Goal: Task Accomplishment & Management: Use online tool/utility

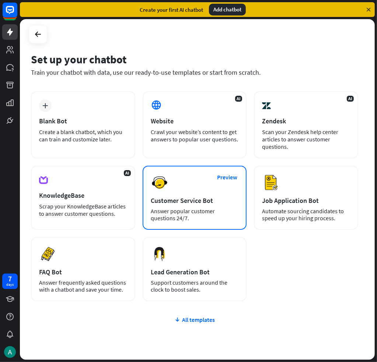
click at [178, 199] on div "Customer Service Bot" at bounding box center [195, 200] width 88 height 8
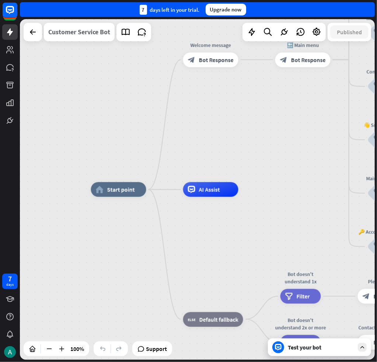
click at [66, 34] on div "Customer Service Bot" at bounding box center [79, 32] width 62 height 18
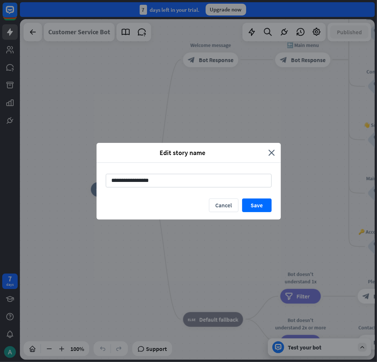
type input "**********"
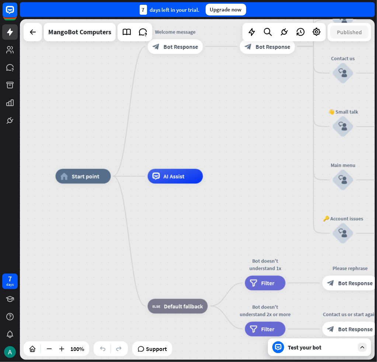
drag, startPoint x: 180, startPoint y: 154, endPoint x: 135, endPoint y: 139, distance: 47.1
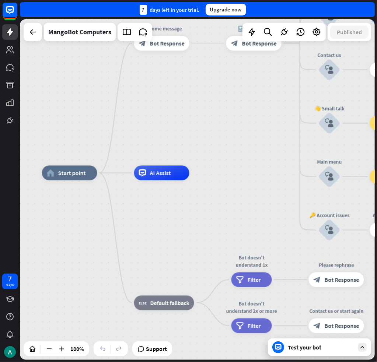
click at [135, 139] on div "home_2 Start point Welcome message block_bot_response Bot Response 🔙 Main menu …" at bounding box center [197, 189] width 355 height 341
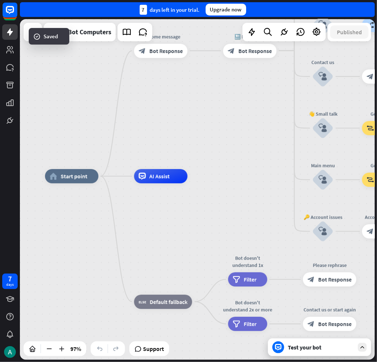
drag, startPoint x: 179, startPoint y: 255, endPoint x: 81, endPoint y: 308, distance: 111.5
click at [82, 306] on div "home_2 Start point Welcome message block_bot_response Bot Response 🔙 Main menu …" at bounding box center [216, 340] width 343 height 329
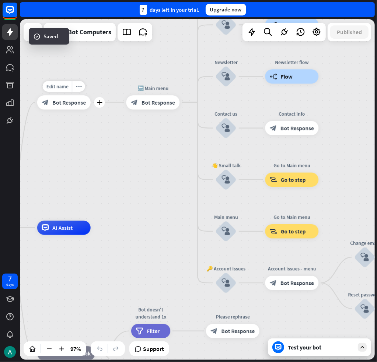
drag, startPoint x: 63, startPoint y: 109, endPoint x: 91, endPoint y: 149, distance: 49.0
click at [91, 149] on div "home_2 Start point Edit name more_horiz plus Welcome message block_bot_response…" at bounding box center [197, 189] width 355 height 341
click at [55, 99] on span "Bot Response" at bounding box center [69, 102] width 34 height 7
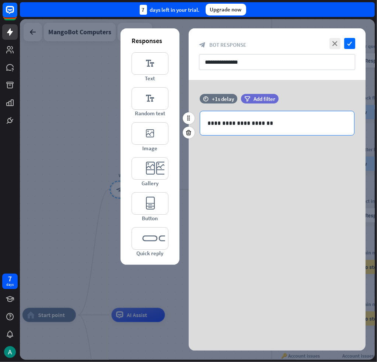
click at [327, 126] on p "**********" at bounding box center [276, 123] width 139 height 9
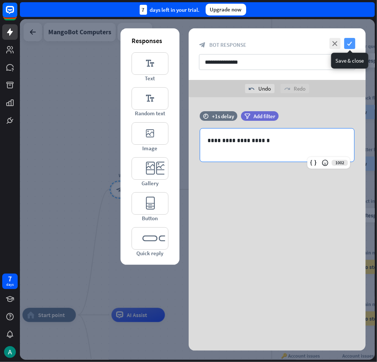
click at [348, 44] on icon "check" at bounding box center [349, 43] width 11 height 11
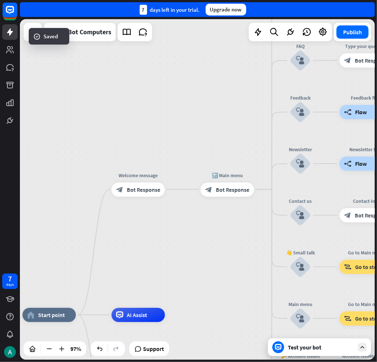
click at [64, 116] on div "home_2 Start point Welcome message block_bot_response Bot Response 🔙 Main menu …" at bounding box center [197, 189] width 355 height 341
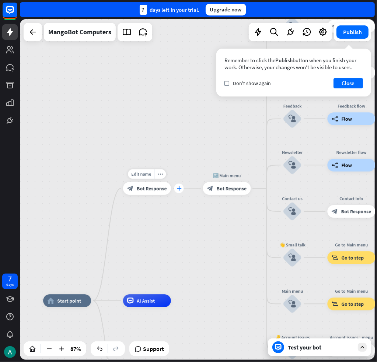
click at [181, 189] on icon "plus" at bounding box center [179, 188] width 5 height 4
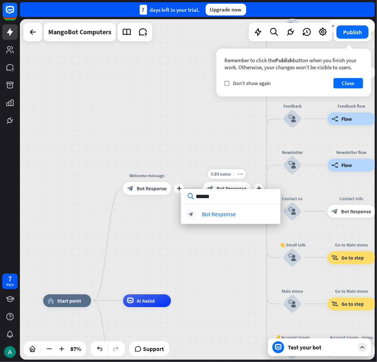
type input "*******"
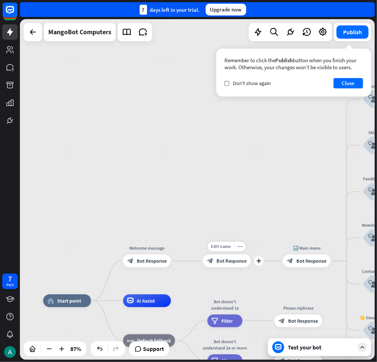
click at [224, 258] on span "Bot Response" at bounding box center [232, 261] width 30 height 6
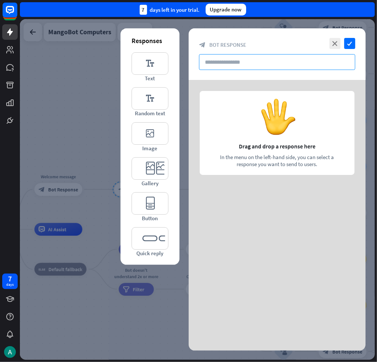
click at [223, 59] on input "text" at bounding box center [277, 62] width 156 height 16
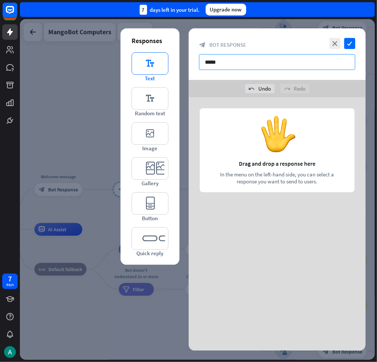
type input "*****"
click at [147, 66] on icon "editor_text" at bounding box center [150, 63] width 37 height 22
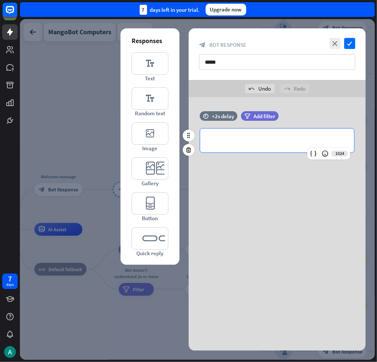
click at [240, 138] on p "**********" at bounding box center [276, 140] width 139 height 9
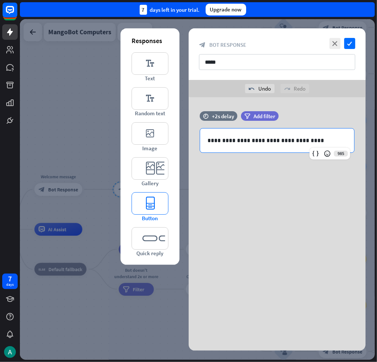
click at [153, 200] on icon "editor_button" at bounding box center [150, 203] width 37 height 22
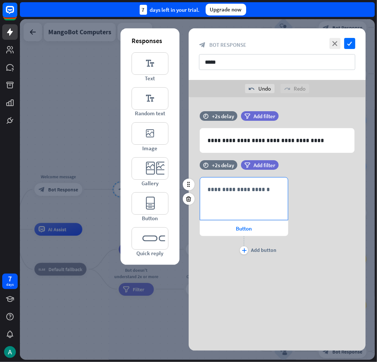
click at [227, 195] on div "**********" at bounding box center [244, 199] width 88 height 42
click at [226, 227] on div "Button" at bounding box center [244, 228] width 88 height 15
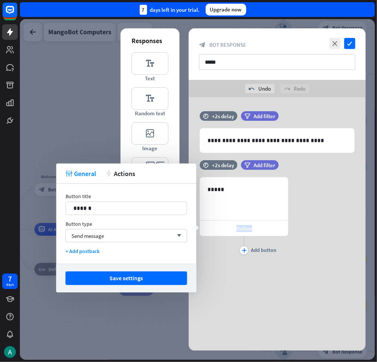
click at [226, 227] on div "Button" at bounding box center [244, 228] width 88 height 15
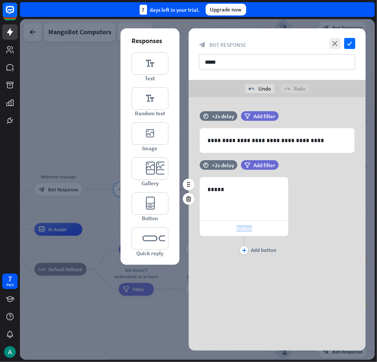
click at [227, 227] on div "Button" at bounding box center [244, 228] width 88 height 15
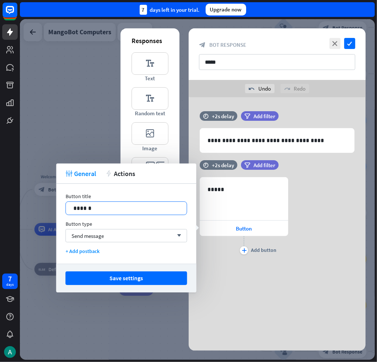
click at [136, 209] on p "******" at bounding box center [126, 208] width 106 height 9
click at [244, 248] on icon "plus" at bounding box center [244, 250] width 5 height 4
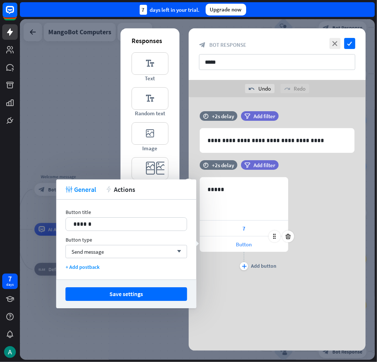
click at [244, 241] on span "Button" at bounding box center [244, 244] width 16 height 7
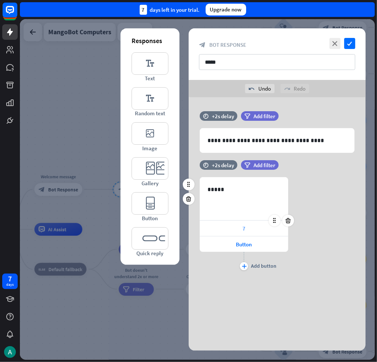
click at [226, 235] on div "7" at bounding box center [244, 228] width 88 height 15
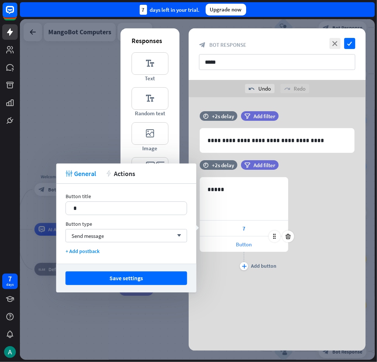
click at [227, 242] on div "Button" at bounding box center [244, 244] width 88 height 15
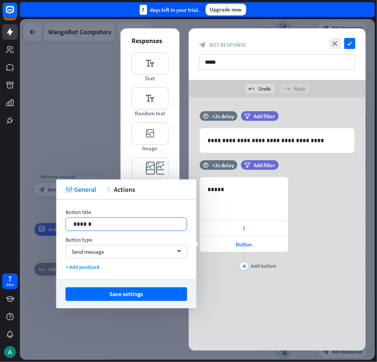
click at [135, 227] on p "******" at bounding box center [126, 224] width 106 height 9
click at [243, 266] on icon "plus" at bounding box center [244, 266] width 5 height 4
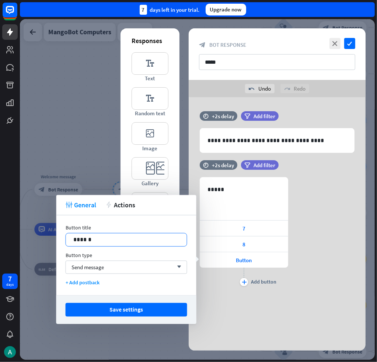
click at [86, 240] on p "******" at bounding box center [126, 239] width 106 height 9
click at [248, 277] on div "plus Add button" at bounding box center [244, 277] width 88 height 18
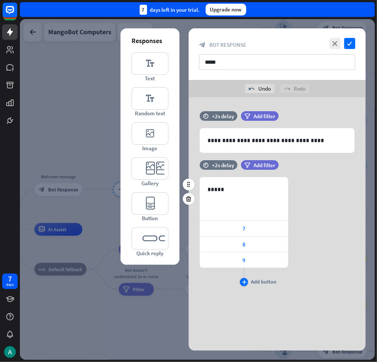
click at [246, 283] on icon "plus" at bounding box center [244, 282] width 5 height 4
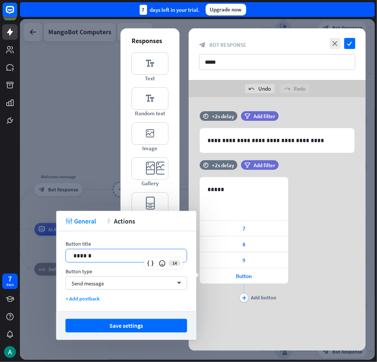
click at [159, 253] on p "******" at bounding box center [126, 255] width 106 height 9
click at [258, 302] on div "635 ***** 7 8 9 10 plus Add button" at bounding box center [244, 240] width 88 height 127
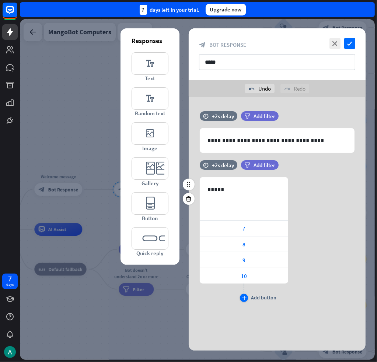
click at [257, 297] on div "Add button" at bounding box center [263, 297] width 25 height 7
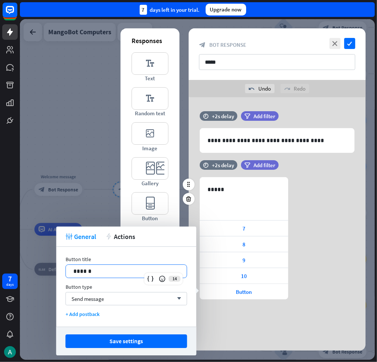
click at [149, 275] on div "14 ******" at bounding box center [127, 272] width 122 height 14
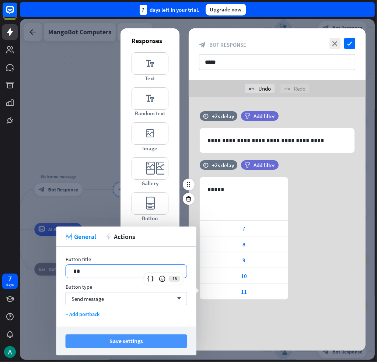
click at [134, 339] on button "Save settings" at bounding box center [127, 342] width 122 height 14
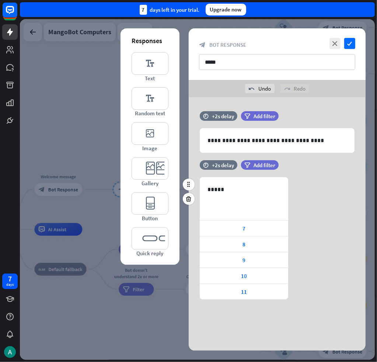
click at [355, 48] on div "close check block_bot_response Bot Response *****" at bounding box center [277, 54] width 177 height 52
click at [351, 45] on icon "check" at bounding box center [349, 43] width 11 height 11
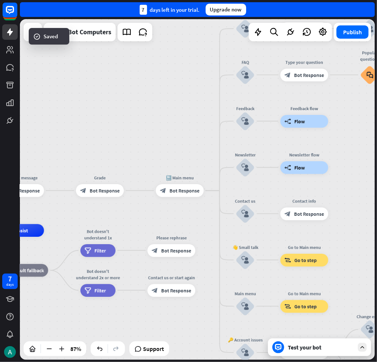
drag, startPoint x: 188, startPoint y: 162, endPoint x: 150, endPoint y: 163, distance: 38.3
click at [150, 163] on div "home_2 Start point Welcome message block_bot_response Bot Response Grade block_…" at bounding box center [197, 189] width 355 height 341
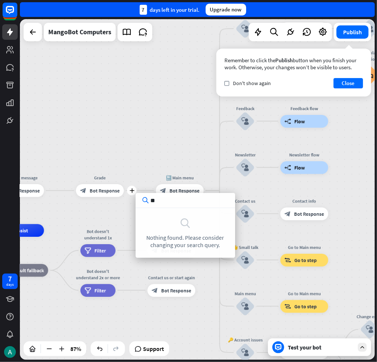
type input "*"
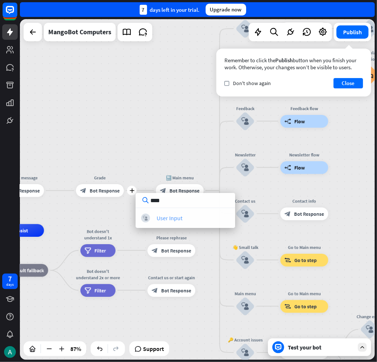
type input "****"
click at [180, 217] on div "User Input" at bounding box center [170, 217] width 26 height 7
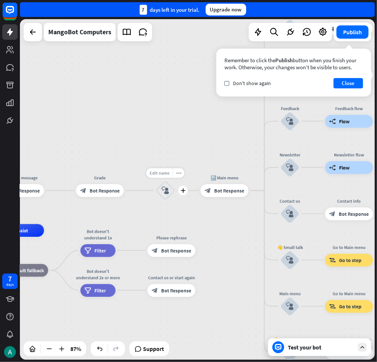
click at [152, 171] on span "Edit name" at bounding box center [160, 173] width 20 height 6
type input "*****"
click at [168, 195] on div "block_user_input" at bounding box center [165, 190] width 19 height 19
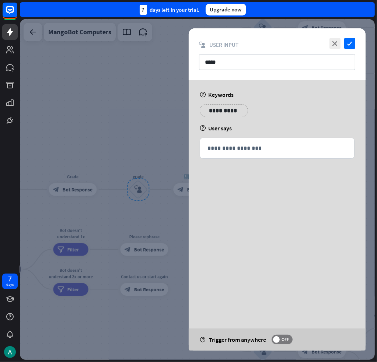
drag, startPoint x: 224, startPoint y: 146, endPoint x: 238, endPoint y: 163, distance: 22.6
click at [224, 146] on p "**********" at bounding box center [276, 148] width 139 height 9
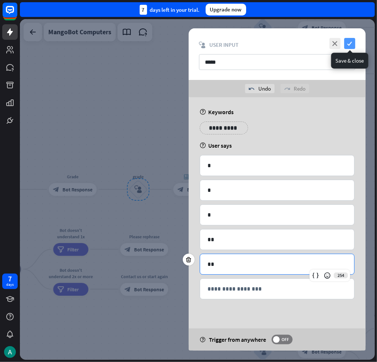
click at [349, 43] on icon "check" at bounding box center [349, 43] width 11 height 11
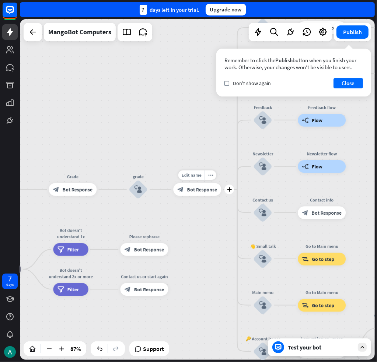
click at [199, 193] on div "block_bot_response Bot Response" at bounding box center [197, 189] width 48 height 13
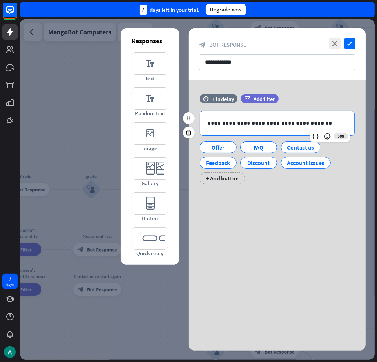
click at [270, 117] on div "**********" at bounding box center [277, 123] width 154 height 24
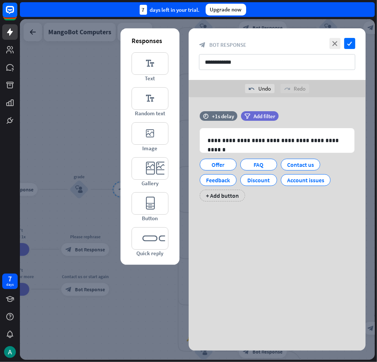
click at [243, 244] on div "**********" at bounding box center [277, 189] width 177 height 322
click at [237, 161] on icon at bounding box center [235, 160] width 7 height 7
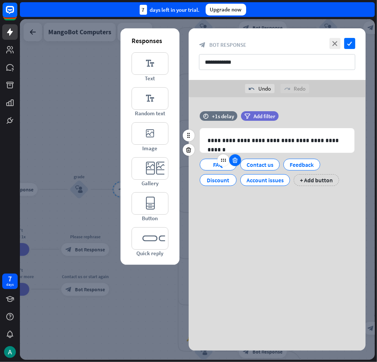
click at [237, 161] on icon at bounding box center [235, 160] width 7 height 7
click at [237, 161] on icon at bounding box center [237, 160] width 7 height 7
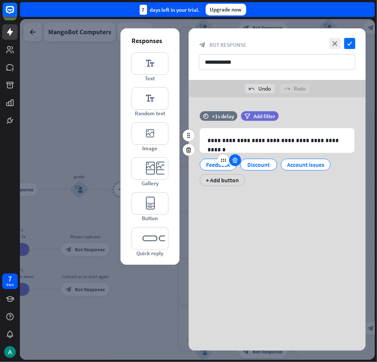
click at [237, 161] on icon at bounding box center [235, 160] width 7 height 7
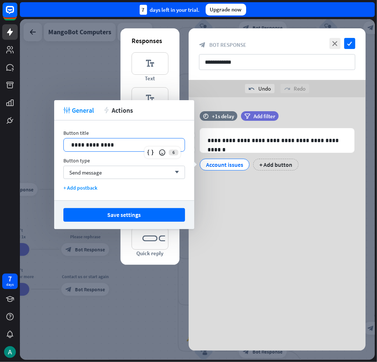
click at [139, 144] on p "**********" at bounding box center [124, 144] width 106 height 9
click at [266, 168] on div "+ Add button" at bounding box center [263, 165] width 45 height 12
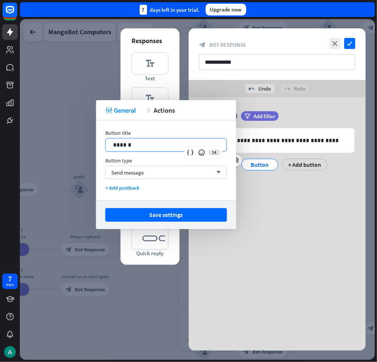
click at [178, 144] on p "******" at bounding box center [166, 144] width 106 height 9
click at [307, 159] on div "+ Add button" at bounding box center [304, 165] width 45 height 12
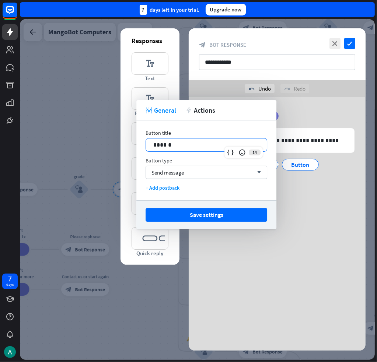
click at [211, 142] on p "******" at bounding box center [206, 144] width 106 height 9
click at [210, 205] on div "Save settings" at bounding box center [206, 214] width 140 height 29
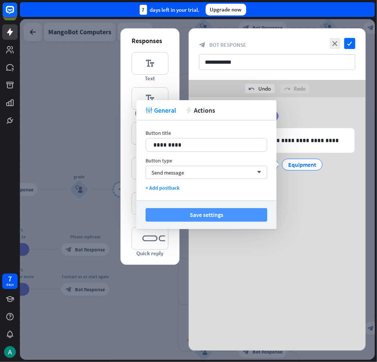
click at [210, 212] on button "Save settings" at bounding box center [207, 215] width 122 height 14
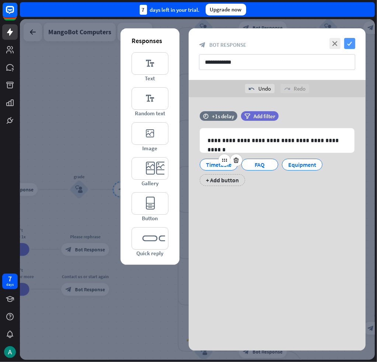
click at [346, 41] on icon "check" at bounding box center [349, 43] width 11 height 11
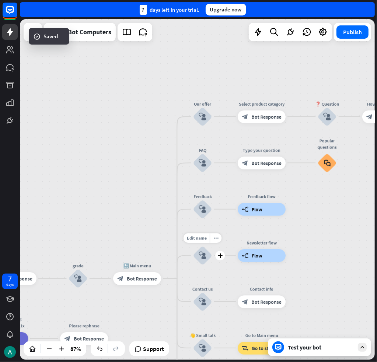
drag, startPoint x: 217, startPoint y: 144, endPoint x: 212, endPoint y: 220, distance: 75.7
click at [214, 240] on div "home_2 Start point Welcome message block_bot_response Bot Response Grade block_…" at bounding box center [197, 189] width 355 height 341
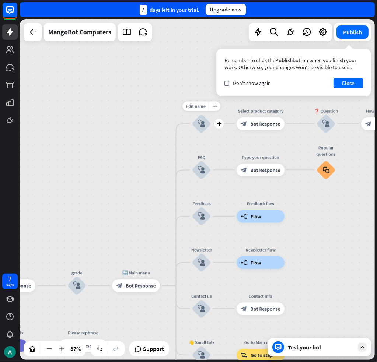
click at [198, 111] on div "Our offer" at bounding box center [201, 111] width 38 height 6
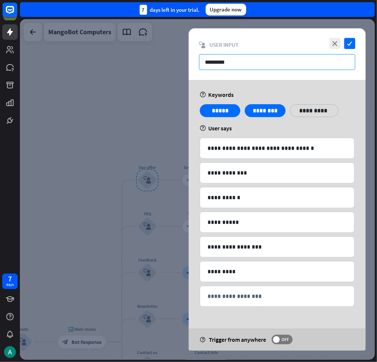
drag, startPoint x: 237, startPoint y: 65, endPoint x: 224, endPoint y: 80, distance: 19.3
click at [237, 64] on input "*********" at bounding box center [277, 62] width 156 height 16
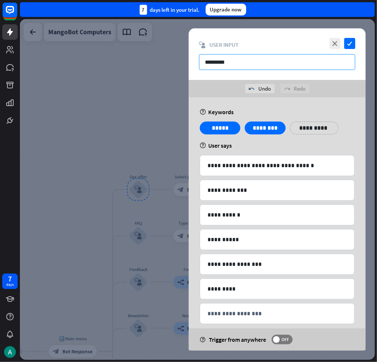
type input "*********"
drag, startPoint x: 224, startPoint y: 80, endPoint x: 300, endPoint y: 87, distance: 76.7
click at [254, 86] on div "undo Undo redo Redo" at bounding box center [277, 88] width 177 height 17
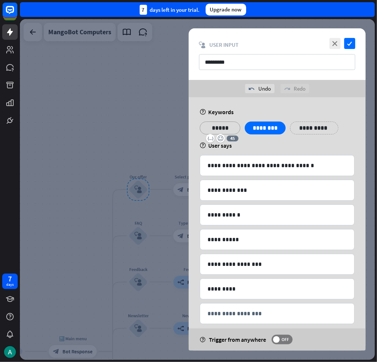
click at [224, 128] on p "*****" at bounding box center [219, 127] width 29 height 9
click at [259, 127] on p "********" at bounding box center [264, 127] width 29 height 9
click at [317, 131] on p "**********" at bounding box center [314, 127] width 37 height 9
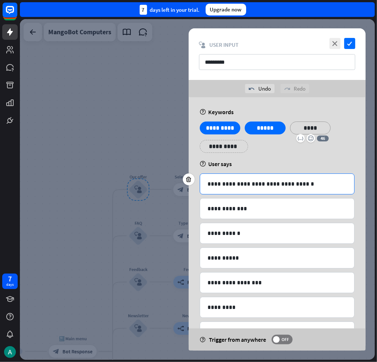
click at [238, 185] on p "**********" at bounding box center [276, 183] width 139 height 9
click at [304, 187] on p "**********" at bounding box center [276, 183] width 139 height 9
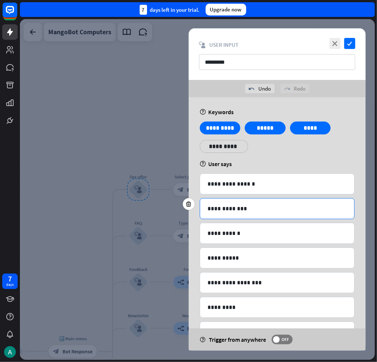
click at [248, 206] on p "**********" at bounding box center [276, 208] width 139 height 9
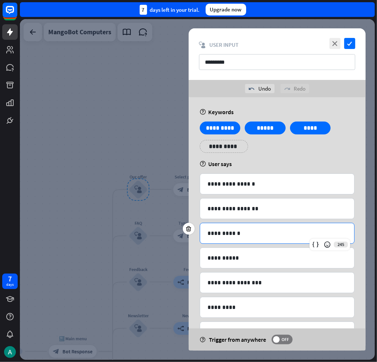
click at [257, 231] on p "**********" at bounding box center [276, 233] width 139 height 9
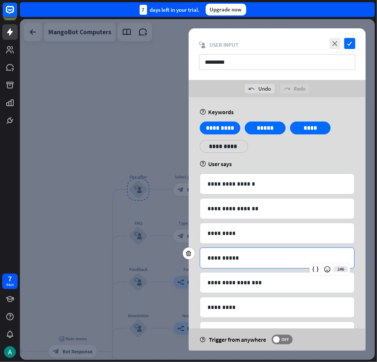
click at [235, 259] on p "**********" at bounding box center [276, 258] width 139 height 9
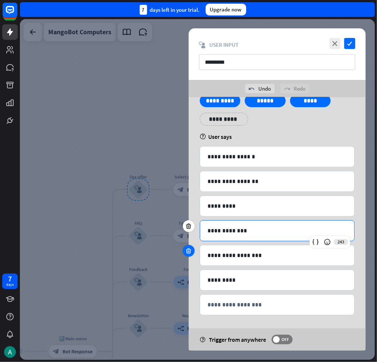
click at [189, 250] on icon at bounding box center [188, 251] width 7 height 7
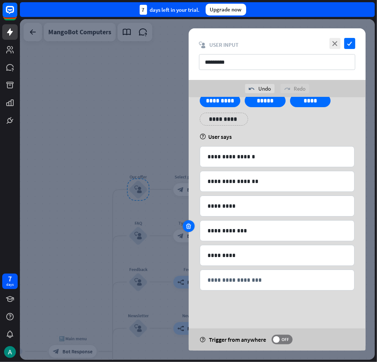
scroll to position [3, 0]
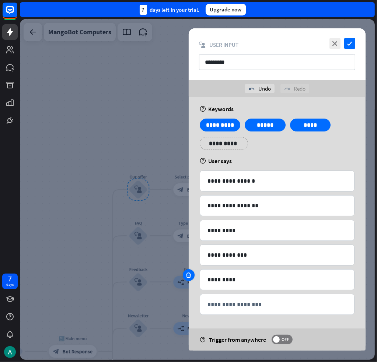
click at [189, 277] on icon at bounding box center [188, 275] width 7 height 7
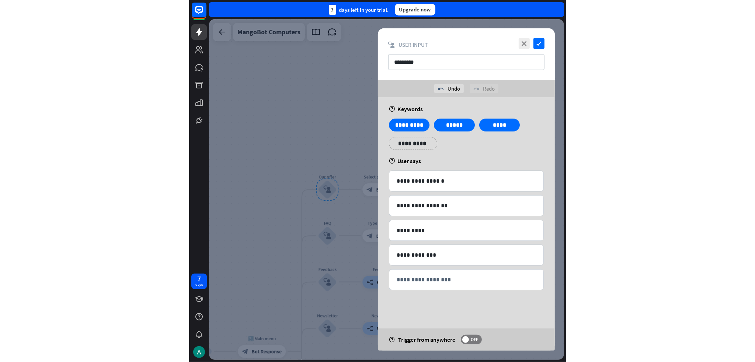
scroll to position [0, 0]
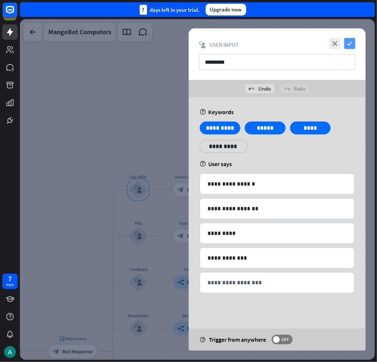
click at [352, 45] on icon "check" at bounding box center [349, 43] width 11 height 11
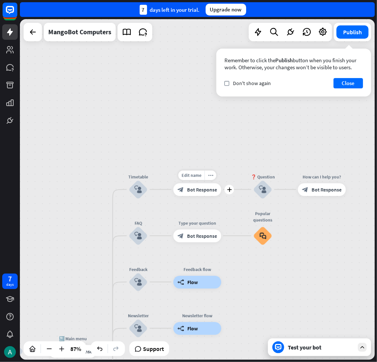
click at [210, 191] on span "Bot Response" at bounding box center [202, 189] width 30 height 6
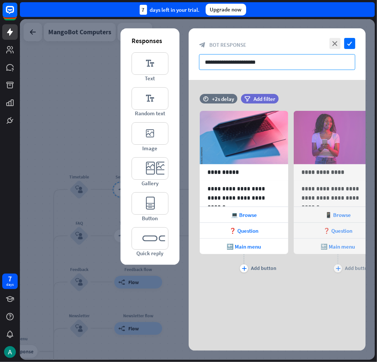
drag, startPoint x: 252, startPoint y: 60, endPoint x: 263, endPoint y: 63, distance: 11.1
click at [252, 60] on input "**********" at bounding box center [277, 62] width 156 height 16
type input "*"
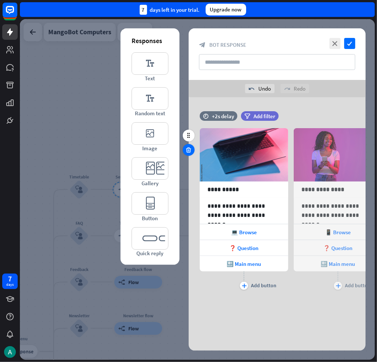
click at [187, 150] on icon at bounding box center [188, 150] width 7 height 7
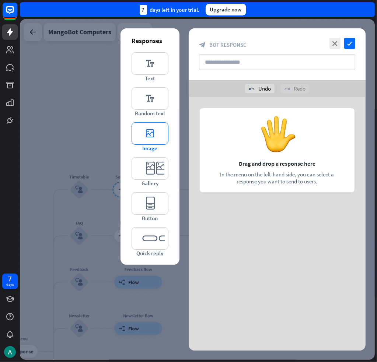
click at [156, 132] on icon "editor_image" at bounding box center [150, 133] width 37 height 22
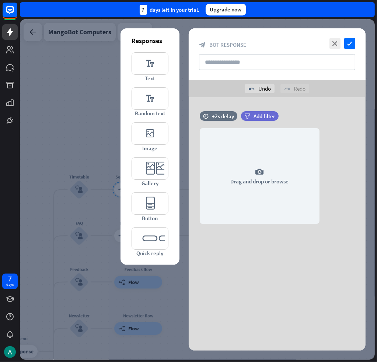
click at [74, 160] on div at bounding box center [197, 189] width 355 height 341
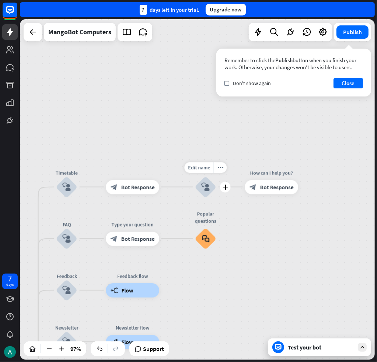
click at [212, 194] on div "block_user_input" at bounding box center [205, 187] width 21 height 21
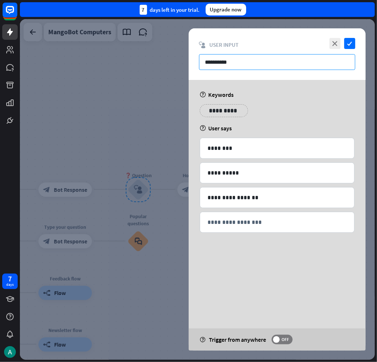
click at [237, 69] on input "**********" at bounding box center [277, 62] width 156 height 16
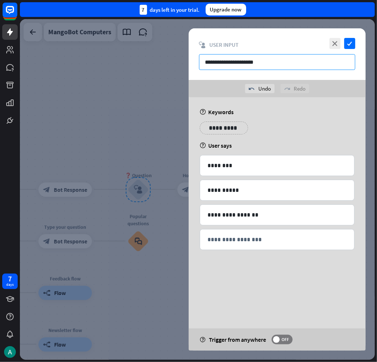
type input "**********"
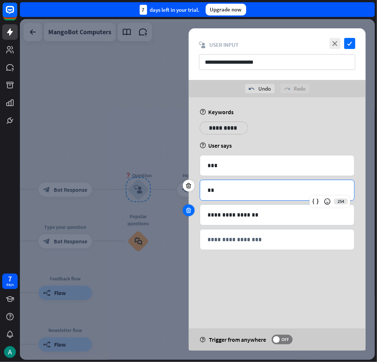
click at [193, 212] on div at bounding box center [189, 211] width 12 height 12
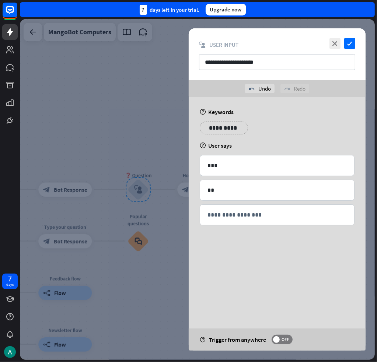
click at [134, 150] on div at bounding box center [197, 189] width 355 height 341
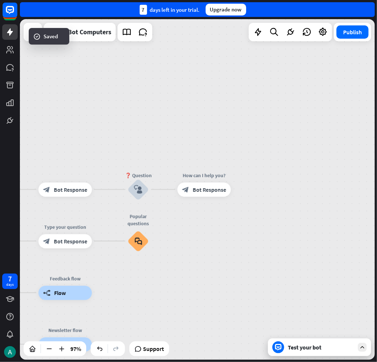
click at [196, 187] on span "Bot Response" at bounding box center [210, 189] width 34 height 7
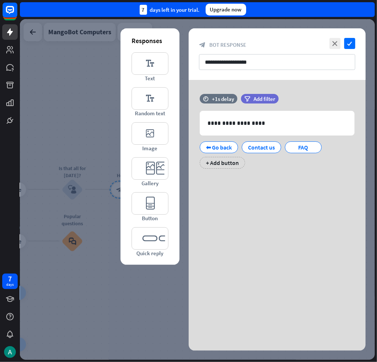
click at [63, 186] on div at bounding box center [197, 189] width 355 height 341
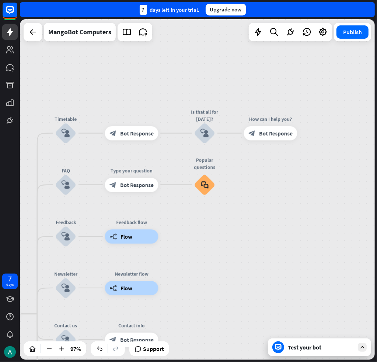
drag, startPoint x: 302, startPoint y: 218, endPoint x: 367, endPoint y: 181, distance: 74.4
click at [367, 182] on div "home_2 Start point Welcome message block_bot_response Bot Response Grade block_…" at bounding box center [197, 189] width 355 height 341
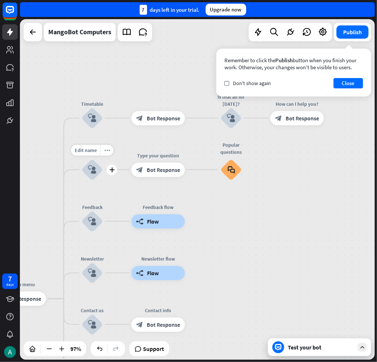
click at [84, 157] on div "FAQ" at bounding box center [92, 155] width 43 height 7
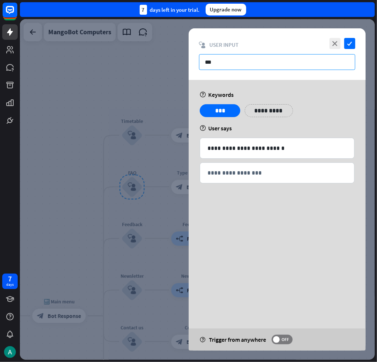
click at [237, 64] on input "***" at bounding box center [277, 62] width 156 height 16
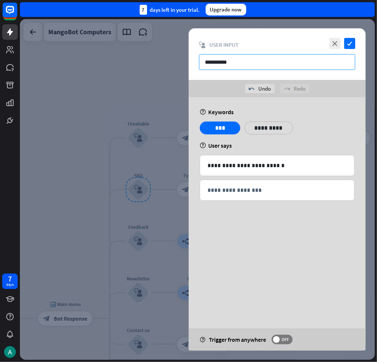
type input "**********"
click at [27, 176] on div at bounding box center [197, 189] width 355 height 341
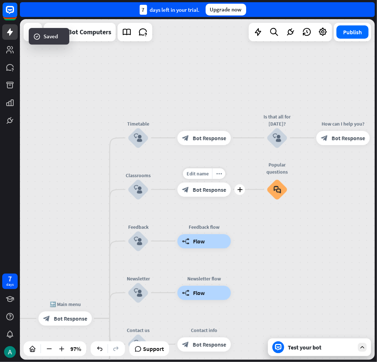
click at [186, 189] on icon "block_bot_response" at bounding box center [185, 189] width 7 height 7
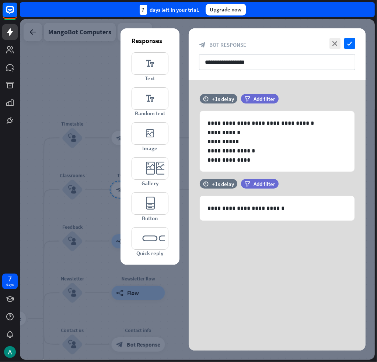
click at [88, 212] on div at bounding box center [197, 189] width 355 height 341
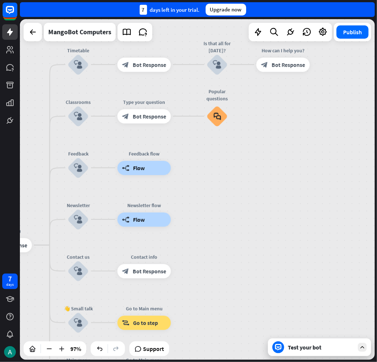
drag, startPoint x: 249, startPoint y: 257, endPoint x: 255, endPoint y: 183, distance: 74.3
click at [255, 183] on div "home_2 Start point Welcome message block_bot_response Bot Response Grade block_…" at bounding box center [197, 189] width 355 height 341
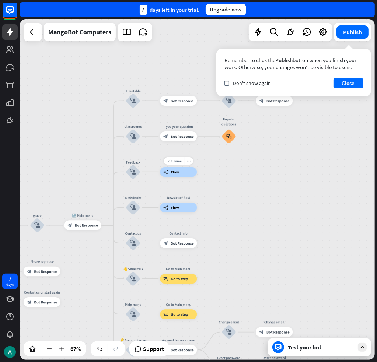
click at [189, 158] on div "more_horiz" at bounding box center [188, 160] width 9 height 7
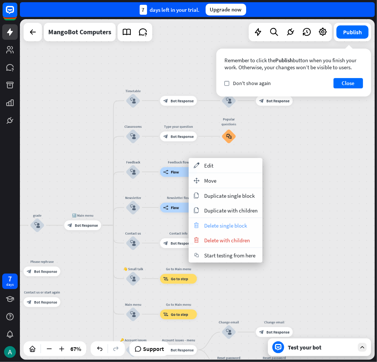
click at [209, 221] on div "trash Delete single block" at bounding box center [226, 225] width 74 height 15
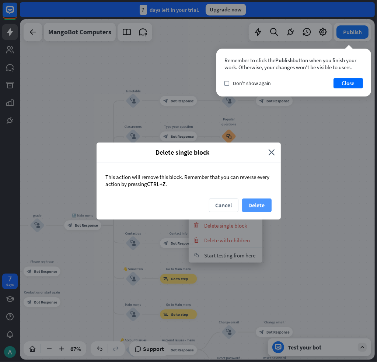
click at [254, 207] on button "Delete" at bounding box center [256, 206] width 29 height 14
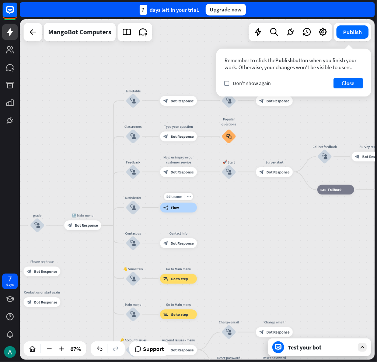
click at [190, 199] on div "more_horiz" at bounding box center [188, 196] width 9 height 7
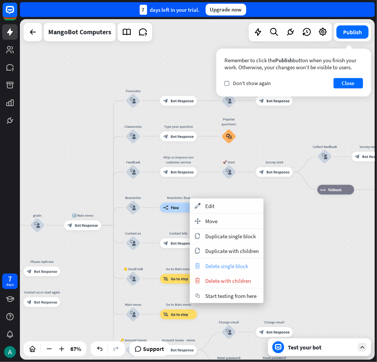
click at [211, 265] on span "Delete single block" at bounding box center [226, 266] width 43 height 7
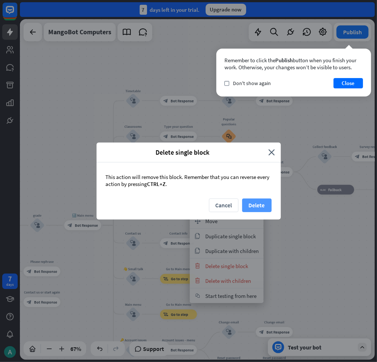
click at [257, 203] on button "Delete" at bounding box center [256, 206] width 29 height 14
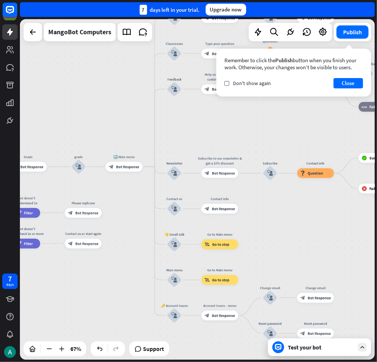
drag, startPoint x: 308, startPoint y: 238, endPoint x: 354, endPoint y: 199, distance: 60.1
click at [355, 198] on div "home_2 Start point Welcome message block_bot_response Bot Response Grade block_…" at bounding box center [197, 189] width 355 height 341
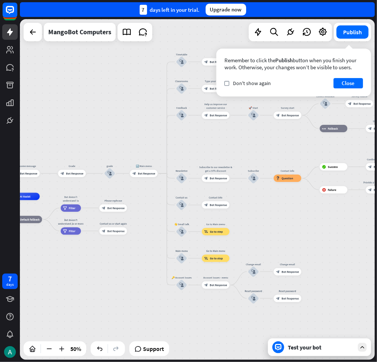
drag, startPoint x: 190, startPoint y: 280, endPoint x: 120, endPoint y: 309, distance: 75.5
click at [119, 308] on div "home_2 Start point Welcome message block_bot_response Bot Response Grade block_…" at bounding box center [55, 281] width 178 height 171
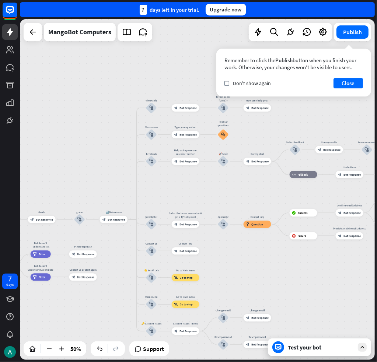
drag, startPoint x: 270, startPoint y: 235, endPoint x: 205, endPoint y: 252, distance: 67.6
click at [258, 266] on div "home_2 Start point Welcome message block_bot_response Bot Response Grade block_…" at bounding box center [197, 189] width 355 height 341
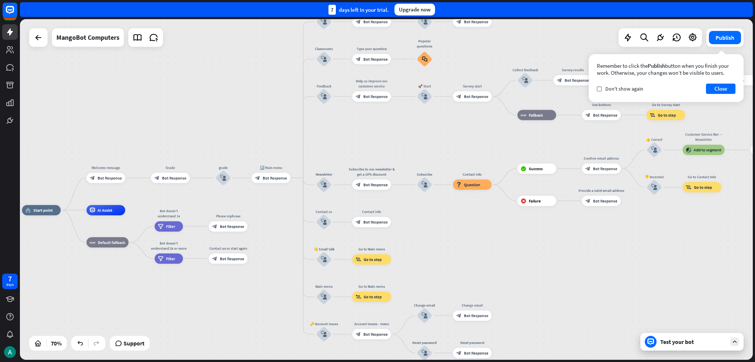
drag, startPoint x: 104, startPoint y: 201, endPoint x: 251, endPoint y: 153, distance: 155.0
click at [251, 153] on div "home_2 Start point Welcome message block_bot_response Bot Response Grade block_…" at bounding box center [386, 189] width 733 height 341
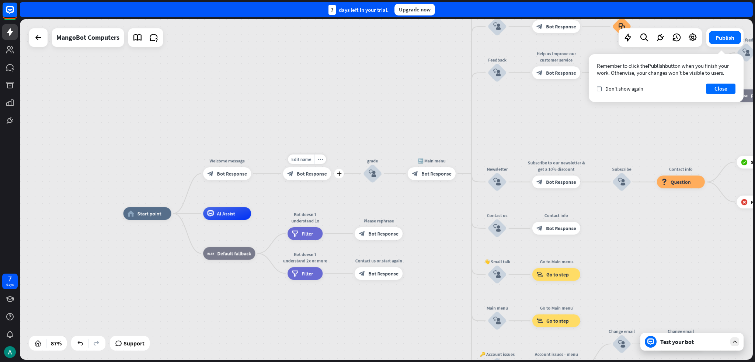
click at [309, 173] on span "Bot Response" at bounding box center [312, 174] width 30 height 6
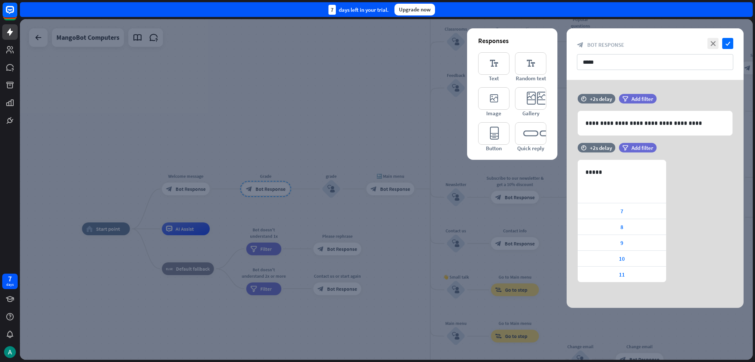
click at [310, 172] on div at bounding box center [386, 189] width 733 height 341
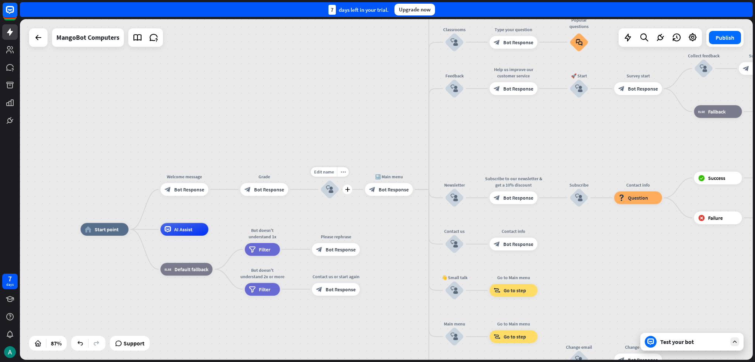
click at [327, 190] on icon "block_user_input" at bounding box center [330, 190] width 8 height 8
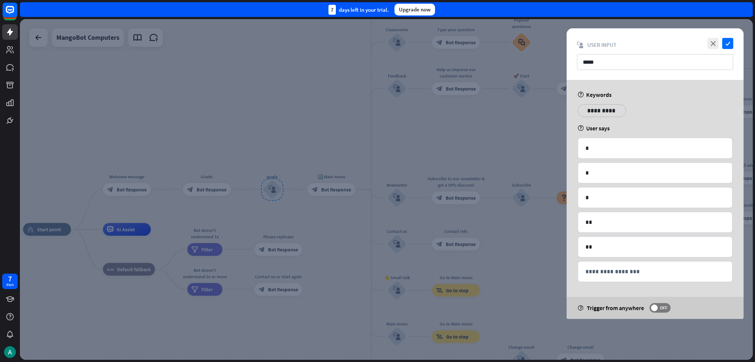
click at [327, 190] on div at bounding box center [386, 189] width 733 height 341
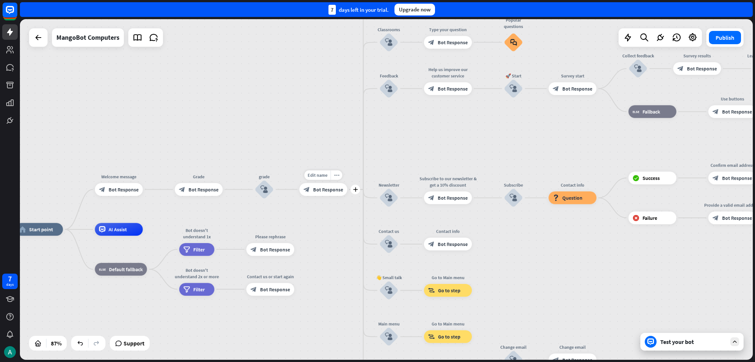
click at [327, 190] on span "Bot Response" at bounding box center [328, 189] width 30 height 6
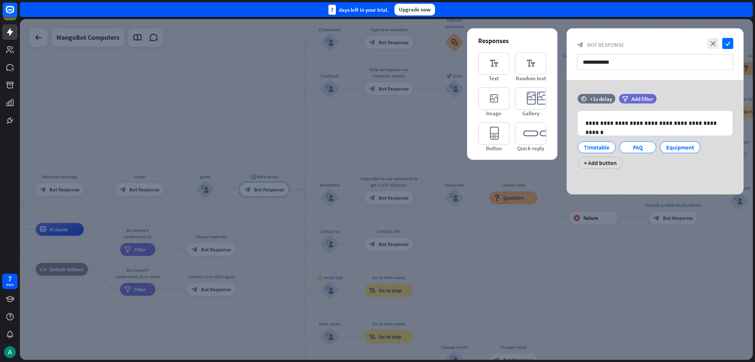
click at [327, 190] on div at bounding box center [386, 189] width 733 height 341
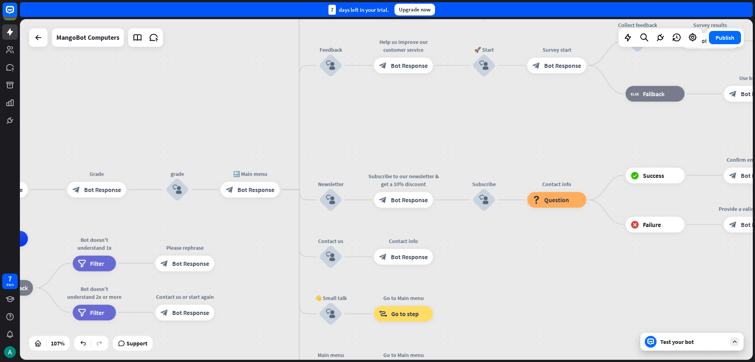
click at [294, 128] on div "home_2 Start point Welcome message block_bot_response Bot Response Grade block_…" at bounding box center [386, 189] width 733 height 341
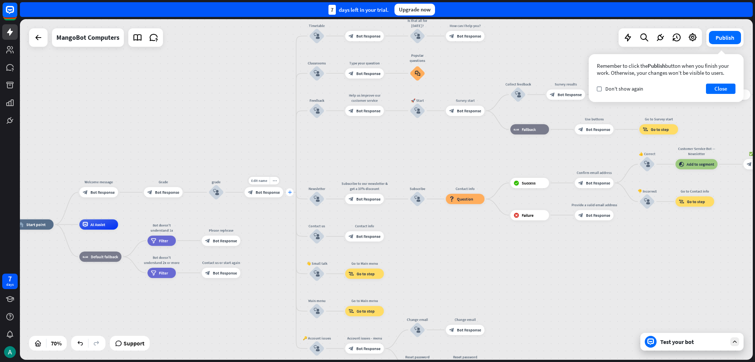
click at [290, 193] on icon "plus" at bounding box center [290, 193] width 4 height 4
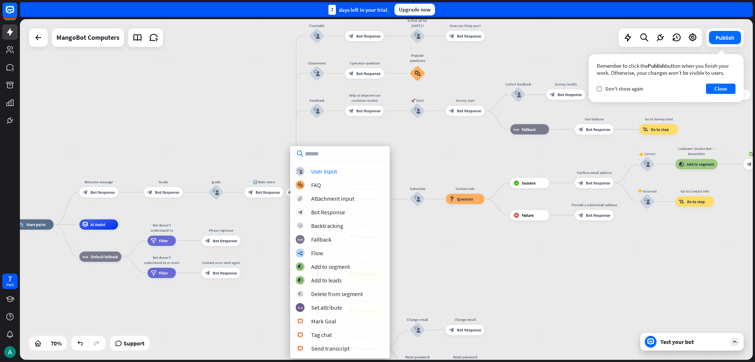
click at [377, 151] on div "home_2 Start point Welcome message block_bot_response Bot Response Grade block_…" at bounding box center [386, 189] width 733 height 341
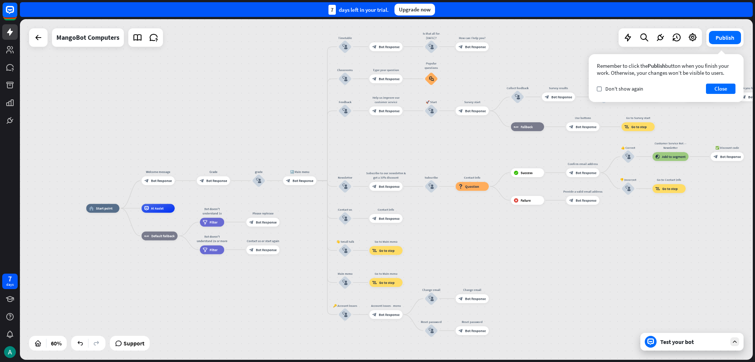
click at [328, 185] on div "home_2 Start point Welcome message block_bot_response Bot Response Grade block_…" at bounding box center [386, 189] width 733 height 341
click at [377, 37] on icon at bounding box center [628, 38] width 10 height 10
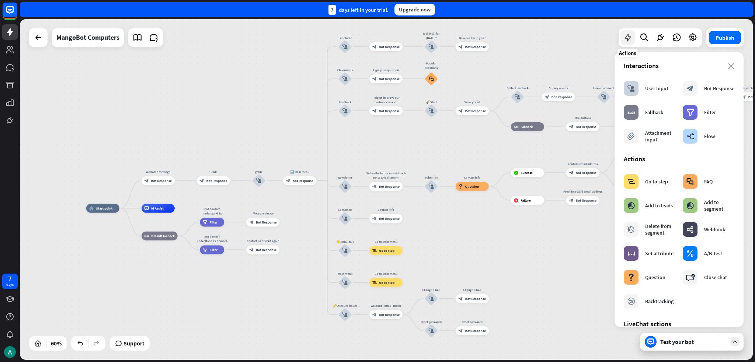
click at [377, 39] on div at bounding box center [627, 37] width 15 height 15
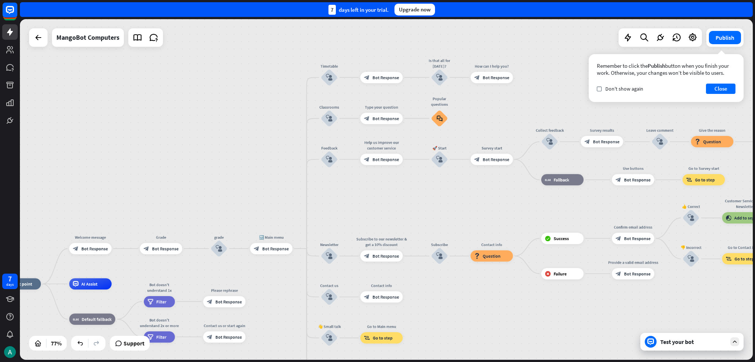
drag, startPoint x: 412, startPoint y: 125, endPoint x: 377, endPoint y: 190, distance: 74.2
click at [377, 190] on div "home_2 Start point Welcome message block_bot_response Bot Response Grade block_…" at bounding box center [386, 189] width 733 height 341
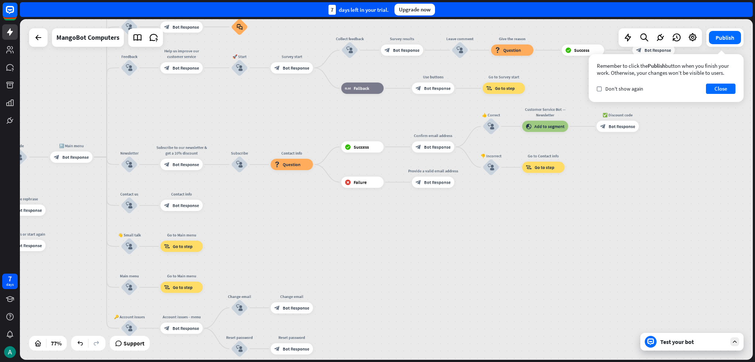
drag, startPoint x: 430, startPoint y: 263, endPoint x: 268, endPoint y: 226, distance: 166.5
click at [268, 226] on div "home_2 Start point Welcome message block_bot_response Bot Response Grade block_…" at bounding box center [80, 322] width 562 height 261
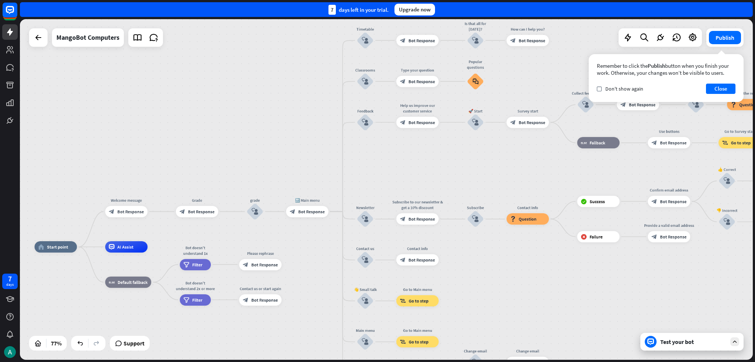
drag, startPoint x: 268, startPoint y: 226, endPoint x: 542, endPoint y: 305, distance: 285.4
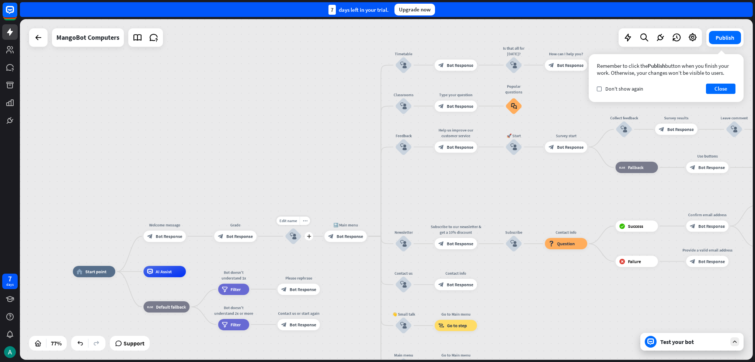
click at [295, 237] on icon "block_user_input" at bounding box center [293, 236] width 7 height 7
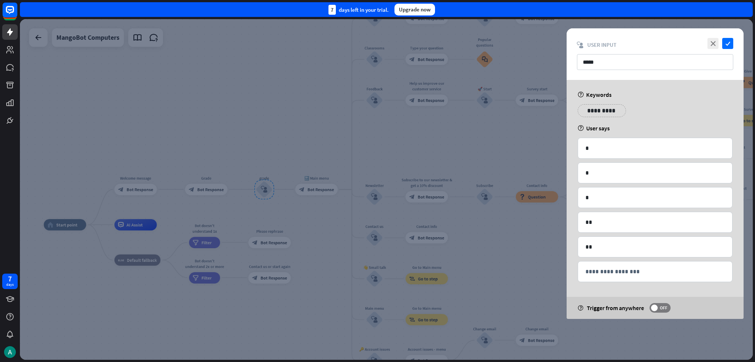
click at [310, 219] on div at bounding box center [386, 189] width 733 height 341
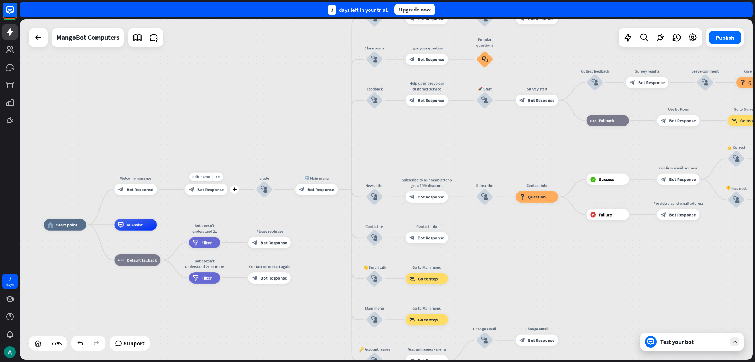
click at [214, 191] on span "Bot Response" at bounding box center [210, 190] width 27 height 6
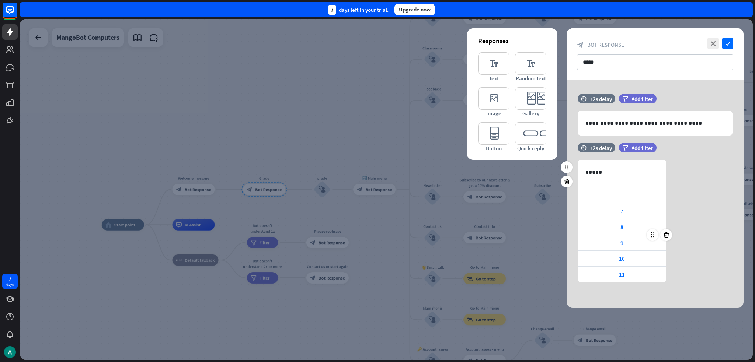
click at [377, 243] on div "9" at bounding box center [621, 242] width 88 height 15
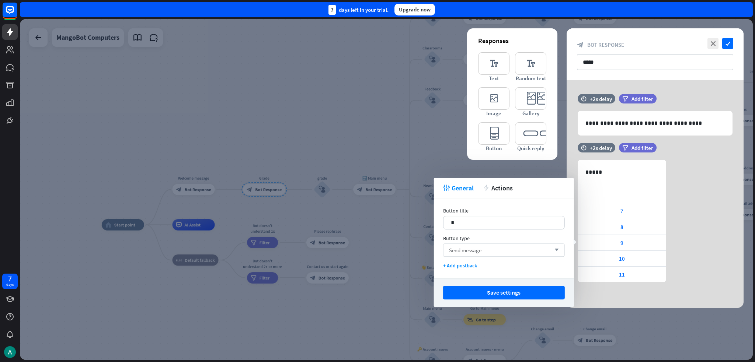
click at [377, 249] on div "Send message arrow_down" at bounding box center [504, 250] width 122 height 13
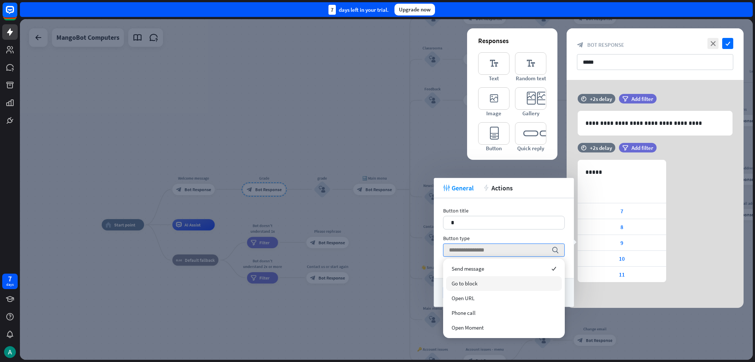
click at [377, 282] on div "Go to block" at bounding box center [504, 283] width 116 height 15
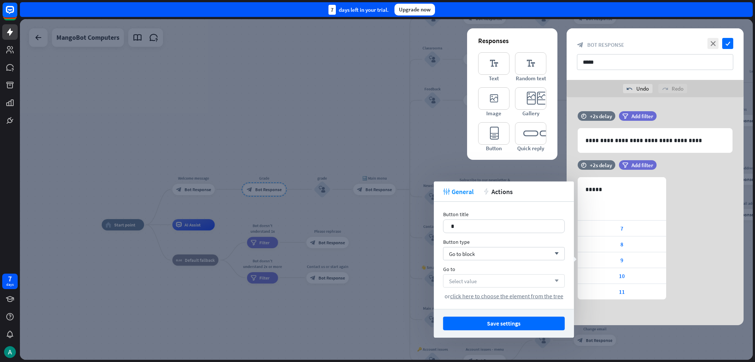
click at [377, 282] on span "Select value" at bounding box center [463, 280] width 28 height 7
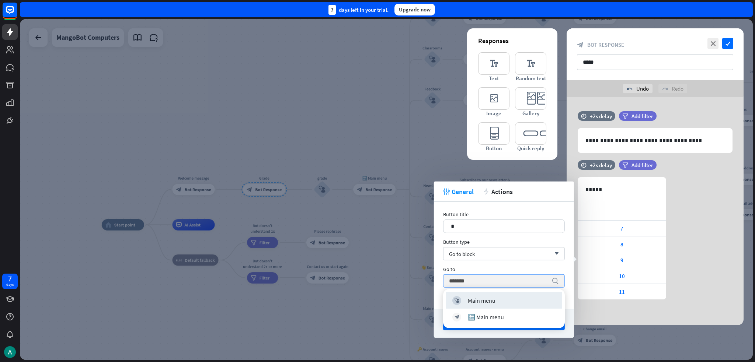
type input "********"
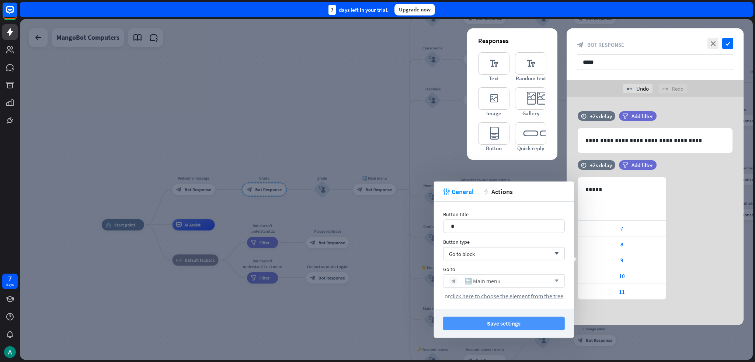
click at [377, 322] on button "Save settings" at bounding box center [504, 324] width 122 height 14
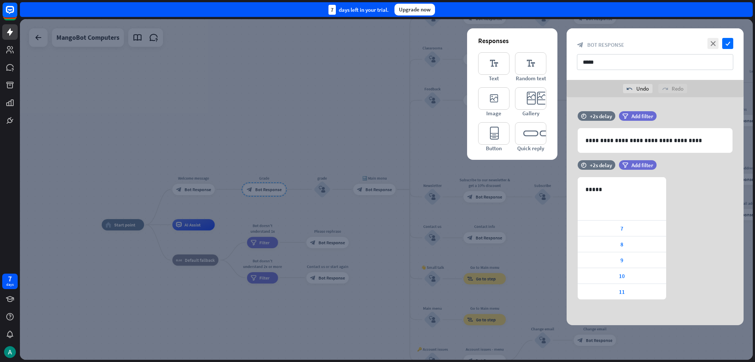
click at [377, 208] on div at bounding box center [386, 189] width 733 height 341
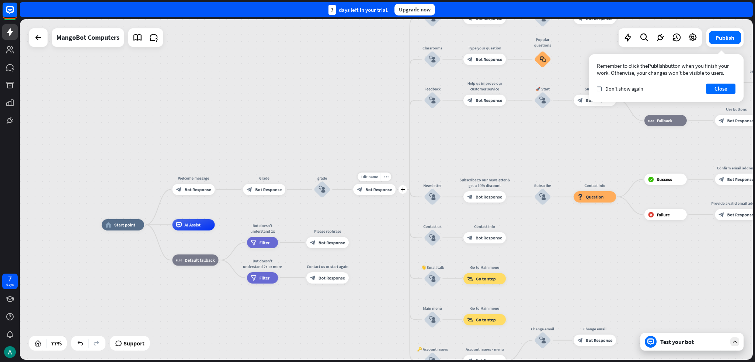
click at [361, 191] on icon "block_bot_response" at bounding box center [360, 190] width 6 height 6
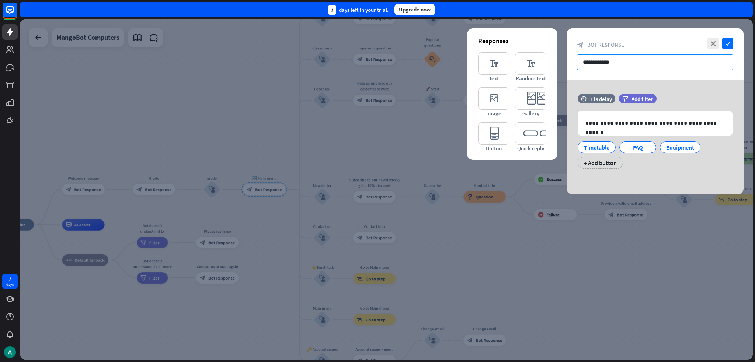
click at [377, 63] on input "**********" at bounding box center [655, 62] width 156 height 16
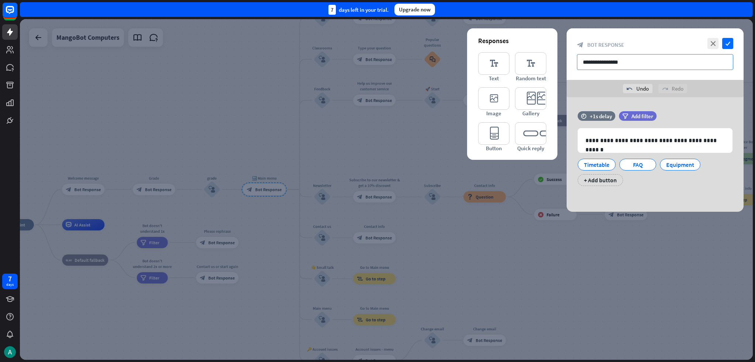
type input "**********"
click at [377, 47] on icon "check" at bounding box center [727, 43] width 11 height 11
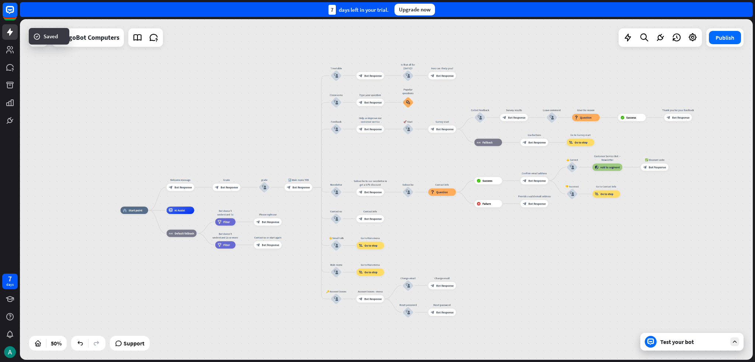
drag, startPoint x: 357, startPoint y: 133, endPoint x: 355, endPoint y: 156, distance: 22.2
click at [355, 156] on div "home_2 Start point Welcome message block_bot_response Bot Response Grade block_…" at bounding box center [386, 189] width 733 height 341
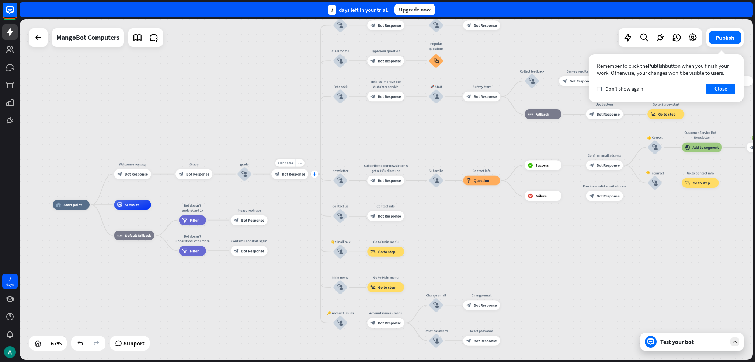
click at [315, 172] on div "plus" at bounding box center [314, 174] width 7 height 7
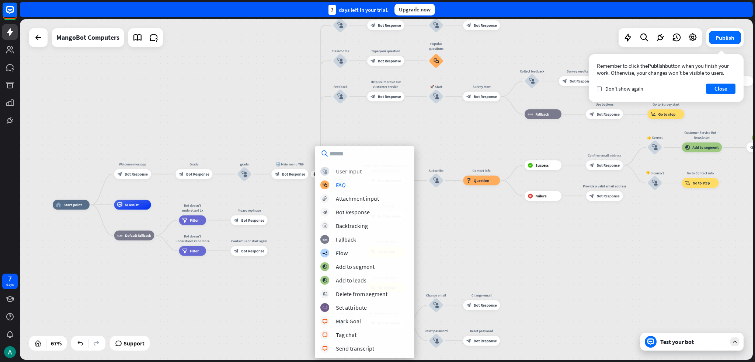
click at [336, 169] on div "User Input" at bounding box center [349, 171] width 26 height 7
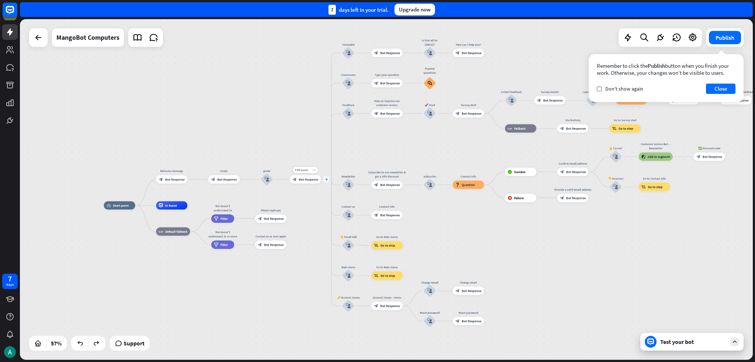
click at [325, 181] on div "plus" at bounding box center [326, 180] width 6 height 6
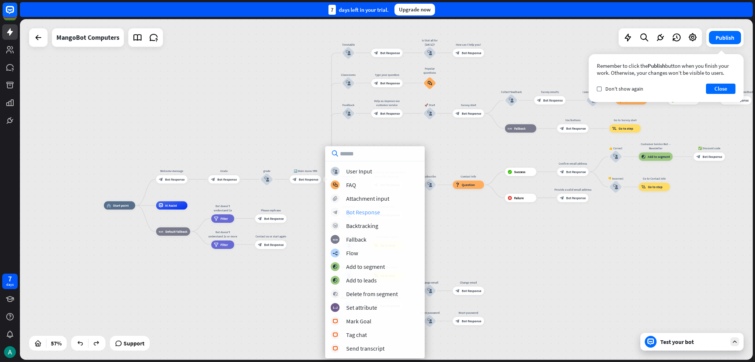
click at [368, 214] on div "Bot Response" at bounding box center [363, 212] width 34 height 7
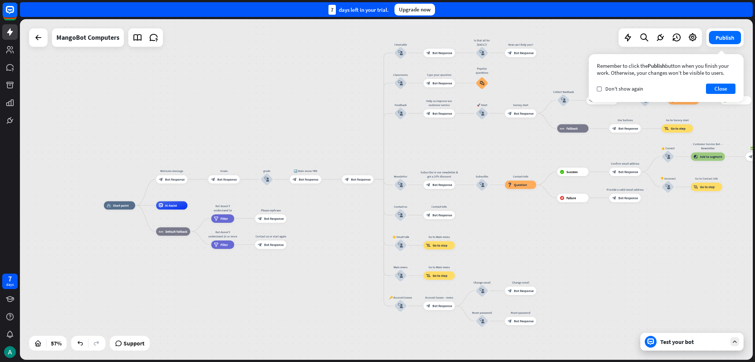
click at [377, 182] on div "home_2 Start point Welcome message block_bot_response Bot Response Grade block_…" at bounding box center [386, 189] width 733 height 341
click at [377, 180] on icon "plus" at bounding box center [378, 179] width 3 height 3
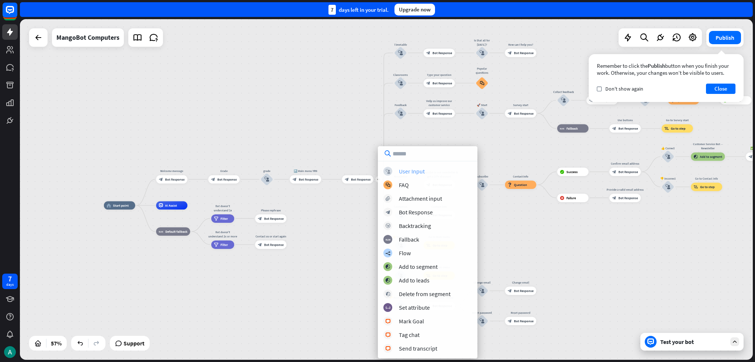
click at [377, 174] on div "User Input" at bounding box center [412, 171] width 26 height 7
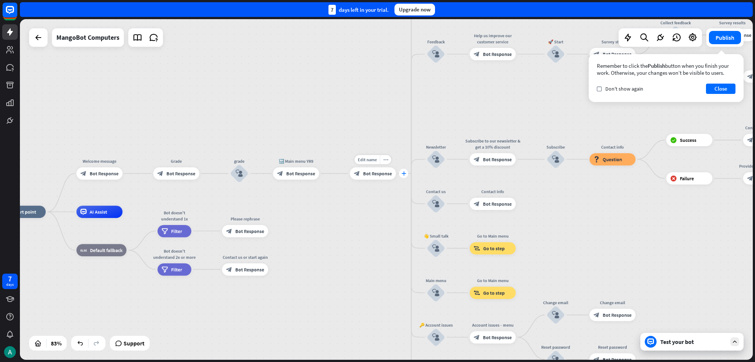
click at [377, 175] on icon "plus" at bounding box center [403, 173] width 5 height 4
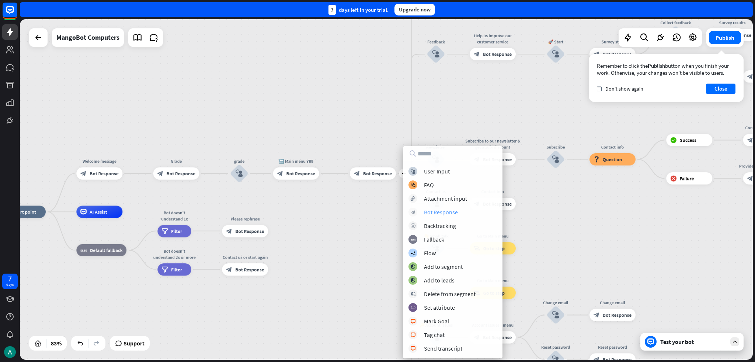
click at [377, 215] on div "Bot Response" at bounding box center [441, 212] width 34 height 7
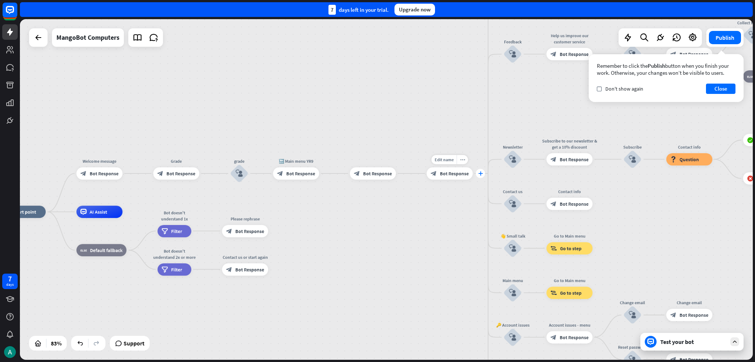
click at [377, 173] on icon "plus" at bounding box center [480, 173] width 5 height 4
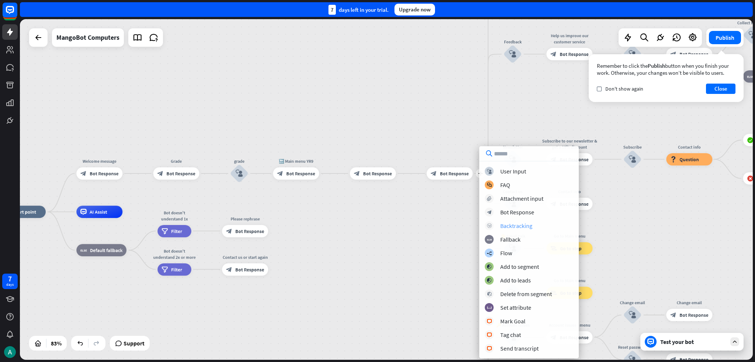
click at [377, 230] on div "block_backtracking Backtracking" at bounding box center [529, 225] width 88 height 9
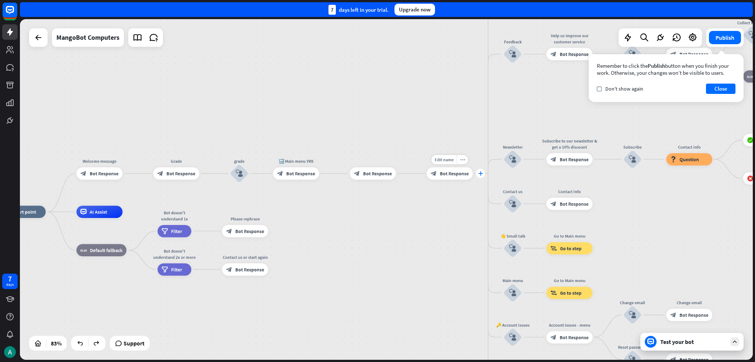
click at [377, 178] on div "plus" at bounding box center [480, 173] width 9 height 9
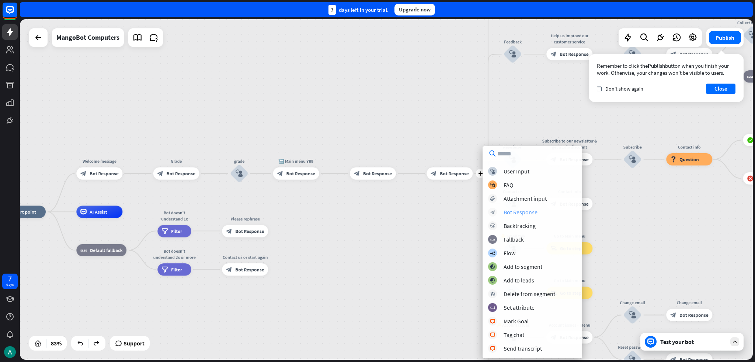
click at [377, 213] on div "Bot Response" at bounding box center [520, 212] width 34 height 7
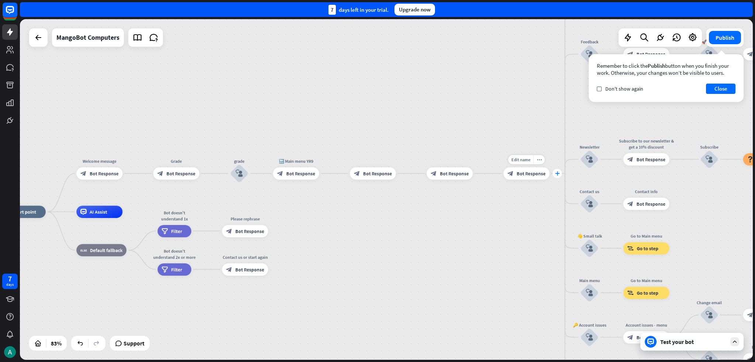
click at [377, 176] on div "plus" at bounding box center [556, 173] width 9 height 9
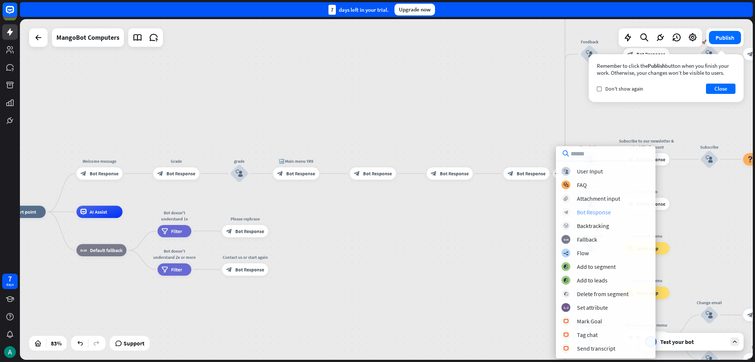
click at [377, 212] on div "Bot Response" at bounding box center [594, 212] width 34 height 7
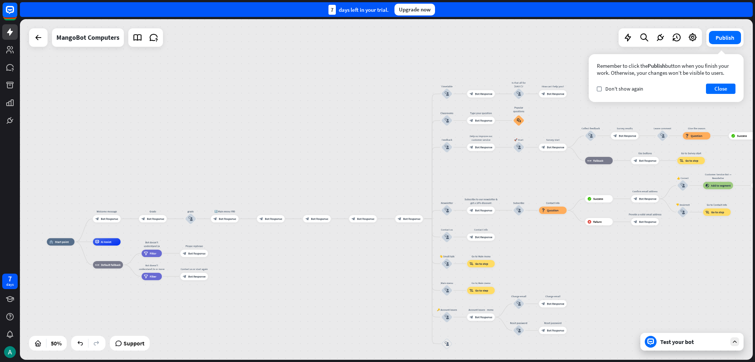
drag, startPoint x: 377, startPoint y: 256, endPoint x: 351, endPoint y: 263, distance: 27.5
click at [351, 263] on div "home_2 Start point Welcome message block_bot_response Bot Response Grade block_…" at bounding box center [230, 327] width 366 height 171
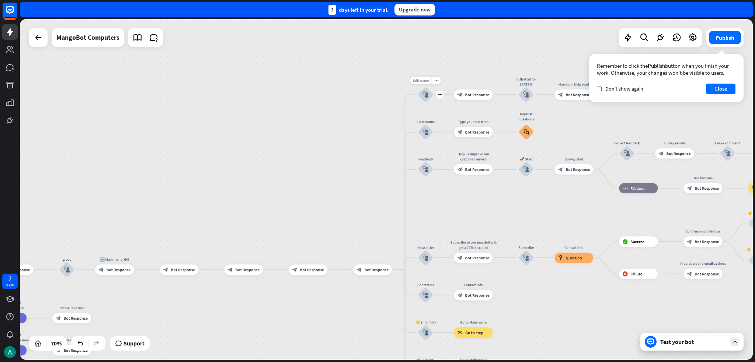
click at [377, 79] on span "Edit name" at bounding box center [421, 80] width 16 height 5
type input "**********"
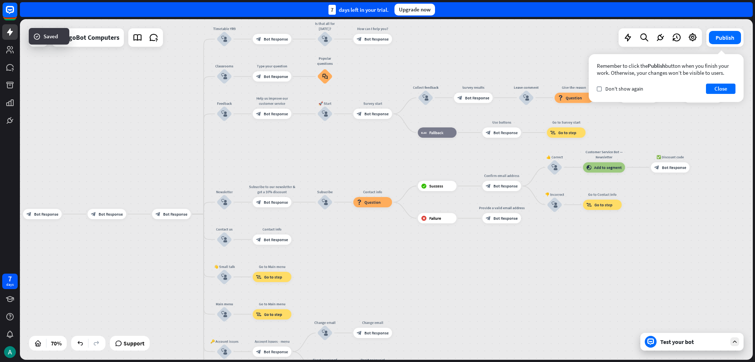
drag, startPoint x: 572, startPoint y: 126, endPoint x: 365, endPoint y: 66, distance: 215.9
click at [365, 66] on div "home_2 Start point Welcome message block_bot_response Bot Response Grade block_…" at bounding box center [386, 189] width 733 height 341
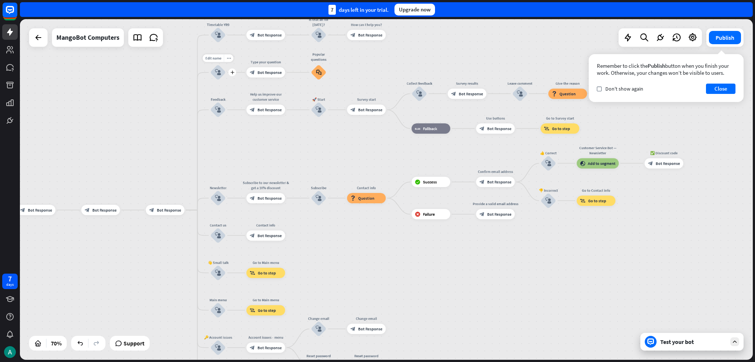
click at [211, 73] on div "block_user_input" at bounding box center [217, 72] width 15 height 15
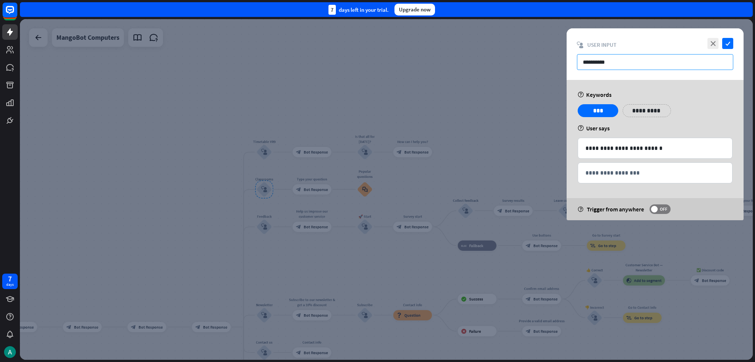
click at [377, 63] on input "**********" at bounding box center [655, 62] width 156 height 16
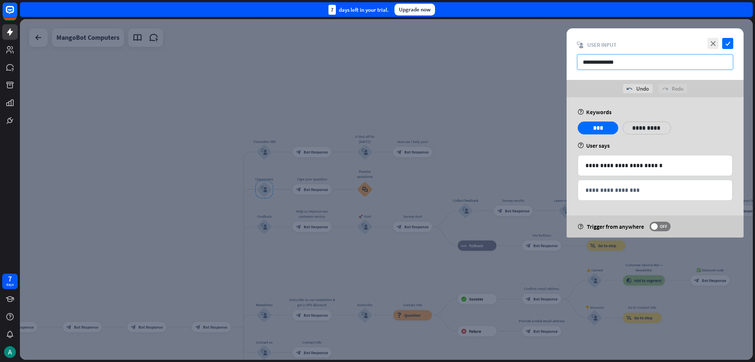
type input "**********"
click at [377, 42] on icon "check" at bounding box center [727, 43] width 11 height 11
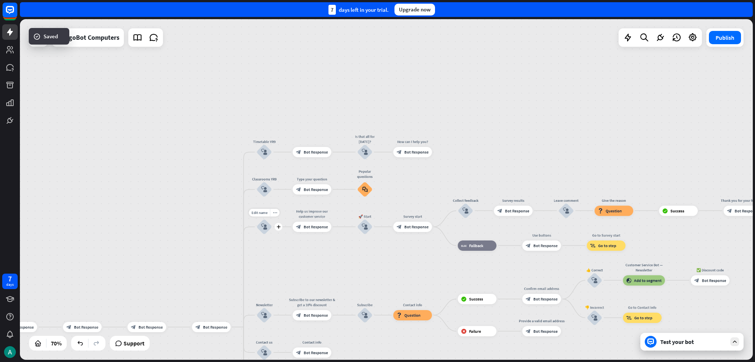
click at [265, 225] on icon "block_user_input" at bounding box center [264, 227] width 6 height 6
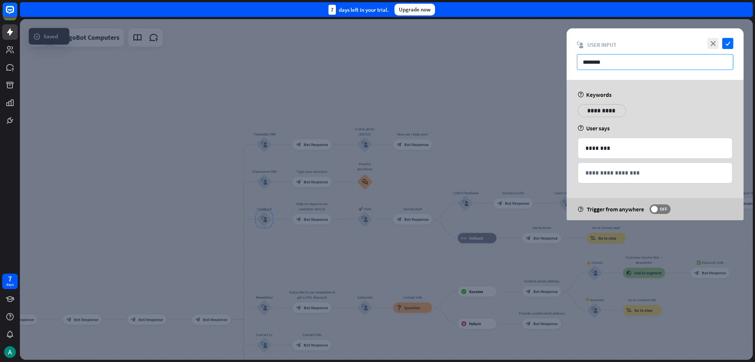
click at [377, 62] on input "********" at bounding box center [655, 62] width 156 height 16
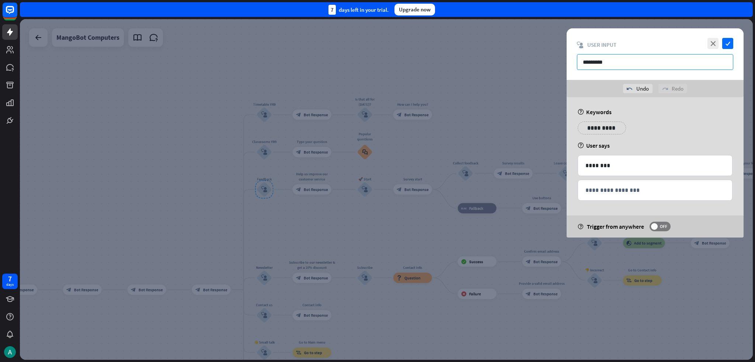
type input "********"
click at [330, 198] on div at bounding box center [386, 189] width 733 height 341
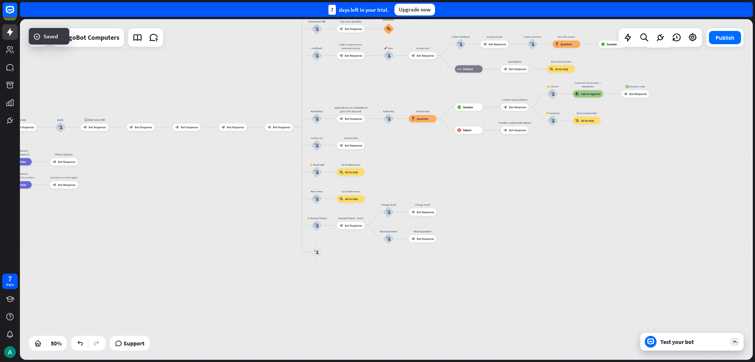
drag, startPoint x: 461, startPoint y: 264, endPoint x: 488, endPoint y: 153, distance: 114.5
click at [377, 153] on div "home_2 Start point Welcome message block_bot_response Bot Response Grade block_…" at bounding box center [386, 189] width 733 height 341
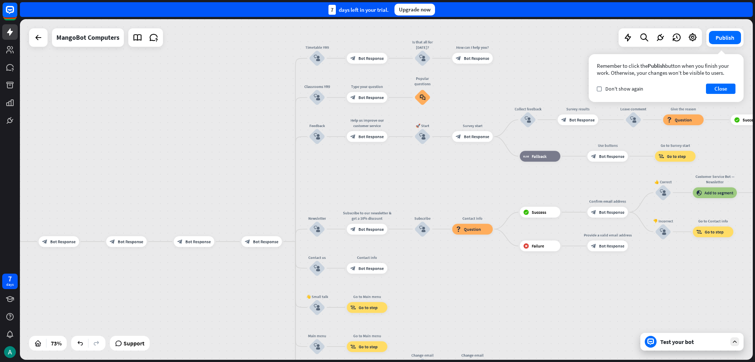
drag, startPoint x: 241, startPoint y: 302, endPoint x: 247, endPoint y: 303, distance: 6.0
click at [312, 122] on span "Edit name" at bounding box center [312, 121] width 17 height 5
type input "*"
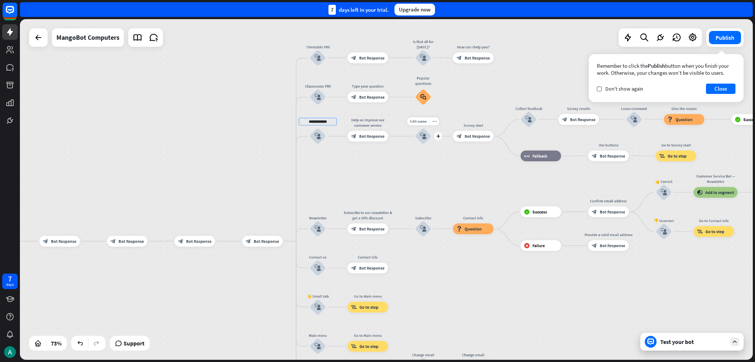
type input "**********"
click at [315, 213] on span "Edit name" at bounding box center [312, 214] width 17 height 5
type input "*******"
click at [314, 254] on span "Edit name" at bounding box center [312, 253] width 17 height 5
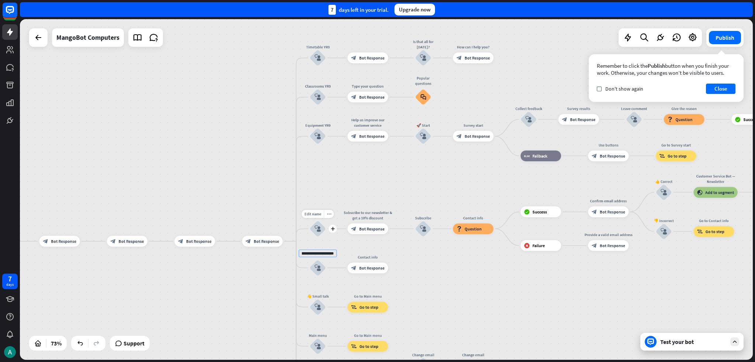
type input "**********"
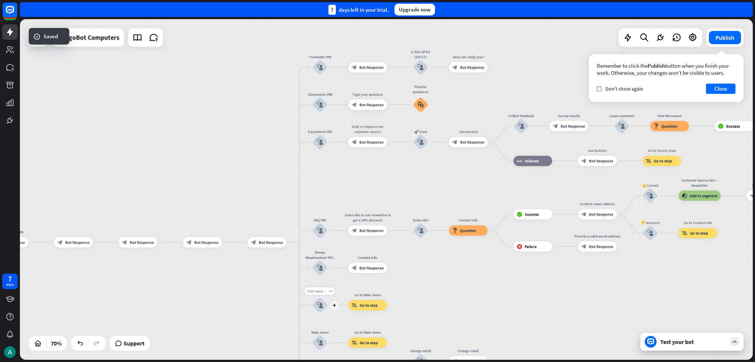
click at [318, 291] on span "Edit name" at bounding box center [315, 291] width 16 height 5
type input "**********"
click at [329, 294] on div "more_horiz" at bounding box center [330, 291] width 10 height 8
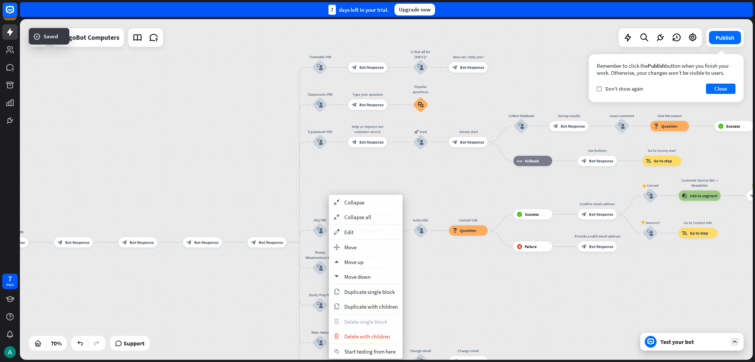
click at [324, 295] on div "Study Prep Yr(" at bounding box center [319, 295] width 31 height 5
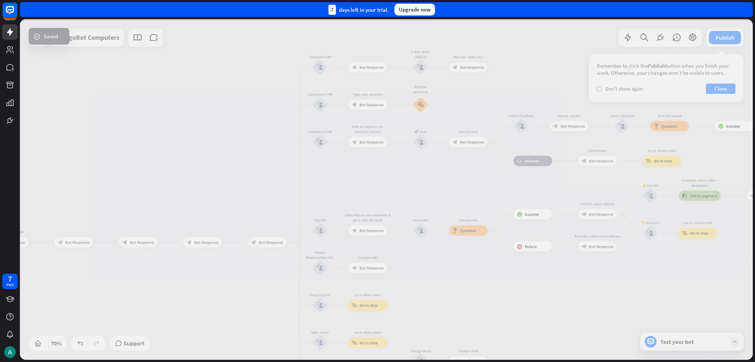
click at [318, 293] on div at bounding box center [386, 189] width 733 height 341
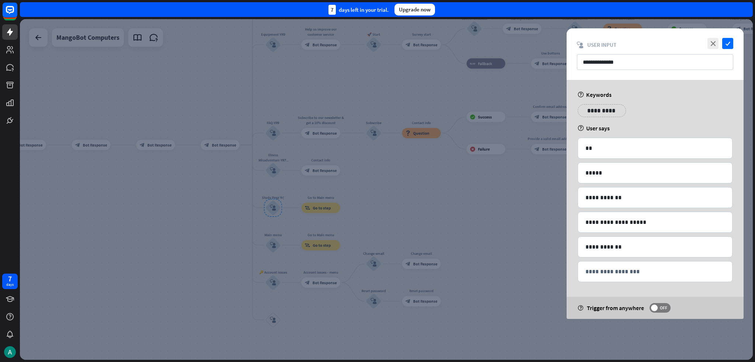
click at [310, 229] on div at bounding box center [386, 189] width 733 height 341
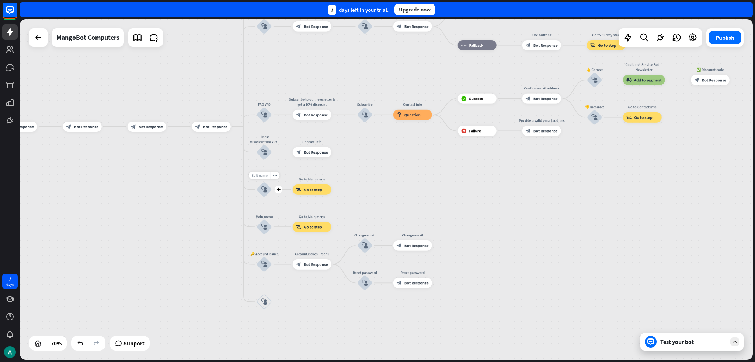
click at [258, 175] on span "Edit name" at bounding box center [259, 175] width 16 height 5
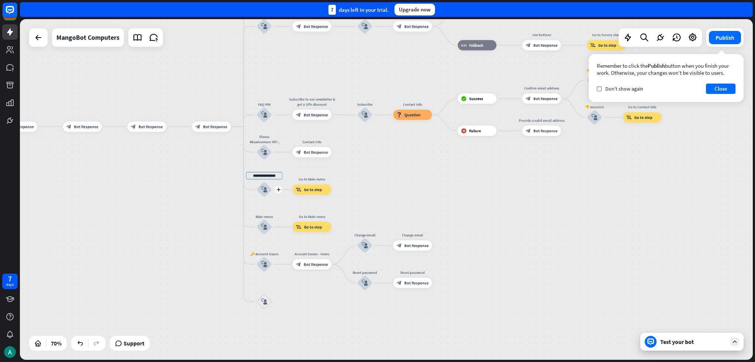
type input "**********"
click at [266, 191] on icon "block_user_input" at bounding box center [264, 189] width 6 height 6
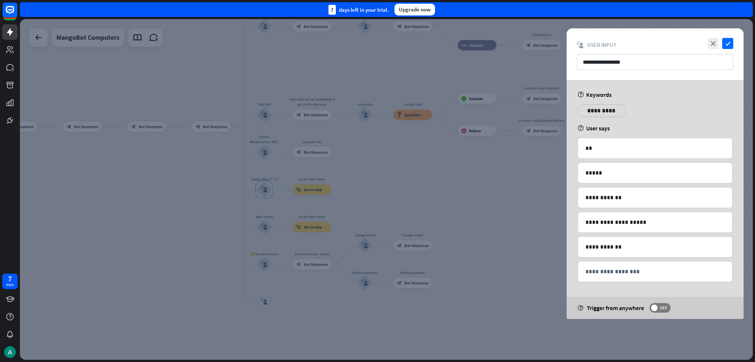
click at [258, 197] on div at bounding box center [386, 189] width 733 height 341
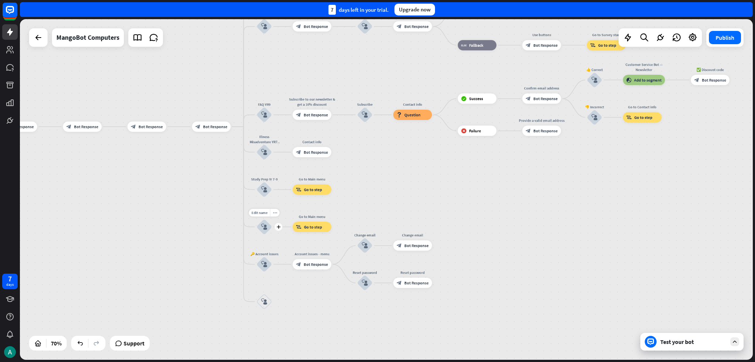
click at [261, 226] on icon "block_user_input" at bounding box center [264, 227] width 6 height 6
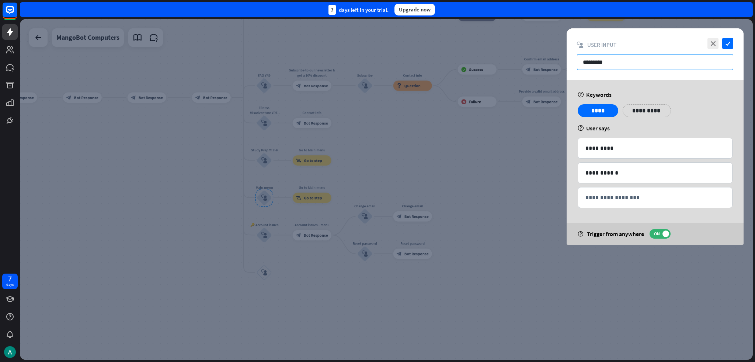
click at [377, 62] on input "*********" at bounding box center [655, 62] width 156 height 16
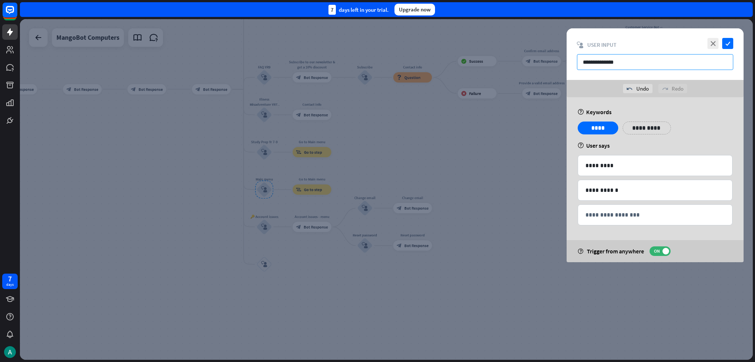
type input "**********"
click at [377, 44] on icon "check" at bounding box center [727, 43] width 11 height 11
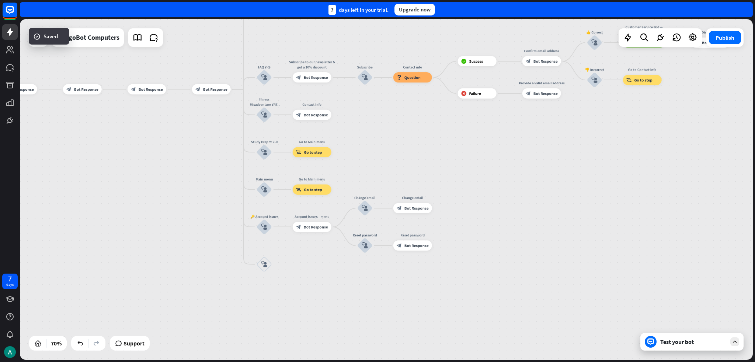
click at [262, 218] on div "🔑 Account issues" at bounding box center [264, 216] width 31 height 5
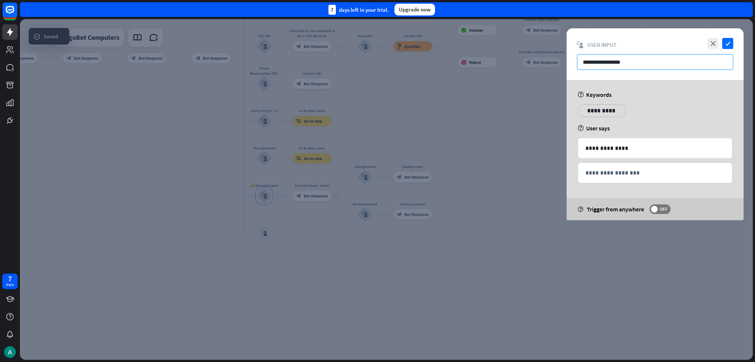
click at [377, 53] on div "**********" at bounding box center [654, 54] width 177 height 52
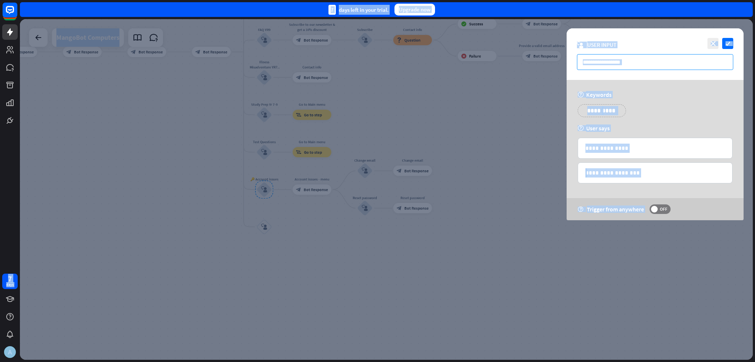
click at [377, 59] on input "**********" at bounding box center [655, 62] width 156 height 16
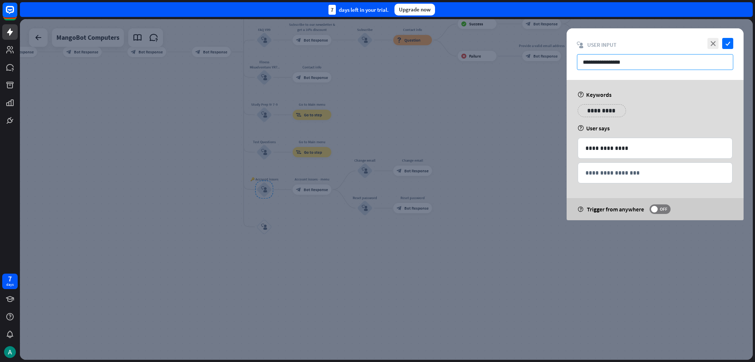
click at [377, 59] on input "**********" at bounding box center [655, 62] width 156 height 16
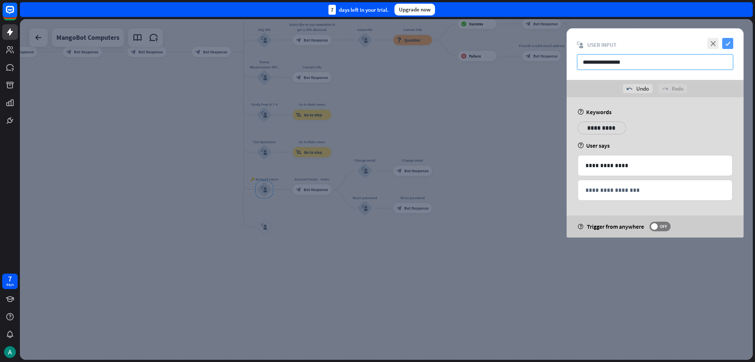
type input "**********"
click at [377, 44] on icon "check" at bounding box center [727, 43] width 11 height 11
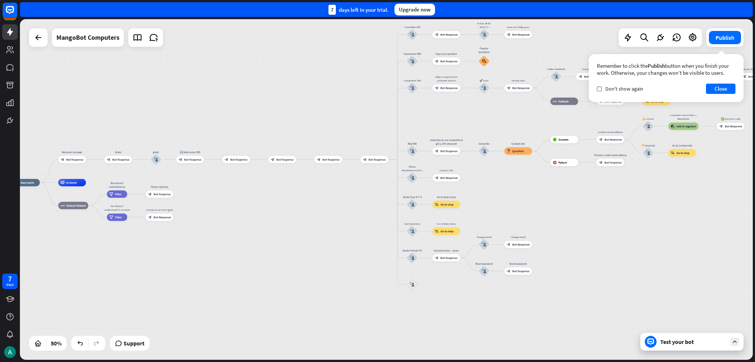
drag, startPoint x: 554, startPoint y: 213, endPoint x: 648, endPoint y: 274, distance: 112.1
click at [377, 274] on div "home_2 Start point Welcome message block_bot_response Bot Response Grade block_…" at bounding box center [386, 189] width 733 height 341
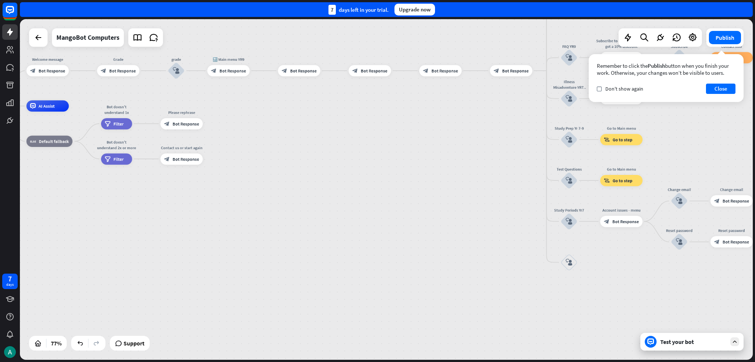
drag, startPoint x: 251, startPoint y: 146, endPoint x: 276, endPoint y: 281, distance: 137.5
click at [276, 283] on div "home_2 Start point Welcome message block_bot_response Bot Response Grade block_…" at bounding box center [237, 236] width 562 height 261
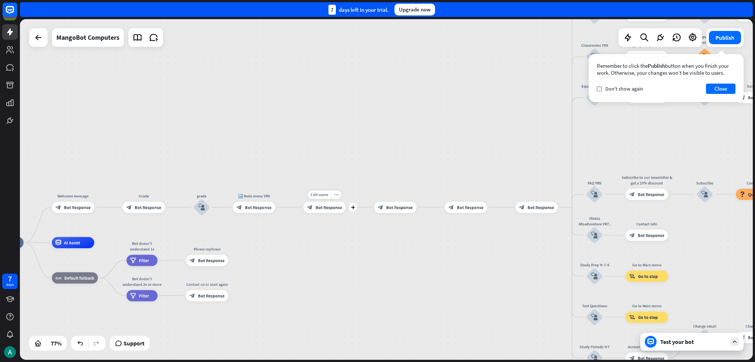
click at [331, 213] on div "block_bot_response Bot Response" at bounding box center [324, 207] width 42 height 11
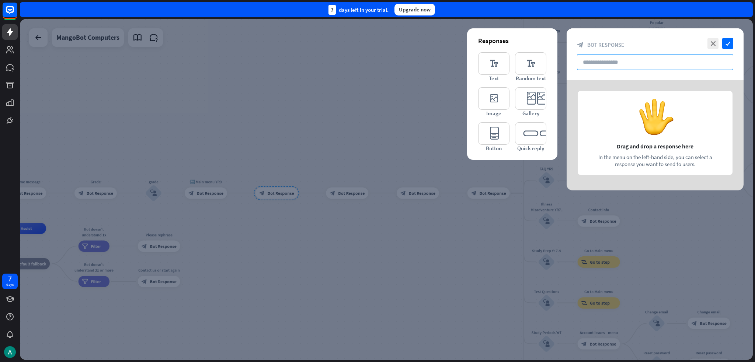
click at [377, 63] on input "text" at bounding box center [655, 62] width 156 height 16
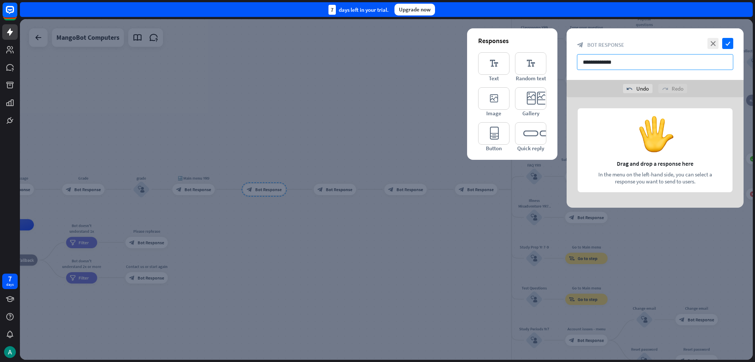
type input "**********"
click at [377, 44] on icon "check" at bounding box center [727, 43] width 11 height 11
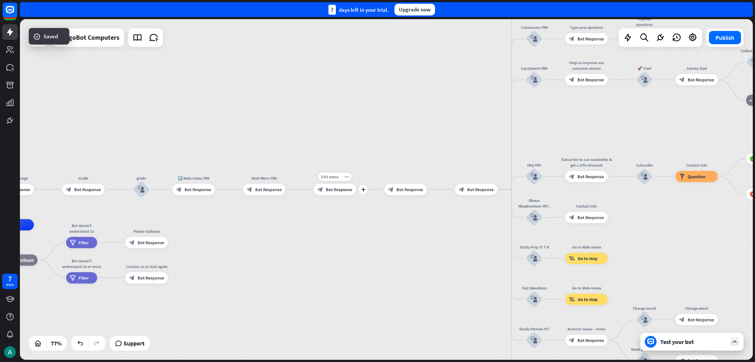
click at [334, 189] on span "Bot Response" at bounding box center [339, 190] width 27 height 6
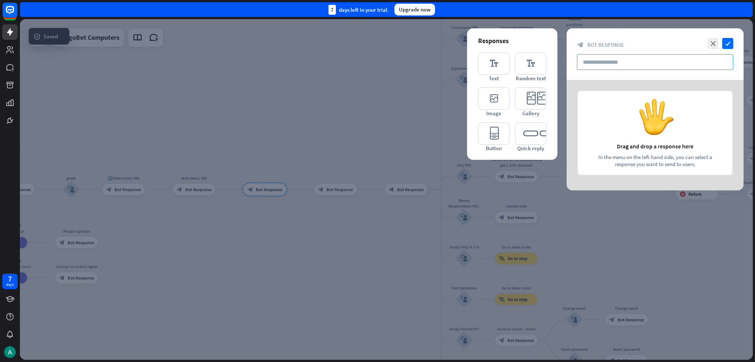
click at [377, 63] on input "text" at bounding box center [655, 62] width 156 height 16
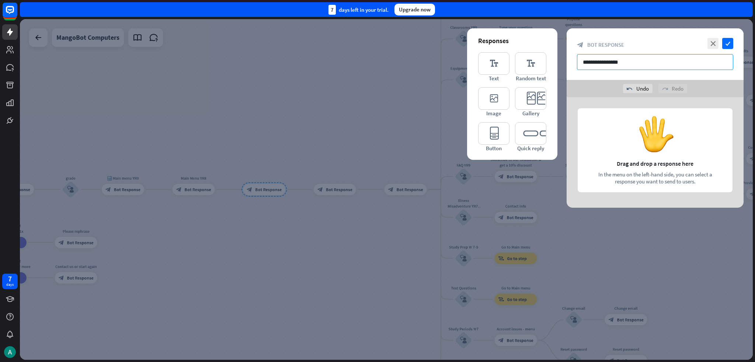
type input "**********"
click at [377, 43] on icon "check" at bounding box center [727, 43] width 11 height 11
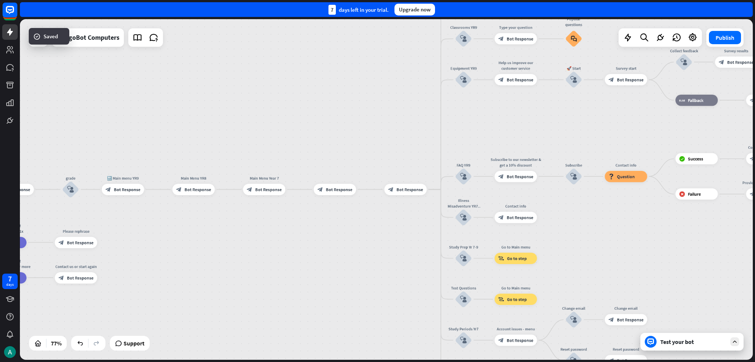
click at [326, 190] on span "Bot Response" at bounding box center [339, 190] width 27 height 6
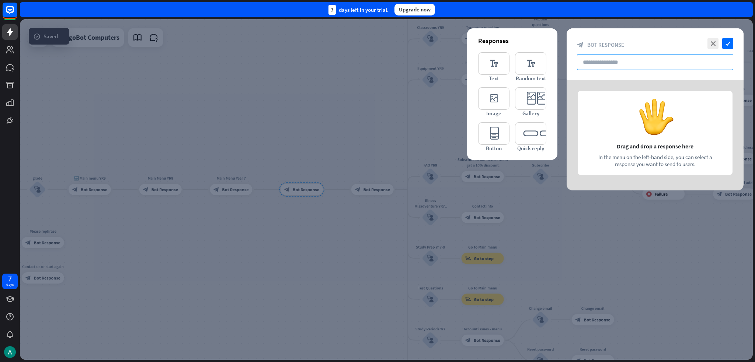
click at [377, 61] on input "text" at bounding box center [655, 62] width 156 height 16
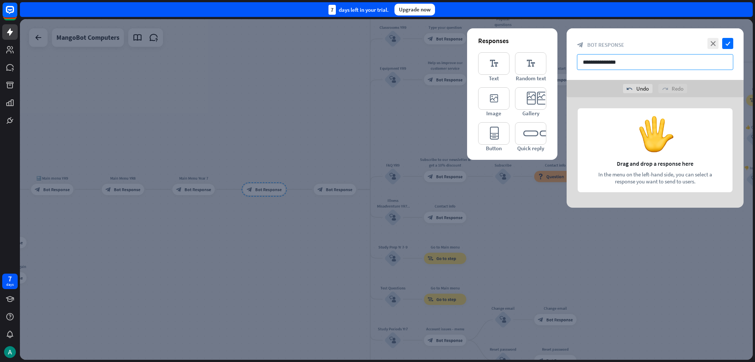
type input "**********"
click at [377, 45] on icon "check" at bounding box center [727, 43] width 11 height 11
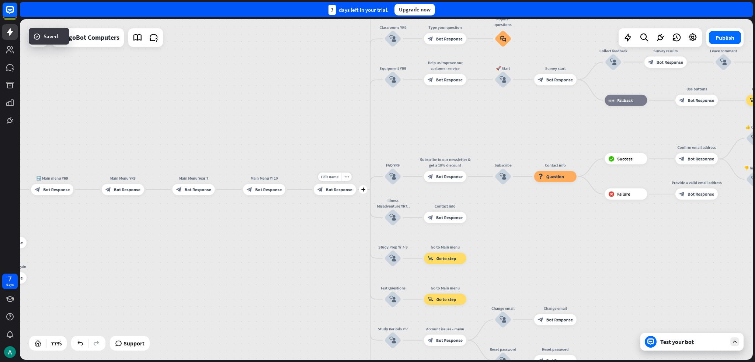
click at [339, 188] on span "Bot Response" at bounding box center [339, 190] width 27 height 6
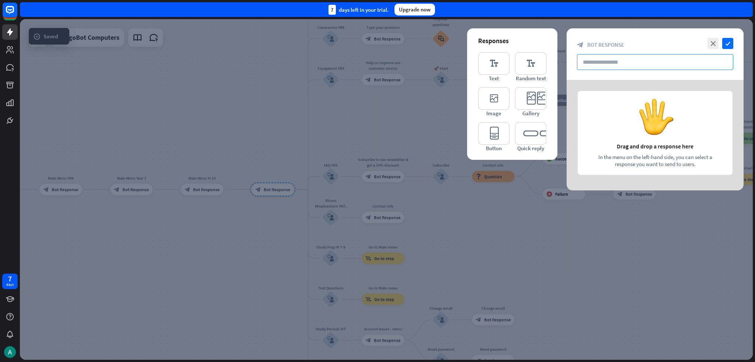
drag, startPoint x: 594, startPoint y: 60, endPoint x: 585, endPoint y: 94, distance: 35.1
click at [377, 60] on input "text" at bounding box center [655, 62] width 156 height 16
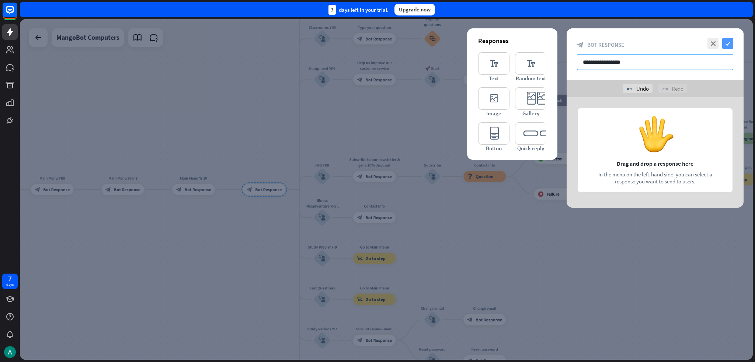
type input "**********"
click at [377, 45] on icon "check" at bounding box center [727, 43] width 11 height 11
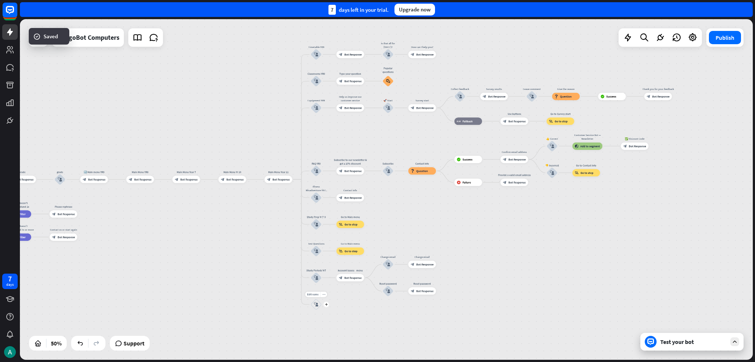
click at [315, 307] on div "block_user_input" at bounding box center [316, 304] width 11 height 11
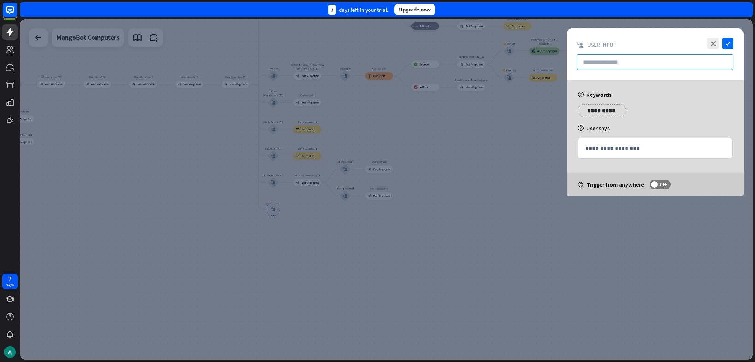
click at [377, 67] on input "text" at bounding box center [655, 62] width 156 height 16
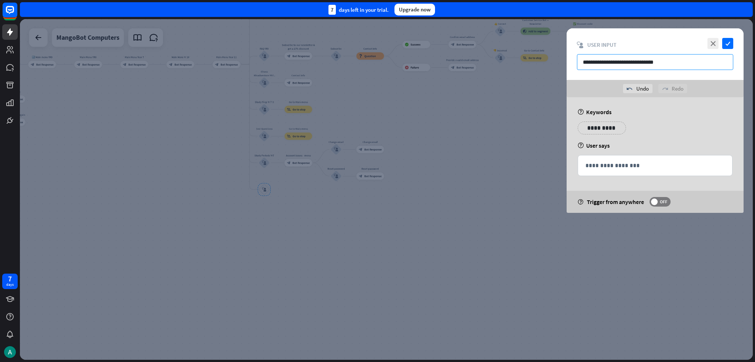
type input "**********"
click at [377, 42] on icon "check" at bounding box center [727, 43] width 11 height 11
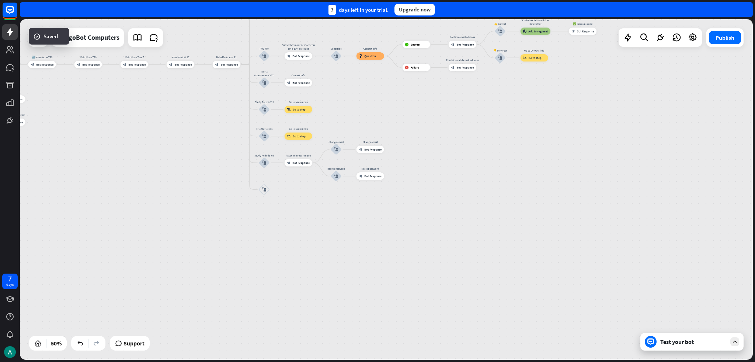
click at [219, 242] on div "home_2 Start point Welcome message block_bot_response Bot Response Grade block_…" at bounding box center [47, 173] width 366 height 171
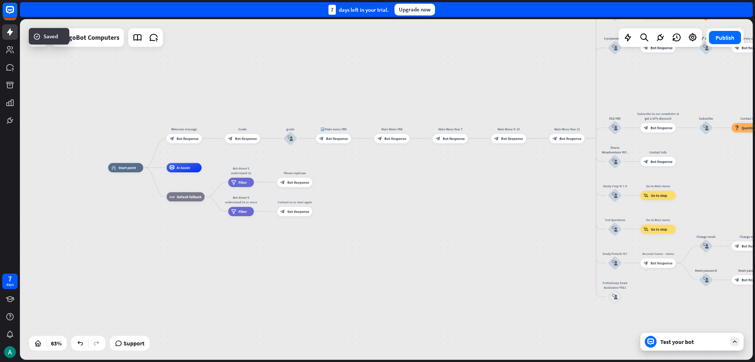
drag, startPoint x: 186, startPoint y: 167, endPoint x: 537, endPoint y: 284, distance: 369.7
click at [377, 284] on div "home_2 Start point Welcome message block_bot_response Bot Response Grade block_…" at bounding box center [340, 276] width 464 height 216
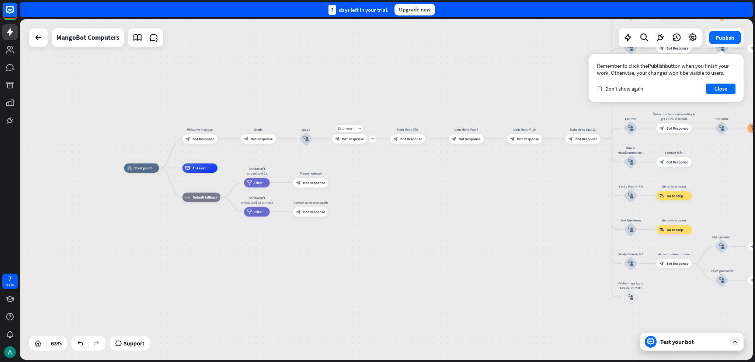
click at [343, 142] on div "block_bot_response Bot Response" at bounding box center [349, 138] width 35 height 9
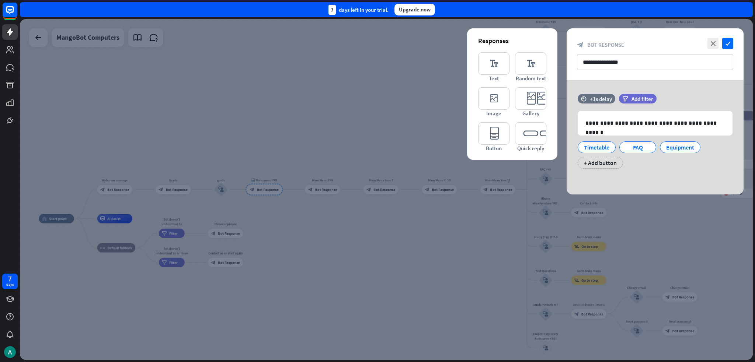
click at [220, 188] on div at bounding box center [386, 189] width 733 height 341
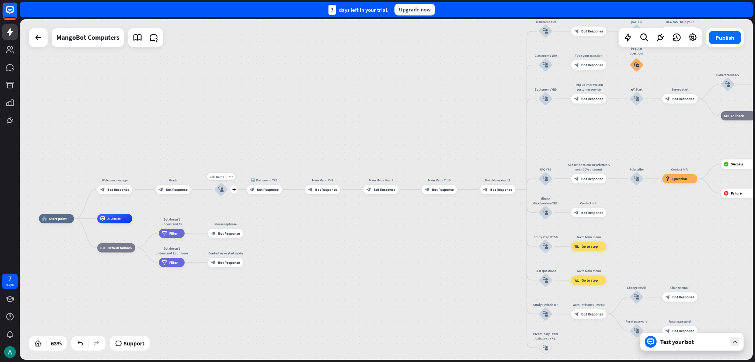
click at [220, 192] on icon "block_user_input" at bounding box center [221, 190] width 6 height 6
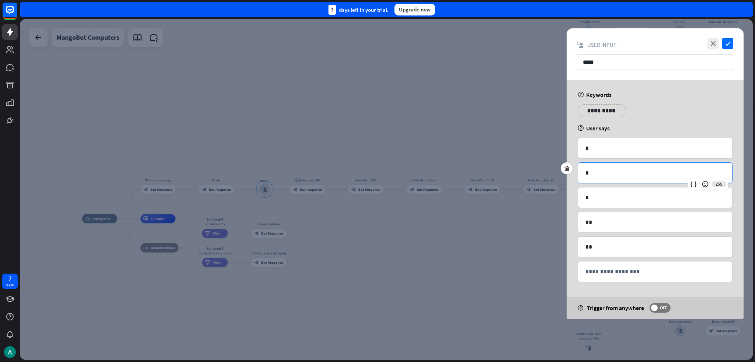
click at [377, 168] on p "*" at bounding box center [654, 172] width 139 height 9
click at [377, 175] on p "*" at bounding box center [654, 172] width 139 height 9
click at [377, 188] on div "**********" at bounding box center [654, 199] width 177 height 239
click at [278, 246] on div at bounding box center [386, 189] width 733 height 341
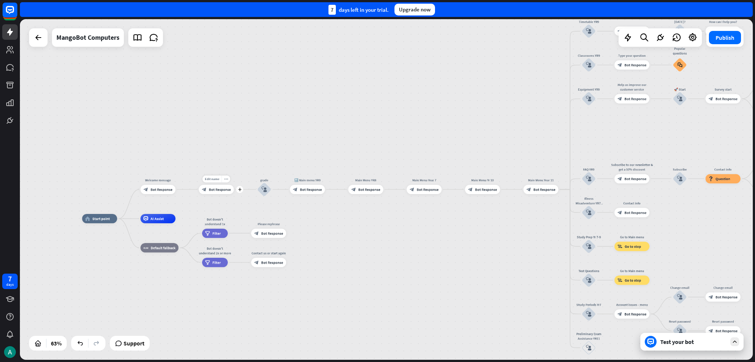
click at [228, 194] on div "Edit name more_horiz plus Grade block_bot_response Bot Response" at bounding box center [216, 189] width 35 height 9
click at [222, 190] on span "Bot Response" at bounding box center [220, 189] width 22 height 5
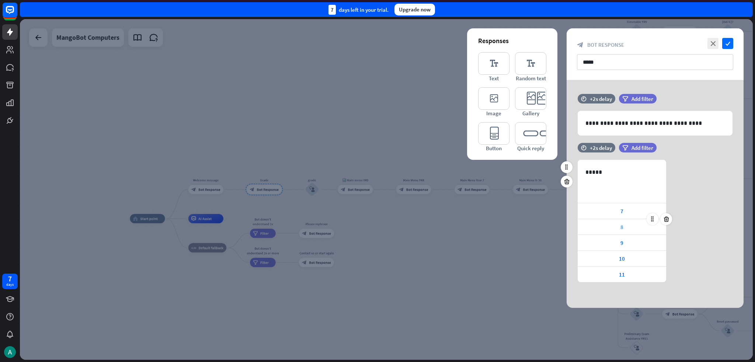
click at [377, 230] on div "8" at bounding box center [621, 226] width 88 height 15
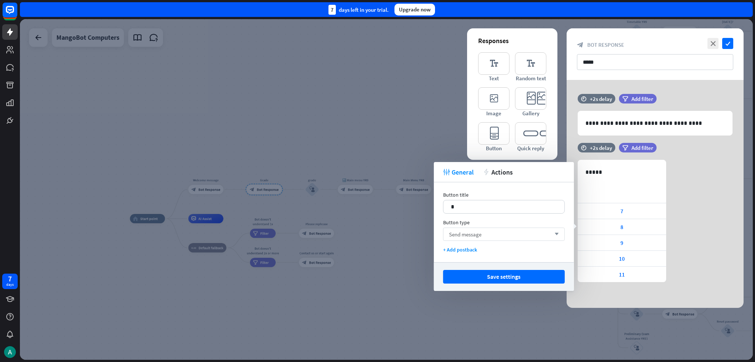
click at [377, 237] on div "Send message arrow_down" at bounding box center [504, 234] width 122 height 13
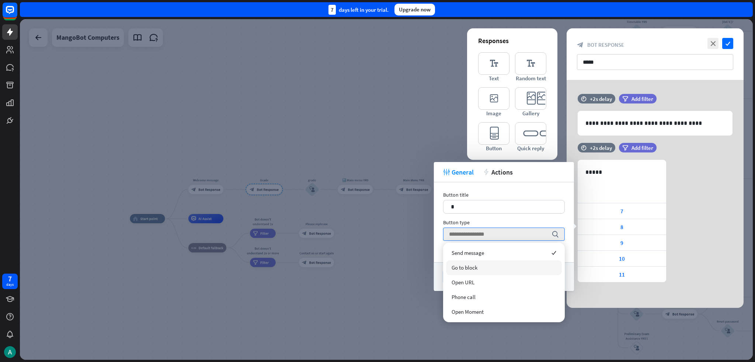
click at [377, 266] on div "Go to block" at bounding box center [504, 268] width 116 height 15
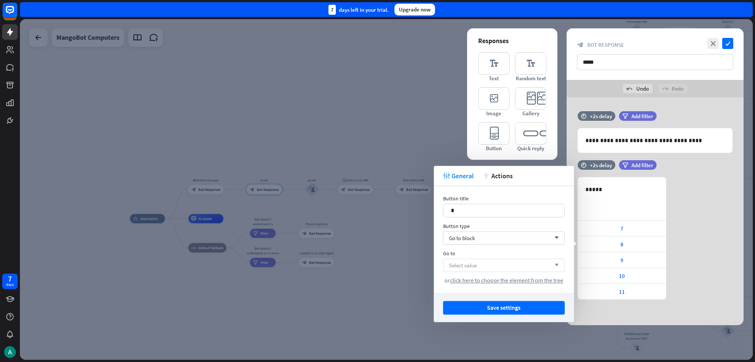
click at [377, 268] on div "Select value arrow_down" at bounding box center [504, 265] width 122 height 13
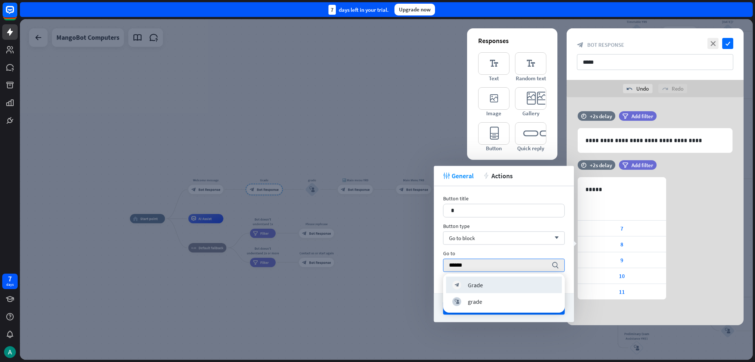
type input "*******"
type input "****"
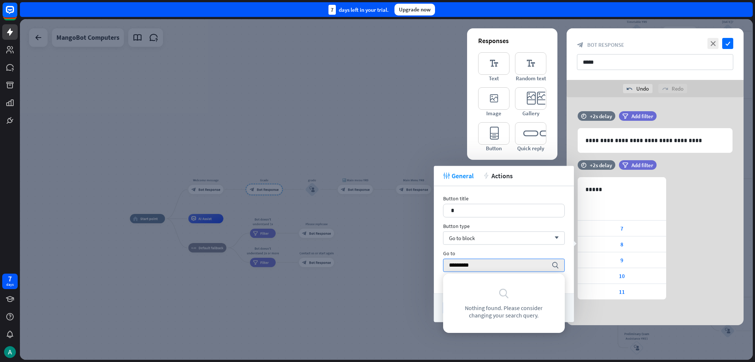
type input "********"
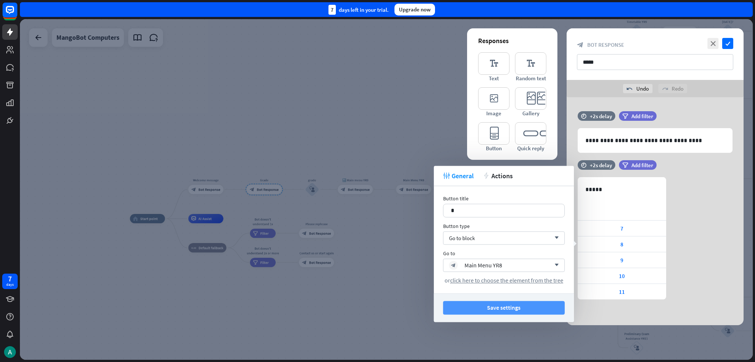
click at [377, 309] on button "Save settings" at bounding box center [504, 308] width 122 height 14
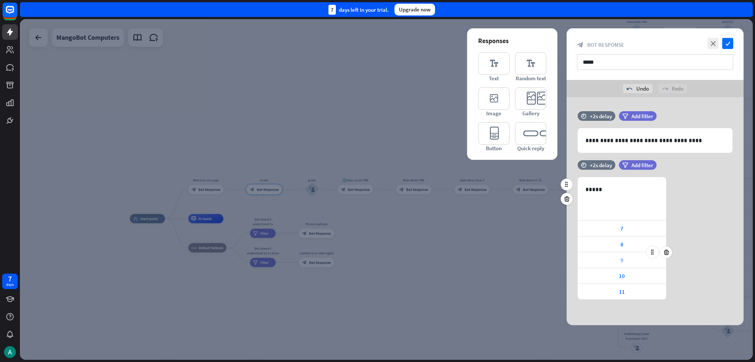
click at [377, 262] on div "9" at bounding box center [621, 259] width 88 height 15
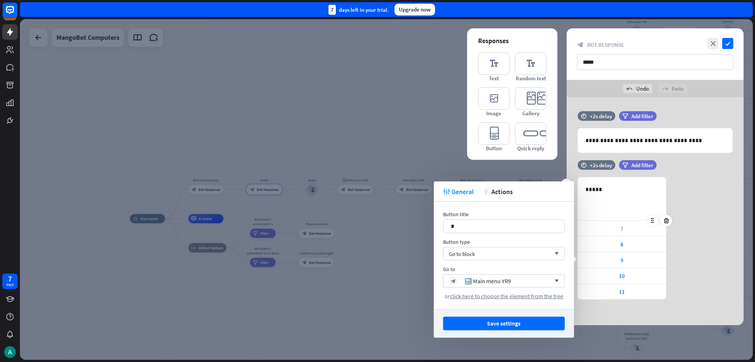
click at [377, 225] on div "7" at bounding box center [621, 228] width 88 height 15
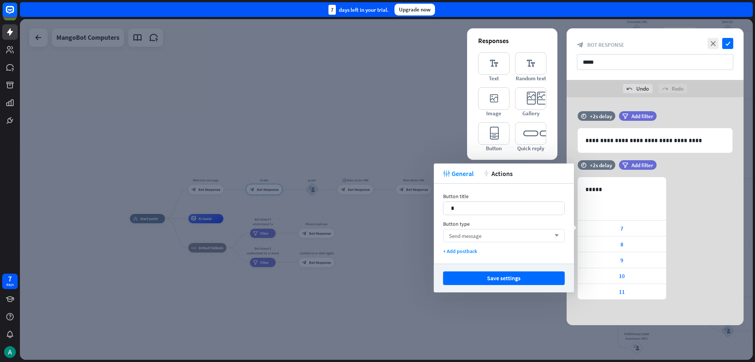
click at [377, 235] on div "Send message arrow_down" at bounding box center [504, 235] width 122 height 13
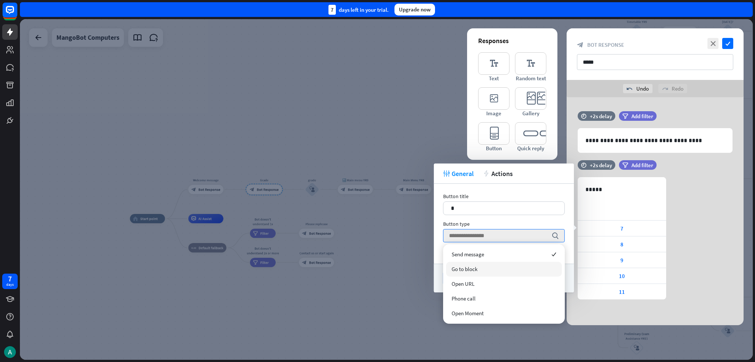
click at [377, 269] on div "Go to block" at bounding box center [504, 269] width 116 height 15
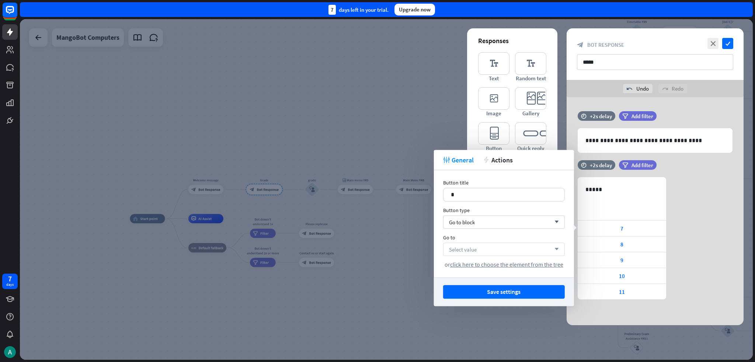
click at [377, 246] on span "Select value" at bounding box center [463, 249] width 28 height 7
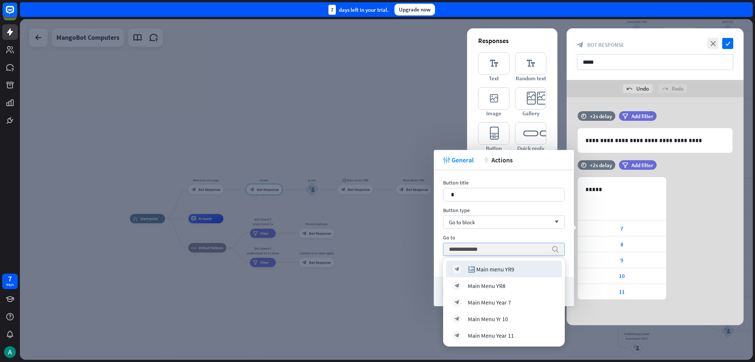
type input "**********"
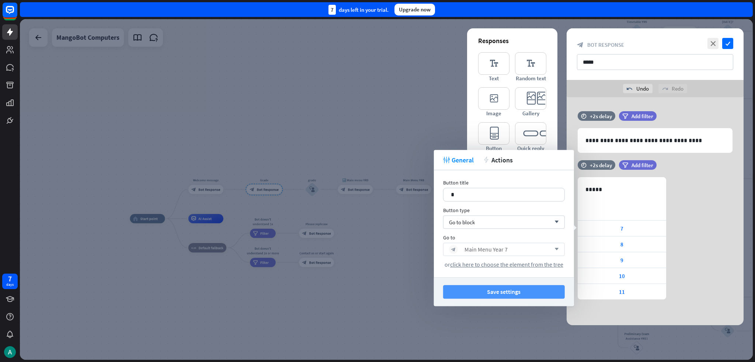
click at [377, 297] on button "Save settings" at bounding box center [504, 292] width 122 height 14
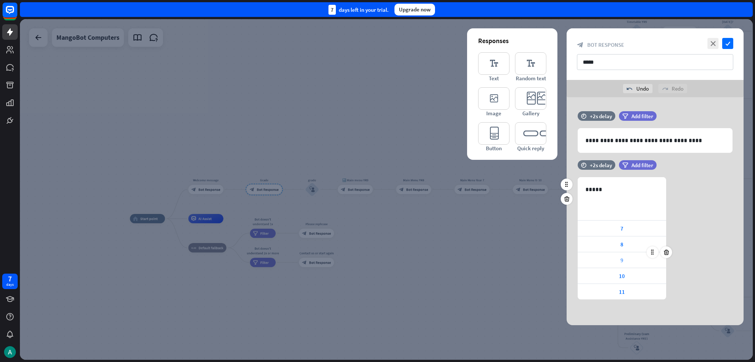
click at [377, 259] on div "9" at bounding box center [621, 259] width 88 height 15
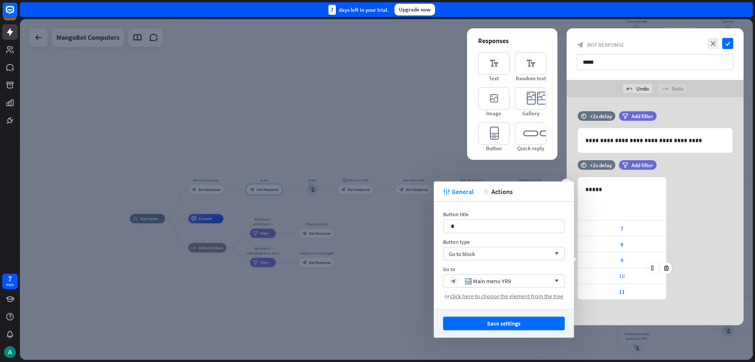
click at [377, 273] on span "10" at bounding box center [622, 276] width 6 height 7
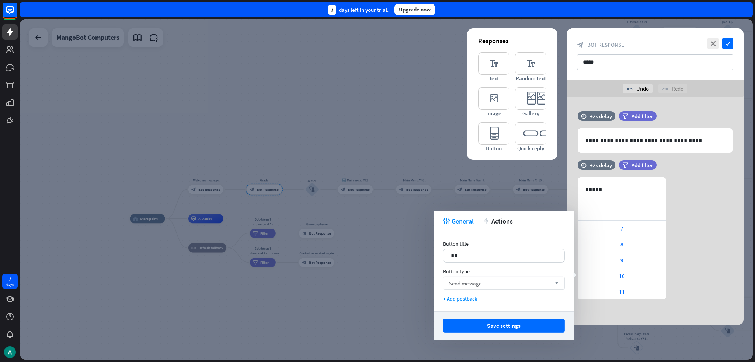
click at [377, 285] on div "Send message arrow_down" at bounding box center [504, 283] width 122 height 13
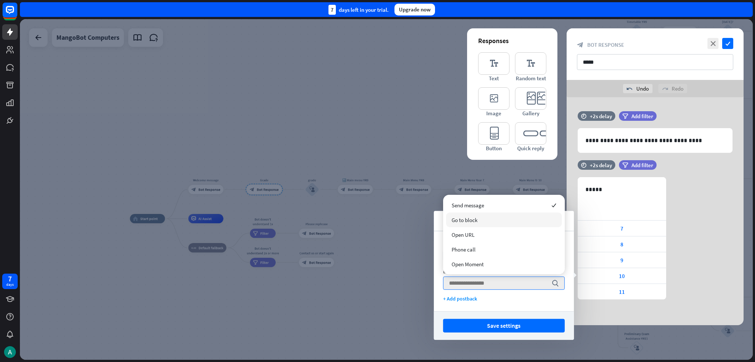
click at [377, 216] on div "Go to block" at bounding box center [504, 220] width 116 height 15
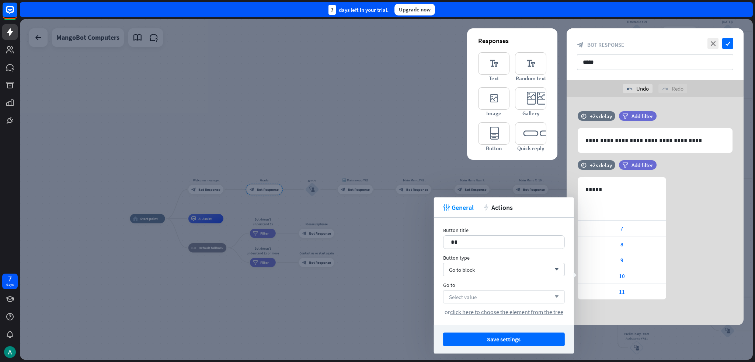
click at [377, 302] on div "Select value arrow_down" at bounding box center [504, 296] width 122 height 13
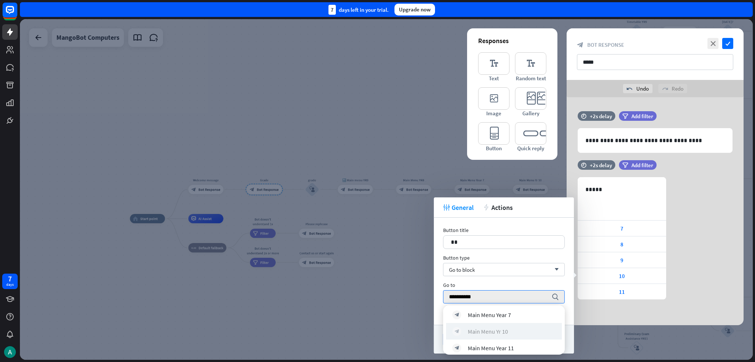
scroll to position [39, 0]
type input "*********"
click at [377, 330] on div "block_bot_response Main Menu Yr 10" at bounding box center [503, 327] width 103 height 9
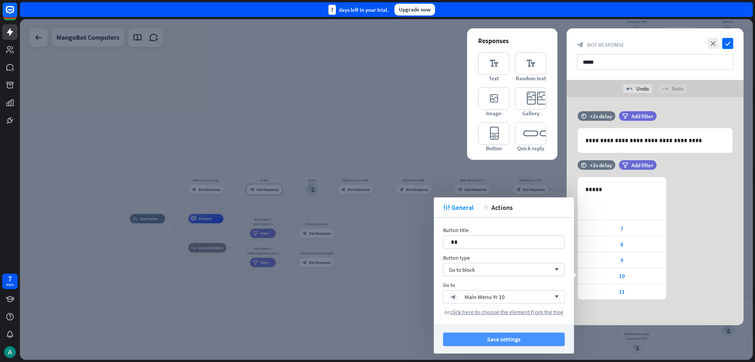
click at [377, 342] on button "Save settings" at bounding box center [504, 340] width 122 height 14
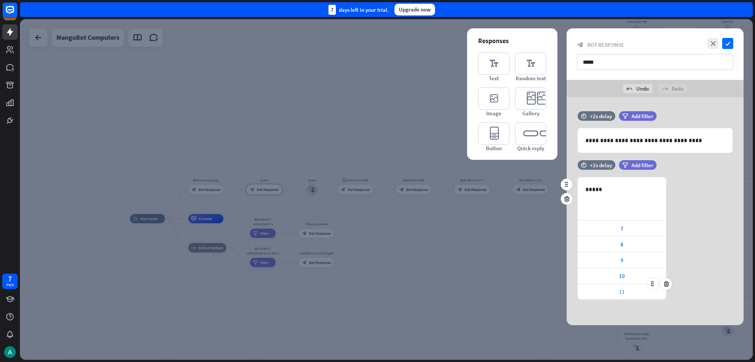
click at [377, 289] on div "11" at bounding box center [621, 291] width 88 height 15
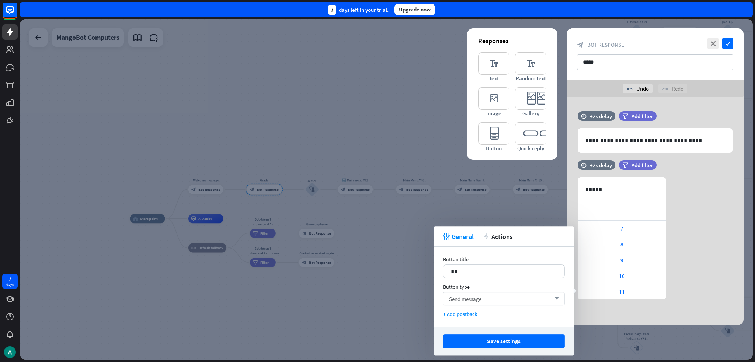
click at [377, 303] on div "Send message arrow_down" at bounding box center [504, 298] width 122 height 13
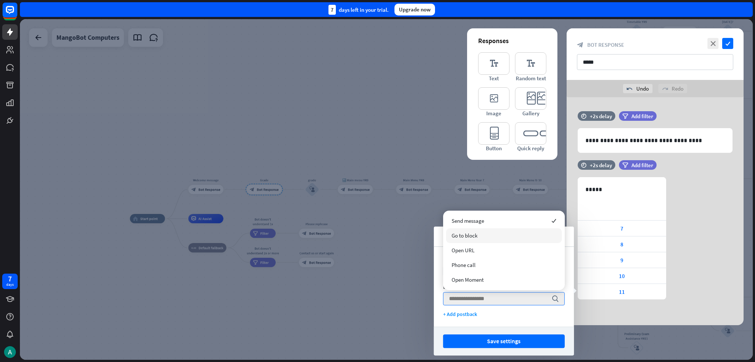
click at [377, 236] on div "Go to block" at bounding box center [504, 235] width 116 height 15
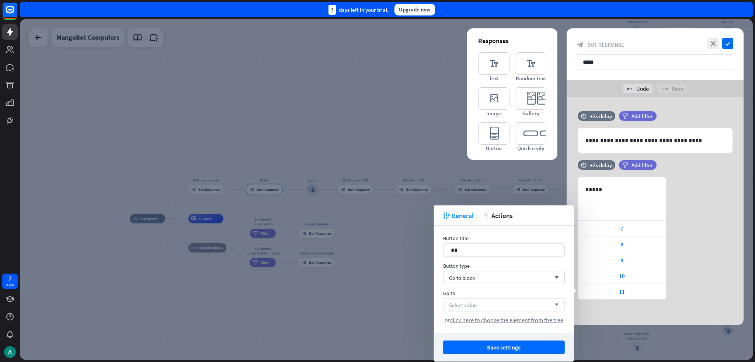
click at [377, 308] on span "Select value" at bounding box center [463, 304] width 28 height 7
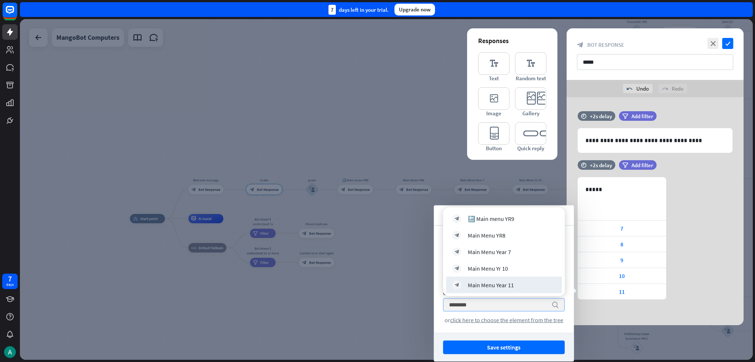
type input "********"
click at [377, 286] on div "block_bot_response Main Menu Year 11" at bounding box center [503, 285] width 103 height 9
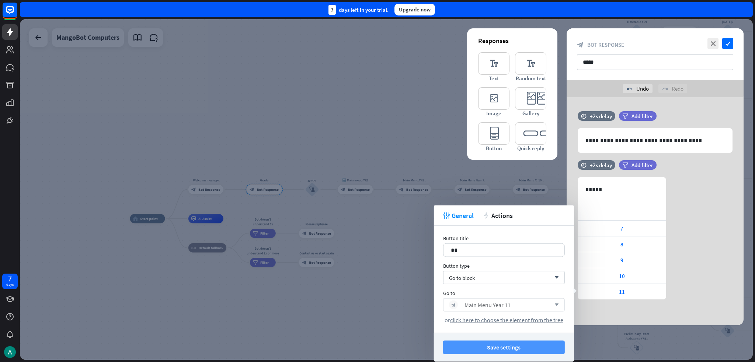
click at [377, 343] on button "Save settings" at bounding box center [504, 348] width 122 height 14
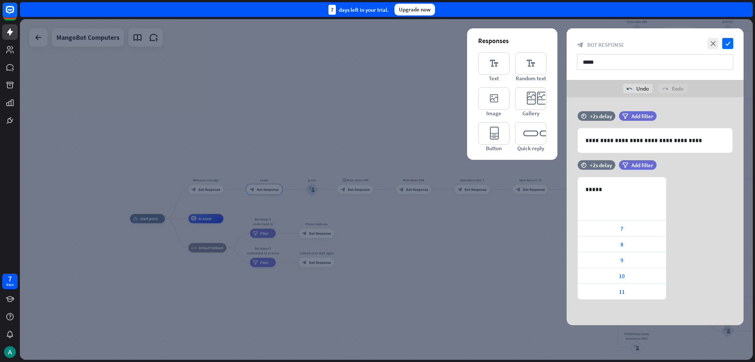
click at [377, 231] on div at bounding box center [386, 189] width 733 height 341
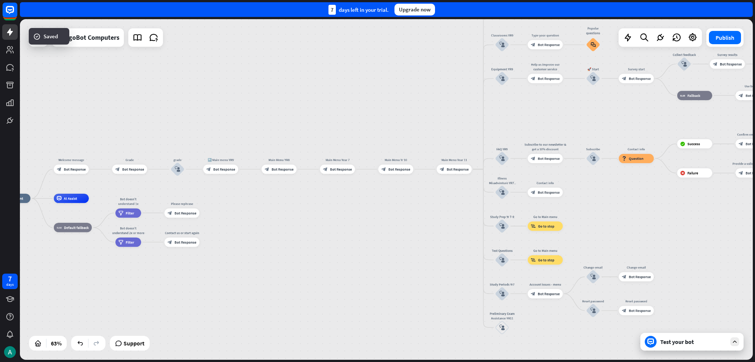
drag, startPoint x: 448, startPoint y: 223, endPoint x: 307, endPoint y: 196, distance: 143.7
click at [307, 199] on div "home_2 Start point Welcome message block_bot_response Bot Response Grade block_…" at bounding box center [228, 307] width 464 height 216
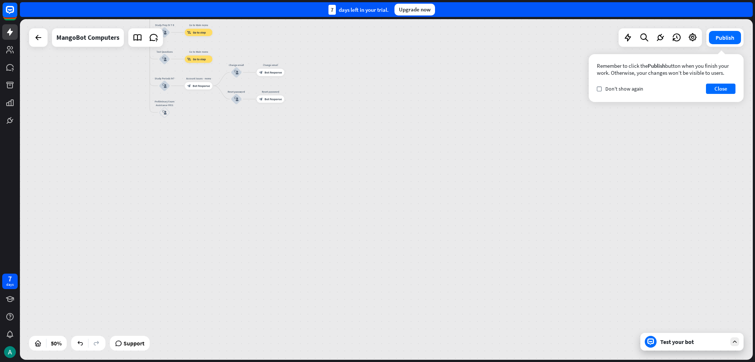
drag, startPoint x: 690, startPoint y: 234, endPoint x: 426, endPoint y: 89, distance: 301.5
click at [377, 44] on div "home_2 Start point Welcome message block_bot_response Bot Response Grade block_…" at bounding box center [386, 189] width 733 height 341
drag, startPoint x: 460, startPoint y: 217, endPoint x: 541, endPoint y: 119, distance: 127.0
click at [377, 119] on div "home_2 Start point Welcome message block_bot_response Bot Response Grade block_…" at bounding box center [386, 189] width 733 height 341
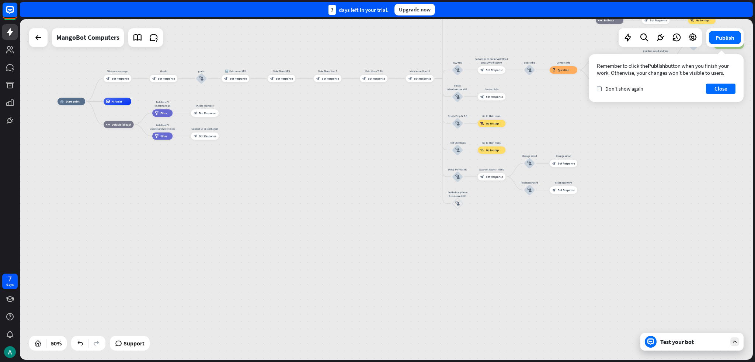
drag, startPoint x: 481, startPoint y: 140, endPoint x: 638, endPoint y: 308, distance: 229.4
click at [377, 349] on div "home_2 Start point Welcome message block_bot_response Bot Response Grade block_…" at bounding box center [386, 189] width 733 height 341
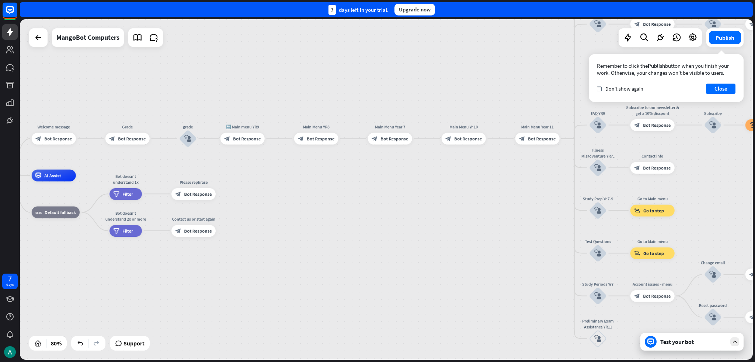
drag, startPoint x: 330, startPoint y: 109, endPoint x: 288, endPoint y: 190, distance: 91.1
click at [288, 190] on div "home_2 Start point Welcome message block_bot_response Bot Response Grade block_…" at bounding box center [386, 189] width 733 height 341
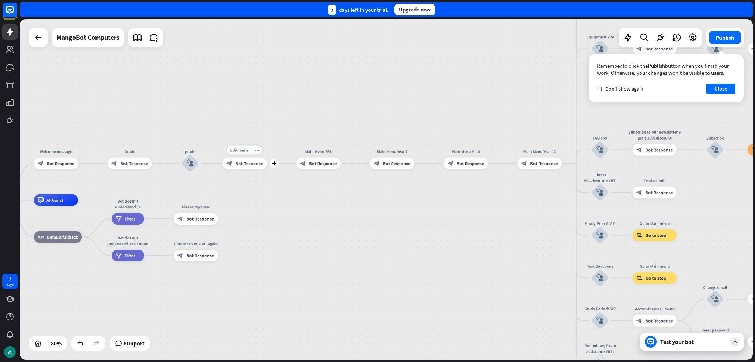
click at [233, 157] on div "block_bot_response Bot Response" at bounding box center [245, 163] width 44 height 12
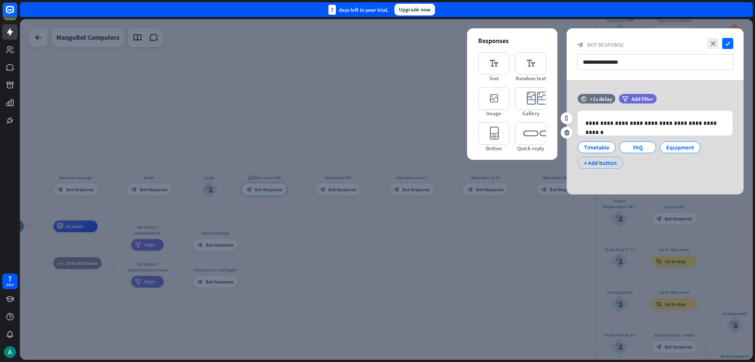
click at [377, 164] on div "+ Add button" at bounding box center [599, 163] width 45 height 12
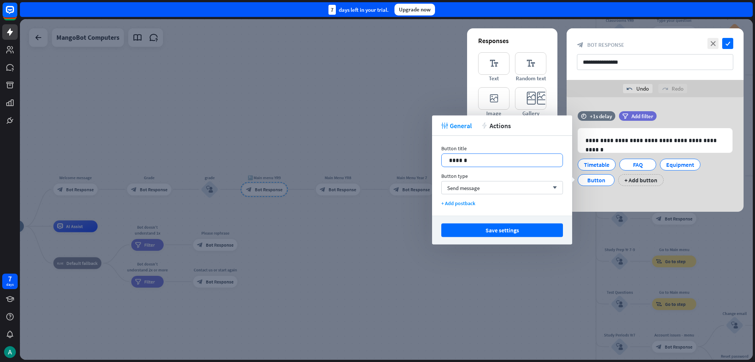
click at [377, 160] on p "******" at bounding box center [502, 160] width 106 height 9
click at [377, 181] on div "+ Add button" at bounding box center [645, 180] width 45 height 12
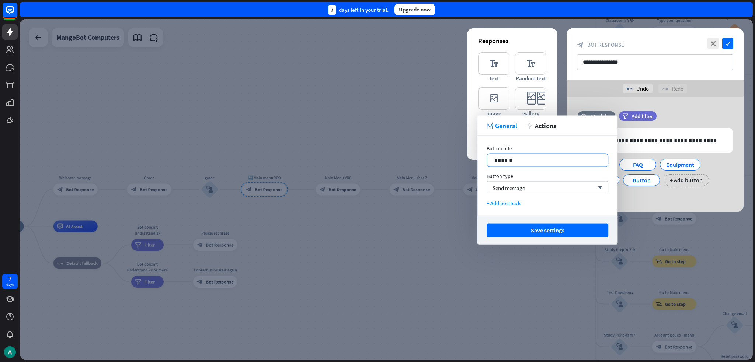
click at [377, 156] on p "******" at bounding box center [547, 160] width 106 height 9
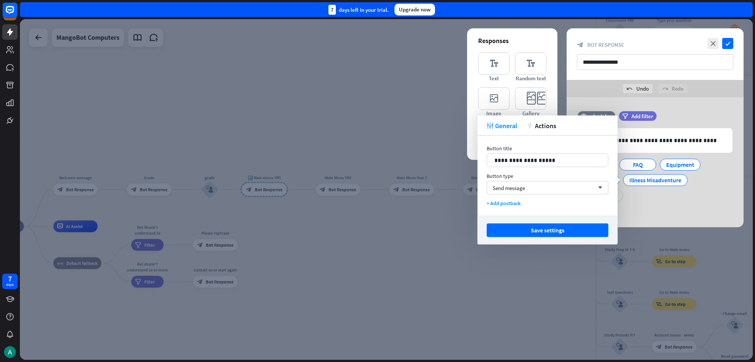
click at [377, 187] on div "Timetable FAQ Equipment Classrooms Illness Misadventure + Add button" at bounding box center [653, 178] width 155 height 46
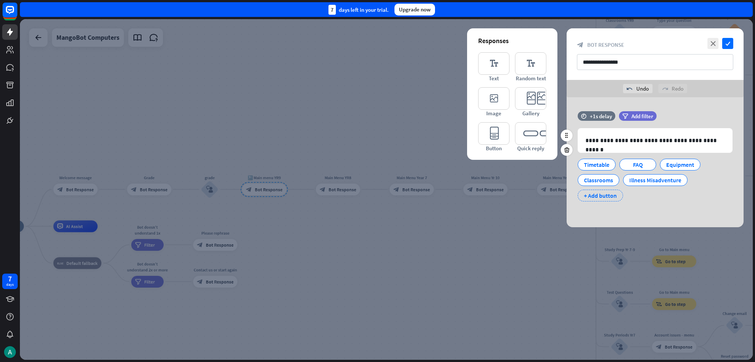
click at [377, 201] on div "+ Add button" at bounding box center [599, 196] width 45 height 12
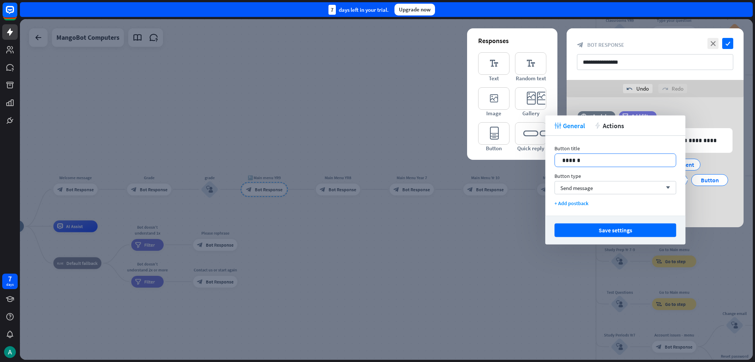
click at [377, 157] on p "******" at bounding box center [615, 160] width 106 height 9
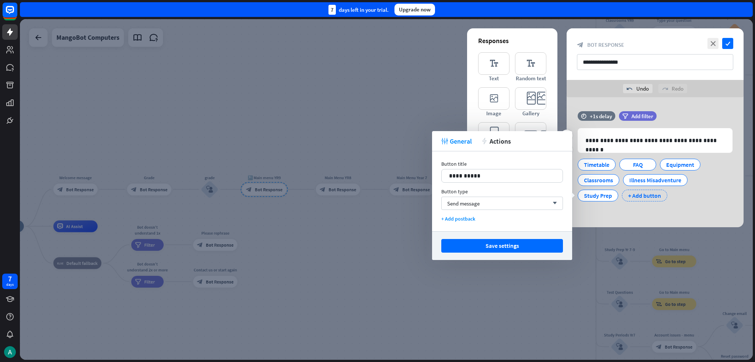
click at [377, 199] on div "+ Add button" at bounding box center [644, 196] width 45 height 12
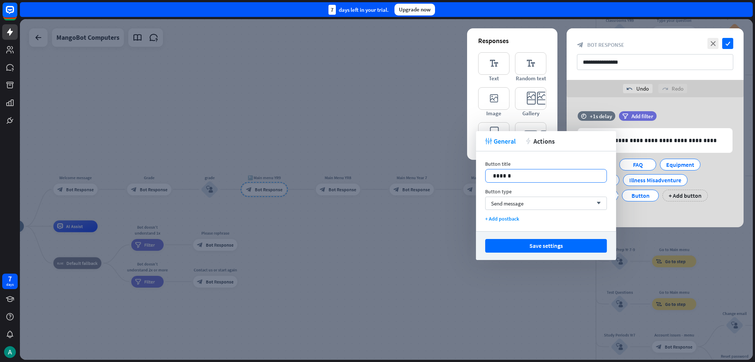
click at [377, 177] on p "******" at bounding box center [546, 175] width 106 height 9
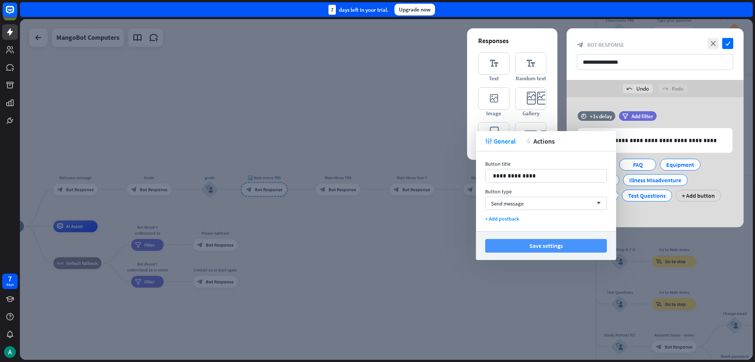
click at [377, 247] on button "Save settings" at bounding box center [546, 246] width 122 height 14
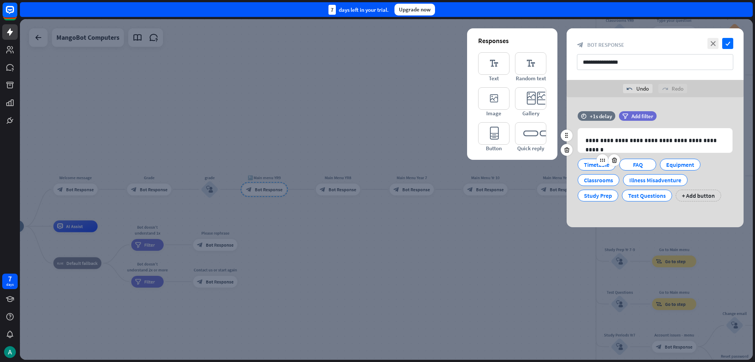
click at [377, 165] on div at bounding box center [602, 160] width 12 height 12
click at [377, 167] on div "Timetable" at bounding box center [596, 164] width 25 height 11
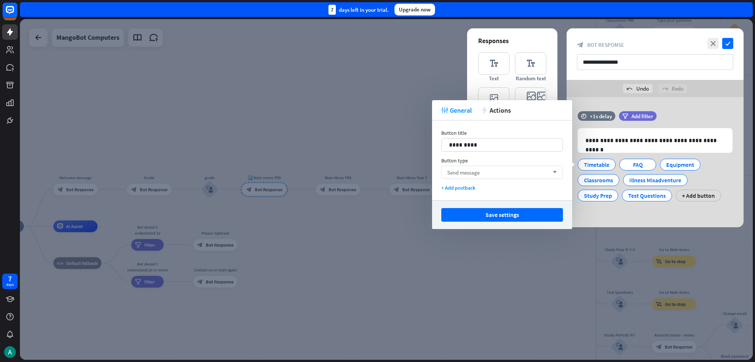
click at [377, 169] on div "Send message arrow_down" at bounding box center [502, 172] width 122 height 13
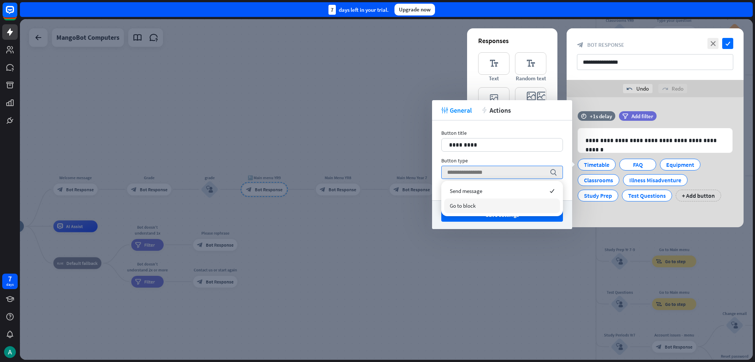
click at [377, 203] on span "Go to block" at bounding box center [463, 205] width 26 height 7
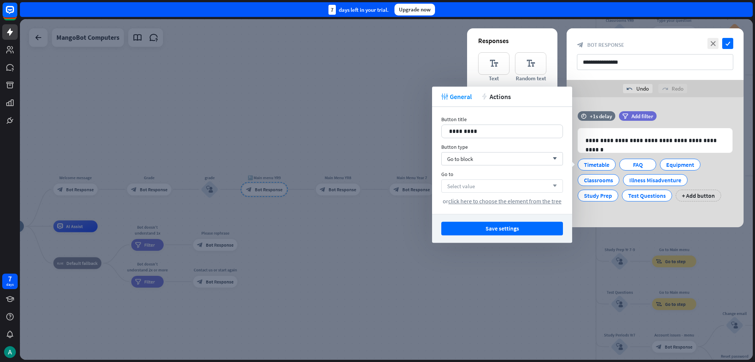
click at [377, 188] on span "Select value" at bounding box center [461, 186] width 28 height 7
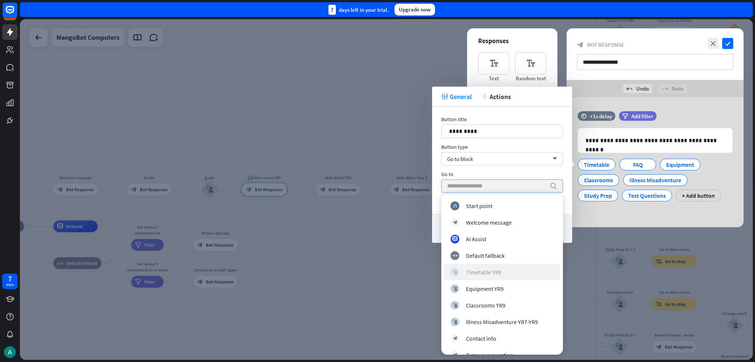
click at [377, 274] on div "block_user_input Timetable YR9" at bounding box center [501, 272] width 103 height 9
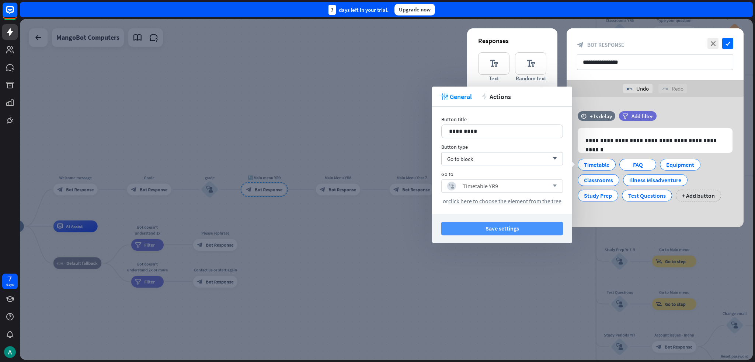
click at [377, 231] on button "Save settings" at bounding box center [502, 229] width 122 height 14
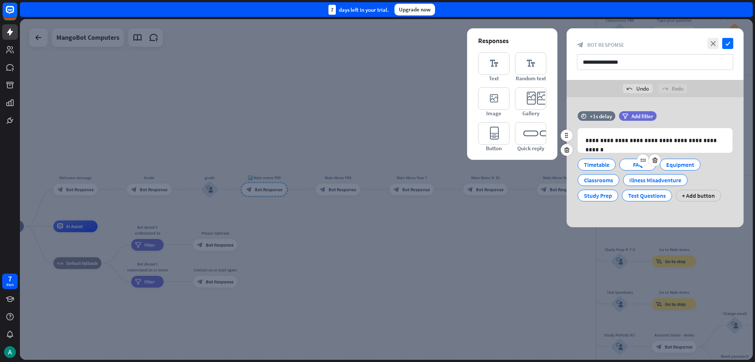
click at [377, 165] on div "FAQ" at bounding box center [637, 164] width 24 height 11
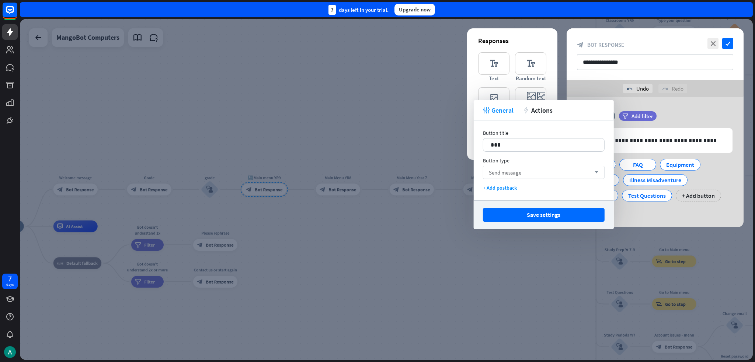
click at [377, 171] on div "Send message arrow_down" at bounding box center [544, 172] width 122 height 13
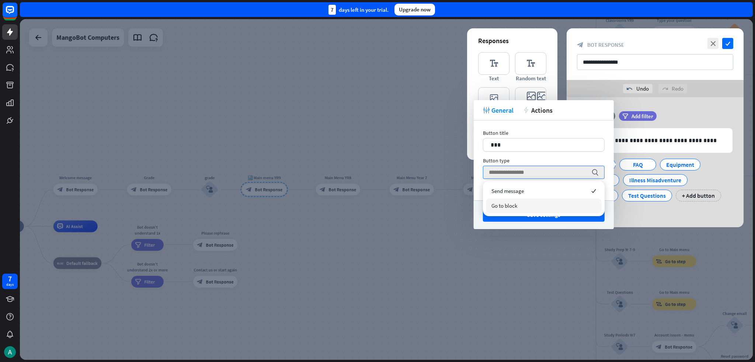
click at [377, 205] on div "Go to block" at bounding box center [544, 206] width 116 height 15
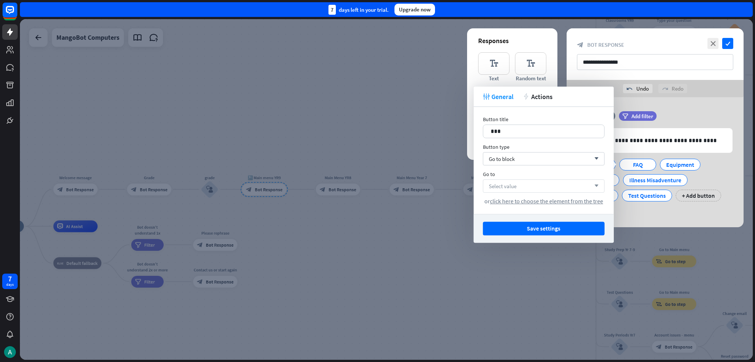
click at [377, 187] on div "Select value arrow_down" at bounding box center [544, 185] width 122 height 13
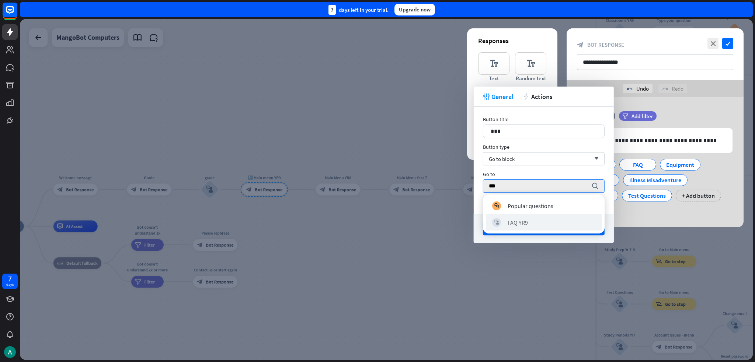
type input "***"
click at [377, 217] on div "block_user_input FAQ YR9" at bounding box center [544, 222] width 116 height 17
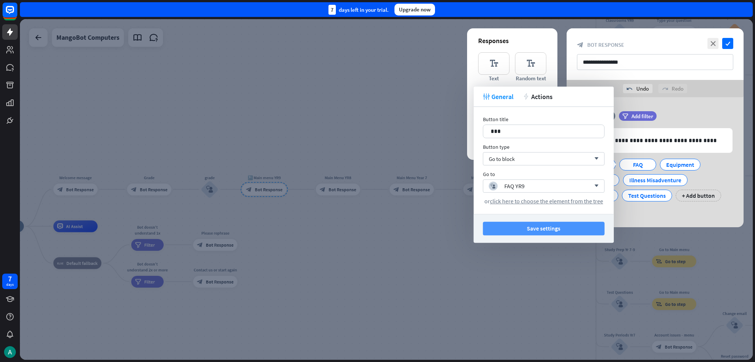
click at [377, 233] on button "Save settings" at bounding box center [544, 229] width 122 height 14
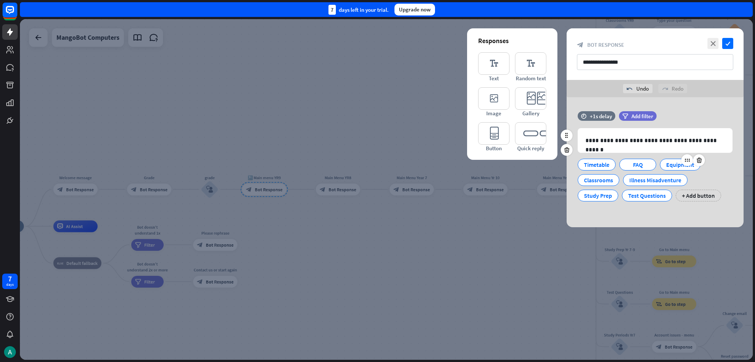
click at [377, 163] on div at bounding box center [693, 160] width 24 height 12
click at [377, 165] on div "Equipment" at bounding box center [680, 164] width 28 height 11
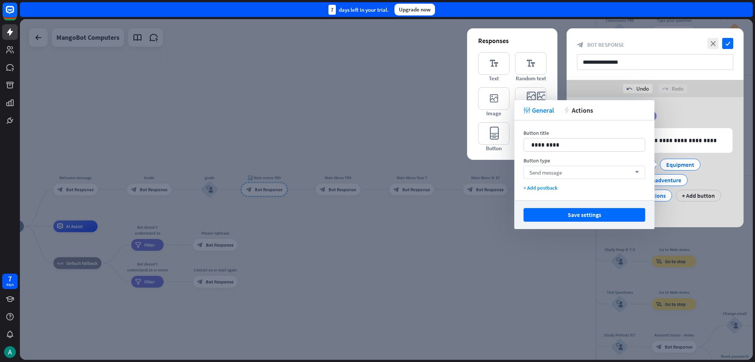
click at [377, 171] on div "Send message arrow_down" at bounding box center [584, 172] width 122 height 13
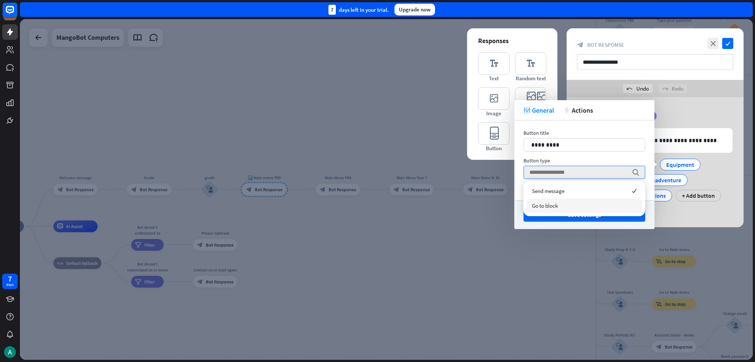
click at [377, 201] on div "Go to block" at bounding box center [584, 206] width 116 height 15
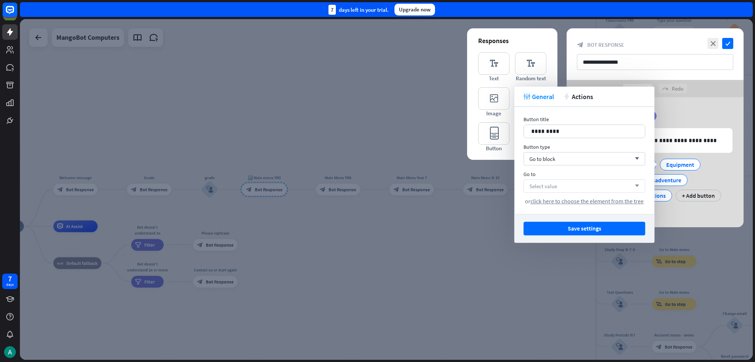
click at [377, 184] on span "Select value" at bounding box center [543, 186] width 28 height 7
type input "**"
click at [377, 202] on div "block_user_input Equipment YR9" at bounding box center [584, 206] width 116 height 17
click at [377, 224] on button "Save settings" at bounding box center [584, 229] width 122 height 14
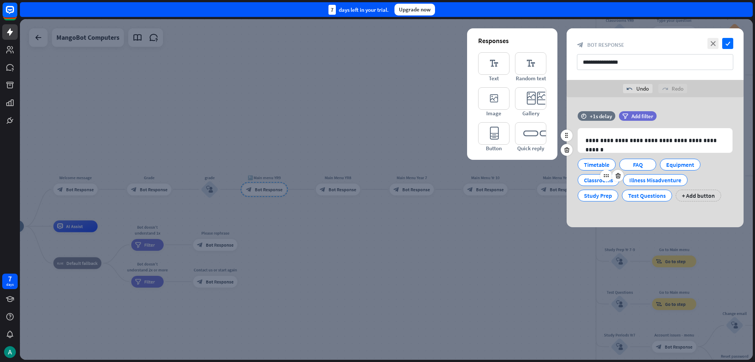
click at [377, 182] on div "Classrooms" at bounding box center [598, 180] width 29 height 11
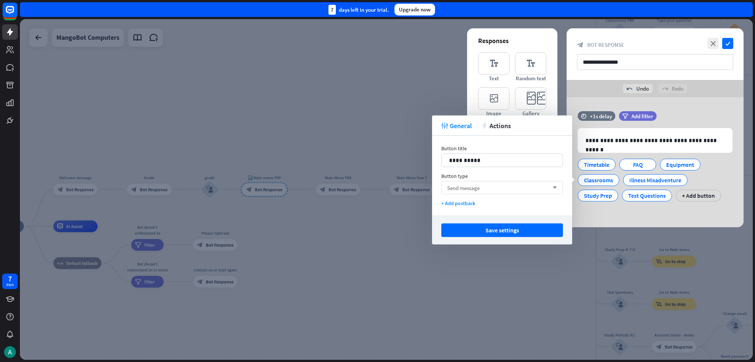
click at [377, 182] on div "Send message arrow_down" at bounding box center [502, 187] width 122 height 13
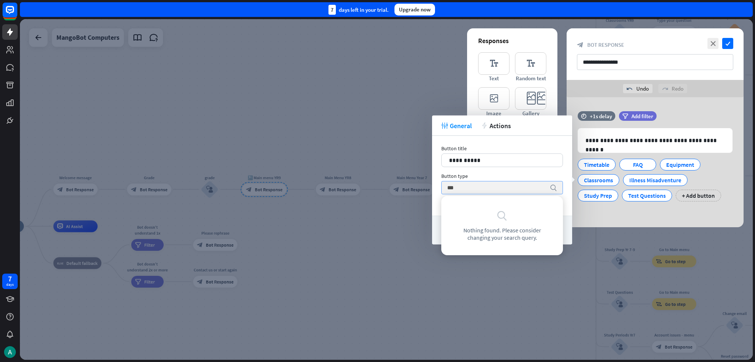
type input "****"
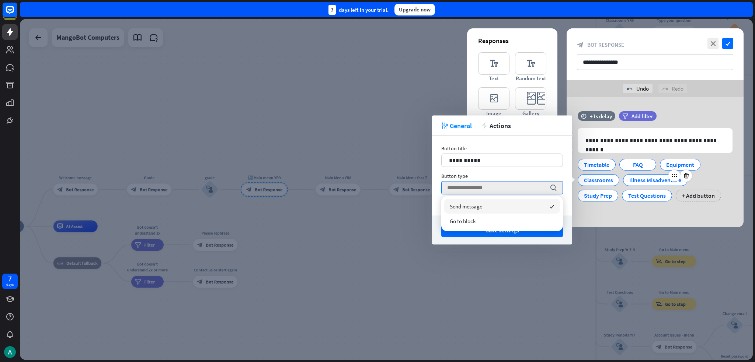
click at [377, 181] on div "Illness Misadventure" at bounding box center [655, 180] width 52 height 11
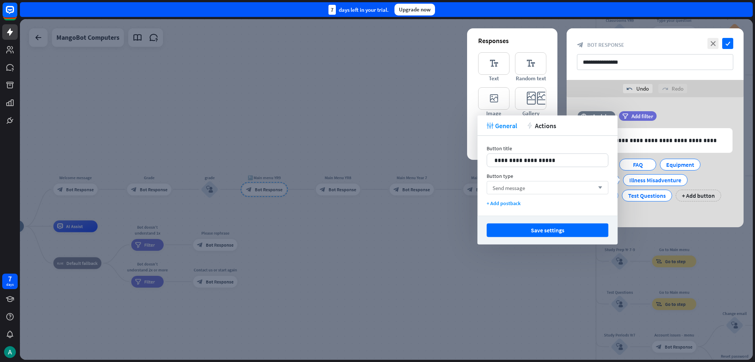
click at [377, 189] on span "Send message" at bounding box center [508, 187] width 32 height 7
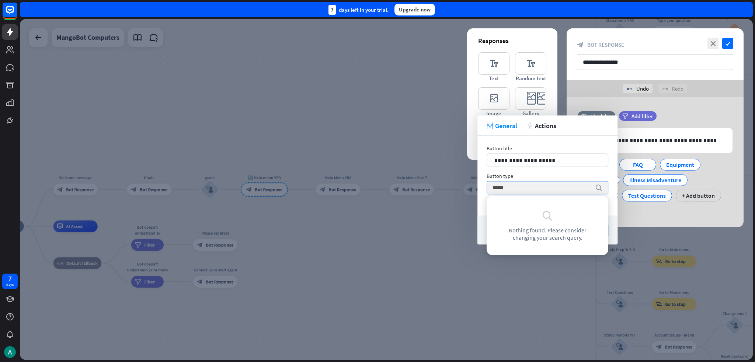
type input "******"
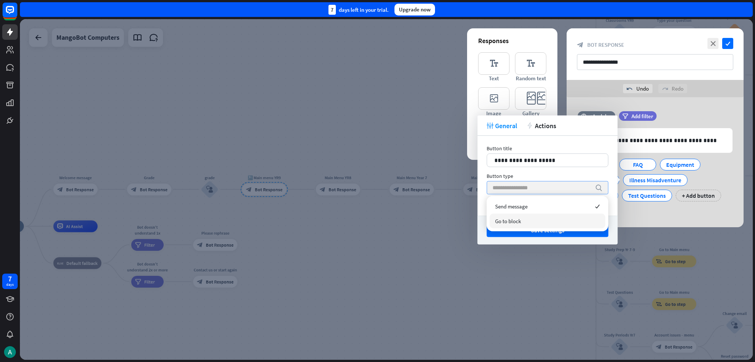
click at [377, 219] on span "Go to block" at bounding box center [508, 221] width 26 height 7
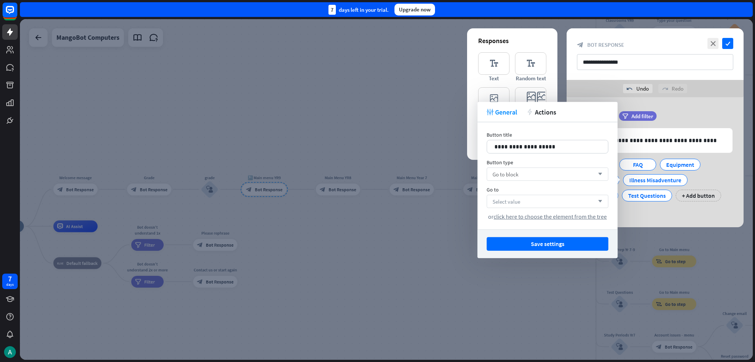
click at [377, 200] on span "Select value" at bounding box center [506, 201] width 28 height 7
type input "****"
click at [377, 225] on div "block_user_input Illness Misadventure YR7-YR9" at bounding box center [547, 221] width 103 height 9
click at [377, 240] on button "Save settings" at bounding box center [547, 244] width 122 height 14
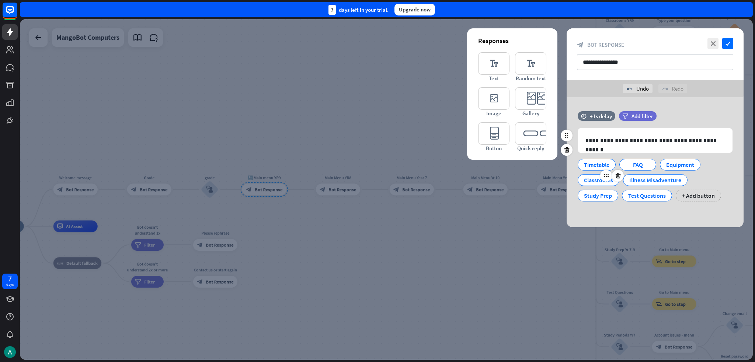
click at [377, 181] on div "Classrooms" at bounding box center [598, 180] width 29 height 11
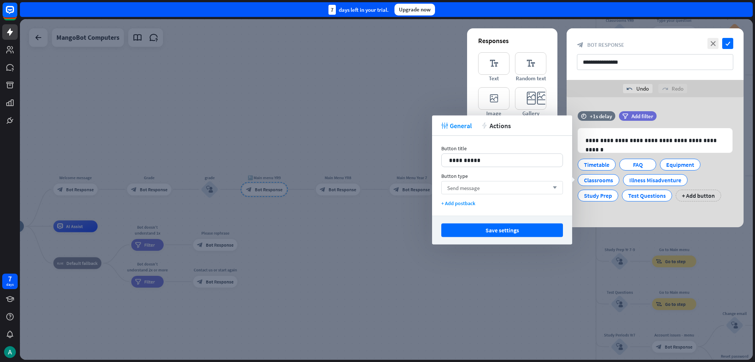
click at [377, 184] on span "Send message" at bounding box center [463, 187] width 32 height 7
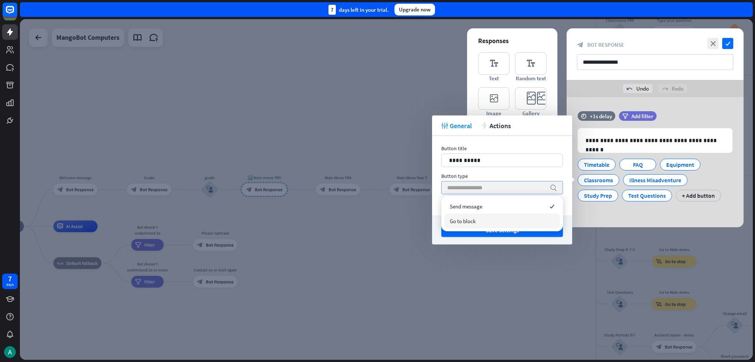
click at [377, 224] on span "Go to block" at bounding box center [463, 221] width 26 height 7
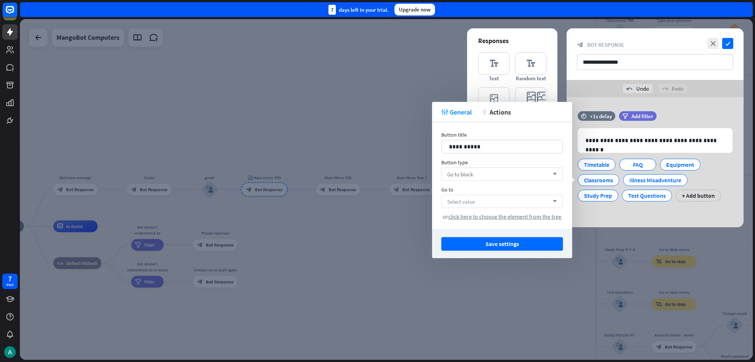
click at [377, 203] on span "Select value" at bounding box center [461, 201] width 28 height 7
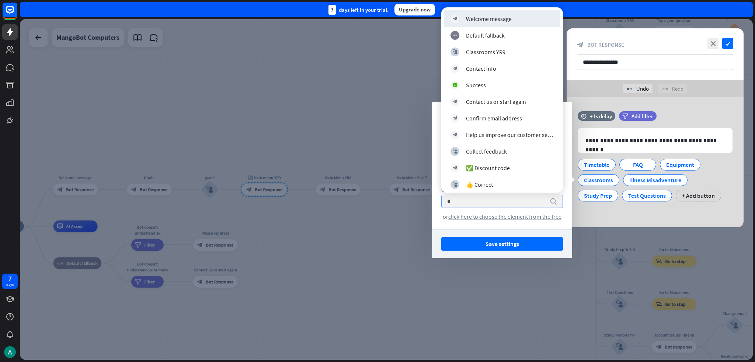
type input "**"
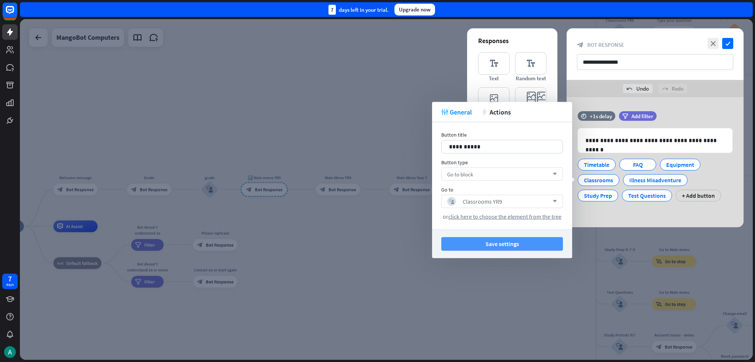
click at [377, 248] on button "Save settings" at bounding box center [502, 244] width 122 height 14
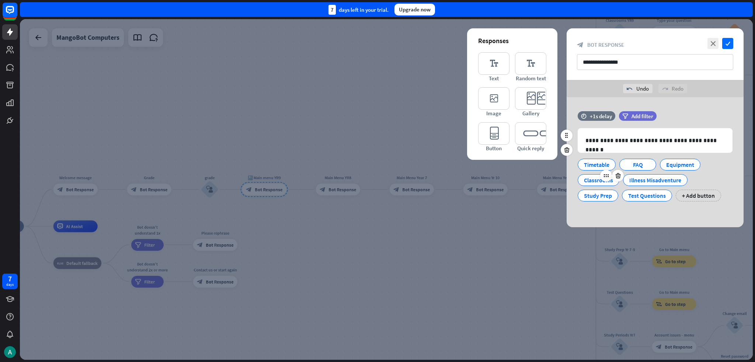
click at [377, 183] on div "Classrooms" at bounding box center [598, 180] width 29 height 11
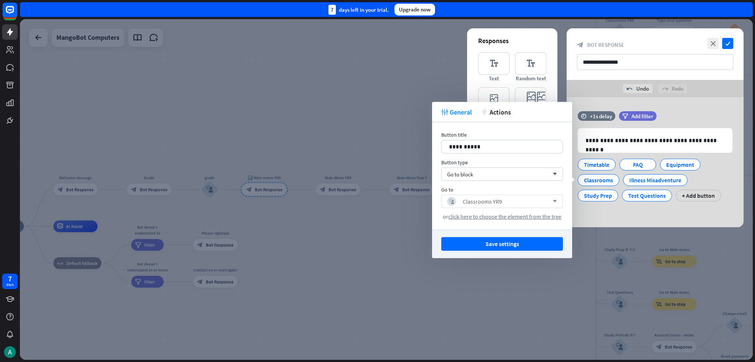
click at [377, 206] on div "block_user_input Classrooms YR9 arrow_down" at bounding box center [502, 201] width 122 height 13
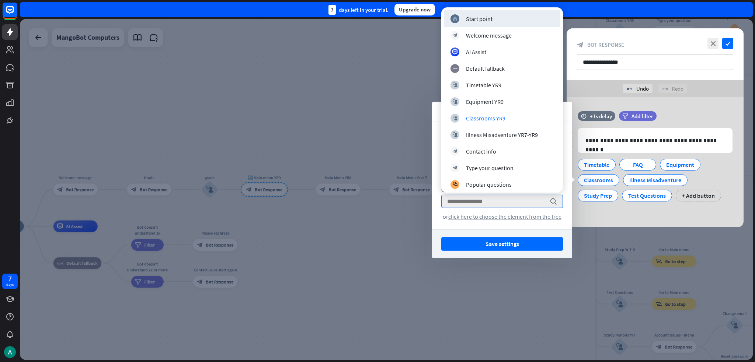
click at [377, 207] on div "**********" at bounding box center [654, 160] width 177 height 98
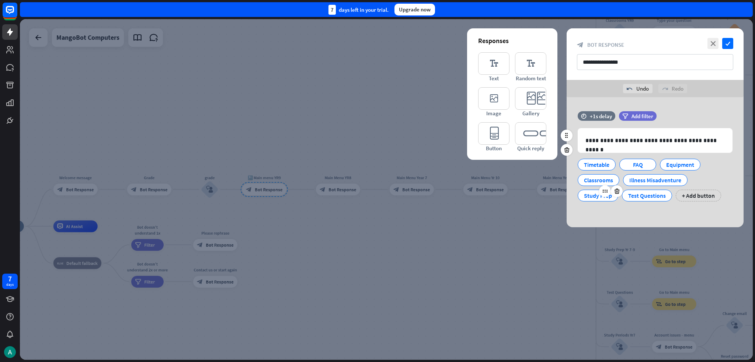
click at [377, 199] on div "Study Prep" at bounding box center [598, 195] width 28 height 11
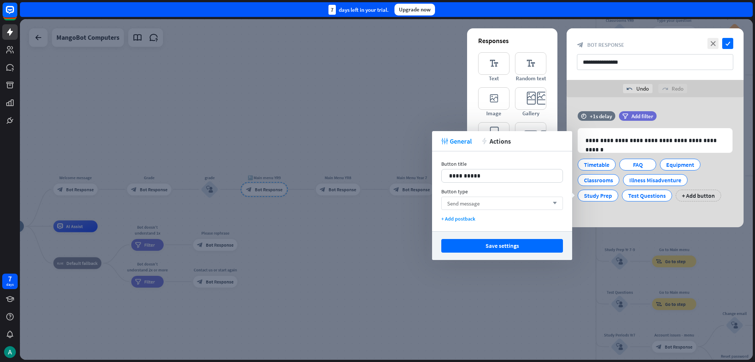
click at [377, 204] on div "Send message arrow_down" at bounding box center [502, 203] width 122 height 13
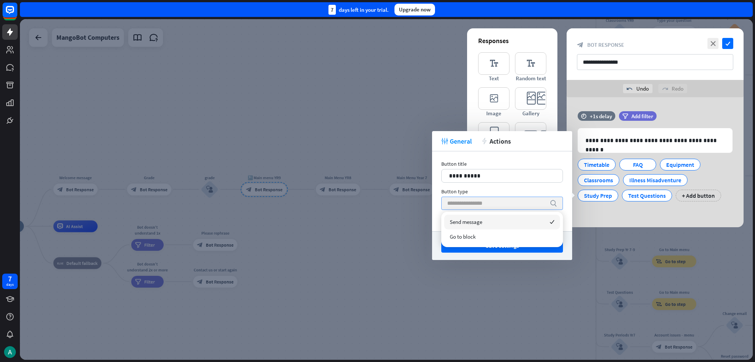
type input "*"
click at [377, 237] on div "Go to block" at bounding box center [502, 237] width 116 height 15
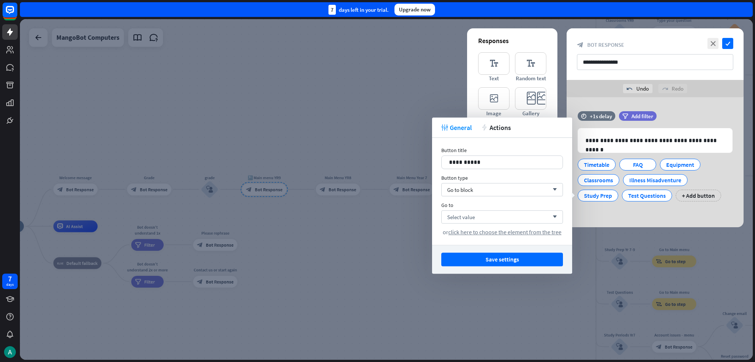
click at [377, 209] on div "Go to Select value arrow_down or click here to choose the element from the tree" at bounding box center [502, 219] width 122 height 34
click at [377, 216] on div "Select value arrow_down" at bounding box center [502, 216] width 122 height 13
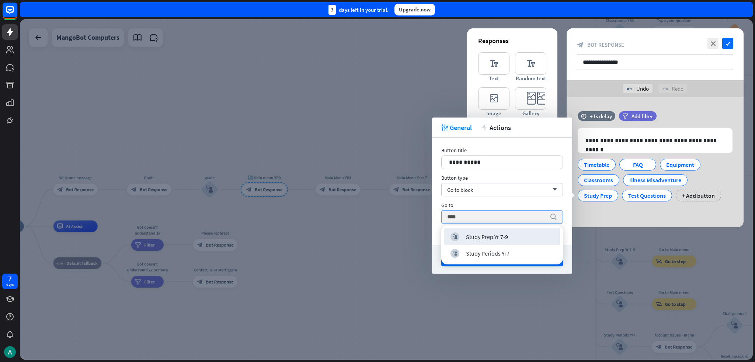
type input "*****"
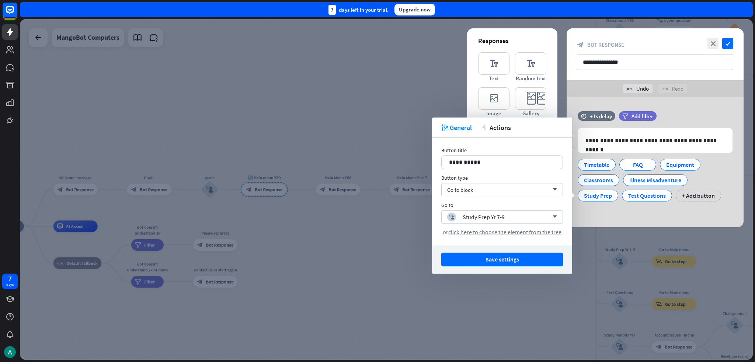
click at [377, 202] on div "**********" at bounding box center [654, 160] width 177 height 98
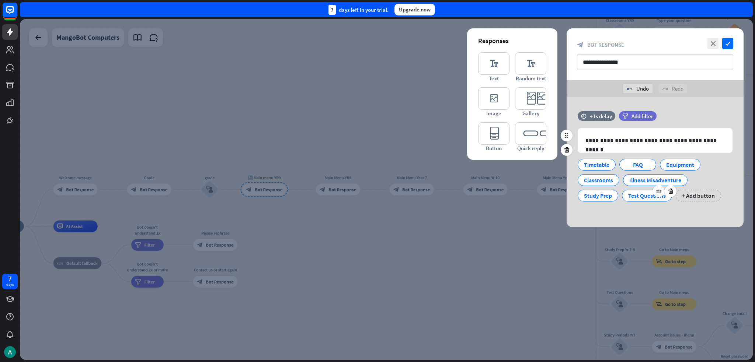
click at [377, 198] on div "Test Questions" at bounding box center [647, 195] width 38 height 11
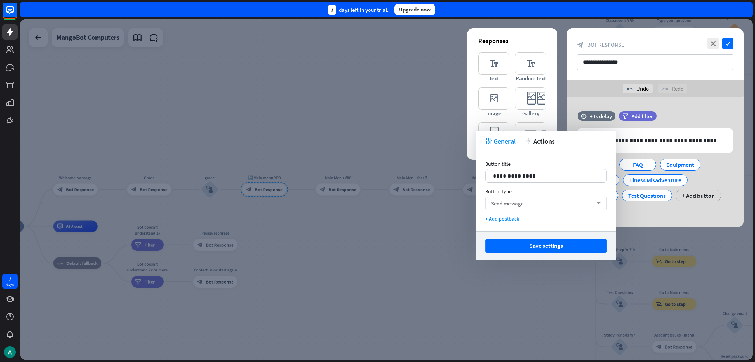
click at [377, 202] on span "Send message" at bounding box center [507, 203] width 32 height 7
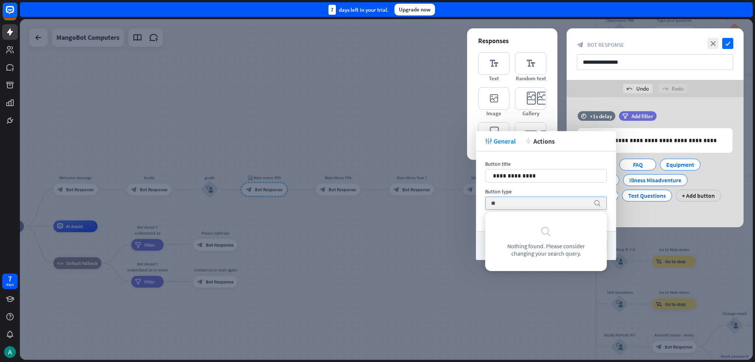
type input "***"
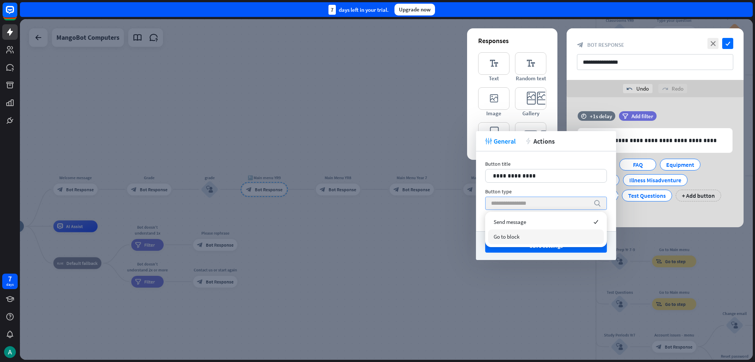
click at [377, 234] on div "Go to block" at bounding box center [546, 237] width 116 height 15
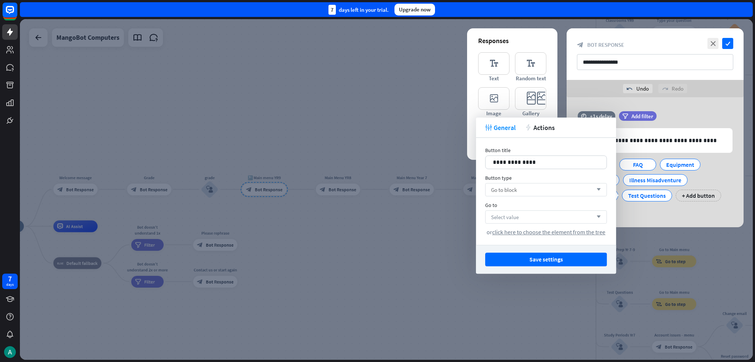
click at [377, 216] on div "Select value arrow_down" at bounding box center [546, 216] width 122 height 13
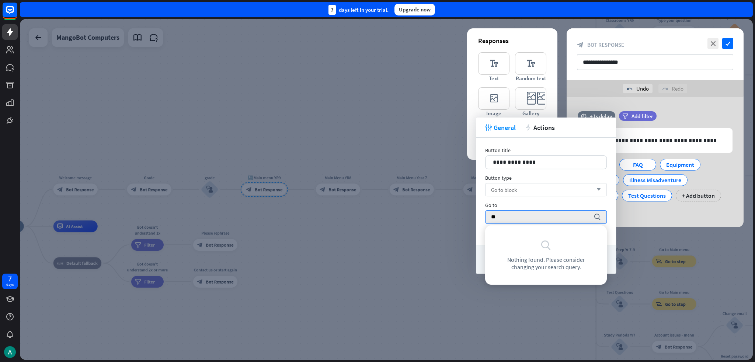
type input "*"
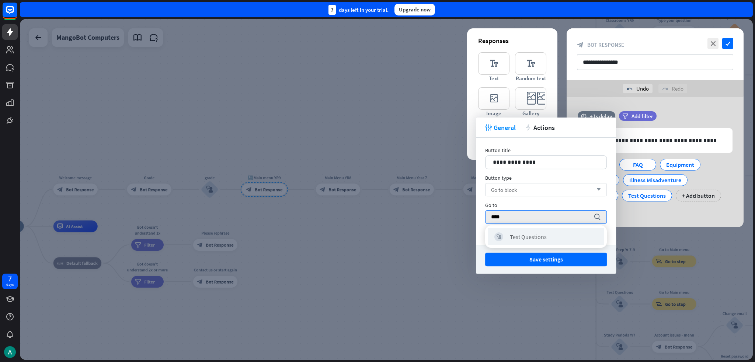
type input "****"
click at [377, 231] on div "block_user_input Test Questions" at bounding box center [546, 236] width 116 height 17
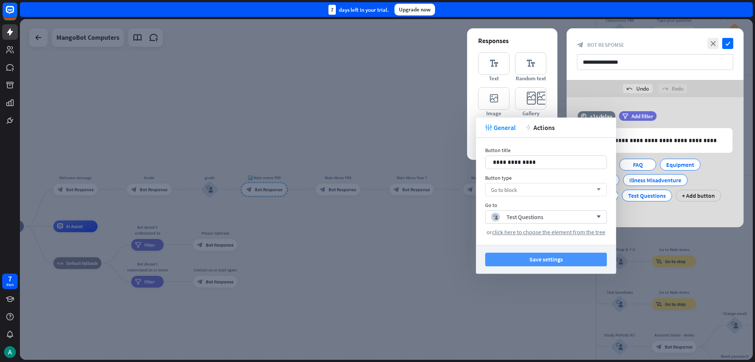
click at [377, 257] on button "Save settings" at bounding box center [546, 260] width 122 height 14
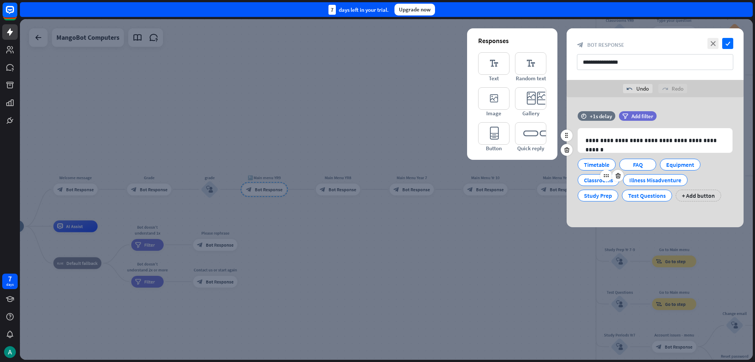
click at [377, 180] on div "Classrooms" at bounding box center [598, 180] width 29 height 11
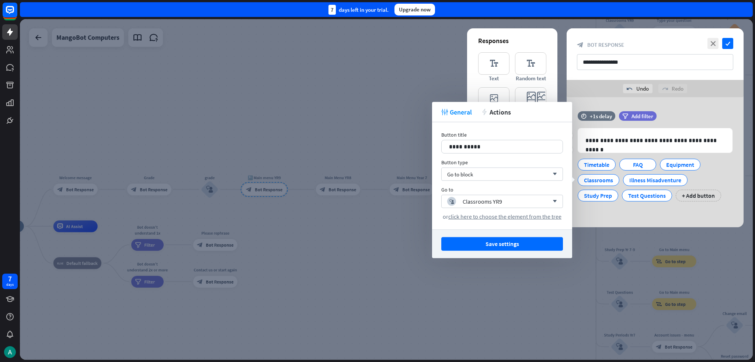
click at [377, 209] on div "**********" at bounding box center [654, 160] width 177 height 98
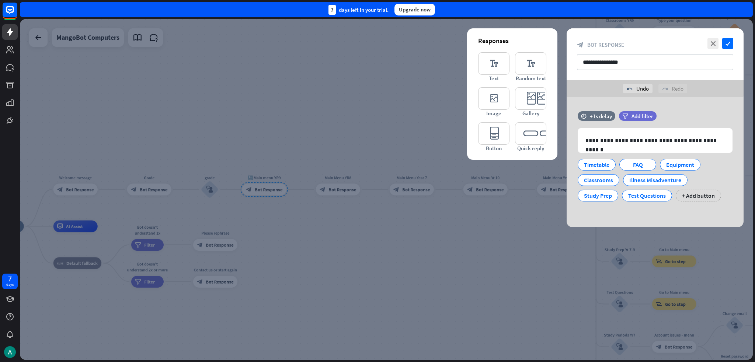
click at [377, 235] on div at bounding box center [386, 189] width 733 height 341
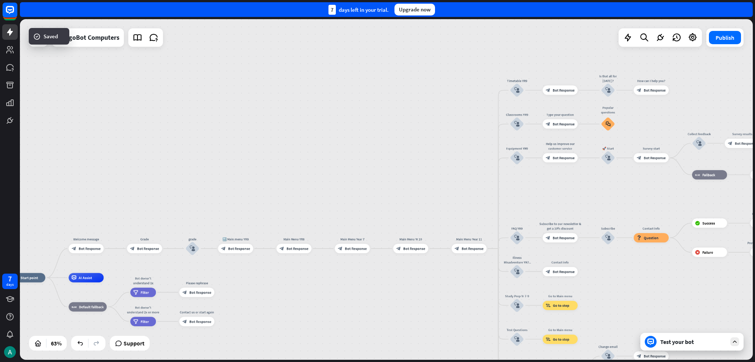
drag, startPoint x: 643, startPoint y: 137, endPoint x: 552, endPoint y: 193, distance: 107.0
click at [377, 193] on div "home_2 Start point Welcome message block_bot_response Bot Response Grade block_…" at bounding box center [386, 189] width 733 height 341
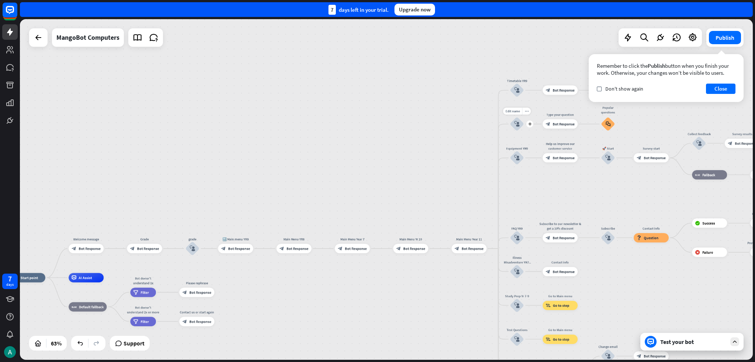
click at [377, 117] on div "block_user_input" at bounding box center [517, 124] width 14 height 14
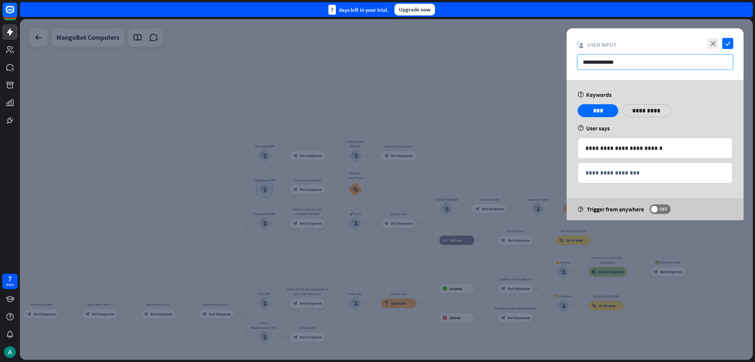
click at [377, 64] on input "**********" at bounding box center [655, 62] width 156 height 16
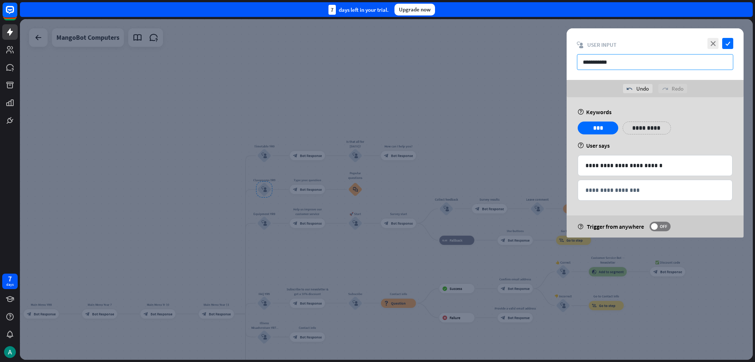
type input "**********"
click at [377, 45] on icon "check" at bounding box center [727, 43] width 11 height 11
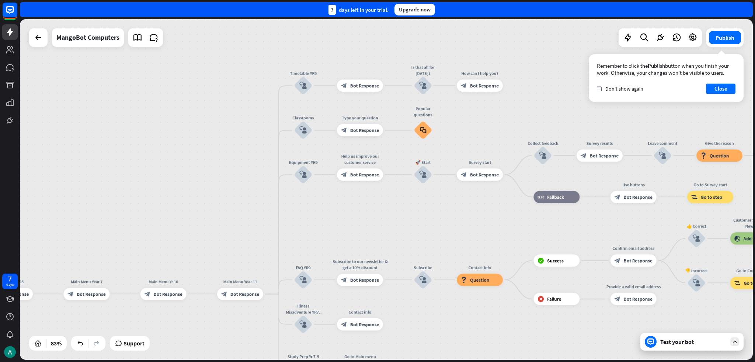
drag, startPoint x: 168, startPoint y: 241, endPoint x: 178, endPoint y: 219, distance: 23.8
click at [205, 207] on div "home_2 Start point Welcome message block_bot_response Bot Response Grade block_…" at bounding box center [386, 189] width 733 height 341
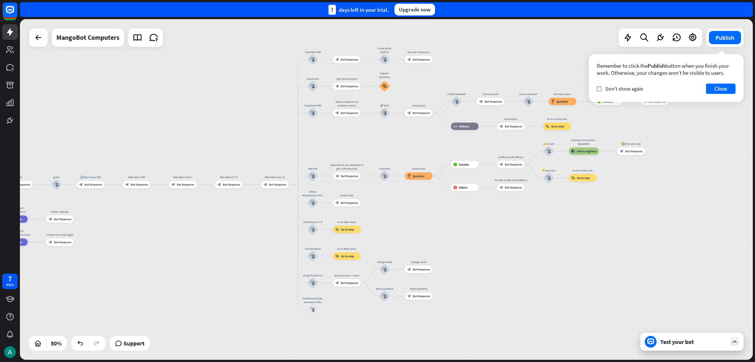
drag, startPoint x: 520, startPoint y: 243, endPoint x: 551, endPoint y: 138, distance: 109.2
click at [377, 136] on div "home_2 Start point Welcome message block_bot_response Bot Response Grade block_…" at bounding box center [386, 189] width 733 height 341
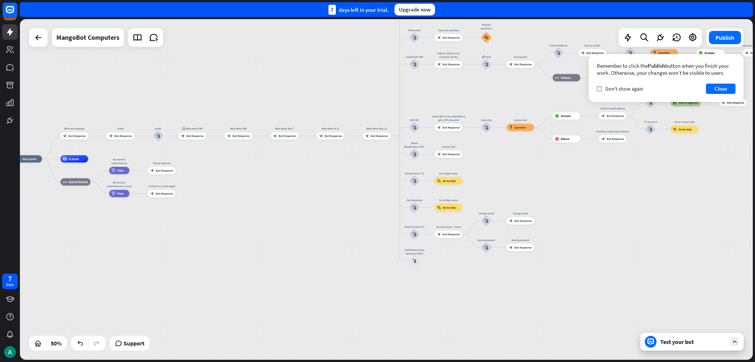
drag, startPoint x: 532, startPoint y: 234, endPoint x: 601, endPoint y: 312, distance: 103.6
click at [377, 311] on div "home_2 Start point Welcome message block_bot_response Bot Response Grade block_…" at bounding box center [386, 189] width 733 height 341
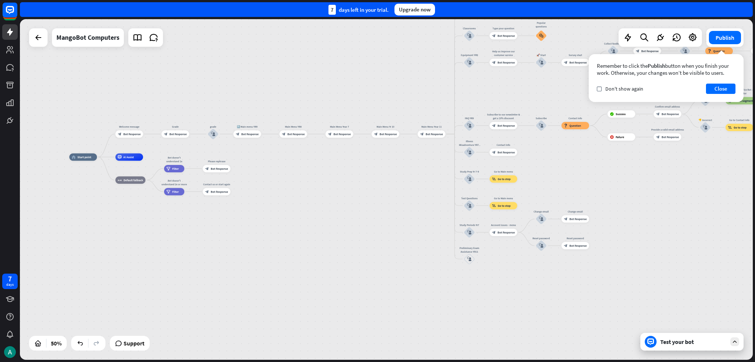
drag, startPoint x: 284, startPoint y: 209, endPoint x: 312, endPoint y: 205, distance: 28.4
click at [312, 205] on div "home_2 Start point Welcome message block_bot_response Bot Response Grade block_…" at bounding box center [252, 242] width 366 height 170
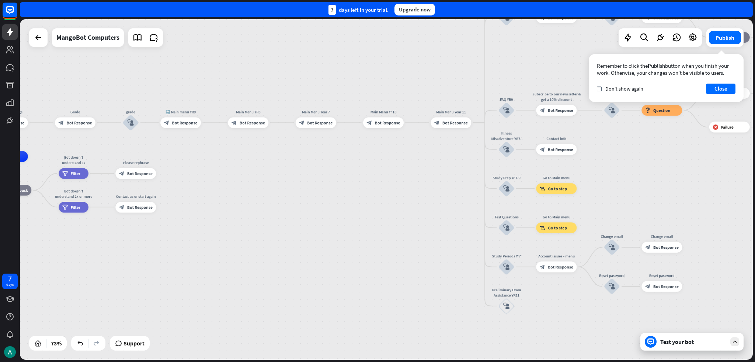
drag, startPoint x: 458, startPoint y: 177, endPoint x: 396, endPoint y: 217, distance: 74.2
click at [377, 217] on div "home_2 Start point Welcome message block_bot_response Bot Response Grade block_…" at bounding box center [386, 189] width 733 height 341
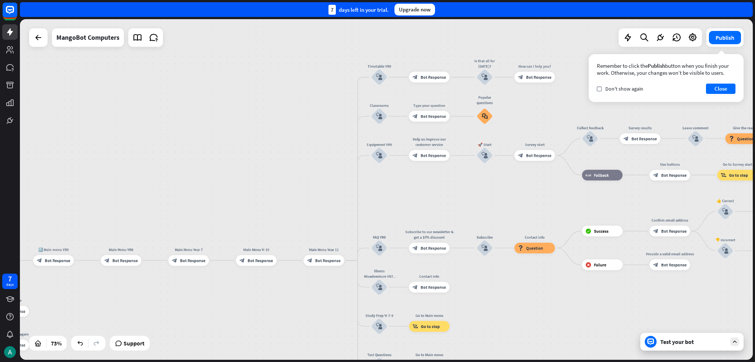
drag, startPoint x: 510, startPoint y: 94, endPoint x: 445, endPoint y: 189, distance: 114.7
click at [377, 189] on div "home_2 Start point Welcome message block_bot_response Bot Response Grade block_…" at bounding box center [386, 189] width 733 height 341
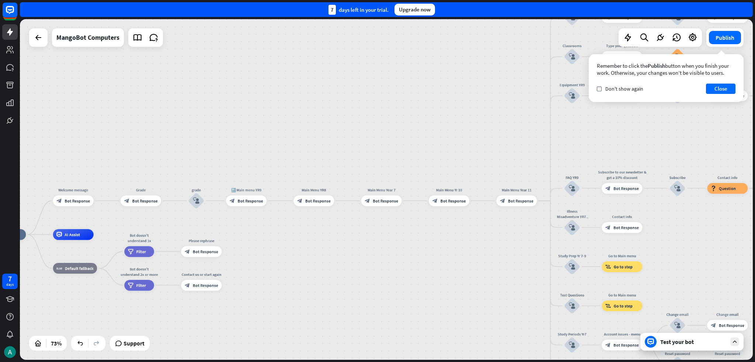
drag, startPoint x: 263, startPoint y: 204, endPoint x: 167, endPoint y: 241, distance: 103.0
click at [159, 244] on div "home_2 Start point Welcome message block_bot_response Bot Response Grade block_…" at bounding box center [386, 189] width 733 height 341
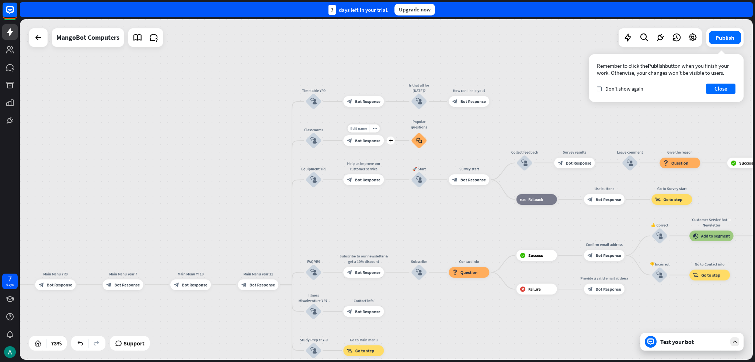
click at [356, 141] on span "Bot Response" at bounding box center [367, 141] width 25 height 6
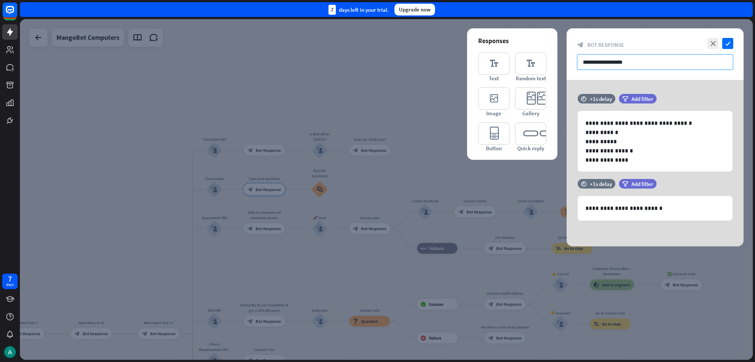
click at [377, 57] on input "**********" at bounding box center [655, 62] width 156 height 16
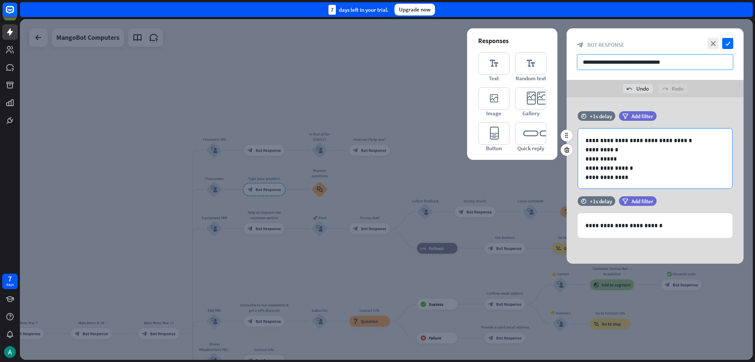
type input "**********"
click at [377, 156] on p "**********" at bounding box center [652, 158] width 134 height 9
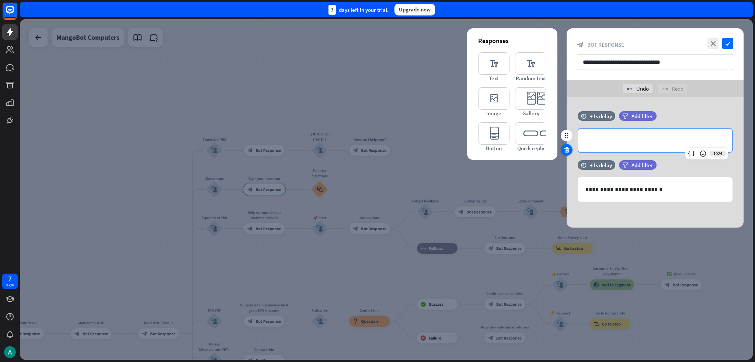
click at [377, 147] on icon at bounding box center [566, 150] width 7 height 7
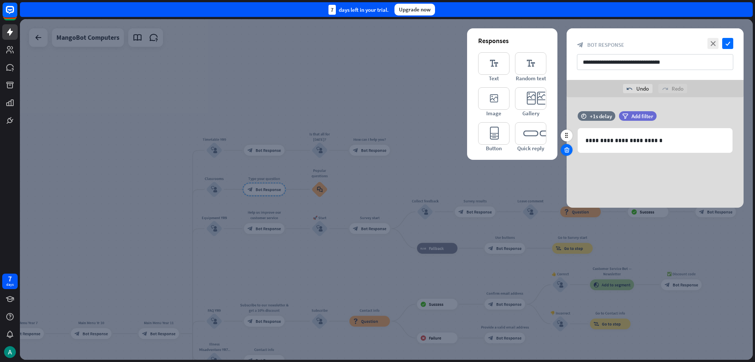
click at [377, 149] on icon at bounding box center [566, 150] width 7 height 7
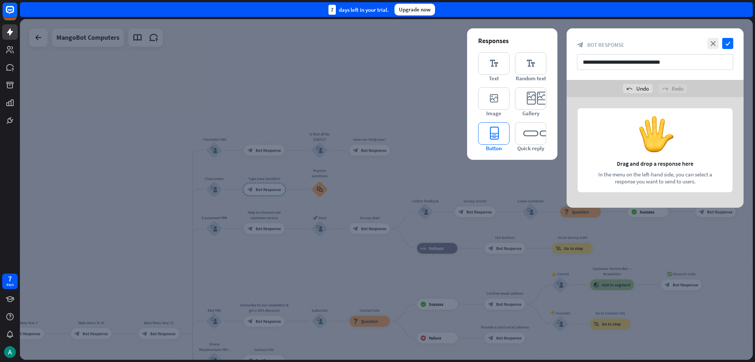
click at [377, 139] on icon "editor_button" at bounding box center [493, 133] width 31 height 22
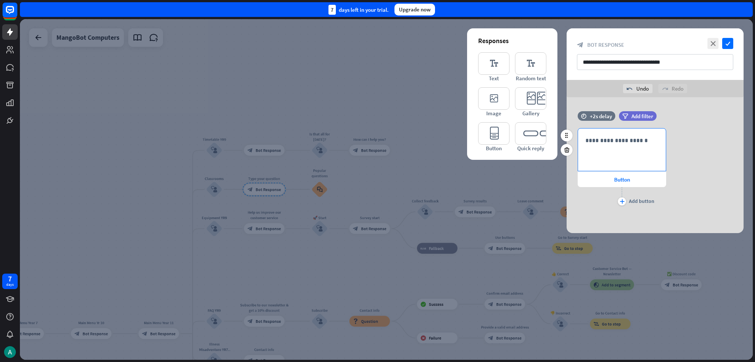
click at [377, 140] on p "**********" at bounding box center [621, 140] width 73 height 9
click at [377, 178] on span "Button" at bounding box center [622, 179] width 16 height 7
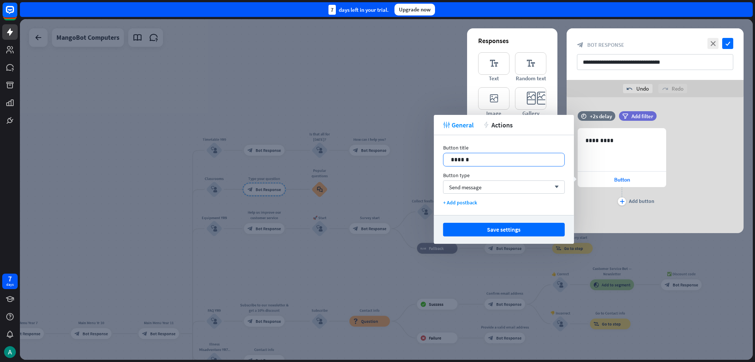
click at [377, 159] on p "******" at bounding box center [504, 159] width 106 height 9
click at [377, 183] on div "Send message arrow_down" at bounding box center [504, 187] width 122 height 13
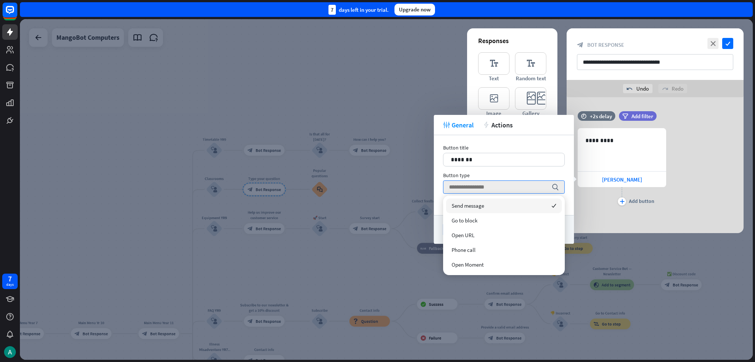
drag, startPoint x: 485, startPoint y: 182, endPoint x: 495, endPoint y: 174, distance: 12.8
click at [377, 182] on input "search" at bounding box center [498, 187] width 99 height 13
click at [377, 152] on div "Button title 13 *******" at bounding box center [504, 155] width 122 height 22
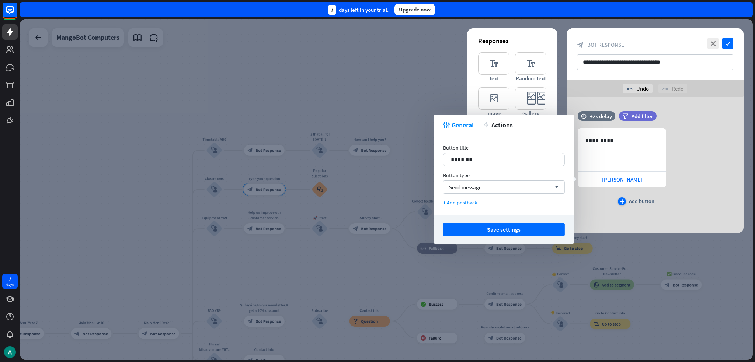
click at [377, 203] on icon "plus" at bounding box center [621, 201] width 5 height 4
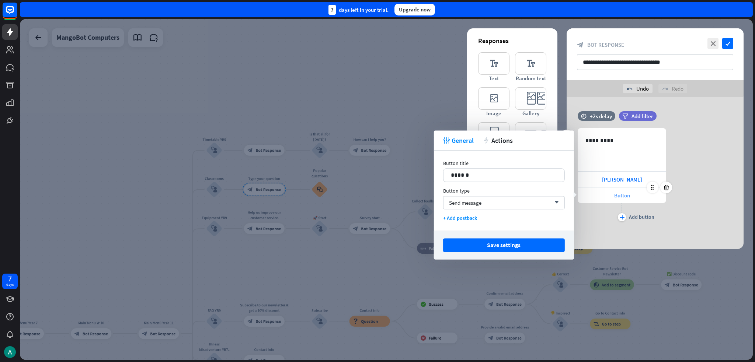
click at [377, 198] on div "Button" at bounding box center [621, 195] width 88 height 15
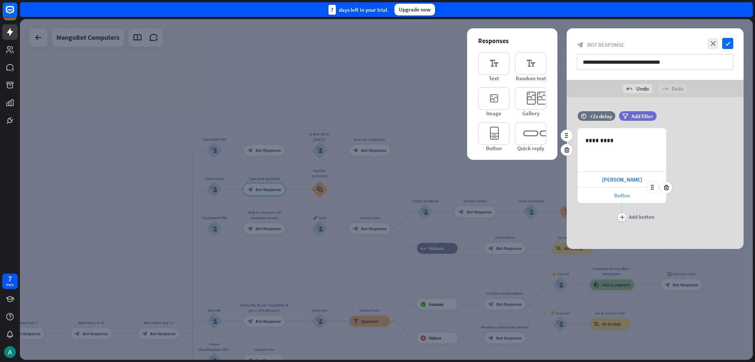
click at [377, 200] on div "Button" at bounding box center [621, 195] width 88 height 15
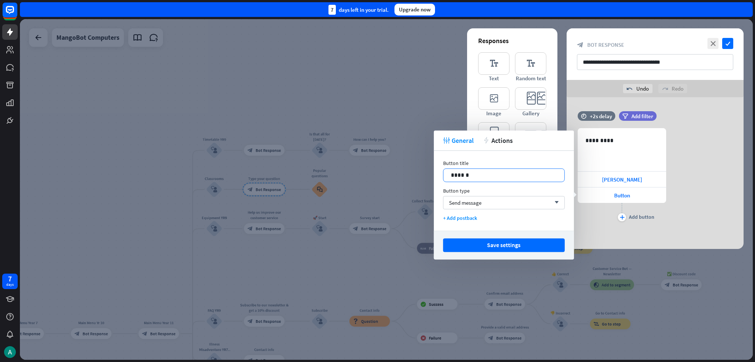
click at [377, 177] on p "******" at bounding box center [504, 175] width 106 height 9
click at [377, 218] on icon "plus" at bounding box center [621, 217] width 5 height 4
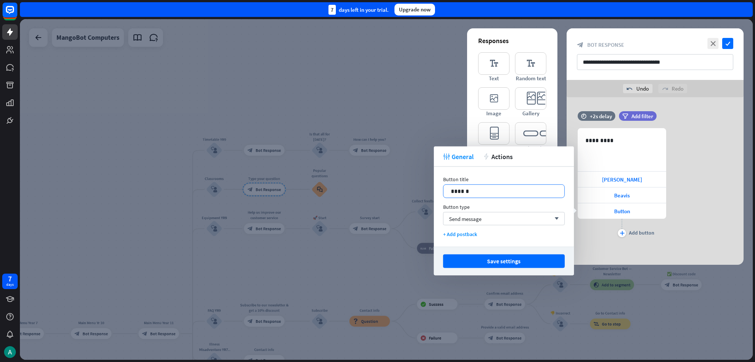
drag, startPoint x: 520, startPoint y: 188, endPoint x: 522, endPoint y: 192, distance: 4.8
click at [377, 188] on p "******" at bounding box center [504, 191] width 106 height 9
click at [377, 235] on div "plus" at bounding box center [622, 233] width 8 height 8
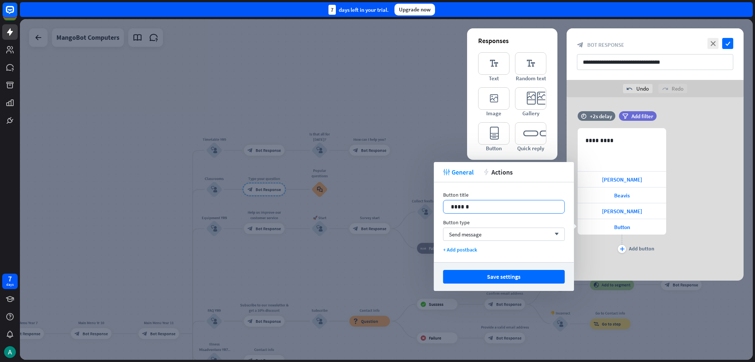
click at [377, 210] on p "******" at bounding box center [504, 206] width 106 height 9
click at [377, 247] on icon "plus" at bounding box center [621, 249] width 5 height 4
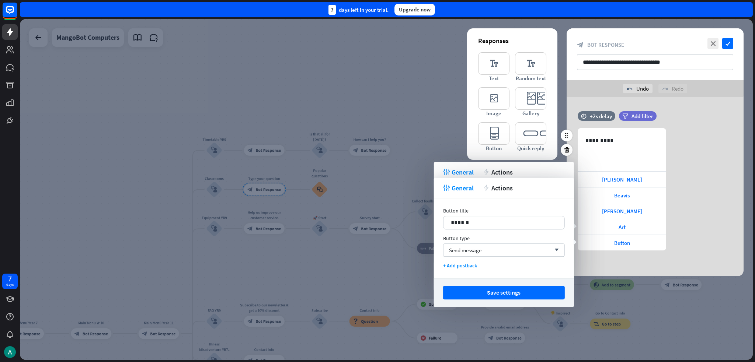
click at [377, 213] on div "Button title" at bounding box center [504, 210] width 122 height 7
click at [377, 224] on p "******" at bounding box center [504, 222] width 106 height 9
click at [377, 295] on button "Save settings" at bounding box center [504, 293] width 122 height 14
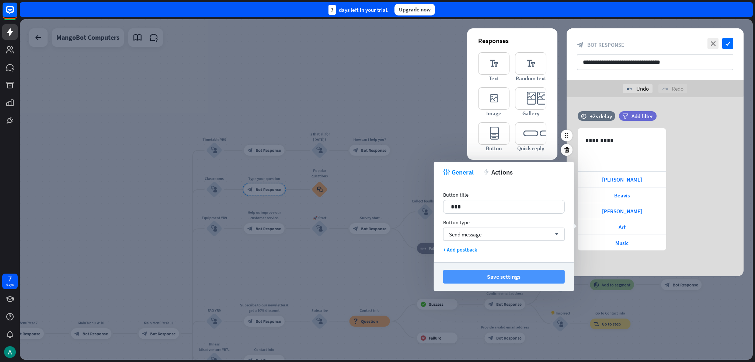
click at [377, 276] on button "Save settings" at bounding box center [504, 277] width 122 height 14
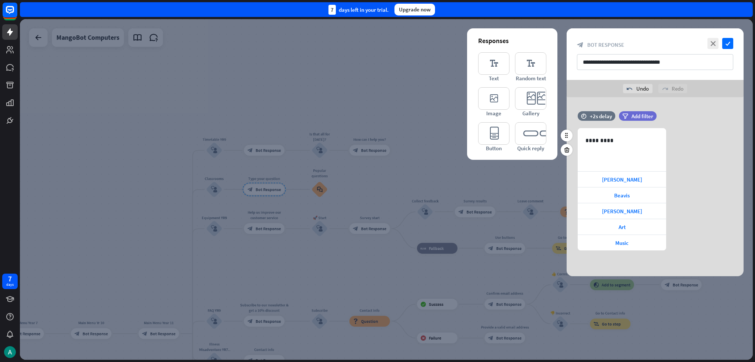
click at [377, 256] on div "time +2s delay filter Add filter 631 ********* [PERSON_NAME] [PERSON_NAME] Art …" at bounding box center [654, 184] width 177 height 147
click at [316, 213] on div at bounding box center [386, 189] width 733 height 341
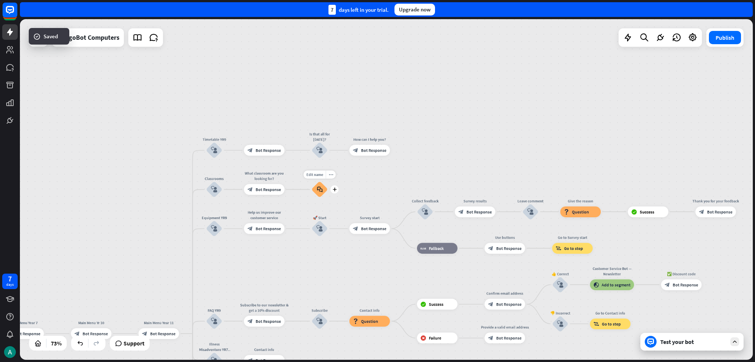
click at [318, 192] on icon "block_faq" at bounding box center [320, 189] width 6 height 6
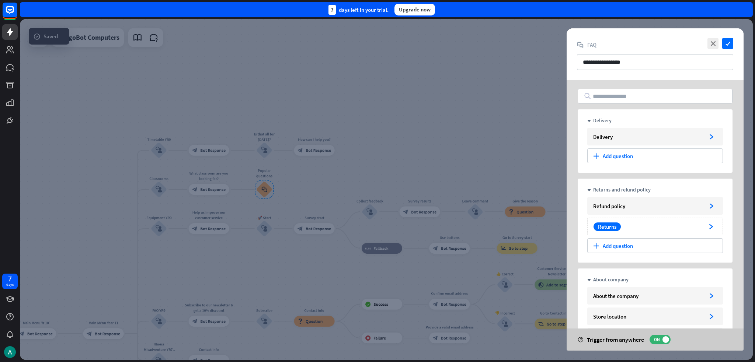
click at [271, 182] on div at bounding box center [386, 189] width 733 height 341
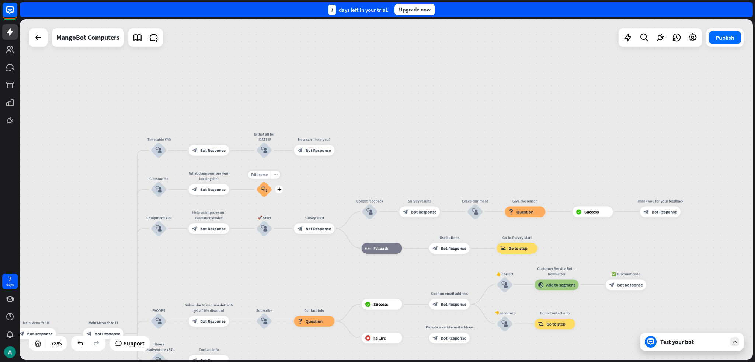
click at [276, 174] on icon "more_horiz" at bounding box center [275, 175] width 4 height 4
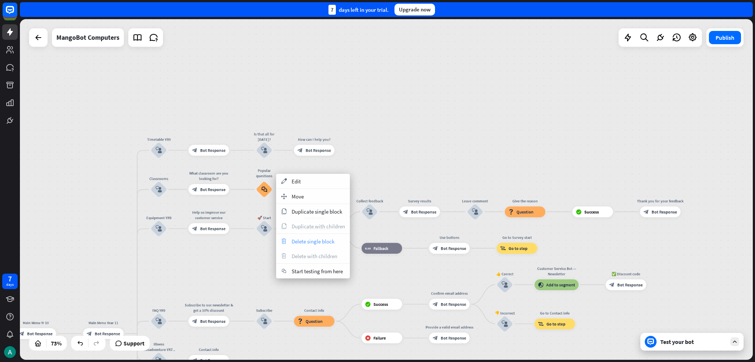
click at [309, 237] on div "trash Delete single block" at bounding box center [313, 241] width 74 height 15
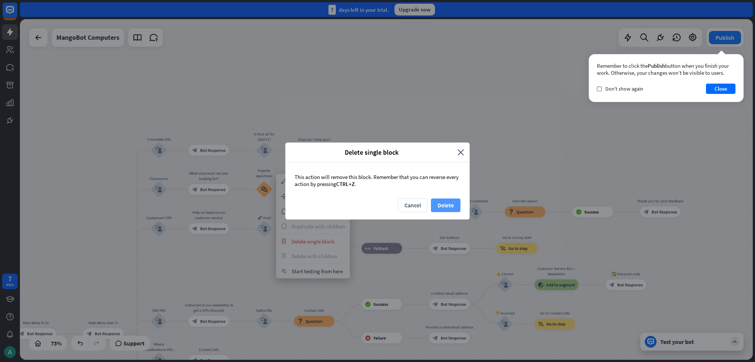
click at [377, 203] on button "Delete" at bounding box center [445, 206] width 29 height 14
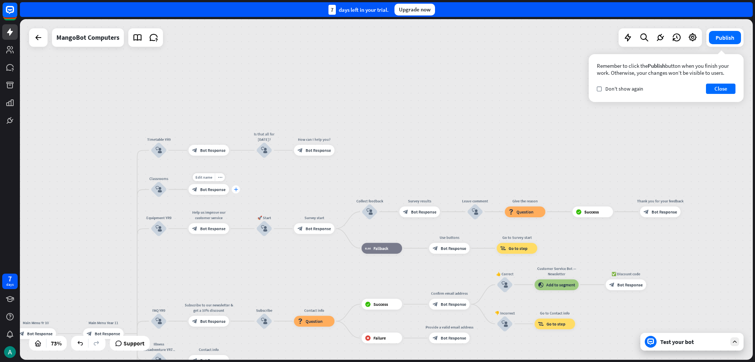
click at [233, 190] on div "plus" at bounding box center [236, 189] width 8 height 8
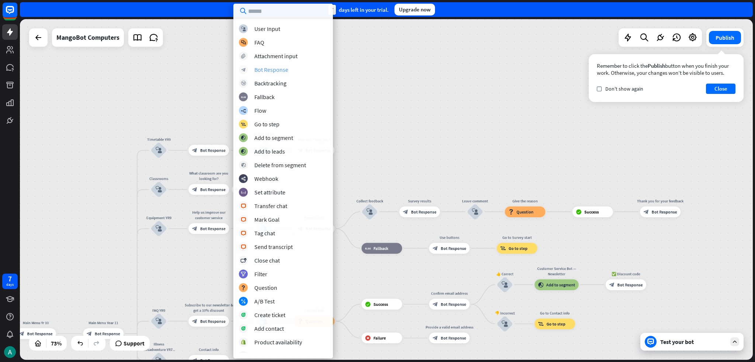
click at [282, 68] on div "Bot Response" at bounding box center [271, 69] width 34 height 7
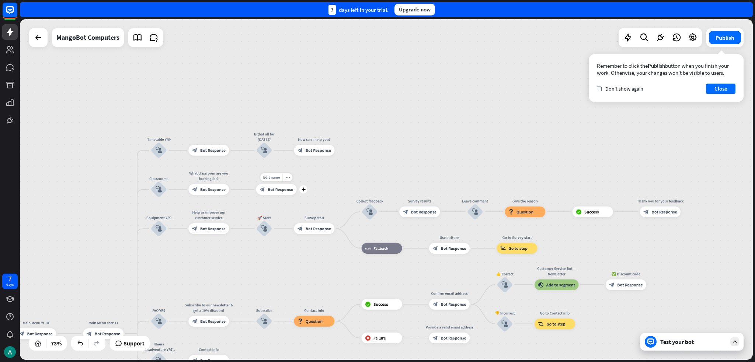
click at [275, 188] on span "Bot Response" at bounding box center [280, 190] width 25 height 6
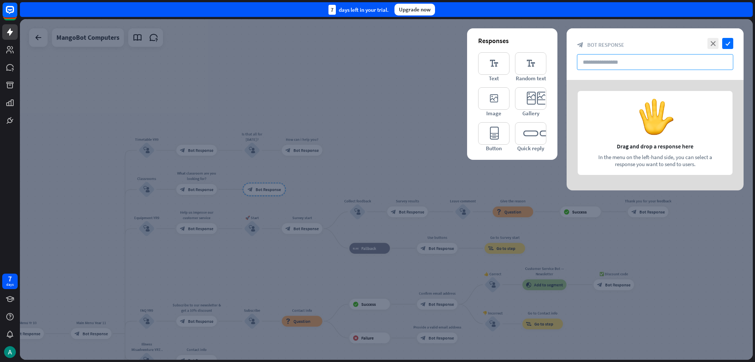
click at [377, 64] on input "text" at bounding box center [655, 62] width 156 height 16
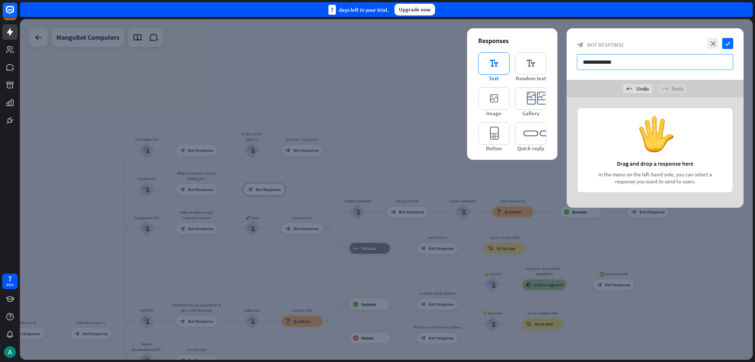
type input "**********"
click at [377, 70] on icon "editor_text" at bounding box center [493, 63] width 31 height 22
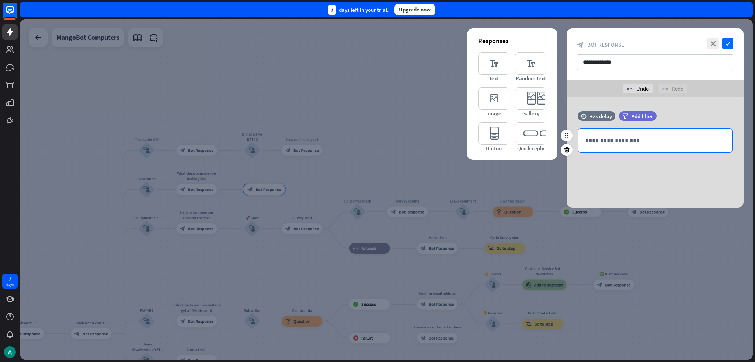
click at [377, 134] on div "**********" at bounding box center [655, 141] width 154 height 24
click at [377, 105] on icon "editor_image" at bounding box center [493, 98] width 31 height 22
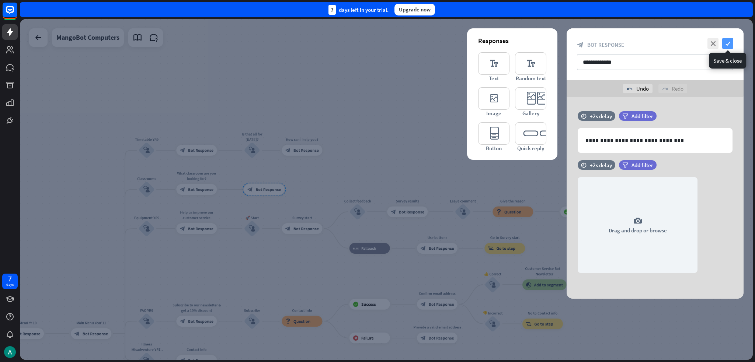
click at [377, 46] on icon "check" at bounding box center [727, 43] width 11 height 11
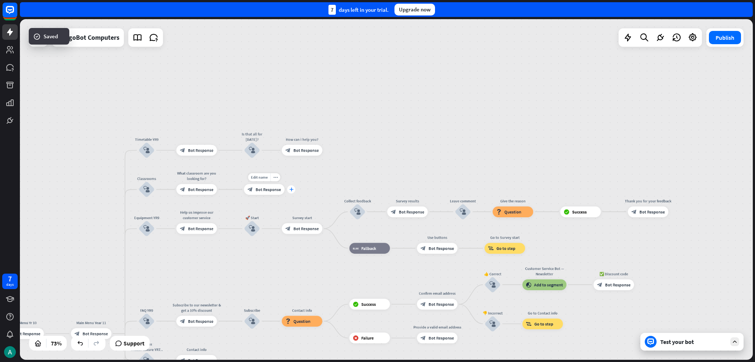
click at [291, 192] on div "plus" at bounding box center [291, 189] width 8 height 8
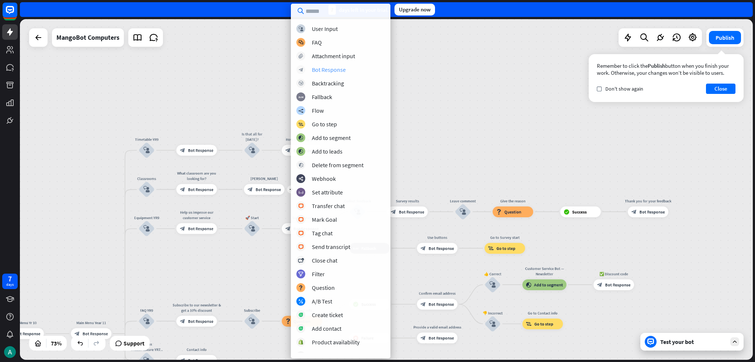
click at [318, 71] on div "Bot Response" at bounding box center [329, 69] width 34 height 7
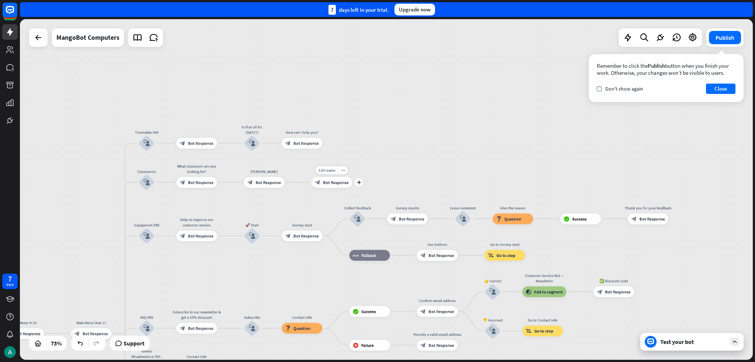
click at [324, 185] on div "block_bot_response Bot Response" at bounding box center [331, 182] width 41 height 11
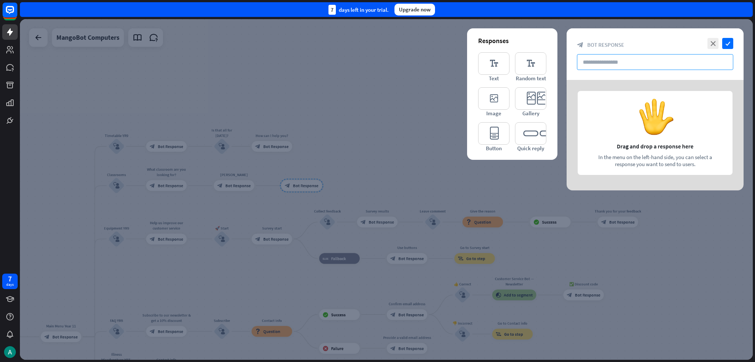
click at [377, 58] on input "text" at bounding box center [655, 62] width 156 height 16
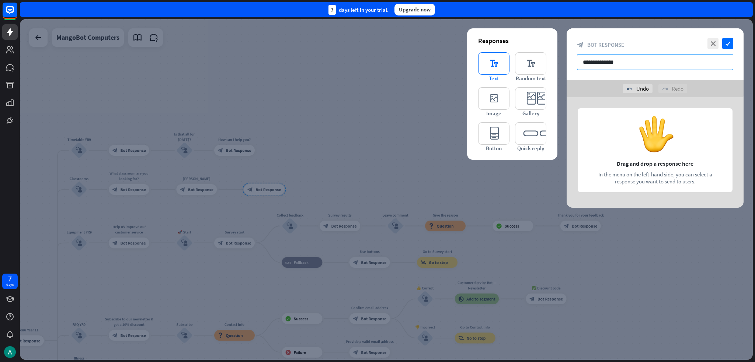
type input "**********"
click at [377, 67] on icon "editor_text" at bounding box center [493, 63] width 31 height 22
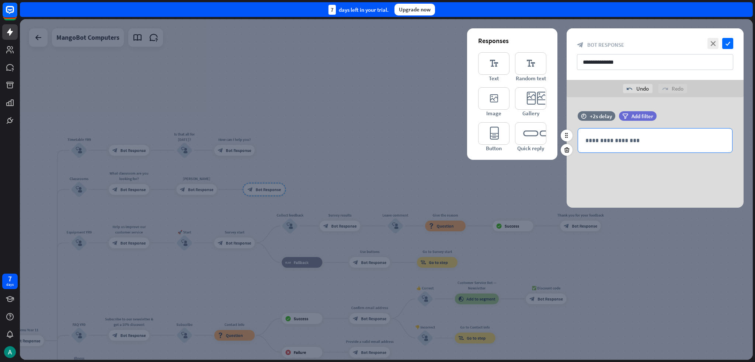
click at [377, 141] on p "**********" at bounding box center [654, 140] width 139 height 9
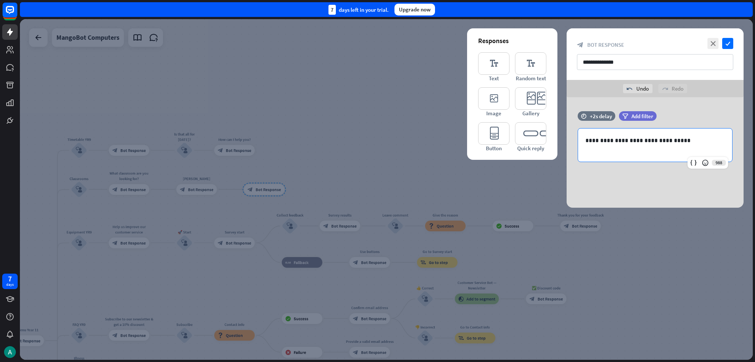
click at [377, 171] on div "**********" at bounding box center [654, 152] width 177 height 111
click at [377, 157] on div "**********" at bounding box center [655, 145] width 154 height 33
click at [377, 163] on div "**********" at bounding box center [654, 152] width 177 height 111
click at [377, 98] on icon "editor_card" at bounding box center [530, 98] width 31 height 22
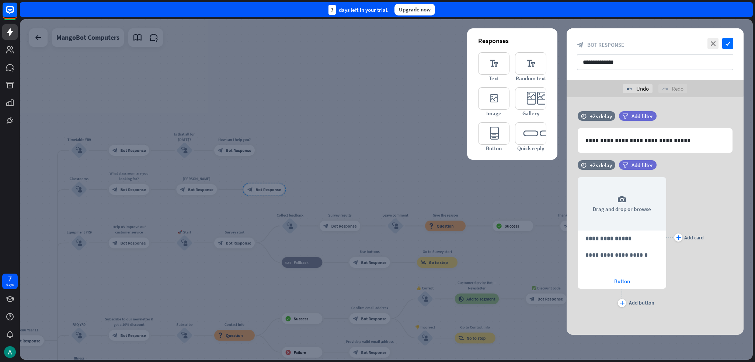
click at [377, 198] on icon at bounding box center [566, 199] width 7 height 7
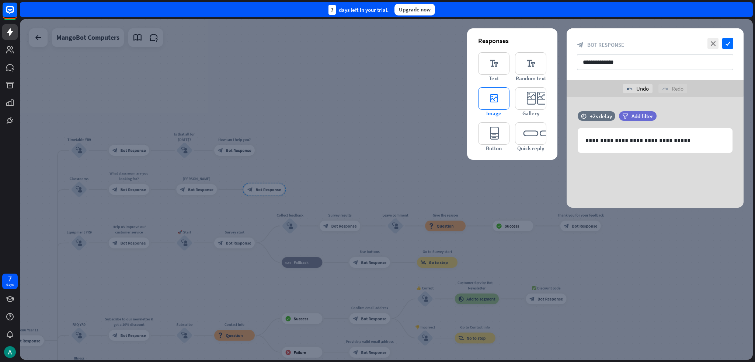
click at [377, 94] on icon "editor_image" at bounding box center [493, 98] width 31 height 22
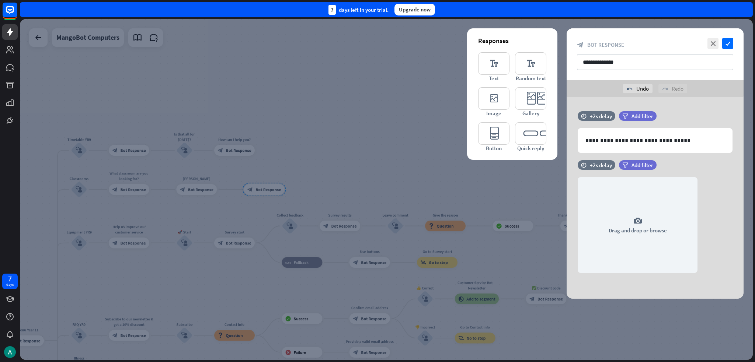
click at [195, 151] on div at bounding box center [386, 189] width 733 height 341
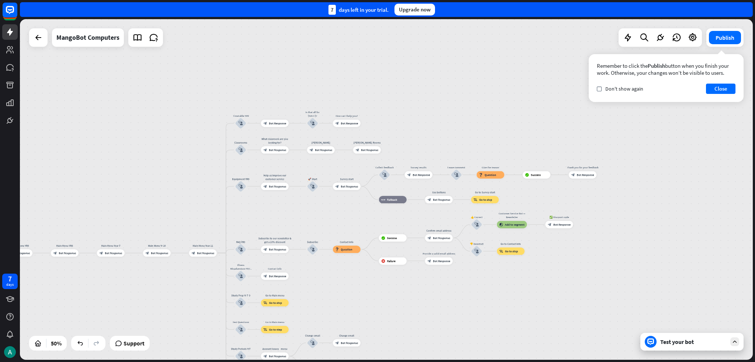
drag, startPoint x: 144, startPoint y: 209, endPoint x: 285, endPoint y: 163, distance: 148.0
click at [285, 163] on div "home_2 Start point Welcome message block_bot_response Bot Response Grade block_…" at bounding box center [386, 189] width 733 height 341
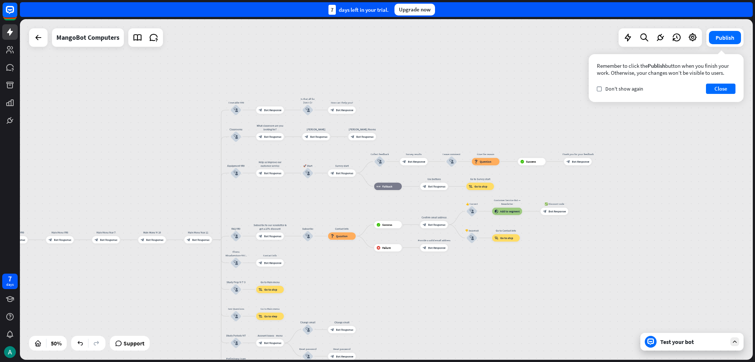
drag, startPoint x: 486, startPoint y: 305, endPoint x: 478, endPoint y: 291, distance: 16.8
click at [377, 291] on div "home_2 Start point Welcome message block_bot_response Bot Response Grade block_…" at bounding box center [386, 189] width 733 height 341
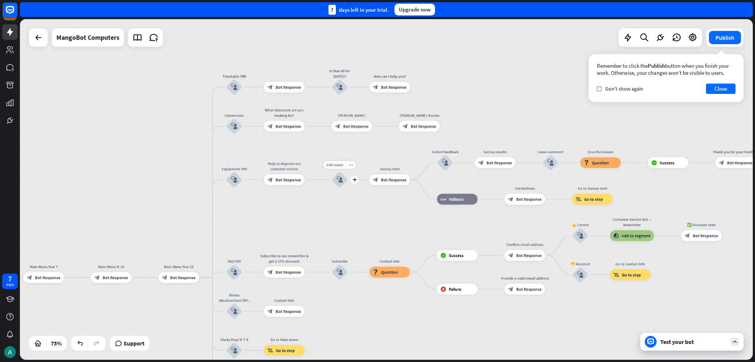
drag, startPoint x: 191, startPoint y: 99, endPoint x: 391, endPoint y: 192, distance: 220.9
click at [377, 192] on div "home_2 Start point Welcome message block_bot_response Bot Response Grade block_…" at bounding box center [386, 189] width 733 height 341
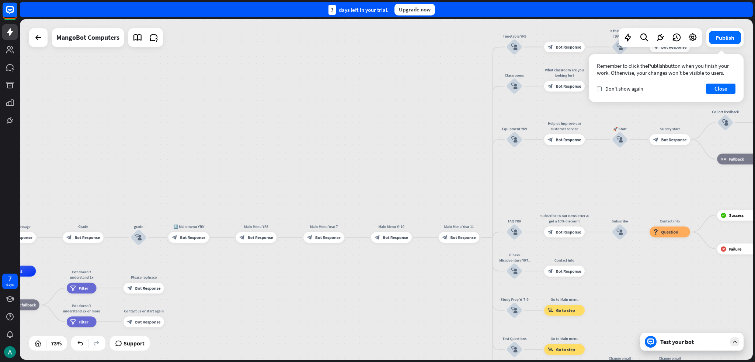
drag, startPoint x: 129, startPoint y: 226, endPoint x: 337, endPoint y: 152, distance: 220.8
click at [336, 151] on div "home_2 Start point Welcome message block_bot_response Bot Response Grade block_…" at bounding box center [386, 189] width 733 height 341
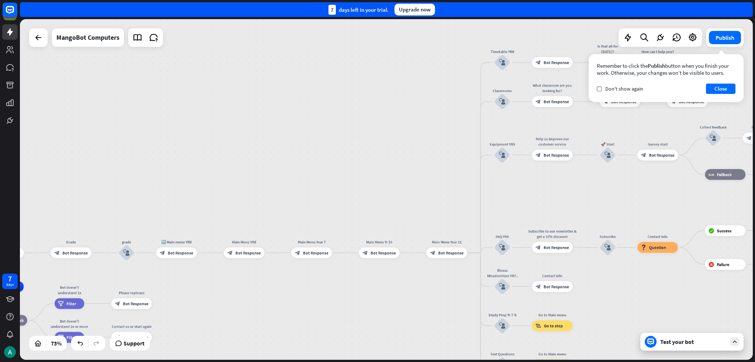
drag, startPoint x: 382, startPoint y: 116, endPoint x: 113, endPoint y: 213, distance: 285.4
click at [113, 213] on div "home_2 Start point Welcome message block_bot_response Bot Response Grade block_…" at bounding box center [386, 189] width 733 height 341
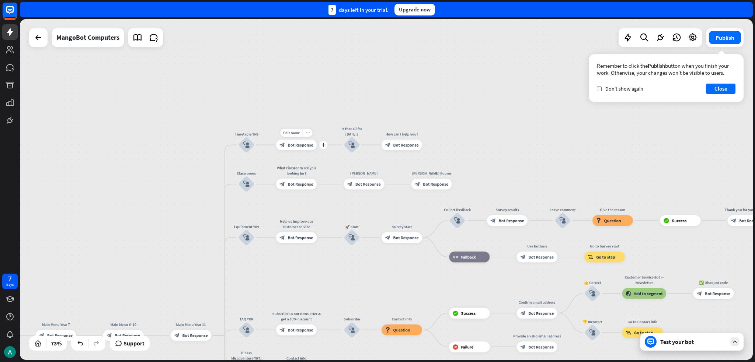
click at [303, 147] on span "Bot Response" at bounding box center [300, 145] width 25 height 6
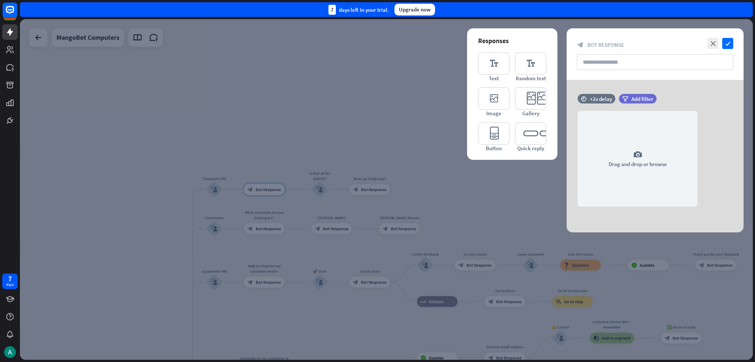
click at [326, 185] on div at bounding box center [386, 189] width 733 height 341
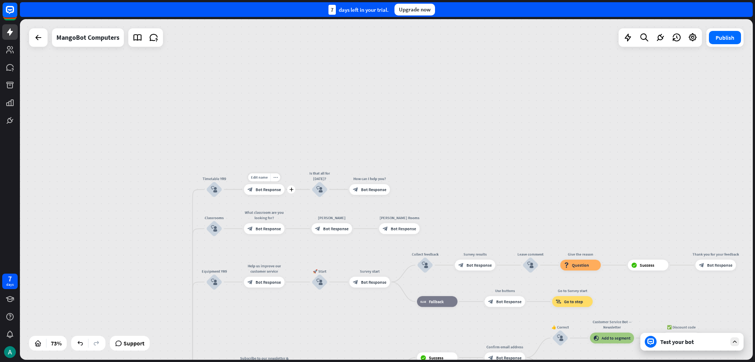
click at [279, 191] on span "Bot Response" at bounding box center [267, 190] width 25 height 6
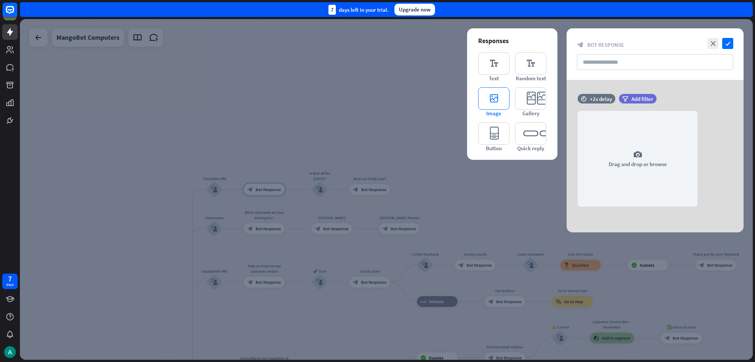
click at [377, 103] on icon "editor_image" at bounding box center [493, 98] width 31 height 22
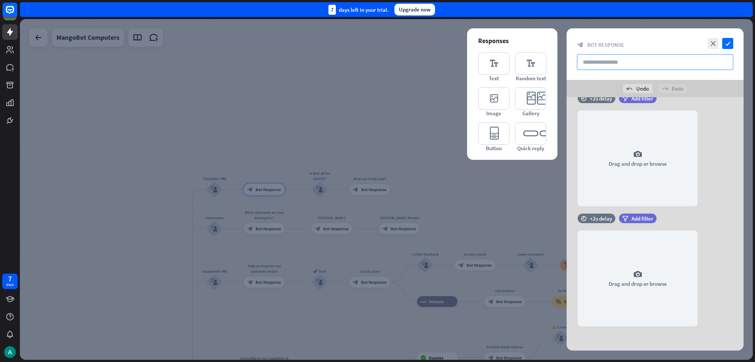
scroll to position [19, 0]
click at [377, 249] on icon at bounding box center [566, 251] width 7 height 7
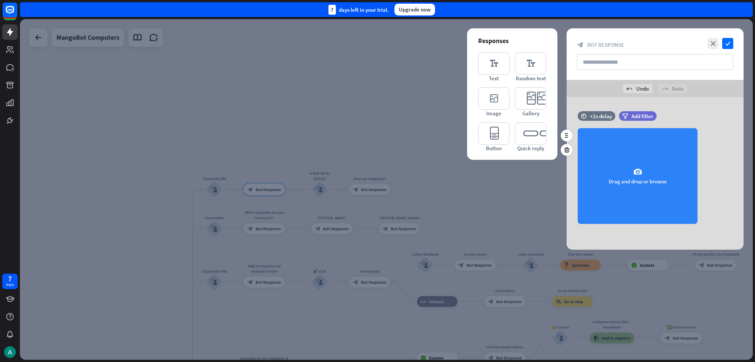
scroll to position [0, 0]
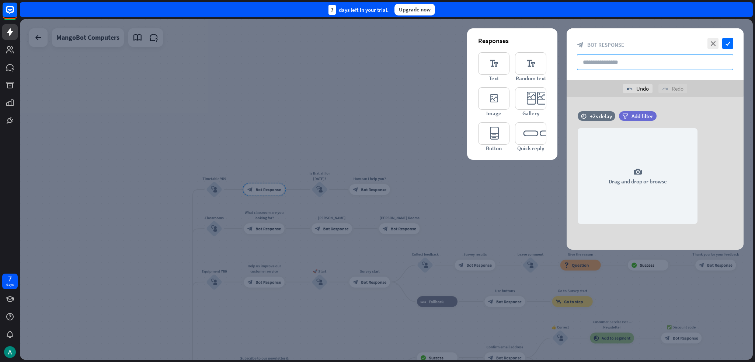
click at [377, 67] on input "text" at bounding box center [655, 62] width 156 height 16
type input "**********"
click at [377, 38] on icon "check" at bounding box center [727, 43] width 11 height 11
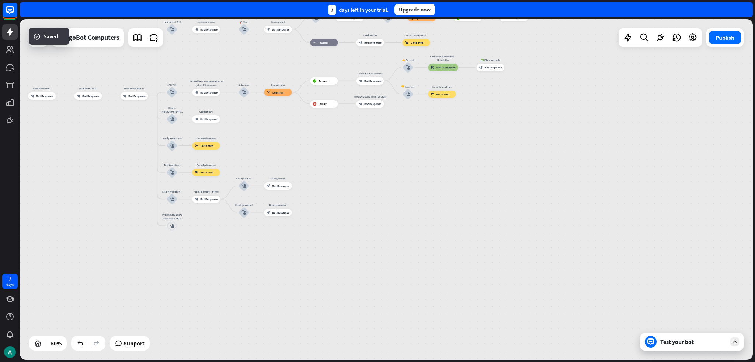
drag, startPoint x: 591, startPoint y: 191, endPoint x: 554, endPoint y: 236, distance: 58.1
click at [377, 103] on div "home_2 Start point Welcome message block_bot_response Bot Response Grade block_…" at bounding box center [386, 189] width 733 height 341
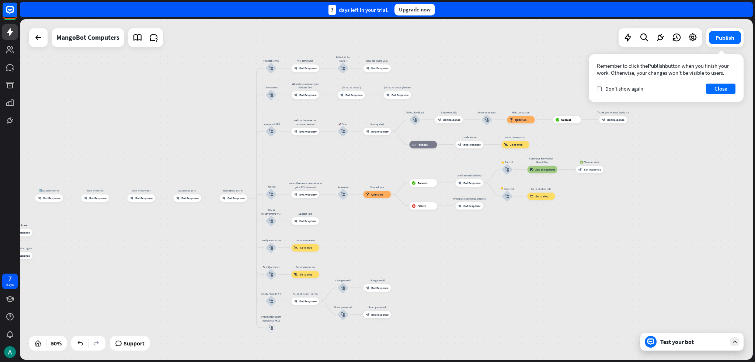
drag, startPoint x: 488, startPoint y: 269, endPoint x: 690, endPoint y: 361, distance: 222.1
click at [377, 361] on div "home_2 Start point Welcome message block_bot_response Bot Response Grade block_…" at bounding box center [387, 190] width 735 height 343
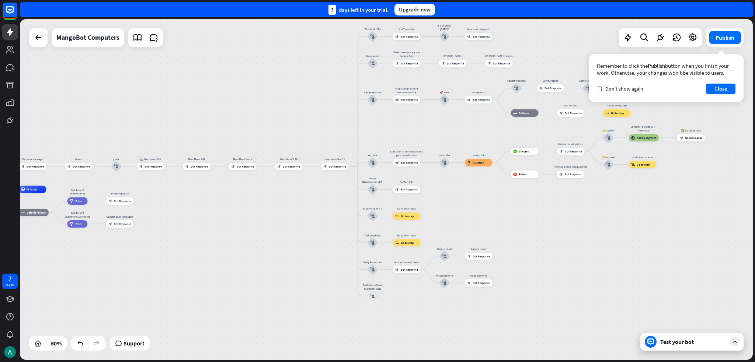
drag, startPoint x: 299, startPoint y: 241, endPoint x: 293, endPoint y: 203, distance: 38.5
click at [293, 208] on div "home_2 Start point Welcome message block_bot_response Bot Response Grade block_…" at bounding box center [155, 274] width 366 height 171
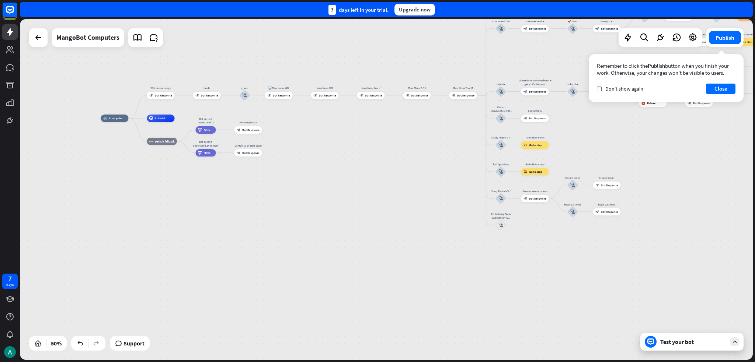
drag, startPoint x: 250, startPoint y: 234, endPoint x: 405, endPoint y: 174, distance: 166.8
click at [377, 174] on div "home_2 Start point Welcome message block_bot_response Bot Response Grade block_…" at bounding box center [284, 203] width 366 height 170
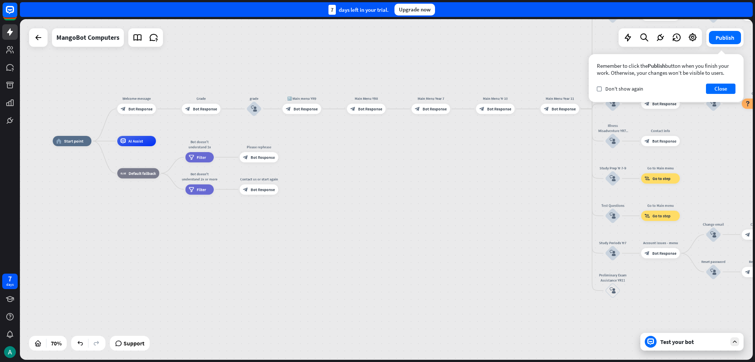
drag, startPoint x: 346, startPoint y: 153, endPoint x: 340, endPoint y: 211, distance: 58.5
click at [340, 211] on div "home_2 Start point Welcome message block_bot_response Bot Response Grade block_…" at bounding box center [309, 260] width 513 height 239
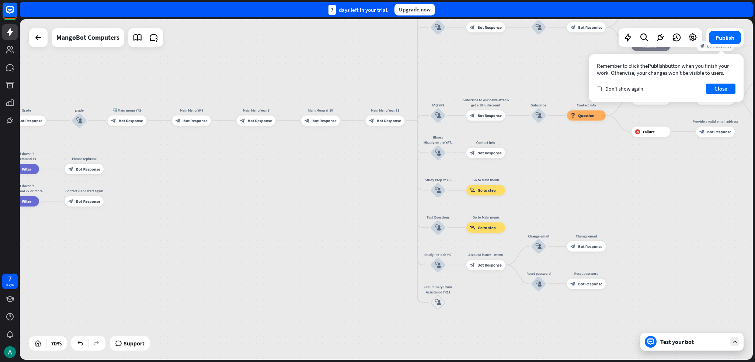
drag, startPoint x: 476, startPoint y: 195, endPoint x: 298, endPoint y: 198, distance: 178.0
click at [303, 201] on div "home_2 Start point Welcome message block_bot_response Bot Response Grade block_…" at bounding box center [134, 272] width 513 height 239
click at [377, 339] on div "Test your bot" at bounding box center [693, 341] width 66 height 7
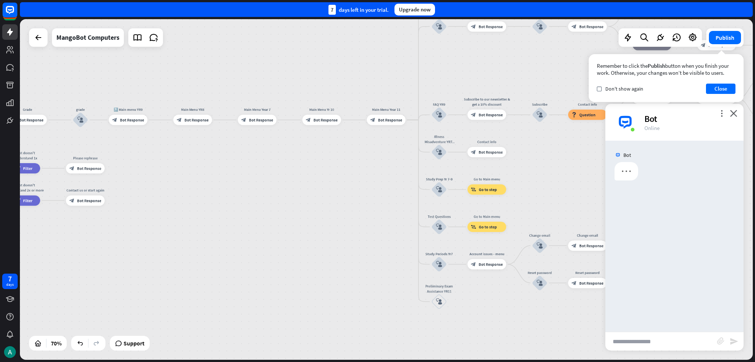
drag, startPoint x: 612, startPoint y: 91, endPoint x: 671, endPoint y: 90, distance: 59.3
click at [377, 90] on span "Don't show again" at bounding box center [624, 88] width 38 height 7
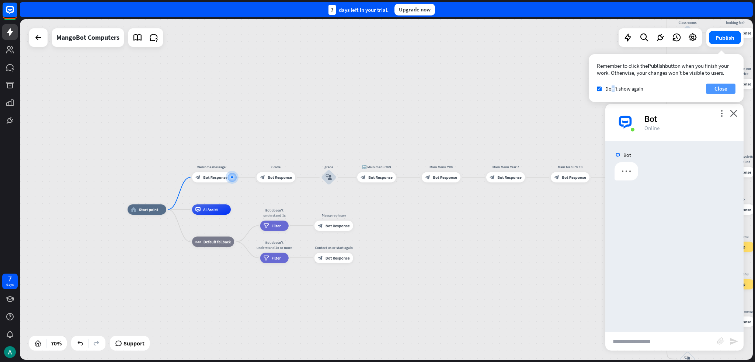
click at [377, 89] on button "Close" at bounding box center [720, 89] width 29 height 10
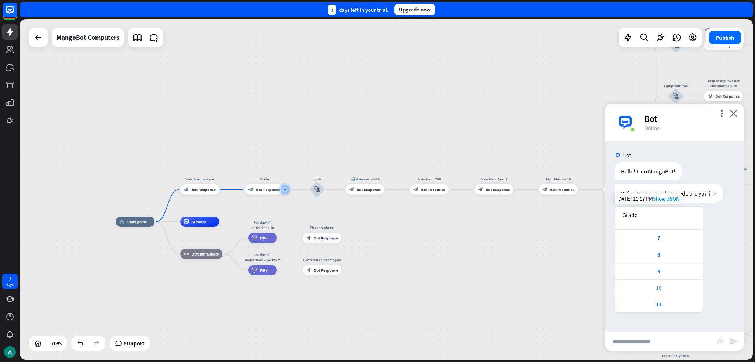
click at [377, 287] on div "10" at bounding box center [658, 287] width 80 height 7
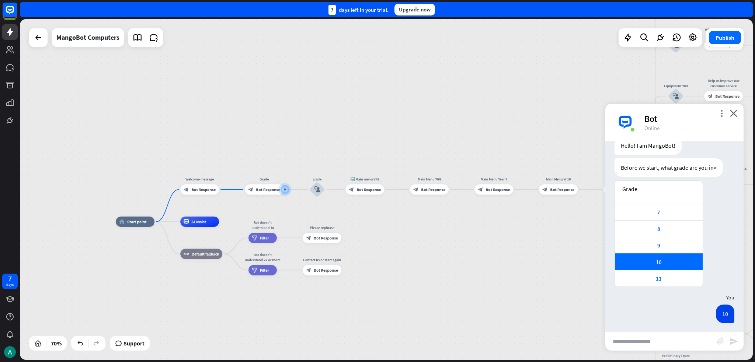
scroll to position [28, 0]
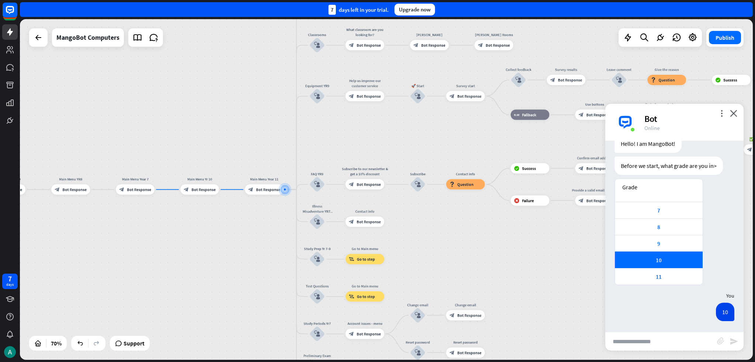
click at [200, 216] on div "home_2 Start point Welcome message block_bot_response Bot Response Grade block_…" at bounding box center [386, 189] width 733 height 341
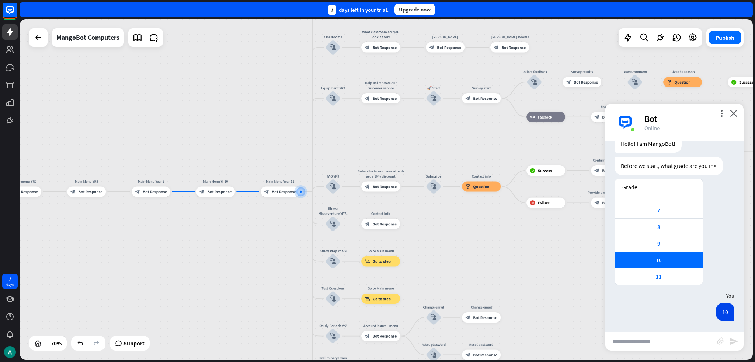
drag, startPoint x: 195, startPoint y: 217, endPoint x: 258, endPoint y: 221, distance: 63.1
click at [258, 221] on div "home_2 Start point Welcome message block_bot_response Bot Response Grade block_…" at bounding box center [386, 189] width 733 height 341
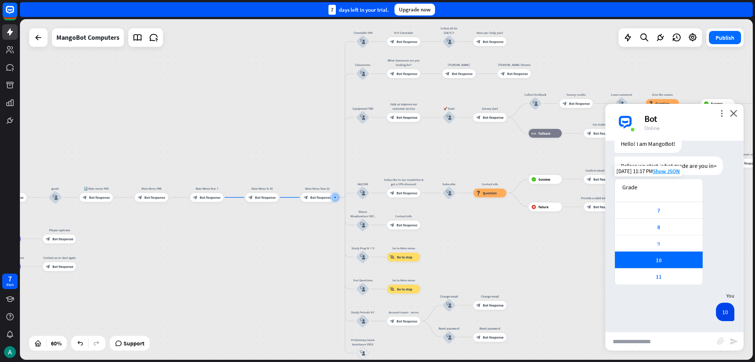
click at [377, 244] on div "9" at bounding box center [658, 243] width 80 height 7
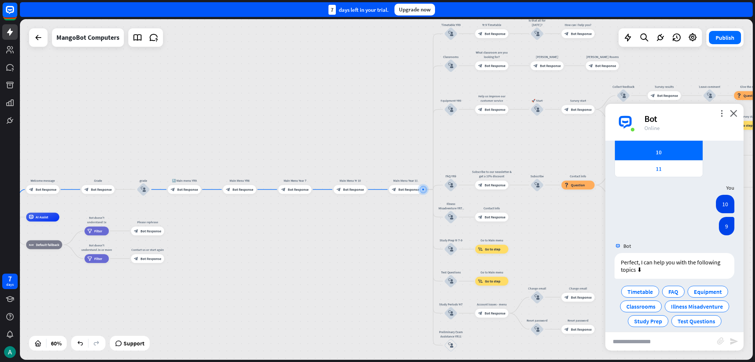
scroll to position [143, 0]
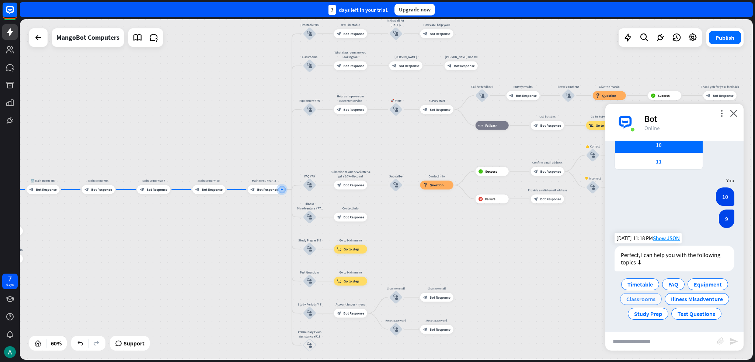
click at [377, 296] on span "Classrooms" at bounding box center [640, 299] width 29 height 7
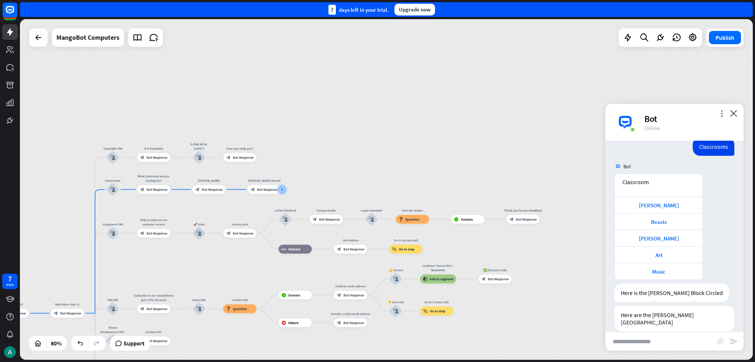
scroll to position [298, 0]
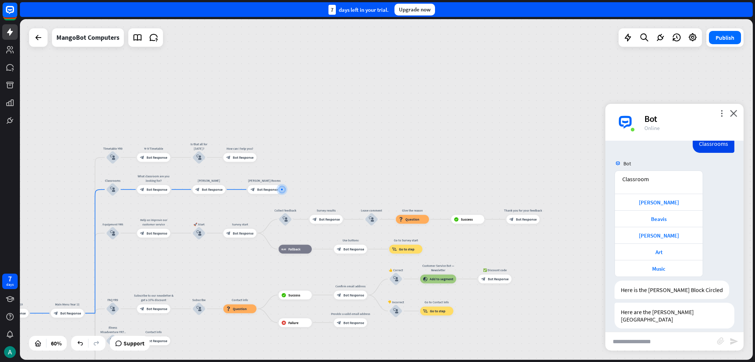
click at [377, 111] on div "more_vert close Bot Online" at bounding box center [674, 122] width 138 height 37
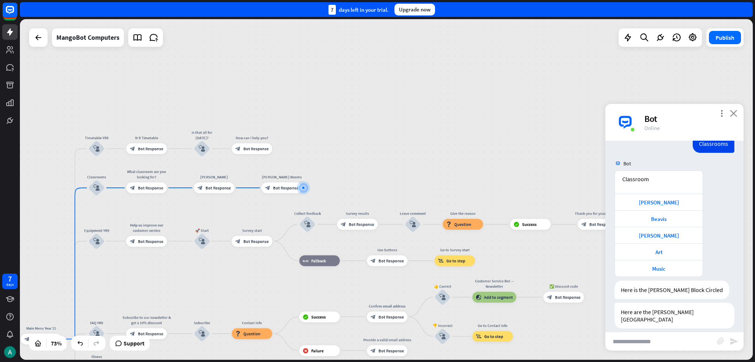
click at [377, 112] on icon "close" at bounding box center [733, 113] width 7 height 7
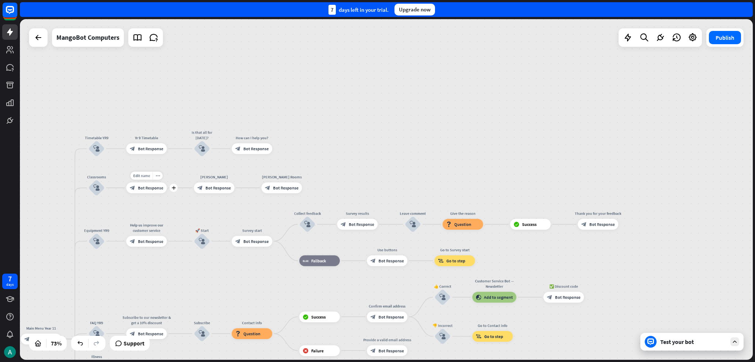
click at [152, 186] on span "Bot Response" at bounding box center [150, 188] width 25 height 6
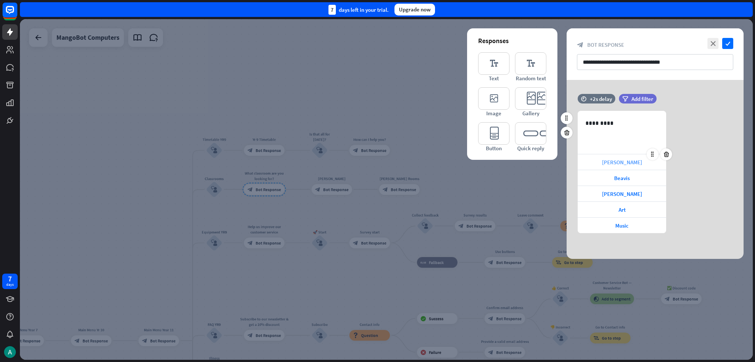
click at [377, 163] on div "[PERSON_NAME]" at bounding box center [621, 161] width 88 height 15
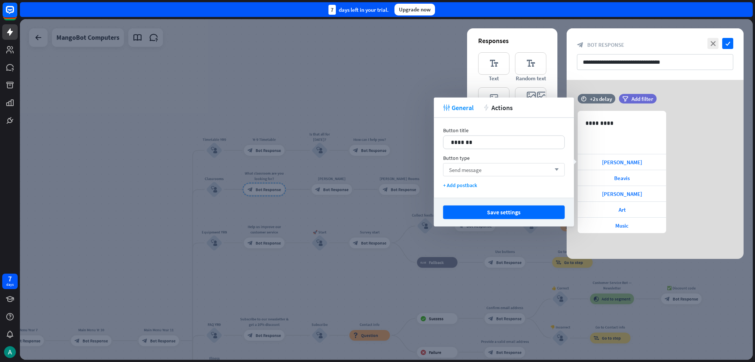
click at [377, 170] on span "Send message" at bounding box center [465, 169] width 32 height 7
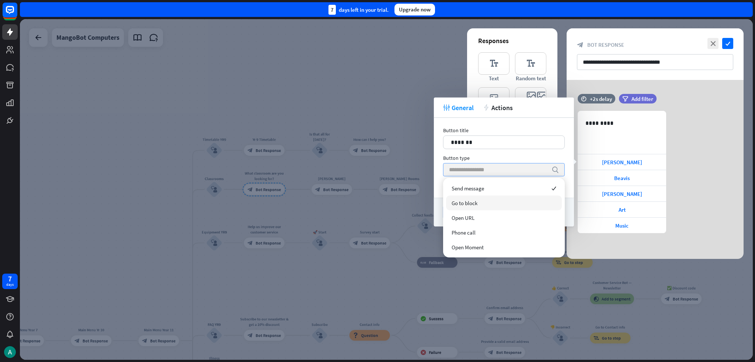
click at [377, 206] on span "Go to block" at bounding box center [464, 203] width 26 height 7
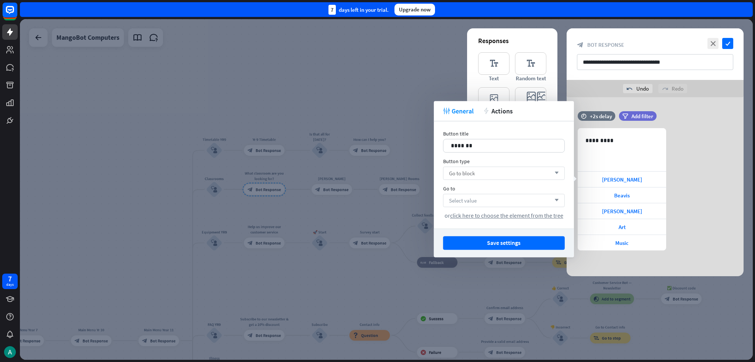
click at [377, 197] on span "Select value" at bounding box center [463, 200] width 28 height 7
type input "*****"
click at [377, 219] on div "[PERSON_NAME]" at bounding box center [489, 220] width 42 height 7
click at [377, 244] on button "Save settings" at bounding box center [504, 243] width 122 height 14
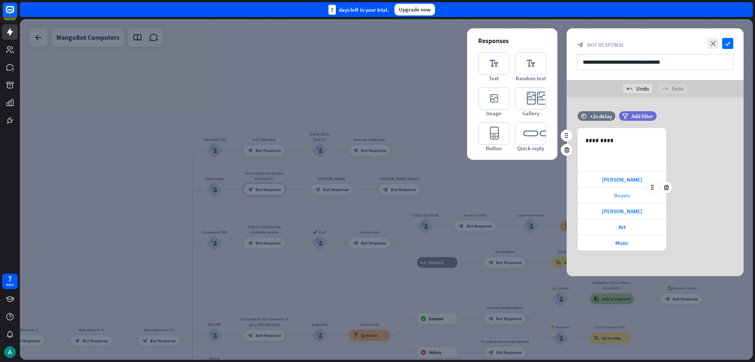
click at [377, 198] on span "Beavis" at bounding box center [621, 195] width 15 height 7
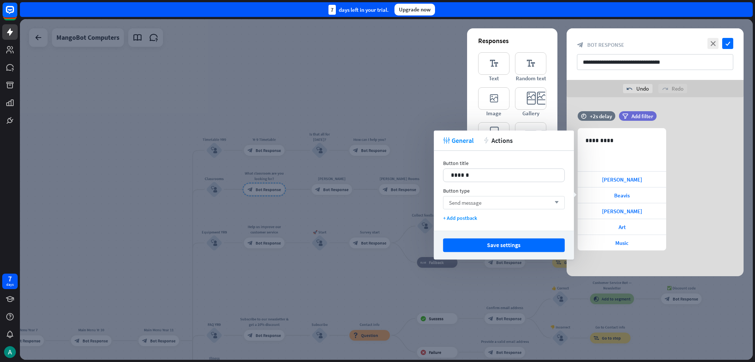
click at [377, 202] on span "Send message" at bounding box center [465, 202] width 32 height 7
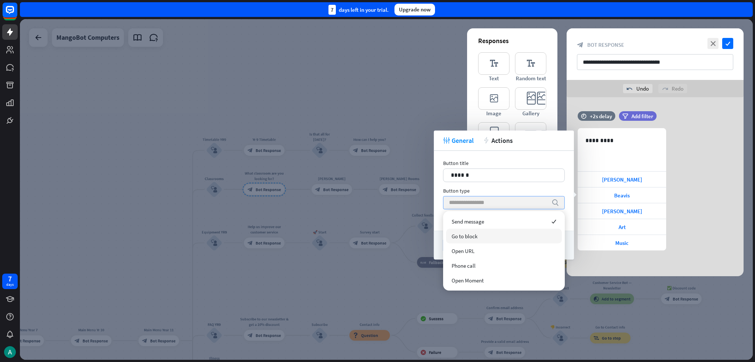
click at [377, 239] on span "Go to block" at bounding box center [464, 236] width 26 height 7
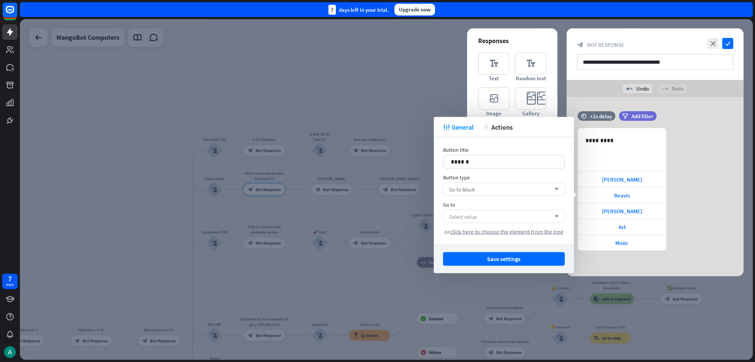
click at [377, 212] on div "Select value arrow_down" at bounding box center [504, 216] width 122 height 13
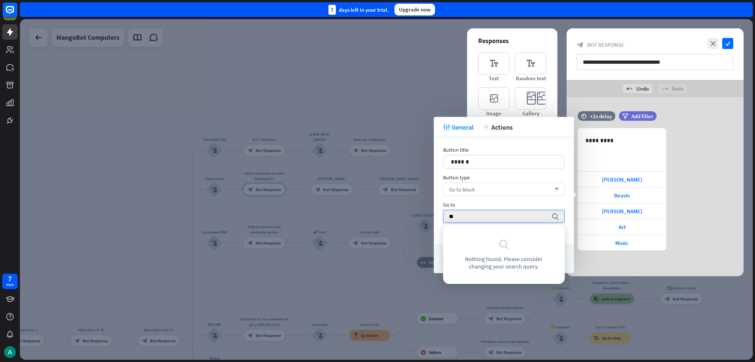
type input "*"
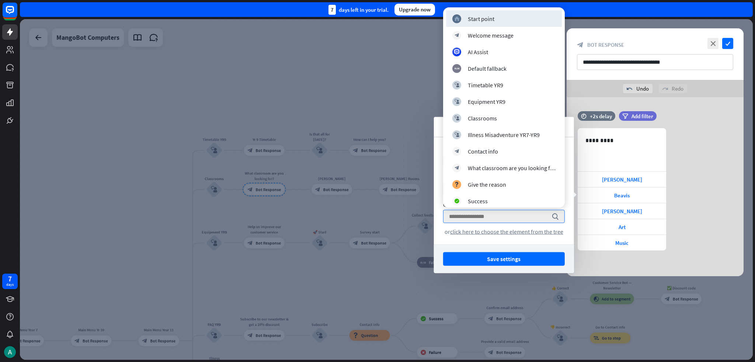
click at [377, 255] on button "Save settings" at bounding box center [504, 259] width 122 height 14
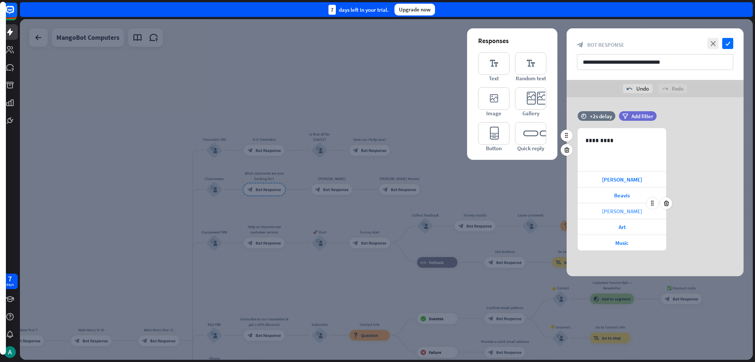
click at [377, 212] on span "[PERSON_NAME]" at bounding box center [622, 211] width 40 height 7
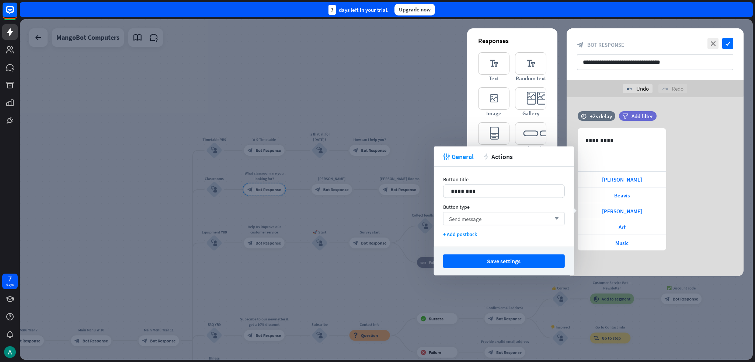
click at [377, 221] on span "Send message" at bounding box center [465, 218] width 32 height 7
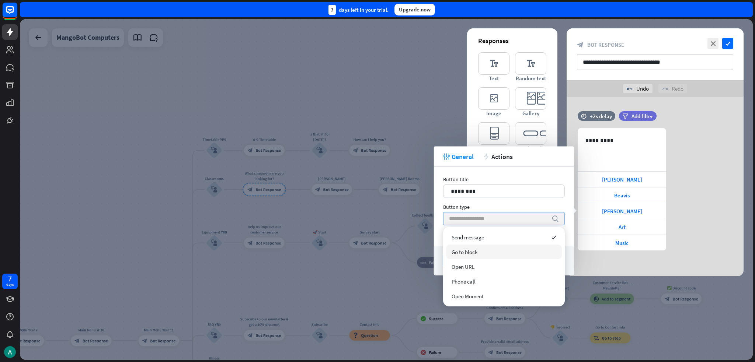
click at [377, 250] on span "Go to block" at bounding box center [464, 252] width 26 height 7
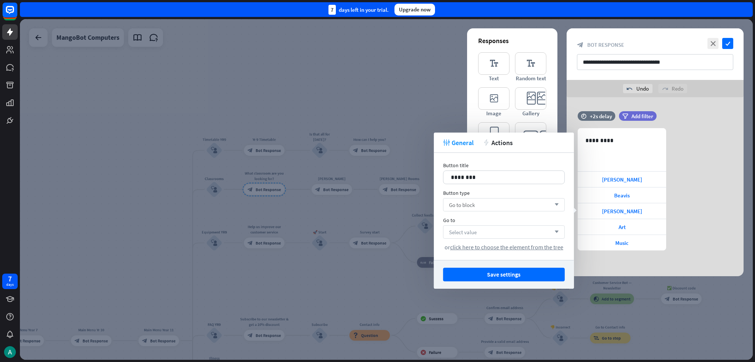
click at [377, 230] on span "Select value" at bounding box center [463, 232] width 28 height 7
type input "******"
click at [377, 249] on div "[PERSON_NAME] Rooms" at bounding box center [498, 251] width 60 height 7
click at [377, 279] on button "Save settings" at bounding box center [504, 275] width 122 height 14
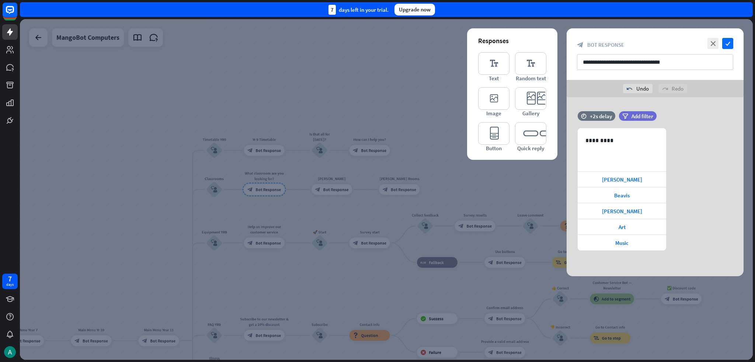
click at [330, 209] on div at bounding box center [386, 189] width 733 height 341
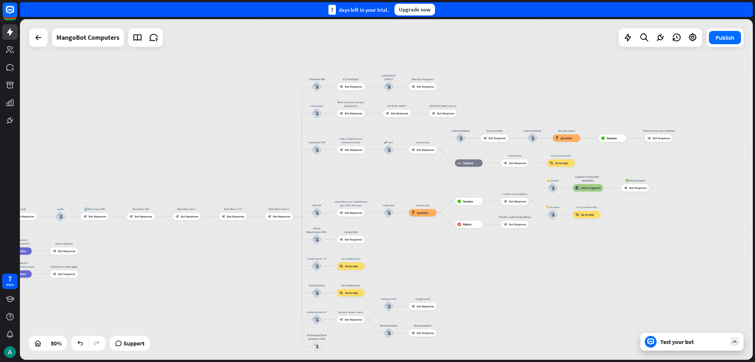
drag, startPoint x: 161, startPoint y: 213, endPoint x: 224, endPoint y: 156, distance: 85.6
click at [224, 156] on div "home_2 Start point Welcome message block_bot_response Bot Response Grade block_…" at bounding box center [386, 189] width 733 height 341
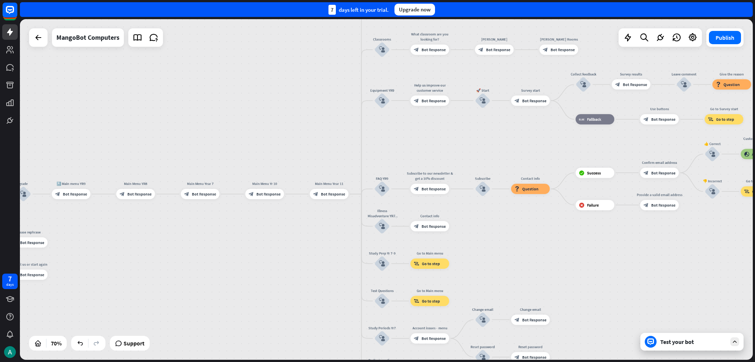
drag, startPoint x: 185, startPoint y: 234, endPoint x: 241, endPoint y: 221, distance: 57.1
click at [242, 226] on div "home_2 Start point Welcome message block_bot_response Bot Response Grade block_…" at bounding box center [78, 345] width 513 height 239
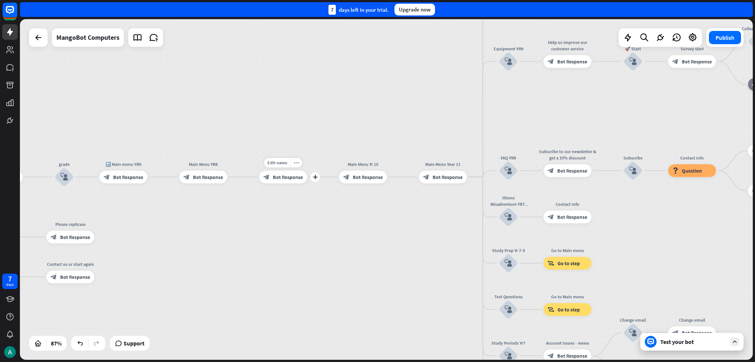
click at [279, 184] on div "Edit name more_horiz plus Main Menu Year 7 block_bot_response Bot Response" at bounding box center [283, 177] width 48 height 13
click at [99, 177] on div "Edit name more_horiz plus 🔙 Main menu YR9 block_bot_response Bot Response" at bounding box center [123, 177] width 48 height 13
click at [111, 181] on div "block_bot_response Bot Response" at bounding box center [123, 177] width 48 height 13
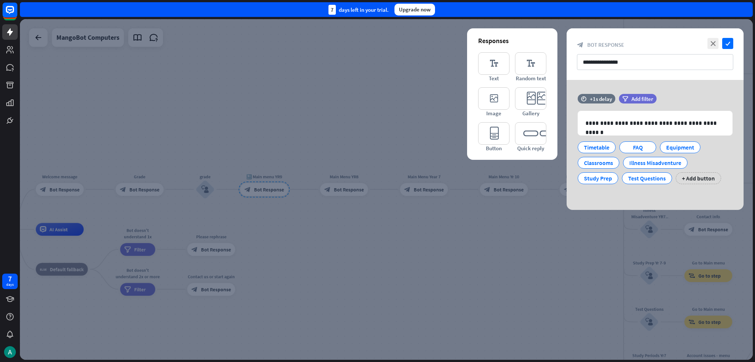
click at [377, 258] on div at bounding box center [386, 189] width 733 height 341
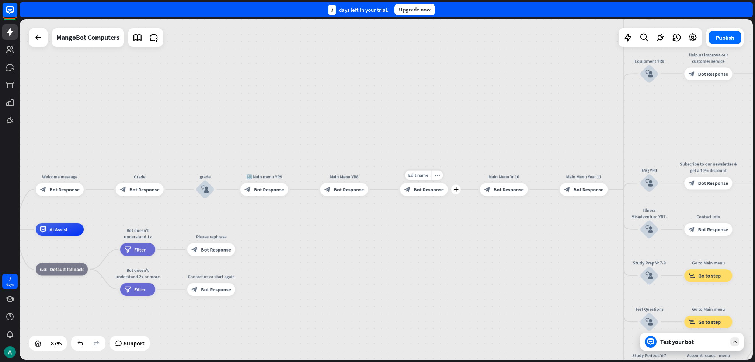
click at [377, 196] on div "Edit name more_horiz plus Main Menu Year 7 block_bot_response Bot Response" at bounding box center [424, 189] width 48 height 13
click at [377, 194] on div "block_bot_response Bot Response" at bounding box center [424, 189] width 48 height 13
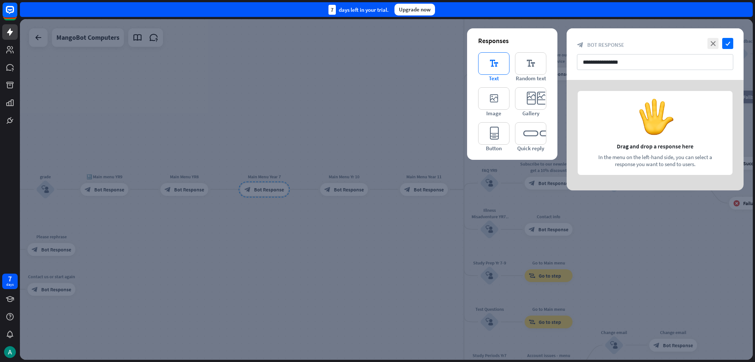
click at [377, 67] on icon "editor_text" at bounding box center [493, 63] width 31 height 22
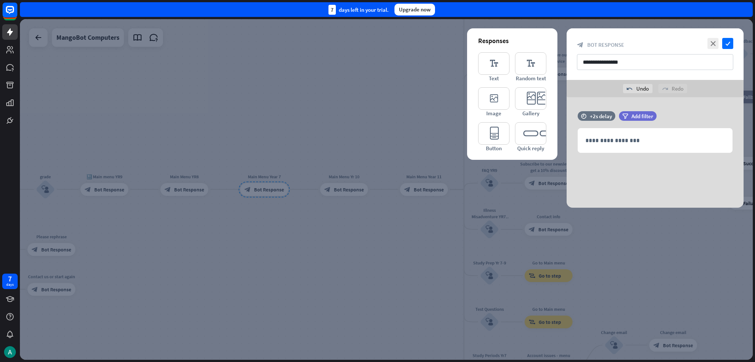
click at [377, 134] on div "**********" at bounding box center [655, 141] width 154 height 24
click at [377, 175] on div "**********" at bounding box center [654, 152] width 177 height 111
click at [150, 187] on div at bounding box center [386, 189] width 733 height 341
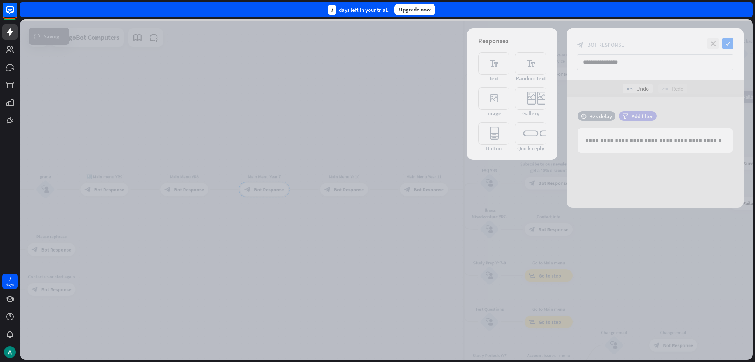
click at [95, 189] on div at bounding box center [386, 189] width 733 height 341
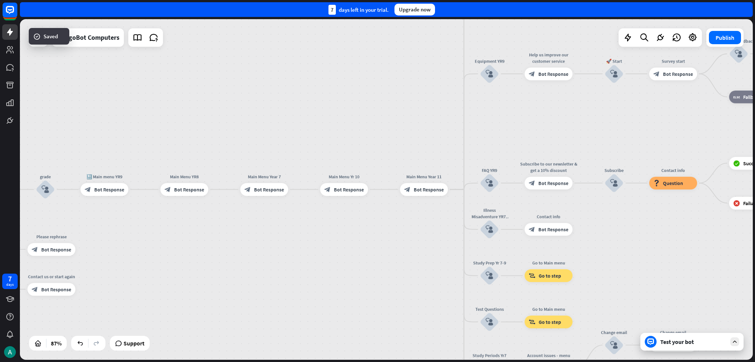
click at [95, 190] on span "Bot Response" at bounding box center [109, 189] width 30 height 6
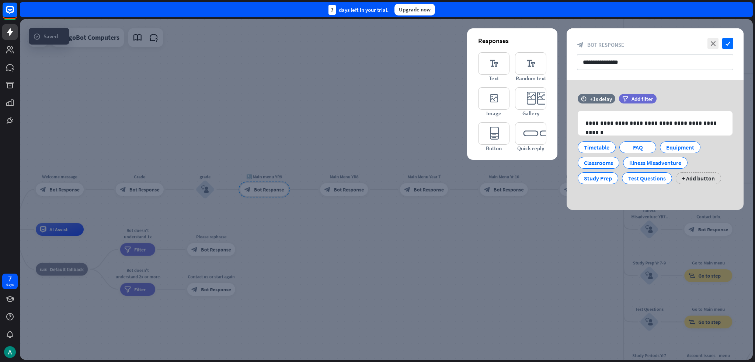
click at [377, 257] on div at bounding box center [386, 189] width 733 height 341
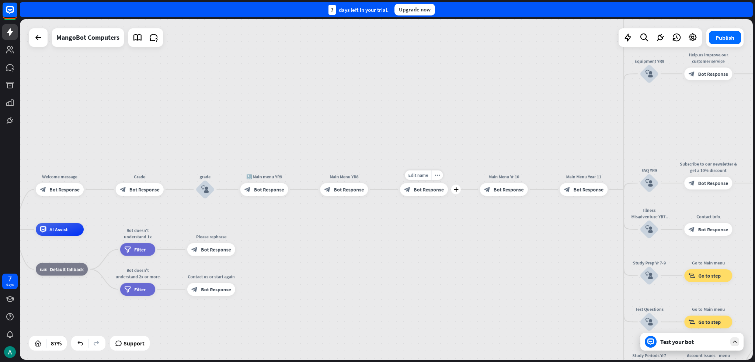
click at [377, 193] on div "block_bot_response Bot Response" at bounding box center [424, 189] width 48 height 13
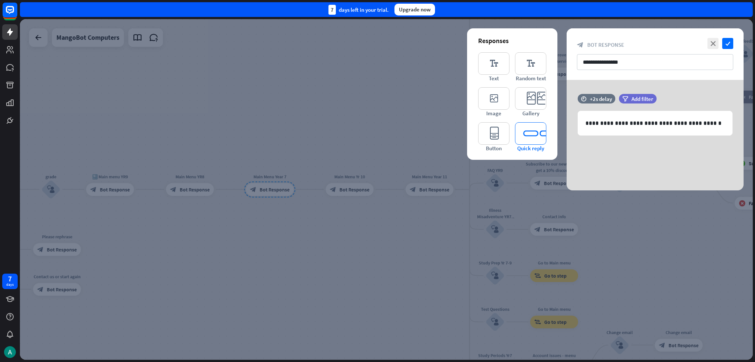
click at [377, 139] on icon "editor_quick_replies" at bounding box center [530, 133] width 31 height 22
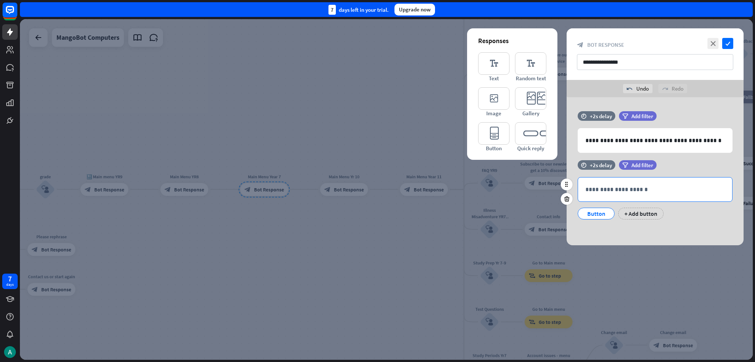
click at [377, 191] on p "**********" at bounding box center [654, 189] width 139 height 9
click at [377, 143] on p "**********" at bounding box center [654, 140] width 139 height 9
click at [377, 192] on p "**********" at bounding box center [654, 189] width 139 height 9
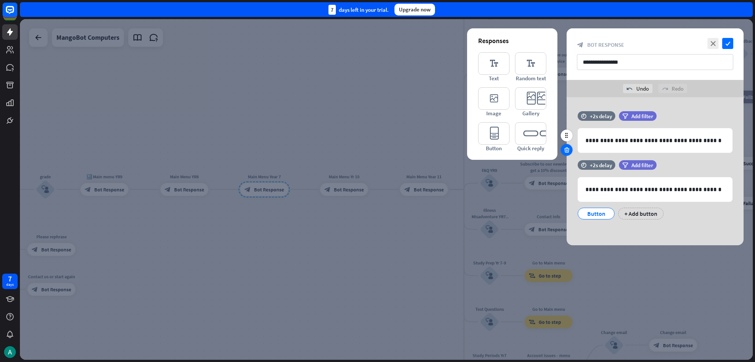
click at [377, 150] on icon at bounding box center [566, 150] width 7 height 7
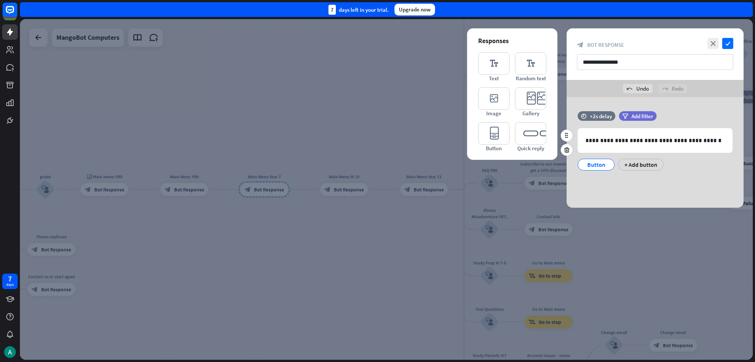
click at [377, 167] on div "Button" at bounding box center [596, 164] width 24 height 11
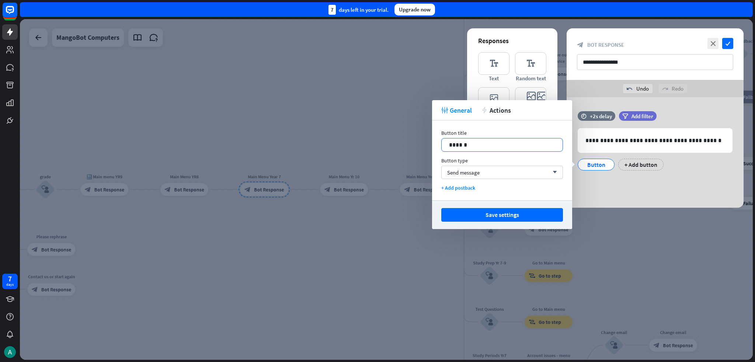
click at [377, 147] on p "******" at bounding box center [502, 144] width 106 height 9
click at [377, 165] on div "+ Add button" at bounding box center [641, 165] width 45 height 12
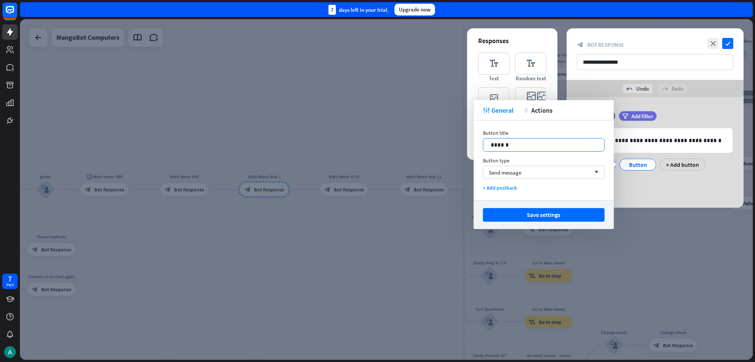
click at [377, 149] on div "14 ******" at bounding box center [544, 145] width 122 height 14
click at [377, 158] on div "Timetable Classrooms + Add button" at bounding box center [653, 162] width 155 height 15
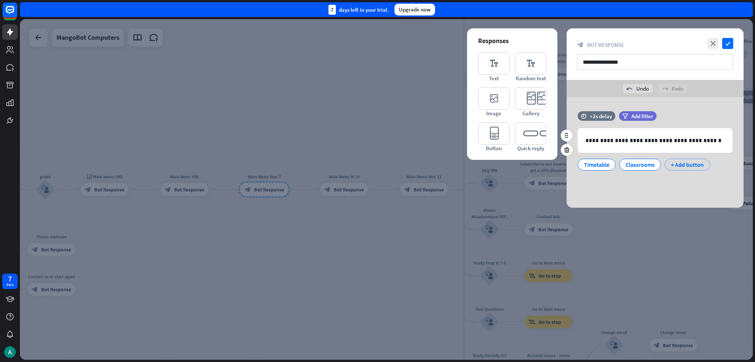
click at [377, 162] on div "+ Add button" at bounding box center [686, 165] width 45 height 12
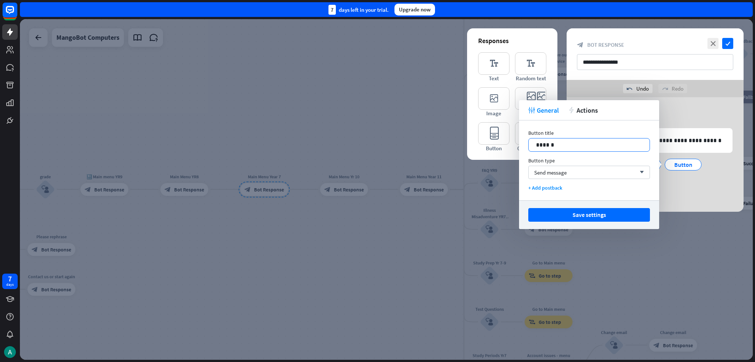
click at [377, 141] on p "******" at bounding box center [589, 144] width 106 height 9
drag, startPoint x: 615, startPoint y: 215, endPoint x: 625, endPoint y: 213, distance: 10.1
click at [377, 215] on button "Save settings" at bounding box center [589, 215] width 122 height 14
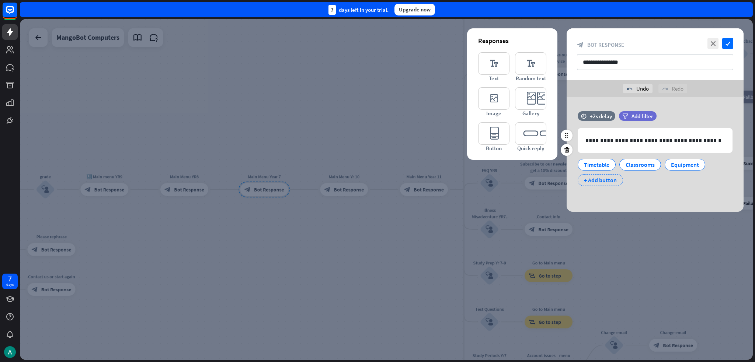
click at [377, 181] on div "+ Add button" at bounding box center [599, 180] width 45 height 12
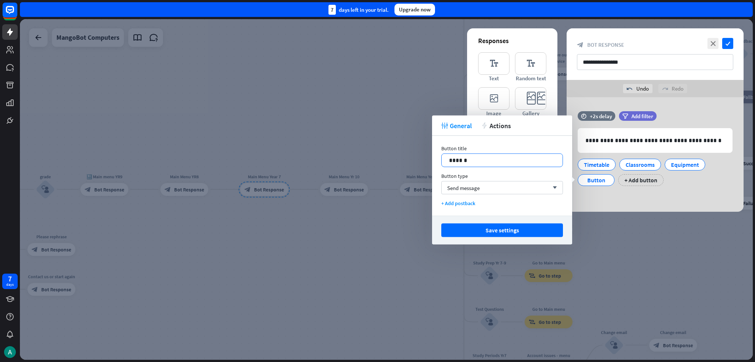
click at [377, 164] on p "******" at bounding box center [502, 160] width 106 height 9
click at [377, 233] on button "Save settings" at bounding box center [502, 231] width 122 height 14
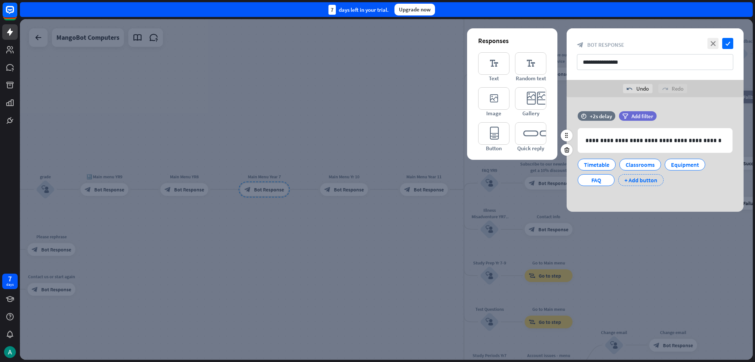
click at [377, 181] on div "+ Add button" at bounding box center [640, 180] width 45 height 12
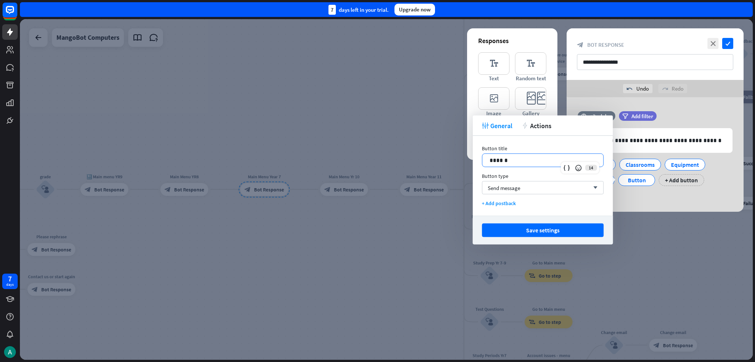
click at [377, 160] on p "******" at bounding box center [542, 160] width 106 height 9
click at [377, 238] on div "Save settings" at bounding box center [542, 230] width 140 height 29
drag, startPoint x: 567, startPoint y: 230, endPoint x: 695, endPoint y: 198, distance: 131.8
click at [377, 230] on button "Save settings" at bounding box center [543, 231] width 122 height 14
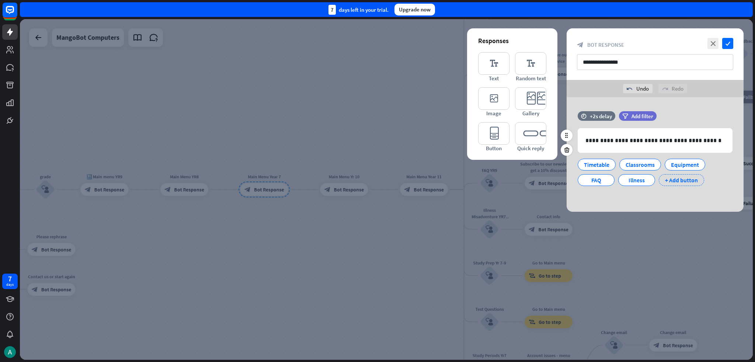
click at [377, 180] on div "+ Add button" at bounding box center [680, 180] width 45 height 12
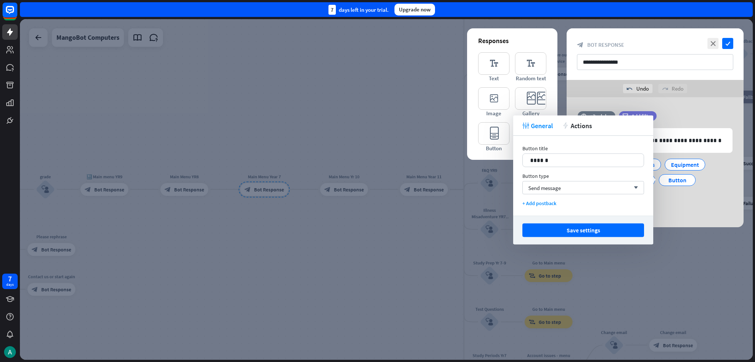
drag, startPoint x: 608, startPoint y: 163, endPoint x: 595, endPoint y: 168, distance: 14.2
click at [377, 163] on div "14 ******" at bounding box center [583, 161] width 122 height 14
click at [377, 227] on button "Save settings" at bounding box center [583, 231] width 122 height 14
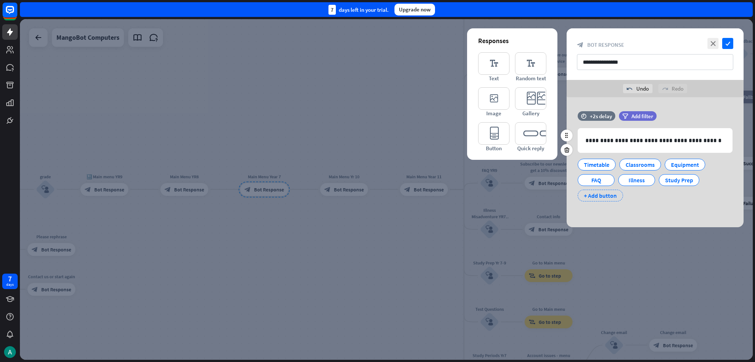
click at [377, 196] on div "+ Add button" at bounding box center [599, 196] width 45 height 12
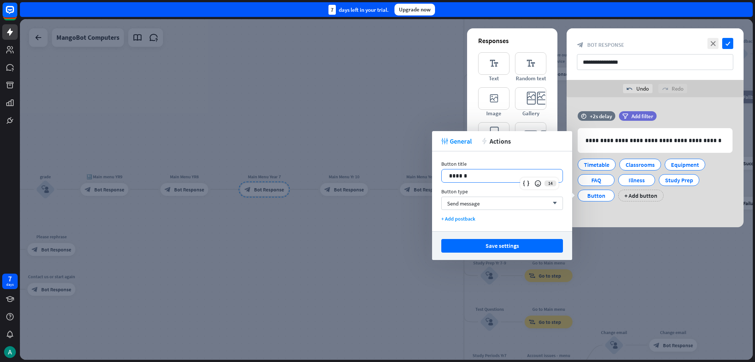
drag, startPoint x: 518, startPoint y: 176, endPoint x: 508, endPoint y: 177, distance: 10.0
click at [377, 174] on p "******" at bounding box center [502, 175] width 106 height 9
click at [377, 245] on button "Save settings" at bounding box center [502, 246] width 122 height 14
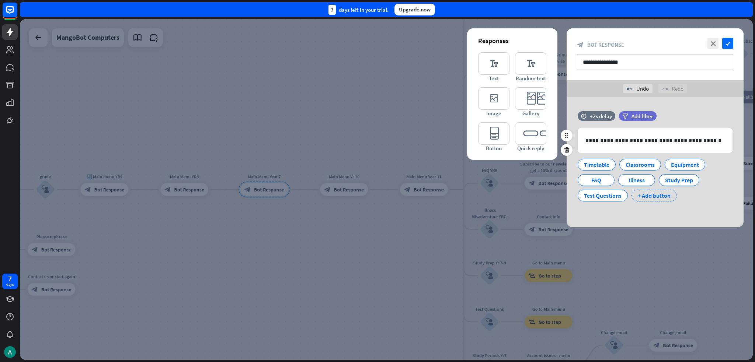
click at [377, 194] on div "+ Add button" at bounding box center [653, 196] width 45 height 12
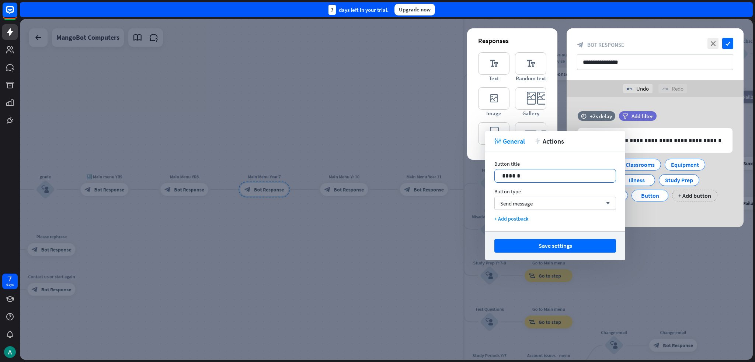
drag, startPoint x: 535, startPoint y: 177, endPoint x: 540, endPoint y: 174, distance: 6.4
click at [377, 177] on p "******" at bounding box center [555, 175] width 106 height 9
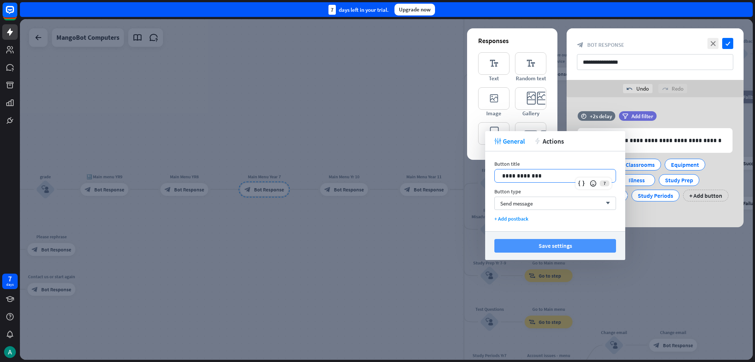
click at [377, 244] on button "Save settings" at bounding box center [555, 246] width 122 height 14
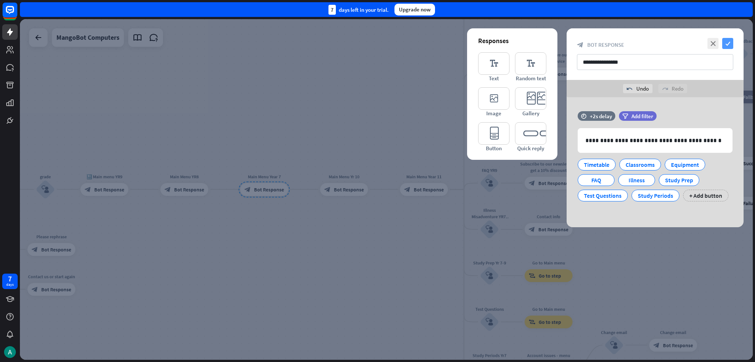
click at [377, 40] on icon "check" at bounding box center [727, 43] width 11 height 11
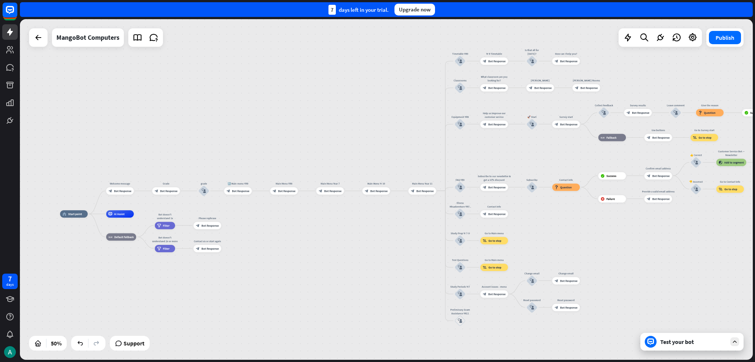
drag, startPoint x: 681, startPoint y: 267, endPoint x: 578, endPoint y: 218, distance: 114.2
click at [377, 218] on div "home_2 Start point Welcome message block_bot_response Bot Response Grade block_…" at bounding box center [386, 189] width 733 height 341
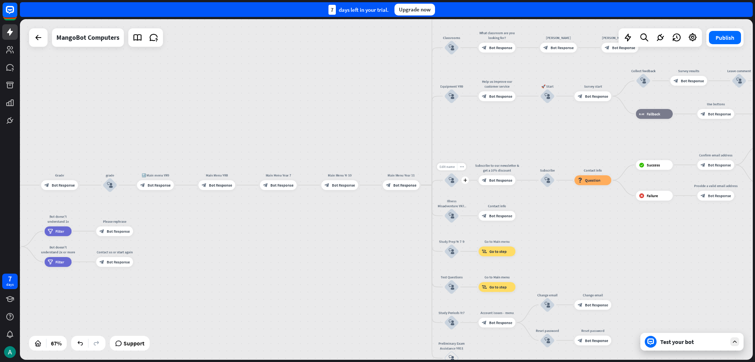
click at [377, 165] on span "Edit name" at bounding box center [446, 167] width 15 height 4
type input "***"
click at [200, 222] on div "home_2 Start point Welcome message block_bot_response Bot Response Grade block_…" at bounding box center [162, 329] width 488 height 227
click at [206, 184] on icon "block_bot_response" at bounding box center [204, 185] width 5 height 5
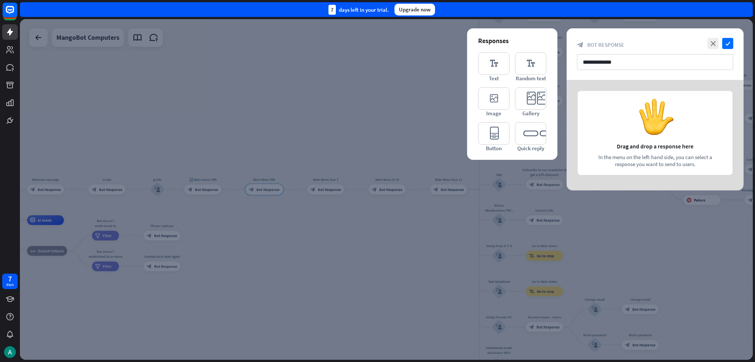
click at [215, 190] on div at bounding box center [386, 189] width 733 height 341
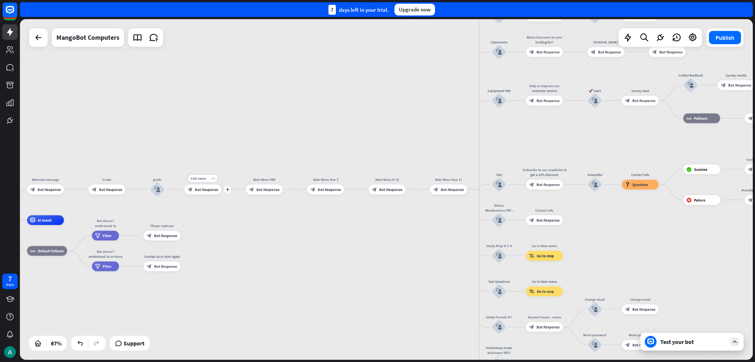
click at [192, 190] on icon "block_bot_response" at bounding box center [190, 189] width 5 height 5
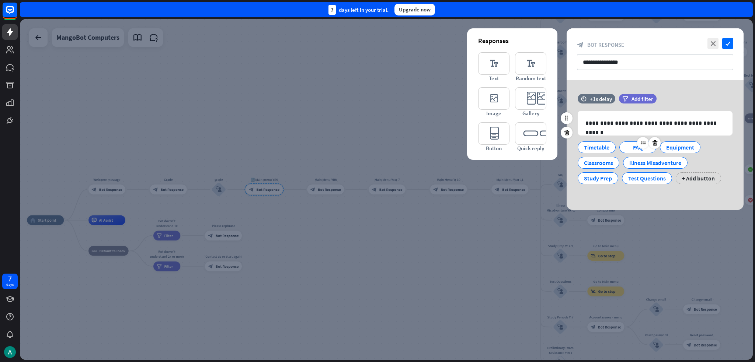
click at [377, 149] on div "FAQ" at bounding box center [637, 147] width 24 height 11
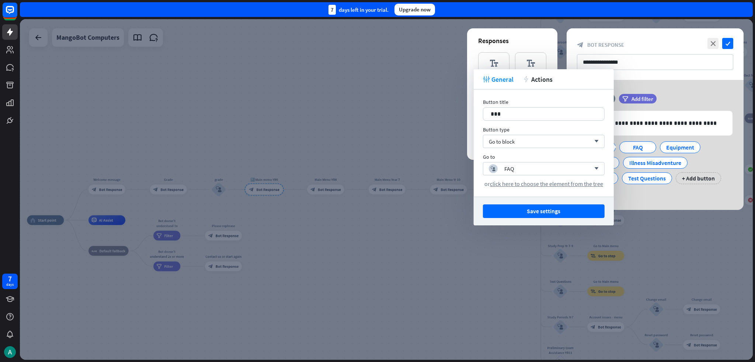
drag, startPoint x: 363, startPoint y: 233, endPoint x: 367, endPoint y: 229, distance: 5.0
click at [366, 231] on div at bounding box center [386, 189] width 733 height 341
drag, startPoint x: 367, startPoint y: 229, endPoint x: 377, endPoint y: 230, distance: 10.4
click at [367, 230] on div "home_2 Start point Welcome message block_bot_response Bot Response Grade block_…" at bounding box center [271, 333] width 488 height 227
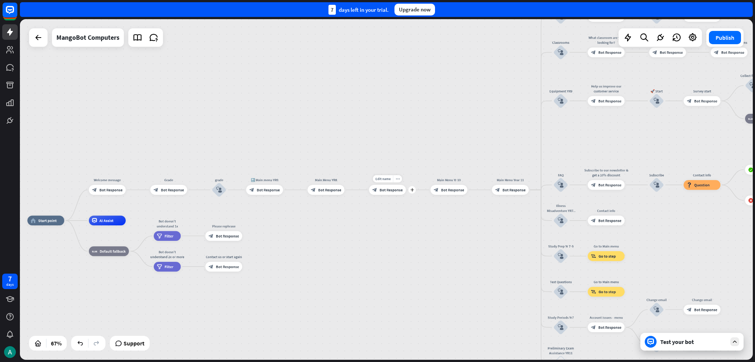
click at [377, 188] on span "Bot Response" at bounding box center [391, 190] width 23 height 5
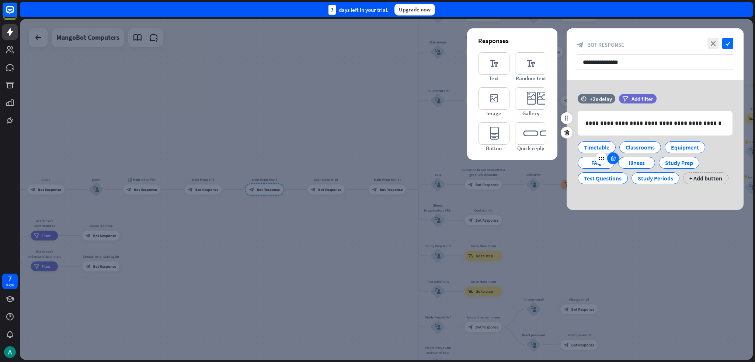
click at [377, 161] on div at bounding box center [613, 159] width 12 height 12
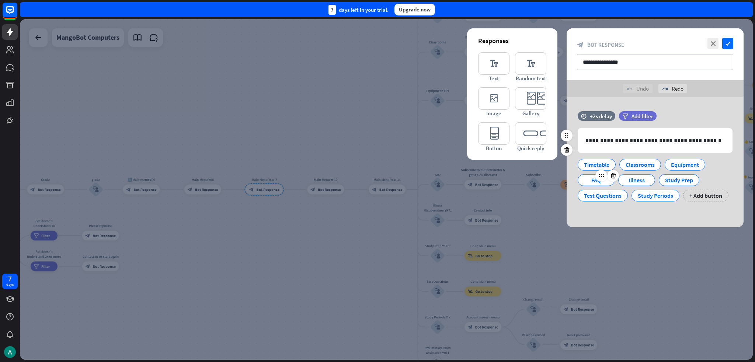
click at [377, 176] on div "FAQ" at bounding box center [595, 180] width 37 height 12
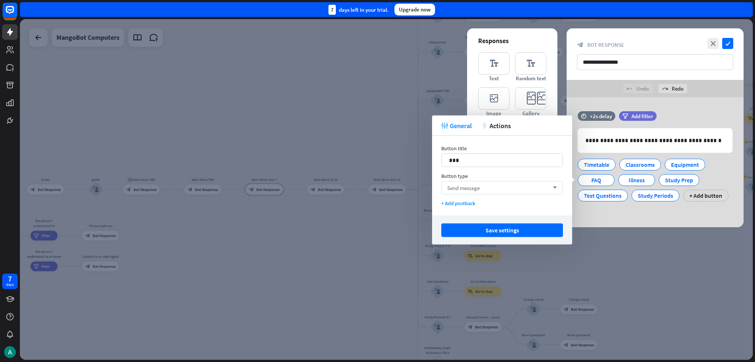
click at [377, 186] on div "Send message arrow_down" at bounding box center [502, 187] width 122 height 13
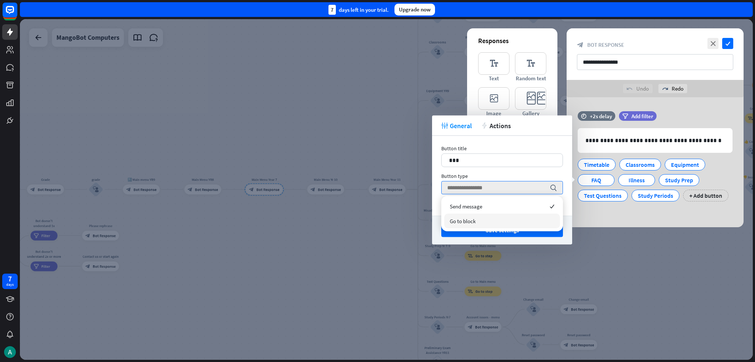
click at [377, 221] on span "Go to block" at bounding box center [463, 221] width 26 height 7
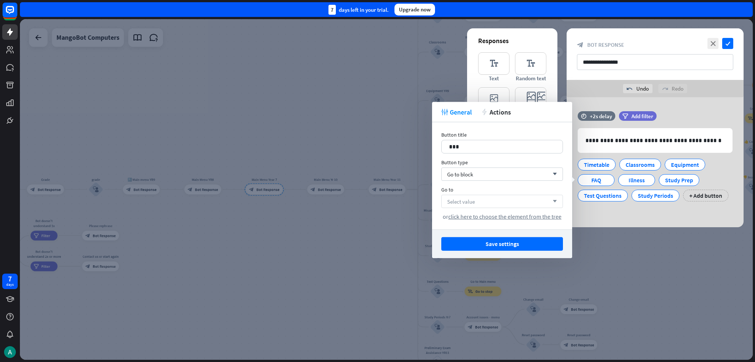
click at [377, 199] on span "Select value" at bounding box center [461, 201] width 28 height 7
type input "***"
click at [377, 220] on div "block_user_input FAQ" at bounding box center [501, 221] width 103 height 9
click at [377, 244] on button "Save settings" at bounding box center [502, 244] width 122 height 14
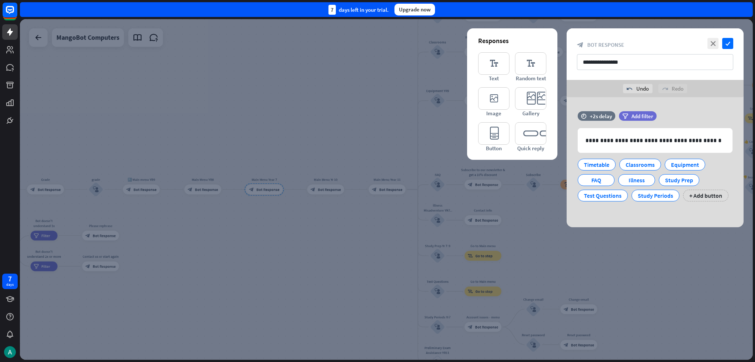
click at [310, 227] on div at bounding box center [386, 189] width 733 height 341
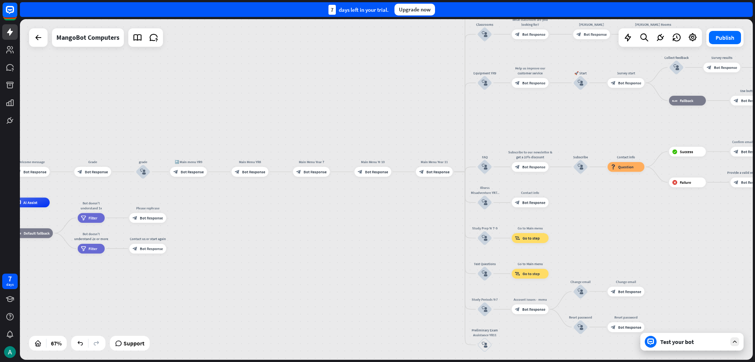
drag, startPoint x: 127, startPoint y: 130, endPoint x: 213, endPoint y: 103, distance: 90.2
click at [213, 103] on div "home_2 Start point Welcome message block_bot_response Bot Response Grade block_…" at bounding box center [386, 189] width 733 height 341
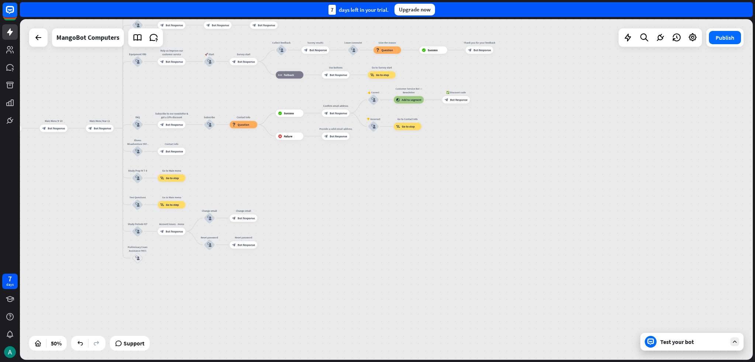
drag, startPoint x: 653, startPoint y: 197, endPoint x: 357, endPoint y: 167, distance: 297.4
click at [341, 166] on div "home_2 Start point Welcome message block_bot_response Bot Response Grade block_…" at bounding box center [386, 189] width 733 height 341
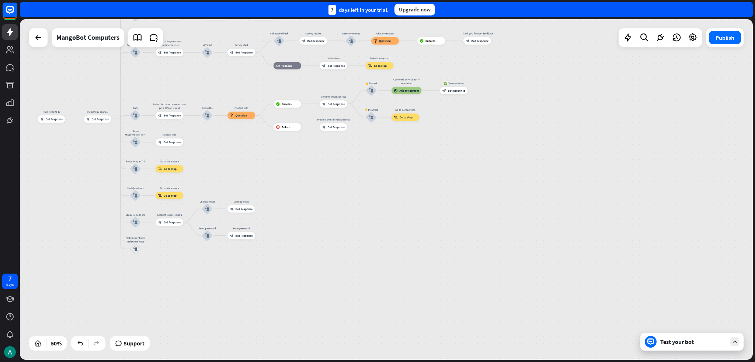
drag, startPoint x: 615, startPoint y: 244, endPoint x: 621, endPoint y: 256, distance: 12.7
click at [377, 250] on div "home_2 Start point Welcome message block_bot_response Bot Response Grade block_…" at bounding box center [386, 189] width 733 height 341
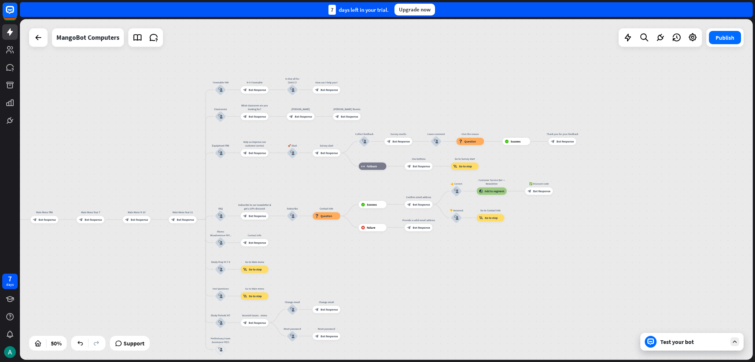
drag, startPoint x: 619, startPoint y: 249, endPoint x: 647, endPoint y: 294, distance: 52.7
click at [377, 292] on div "home_2 Start point Welcome message block_bot_response Bot Response Grade block_…" at bounding box center [386, 189] width 733 height 341
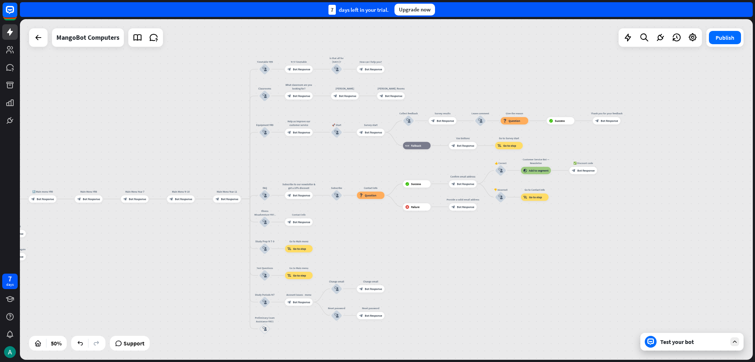
drag, startPoint x: 476, startPoint y: 277, endPoint x: 539, endPoint y: 185, distance: 111.2
click at [377, 185] on div "home_2 Start point Welcome message block_bot_response Bot Response Grade block_…" at bounding box center [386, 189] width 733 height 341
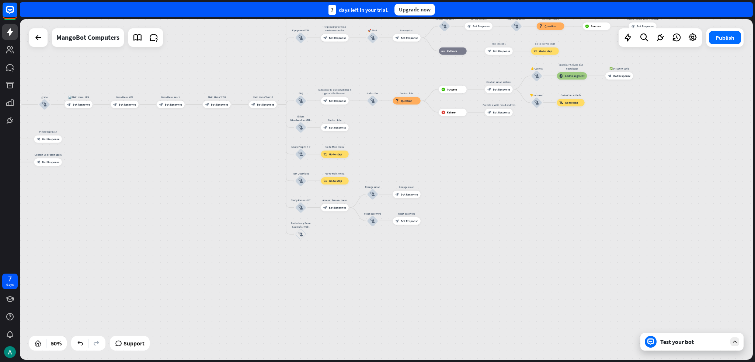
drag, startPoint x: 199, startPoint y: 254, endPoint x: 105, endPoint y: 175, distance: 122.4
click at [105, 175] on div "home_2 Start point Welcome message block_bot_response Bot Response Grade block_…" at bounding box center [84, 212] width 366 height 171
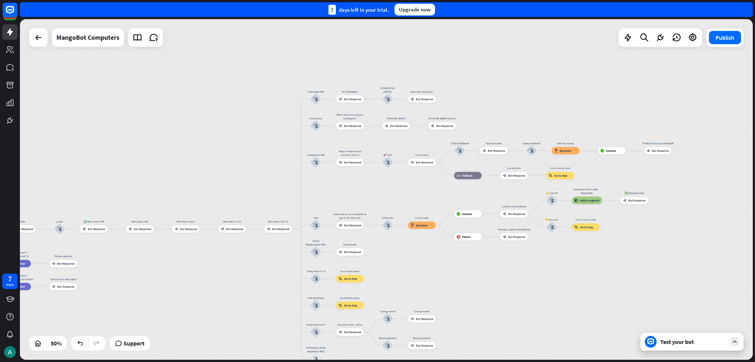
drag, startPoint x: 463, startPoint y: 184, endPoint x: 482, endPoint y: 279, distance: 96.3
click at [377, 296] on div "home_2 Start point Welcome message block_bot_response Bot Response Grade block_…" at bounding box center [386, 189] width 733 height 341
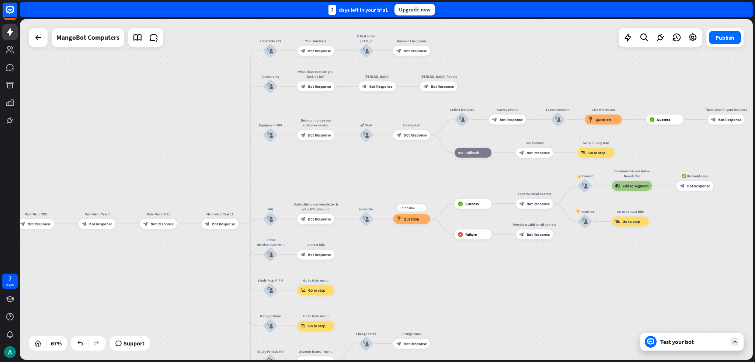
click at [377, 209] on icon "more_horiz" at bounding box center [422, 208] width 4 height 4
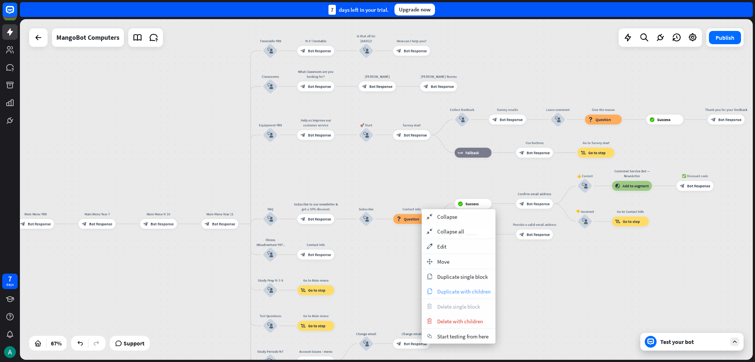
click at [377, 288] on span "Duplicate with children" at bounding box center [463, 291] width 53 height 7
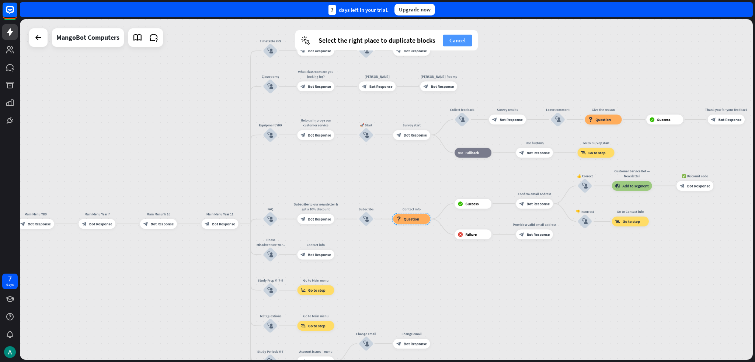
click at [377, 42] on button "Cancel" at bounding box center [457, 41] width 29 height 12
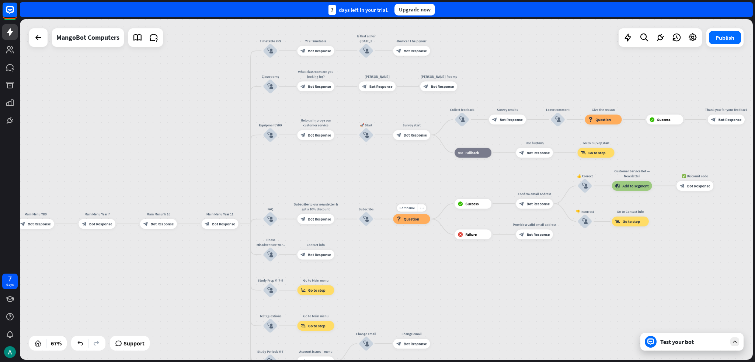
click at [377, 206] on div "more_horiz" at bounding box center [421, 208] width 9 height 7
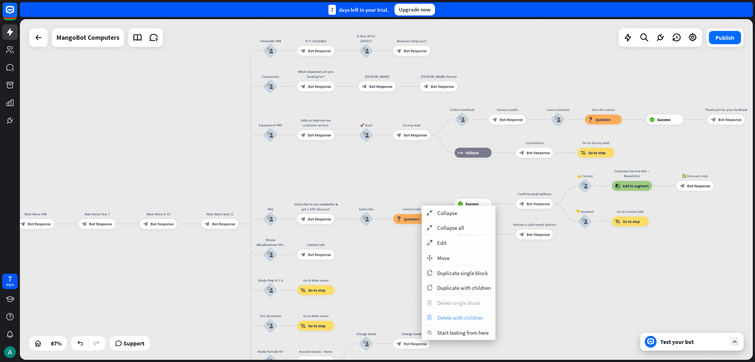
click at [377, 319] on span "Delete with children" at bounding box center [460, 317] width 46 height 7
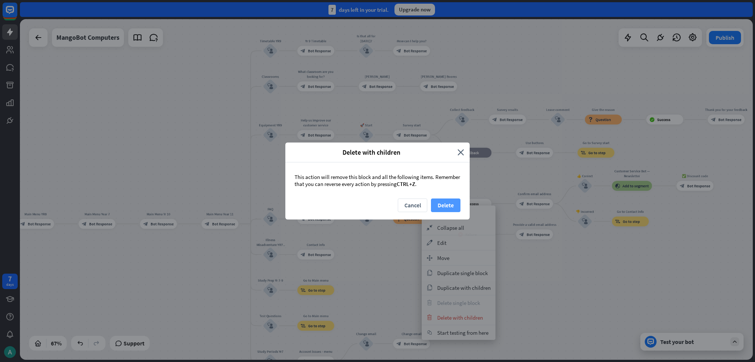
click at [377, 202] on button "Delete" at bounding box center [445, 206] width 29 height 14
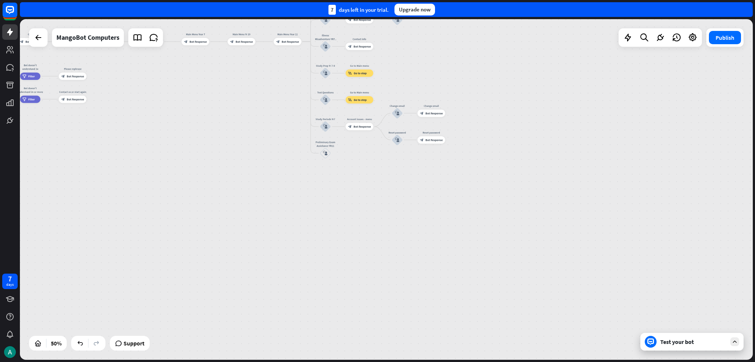
drag, startPoint x: 434, startPoint y: 253, endPoint x: 405, endPoint y: 69, distance: 185.7
click at [377, 64] on div "home_2 Start point Welcome message block_bot_response Bot Response Grade block_…" at bounding box center [386, 189] width 733 height 341
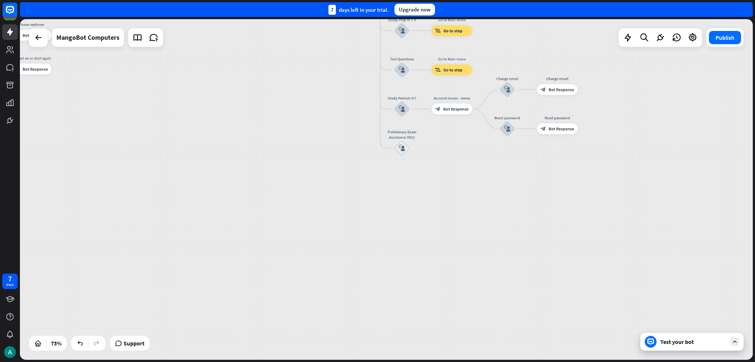
drag, startPoint x: 189, startPoint y: 161, endPoint x: 433, endPoint y: 214, distance: 249.9
click at [353, 214] on div "home_2 Start point Welcome message block_bot_response Bot Response Grade block_…" at bounding box center [83, 143] width 537 height 250
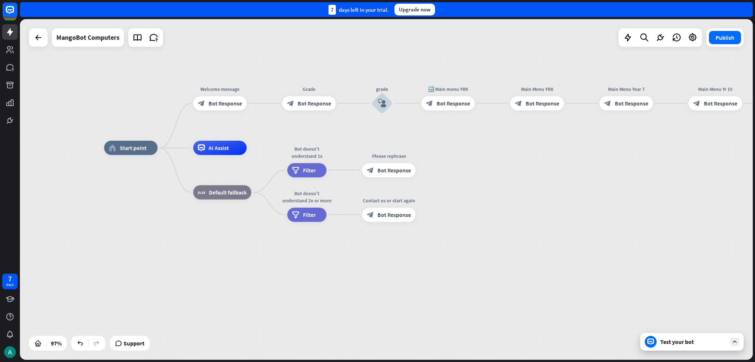
drag, startPoint x: 95, startPoint y: 148, endPoint x: 123, endPoint y: 225, distance: 82.1
click at [123, 225] on div "Edit name more_horiz home_2 Start point Welcome message block_bot_response Bot …" at bounding box center [458, 312] width 708 height 329
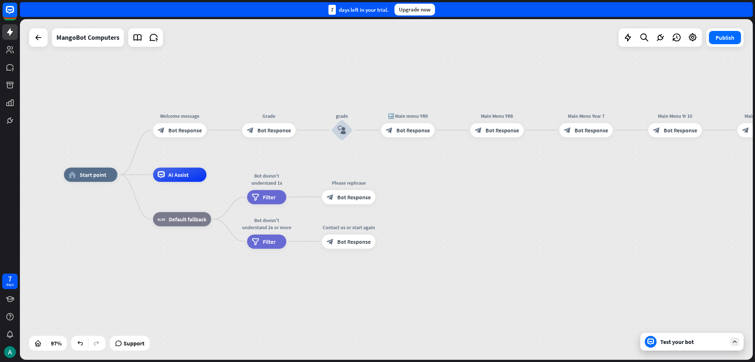
drag, startPoint x: 551, startPoint y: 230, endPoint x: 488, endPoint y: 237, distance: 63.0
click at [377, 235] on div "home_2 Start point Welcome message block_bot_response Bot Response Grade block_…" at bounding box center [418, 339] width 708 height 329
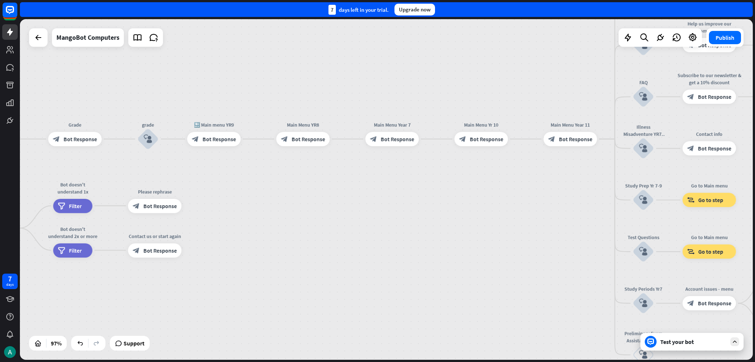
drag, startPoint x: 594, startPoint y: 210, endPoint x: 433, endPoint y: 209, distance: 160.7
click at [377, 209] on div "home_2 Start point Welcome message block_bot_response Bot Response Grade block_…" at bounding box center [224, 348] width 708 height 329
click at [92, 31] on div "MangoBot Computers" at bounding box center [87, 37] width 63 height 18
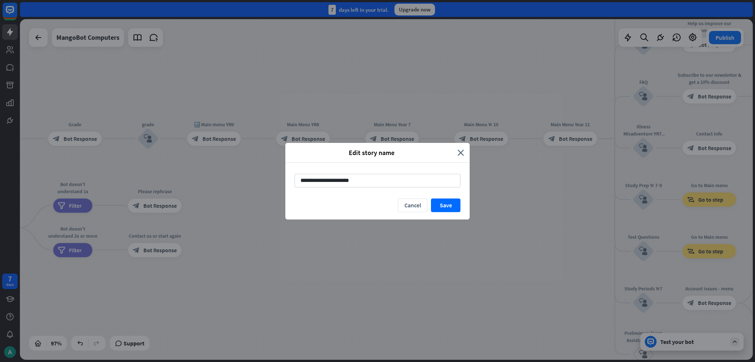
type input "**********"
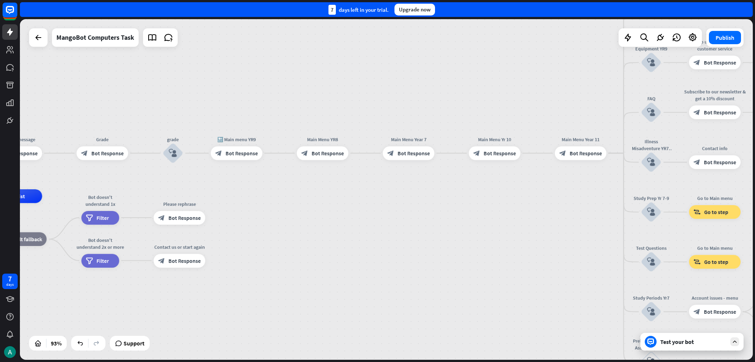
drag, startPoint x: 377, startPoint y: 185, endPoint x: 187, endPoint y: 233, distance: 196.3
click at [187, 233] on div "home_2 Start point Welcome message block_bot_response Bot Response Grade block_…" at bounding box center [247, 355] width 684 height 318
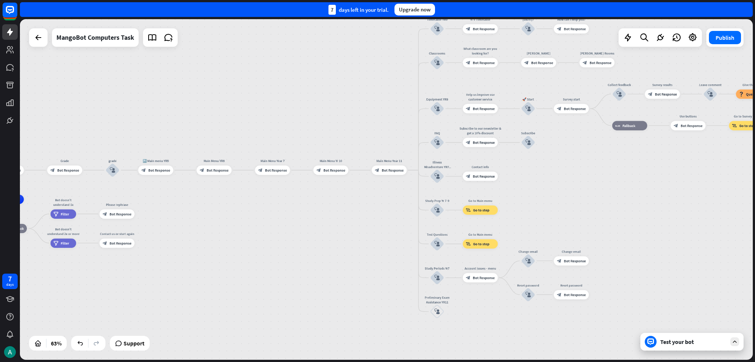
drag, startPoint x: 629, startPoint y: 206, endPoint x: 612, endPoint y: 190, distance: 24.0
click at [377, 190] on div "home_2 Start point Welcome message block_bot_response Bot Response Grade block_…" at bounding box center [386, 189] width 733 height 341
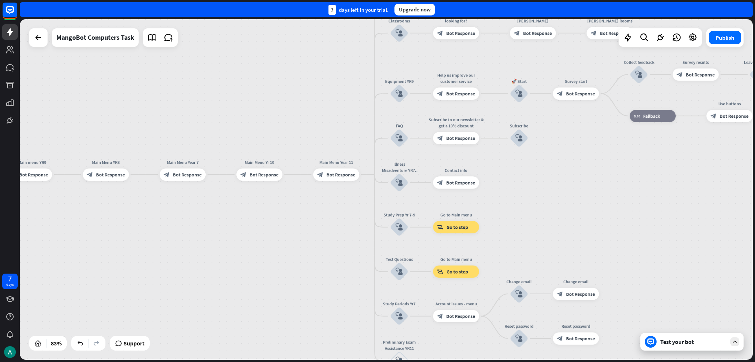
drag, startPoint x: 491, startPoint y: 183, endPoint x: 562, endPoint y: 197, distance: 71.7
click at [377, 196] on div "home_2 Start point Welcome message block_bot_response Bot Response Grade block_…" at bounding box center [386, 189] width 733 height 341
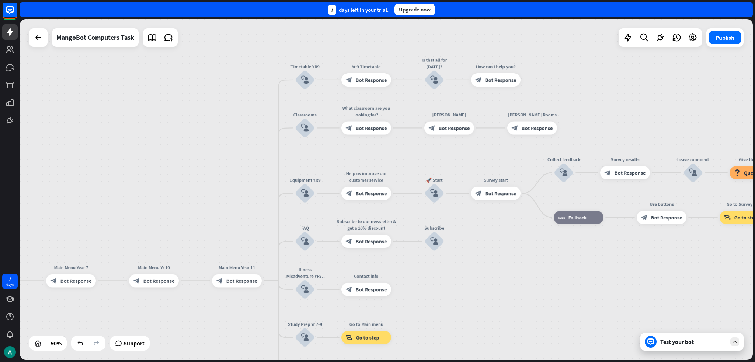
drag, startPoint x: 555, startPoint y: 170, endPoint x: 499, endPoint y: 246, distance: 94.6
click at [377, 256] on div "home_2 Start point Welcome message block_bot_response Bot Response Grade block_…" at bounding box center [386, 189] width 733 height 341
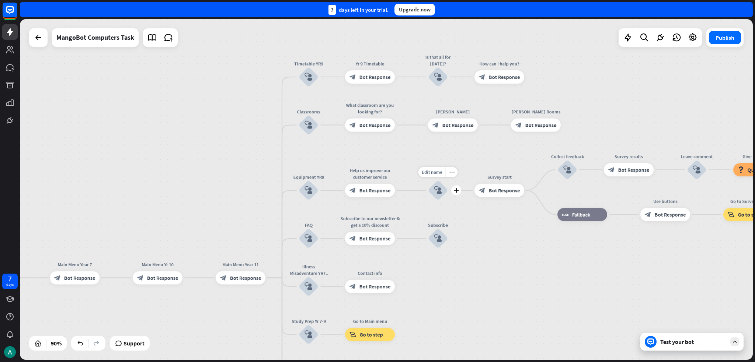
click at [377, 170] on icon "more_horiz" at bounding box center [451, 172] width 5 height 5
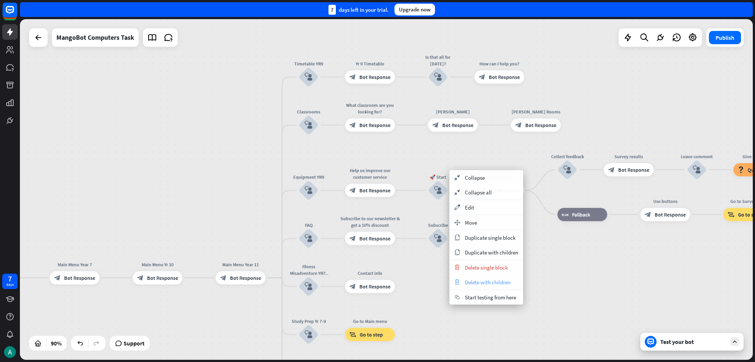
click at [377, 282] on span "Delete with children" at bounding box center [488, 282] width 46 height 7
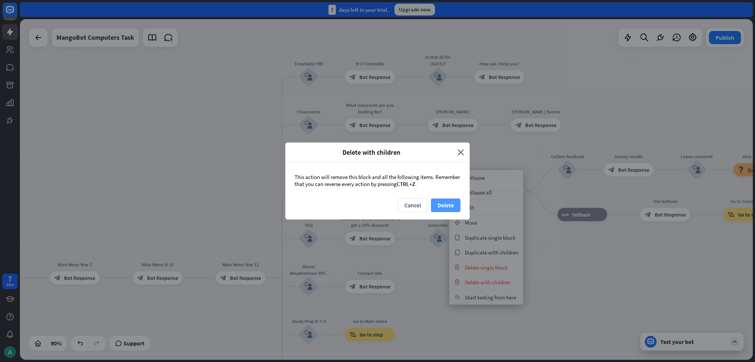
click at [377, 205] on button "Delete" at bounding box center [445, 206] width 29 height 14
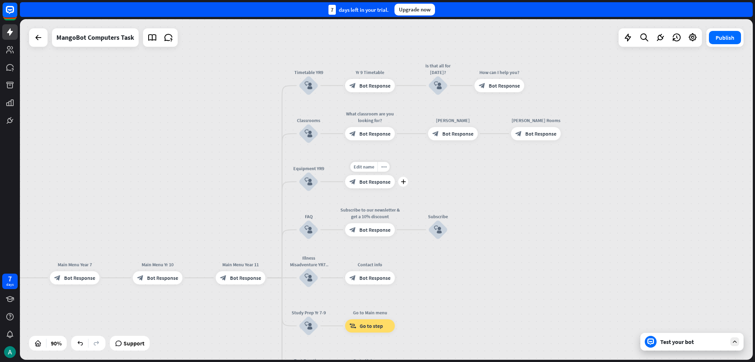
click at [364, 175] on div "Edit name more_horiz plus Help us improve our customer service block_bot_respon…" at bounding box center [370, 181] width 50 height 13
click at [346, 178] on div "block_bot_response Bot Response" at bounding box center [370, 181] width 50 height 13
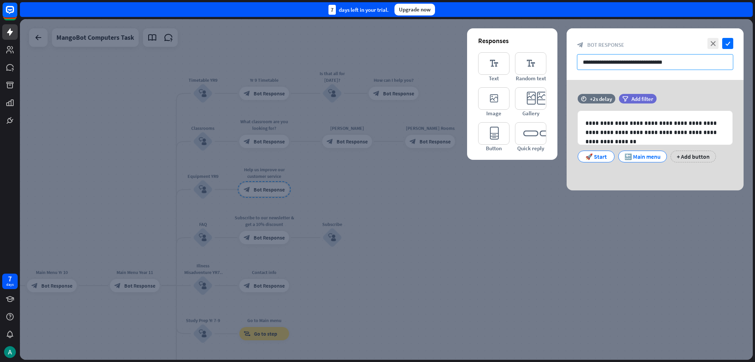
click at [377, 64] on input "**********" at bounding box center [655, 62] width 156 height 16
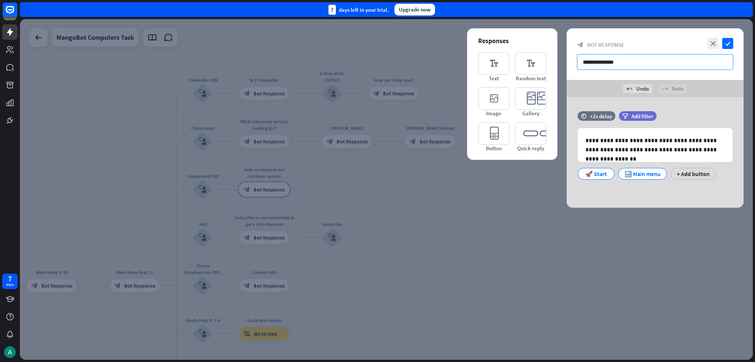
type input "**********"
click at [377, 62] on icon "editor_text" at bounding box center [493, 63] width 31 height 22
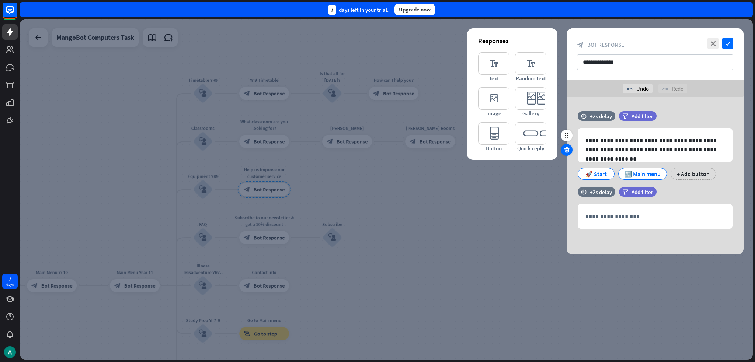
click at [377, 148] on icon at bounding box center [566, 150] width 7 height 7
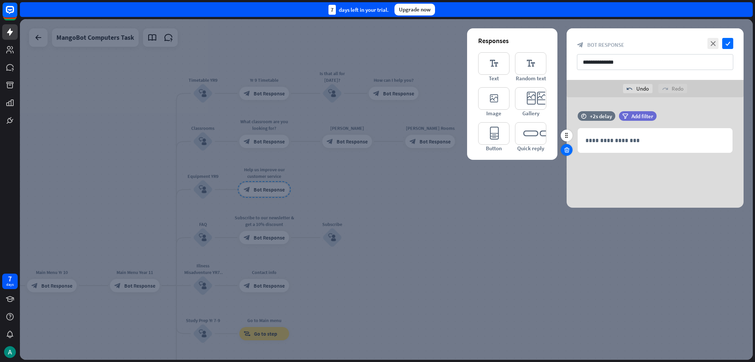
click at [377, 146] on div at bounding box center [566, 150] width 12 height 12
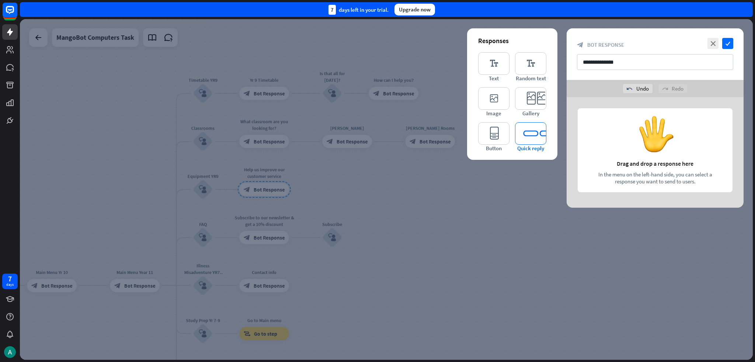
click at [377, 140] on icon "editor_quick_replies" at bounding box center [530, 133] width 31 height 22
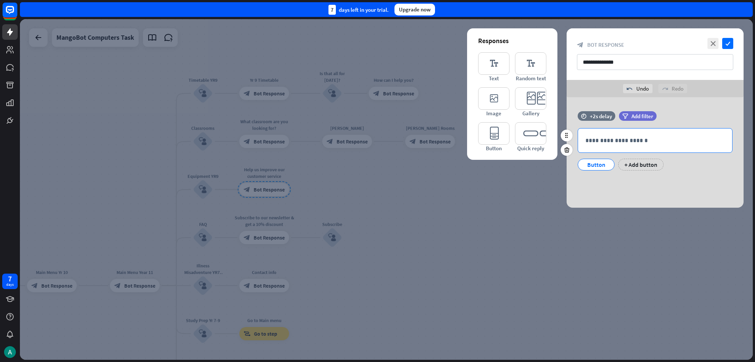
click at [377, 136] on p "**********" at bounding box center [654, 140] width 139 height 9
click at [377, 181] on div "**********" at bounding box center [654, 152] width 177 height 111
click at [199, 191] on div at bounding box center [386, 189] width 733 height 341
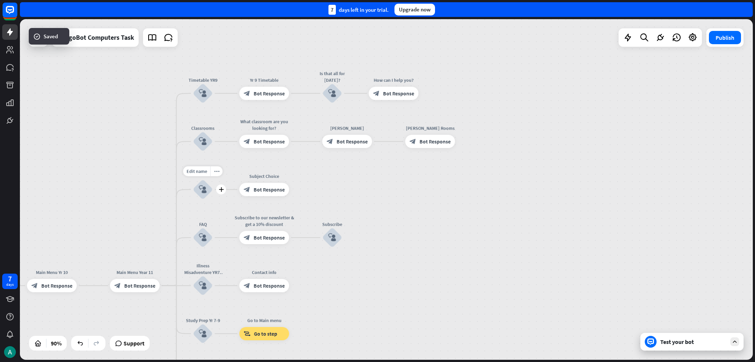
click at [198, 175] on div "Edit name" at bounding box center [196, 172] width 27 height 10
click at [221, 171] on input "**********" at bounding box center [202, 171] width 46 height 9
type input "**********"
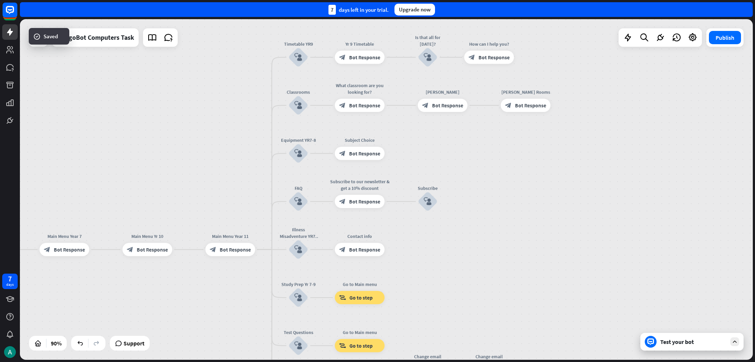
drag, startPoint x: 139, startPoint y: 209, endPoint x: 183, endPoint y: 188, distance: 48.6
click at [183, 188] on div "home_2 Start point Welcome message block_bot_response Bot Response Grade block_…" at bounding box center [386, 189] width 733 height 341
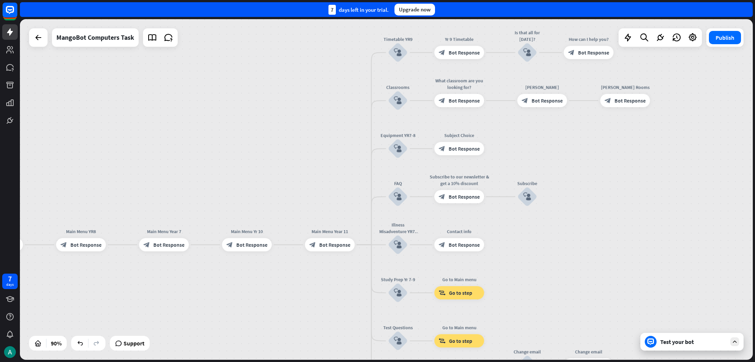
drag, startPoint x: 195, startPoint y: 267, endPoint x: 206, endPoint y: 265, distance: 11.2
click at [206, 265] on div "home_2 Start point Welcome message block_bot_response Bot Response Grade block_…" at bounding box center [386, 189] width 733 height 341
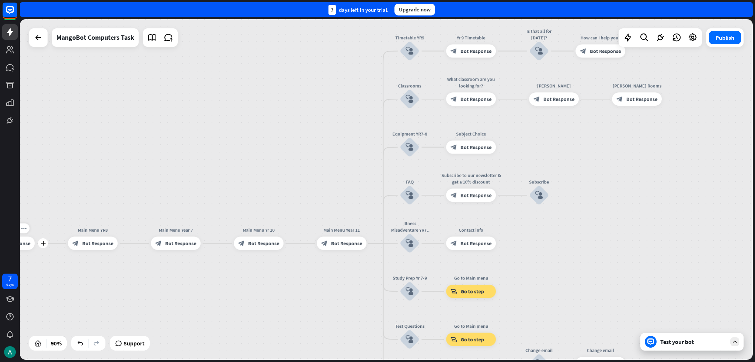
click at [28, 247] on div "block_bot_response Bot Response" at bounding box center [10, 243] width 50 height 13
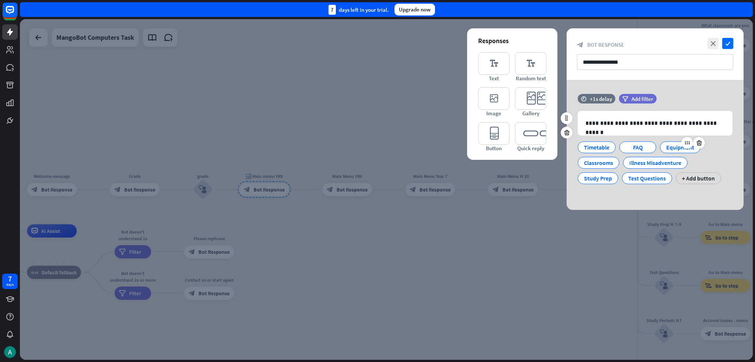
click at [377, 151] on div "Equipment" at bounding box center [680, 147] width 28 height 11
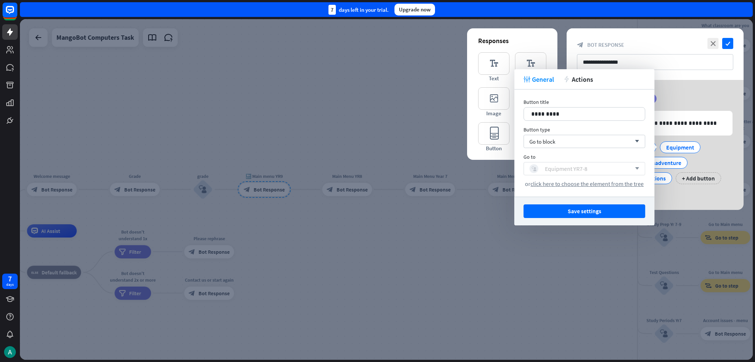
click at [377, 169] on div "block_user_input Equipment YR7-8" at bounding box center [580, 168] width 102 height 9
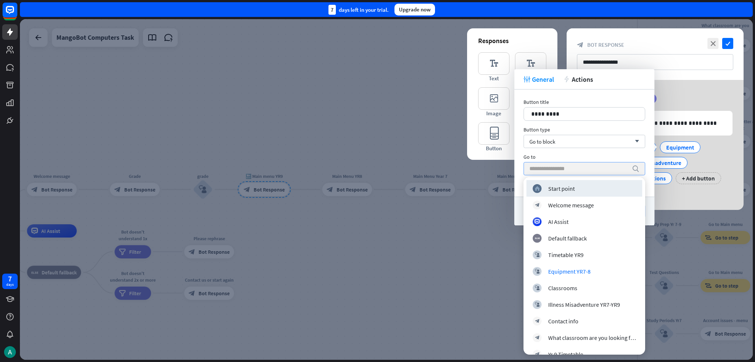
click at [377, 164] on input "search" at bounding box center [578, 169] width 99 height 13
click at [377, 156] on div "Go to" at bounding box center [584, 157] width 122 height 7
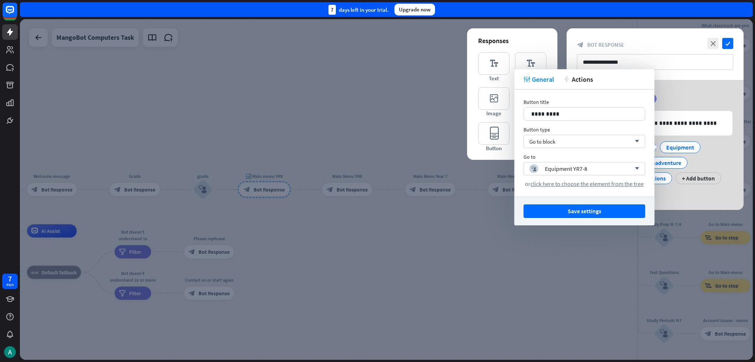
click at [377, 235] on div at bounding box center [386, 189] width 733 height 341
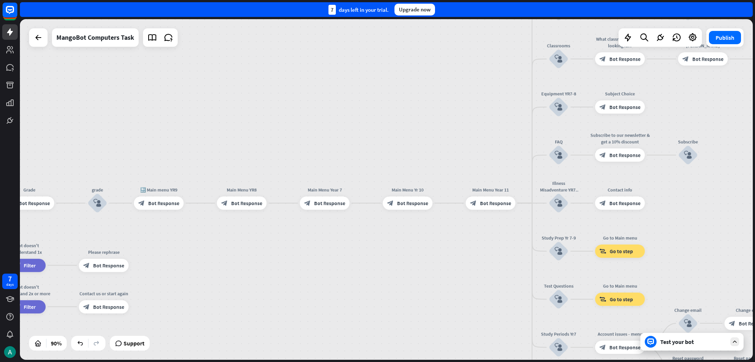
drag, startPoint x: 485, startPoint y: 234, endPoint x: 390, endPoint y: 242, distance: 94.7
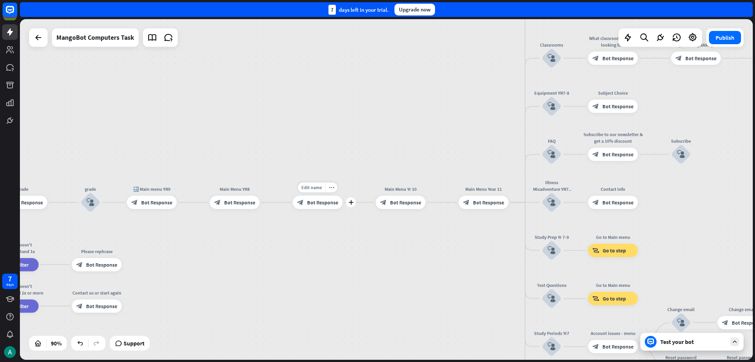
click at [322, 200] on span "Bot Response" at bounding box center [322, 202] width 31 height 7
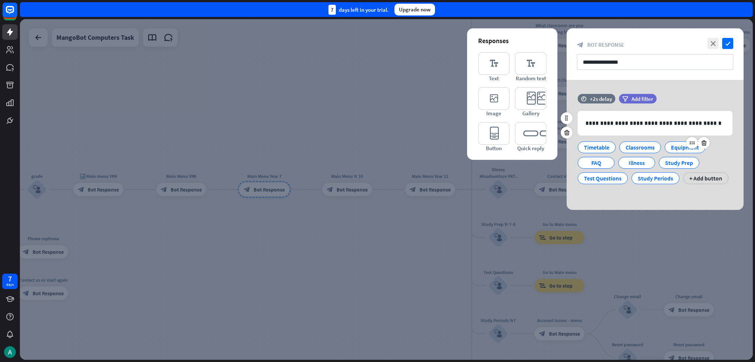
click at [377, 148] on div "Equipment" at bounding box center [684, 147] width 41 height 12
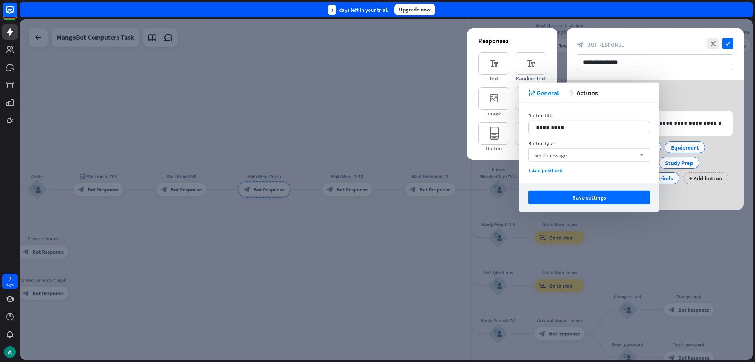
click at [377, 157] on div "Send message arrow_down" at bounding box center [589, 155] width 122 height 13
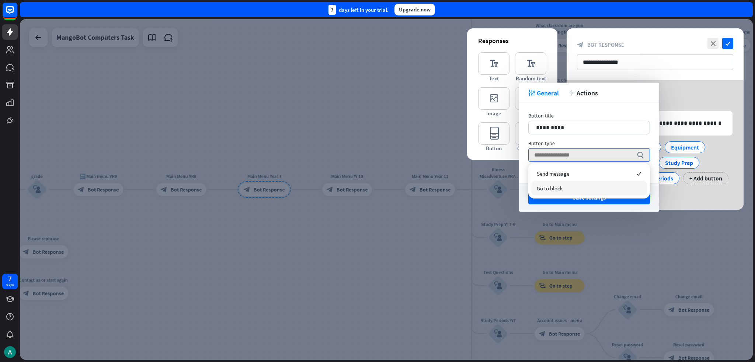
click at [377, 184] on div "Go to block" at bounding box center [589, 188] width 116 height 15
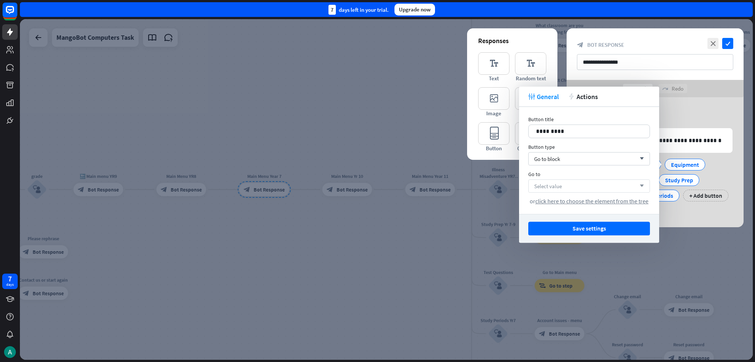
click at [377, 185] on div "Select value arrow_down" at bounding box center [589, 185] width 122 height 13
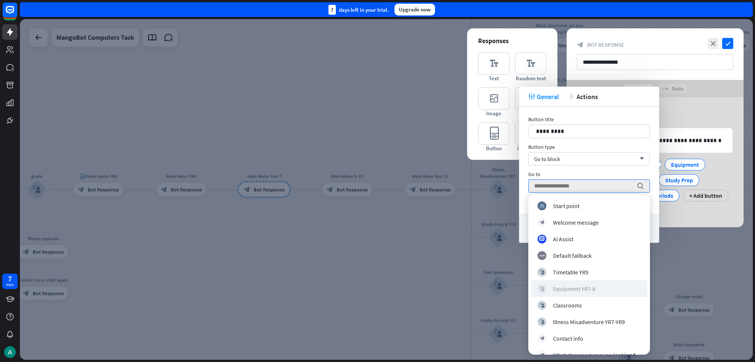
click at [377, 286] on div "block_user_input Equipment YR7-8" at bounding box center [588, 288] width 103 height 9
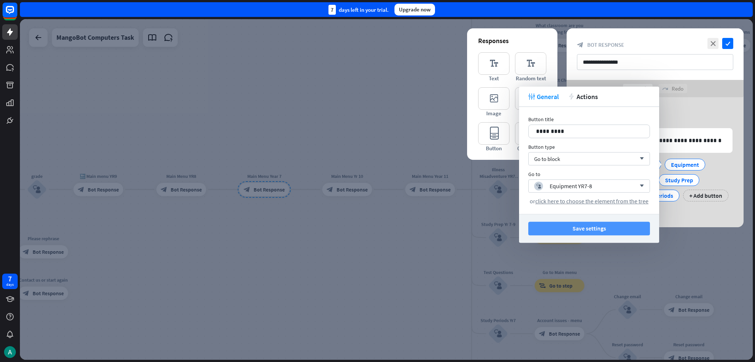
click at [377, 231] on button "Save settings" at bounding box center [589, 229] width 122 height 14
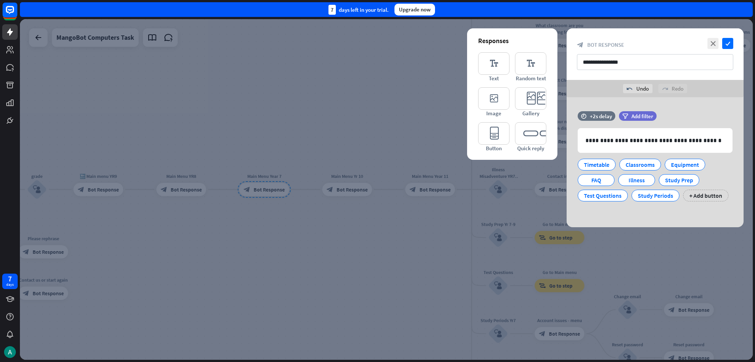
click at [377, 226] on div at bounding box center [386, 189] width 733 height 341
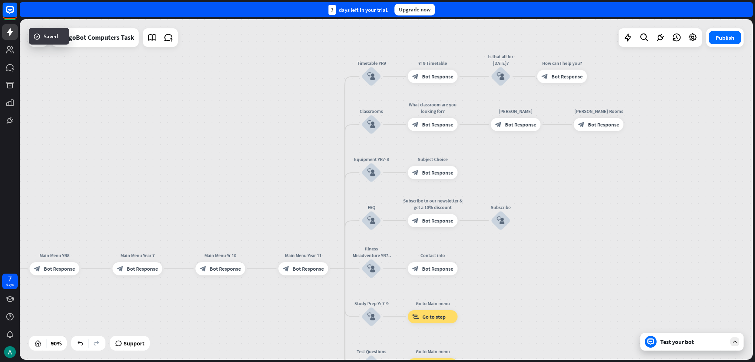
drag, startPoint x: 568, startPoint y: 281, endPoint x: 542, endPoint y: 293, distance: 28.4
click at [377, 298] on div "home_2 Start point Welcome message block_bot_response Bot Response Grade block_…" at bounding box center [386, 189] width 733 height 341
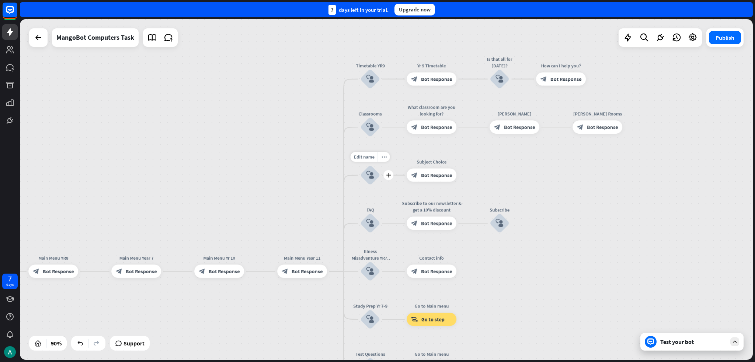
click at [370, 177] on icon "block_user_input" at bounding box center [370, 175] width 8 height 8
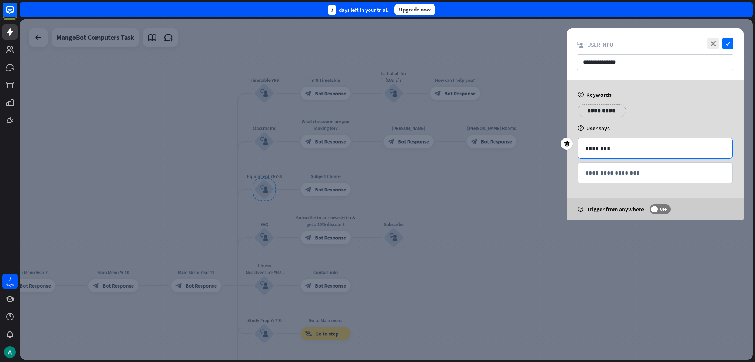
click at [377, 152] on p "********" at bounding box center [654, 148] width 139 height 9
drag, startPoint x: 257, startPoint y: 222, endPoint x: 283, endPoint y: 213, distance: 27.0
click at [260, 222] on div at bounding box center [386, 189] width 733 height 341
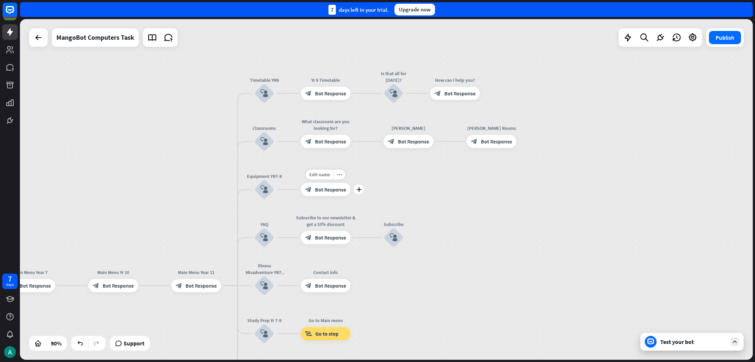
click at [320, 190] on span "Bot Response" at bounding box center [330, 189] width 31 height 7
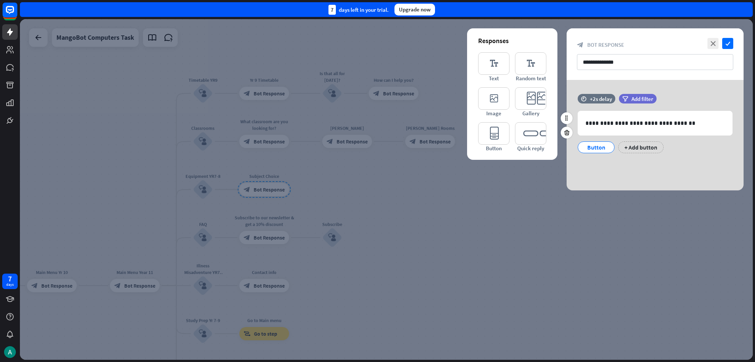
click at [377, 150] on div "Button" at bounding box center [596, 147] width 24 height 11
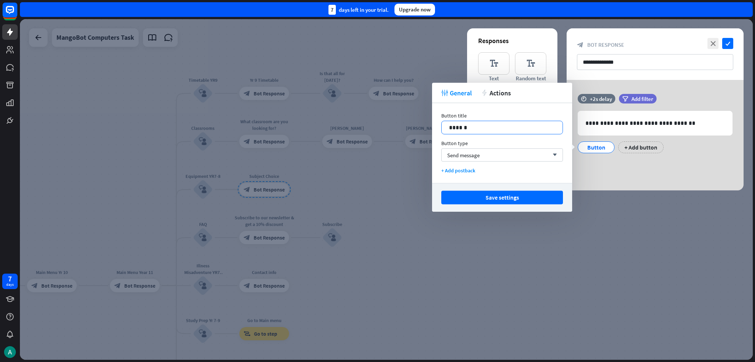
click at [377, 129] on p "******" at bounding box center [502, 127] width 106 height 9
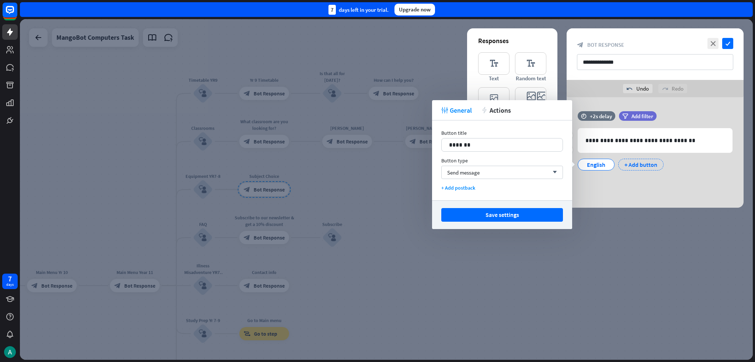
click at [377, 163] on div "+ Add button" at bounding box center [640, 165] width 45 height 12
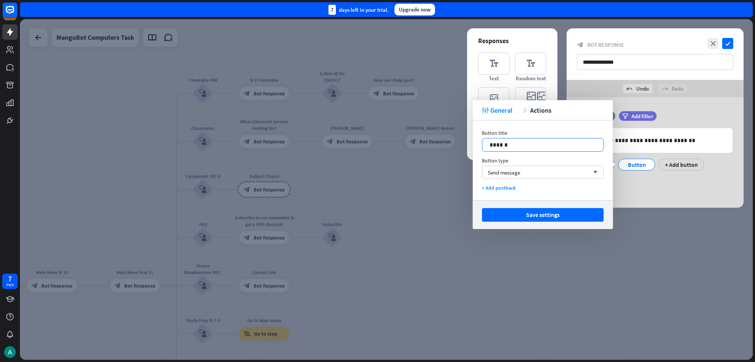
drag, startPoint x: 534, startPoint y: 151, endPoint x: 536, endPoint y: 148, distance: 4.2
click at [377, 149] on div "******" at bounding box center [543, 145] width 122 height 14
click at [377, 163] on div "+ Add button" at bounding box center [680, 165] width 45 height 12
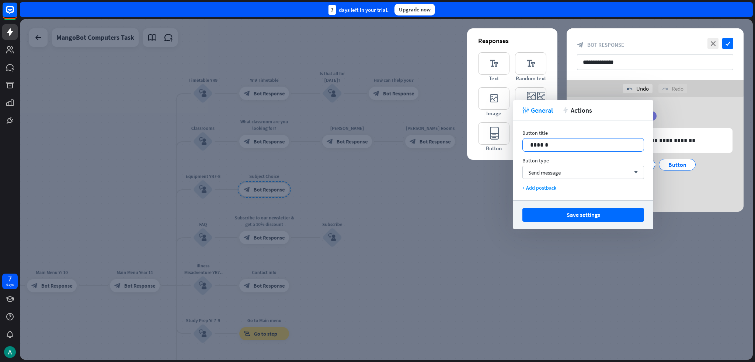
click at [377, 149] on p "******" at bounding box center [583, 144] width 106 height 9
click at [377, 192] on div "**********" at bounding box center [654, 152] width 177 height 82
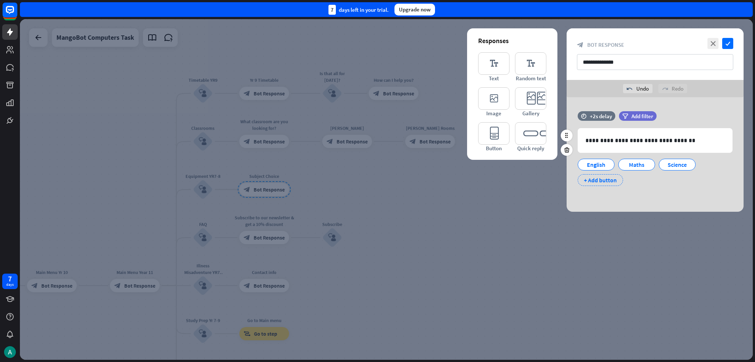
click at [377, 177] on div "+ Add button" at bounding box center [599, 180] width 45 height 12
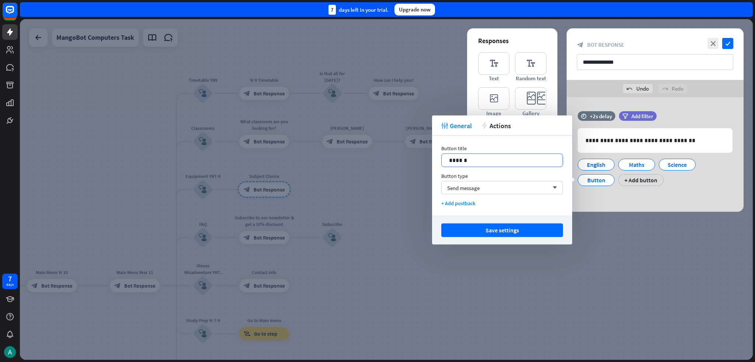
click at [377, 157] on p "******" at bounding box center [502, 160] width 106 height 9
click at [377, 178] on div "+ Add button" at bounding box center [644, 180] width 45 height 12
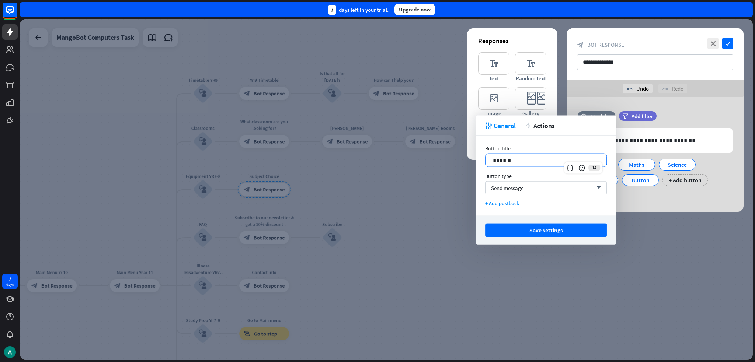
click at [377, 157] on p "******" at bounding box center [546, 160] width 106 height 9
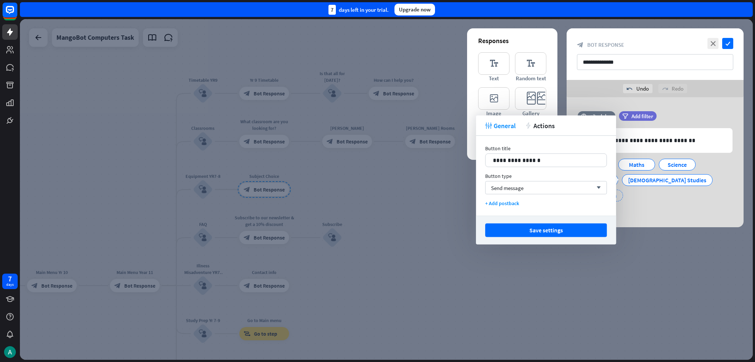
click at [377, 190] on div "+ Add button" at bounding box center [599, 196] width 45 height 12
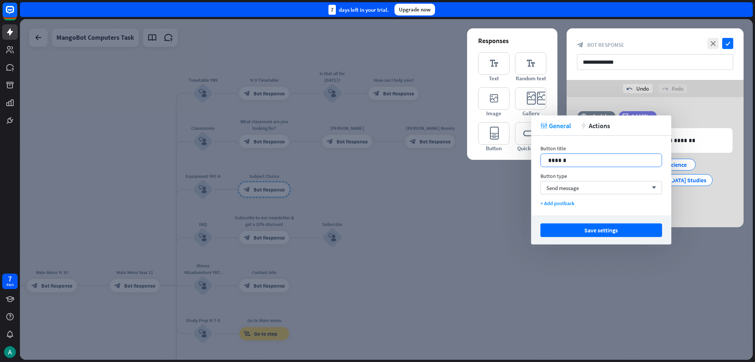
click at [377, 161] on p "******" at bounding box center [601, 160] width 106 height 9
click at [377, 237] on div "Save settings" at bounding box center [601, 230] width 140 height 29
click at [377, 233] on button "Save settings" at bounding box center [601, 231] width 122 height 14
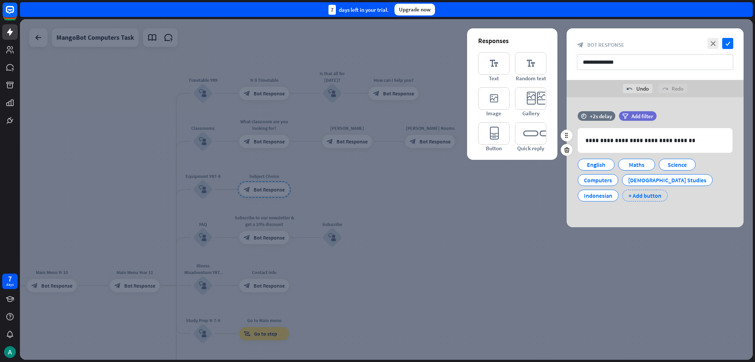
click at [377, 196] on div "+ Add button" at bounding box center [644, 196] width 45 height 12
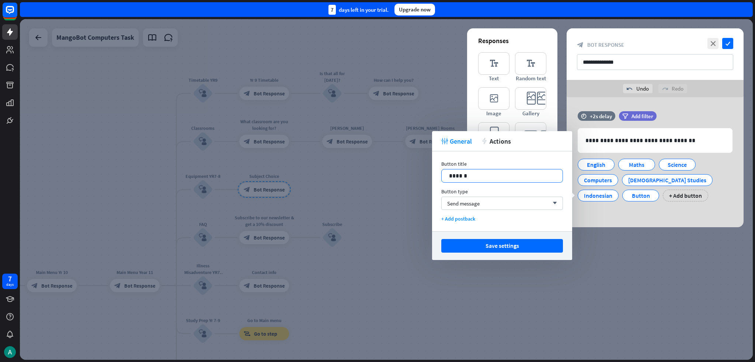
click at [377, 175] on p "******" at bounding box center [502, 175] width 106 height 9
click at [377, 245] on button "Save settings" at bounding box center [502, 246] width 122 height 14
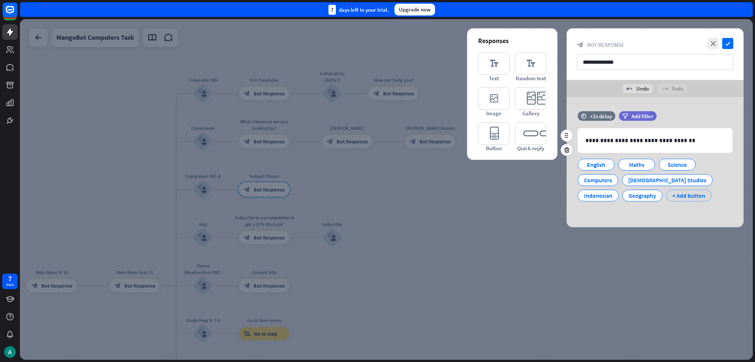
click at [377, 195] on div "+ Add button" at bounding box center [688, 196] width 45 height 12
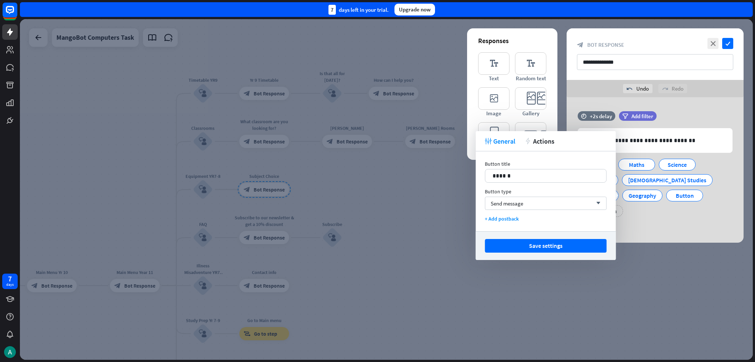
click at [377, 183] on div "Button title 14 ****** Button type Send message arrow_down + Add postback" at bounding box center [545, 191] width 140 height 80
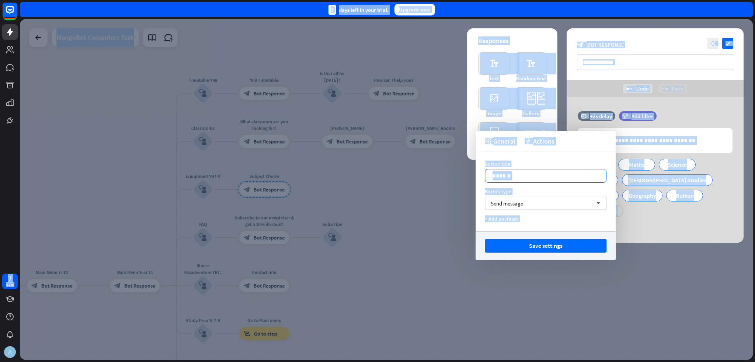
click at [377, 177] on p "******" at bounding box center [545, 175] width 106 height 9
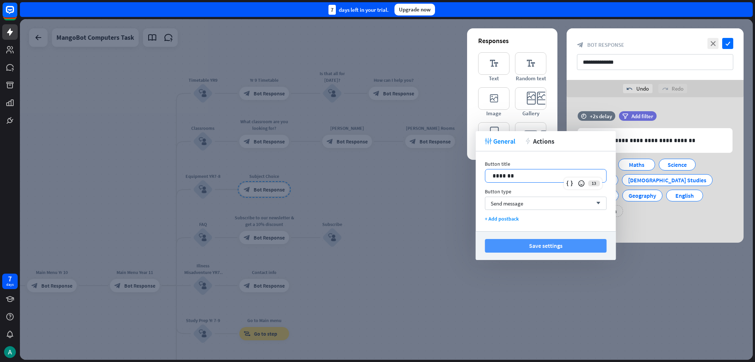
click at [377, 249] on button "Save settings" at bounding box center [546, 246] width 122 height 14
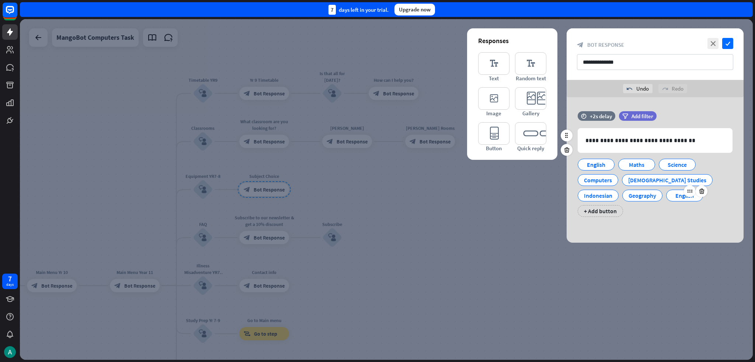
click at [377, 198] on div "English" at bounding box center [684, 195] width 24 height 11
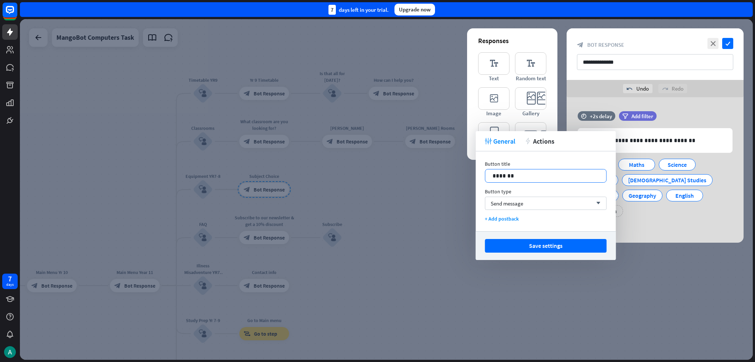
click at [377, 170] on div "*******" at bounding box center [545, 176] width 121 height 13
drag, startPoint x: 562, startPoint y: 248, endPoint x: 754, endPoint y: 205, distance: 196.8
click at [377, 248] on button "Save settings" at bounding box center [546, 246] width 122 height 14
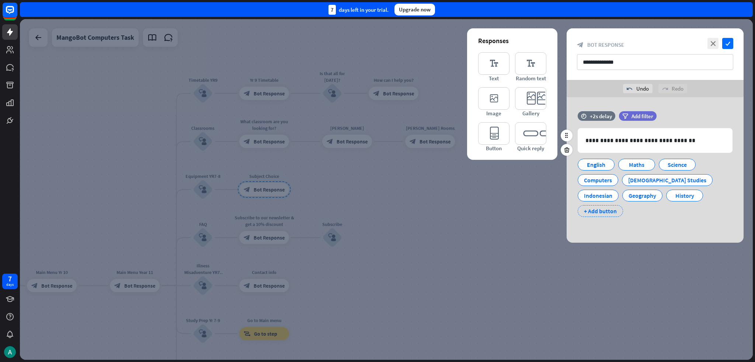
click at [377, 205] on div "+ Add button" at bounding box center [599, 211] width 45 height 12
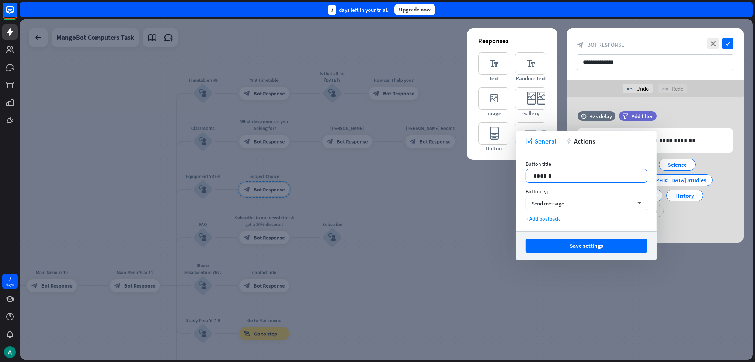
click at [377, 174] on p "******" at bounding box center [586, 175] width 106 height 9
click at [377, 244] on button "Save settings" at bounding box center [586, 246] width 122 height 14
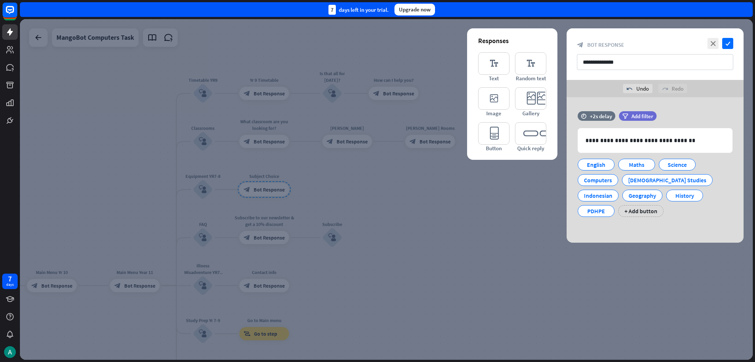
click at [306, 205] on div at bounding box center [386, 189] width 733 height 341
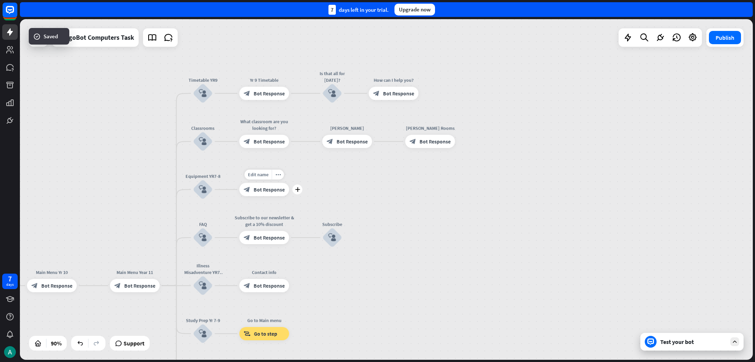
click at [300, 191] on icon "plus" at bounding box center [297, 189] width 5 height 5
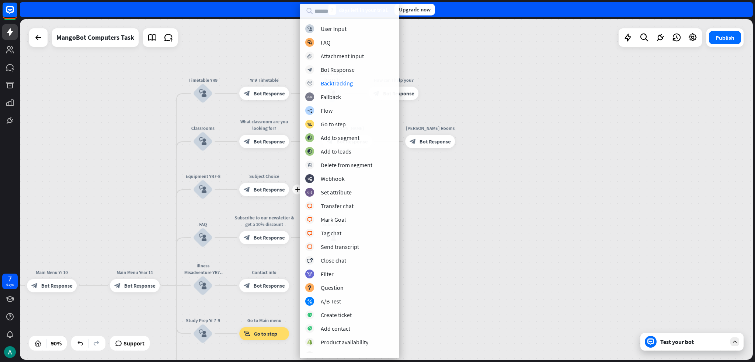
drag, startPoint x: 579, startPoint y: 243, endPoint x: 492, endPoint y: 237, distance: 87.9
click at [377, 243] on div "home_2 Start point Welcome message block_bot_response Bot Response Grade block_…" at bounding box center [386, 189] width 733 height 341
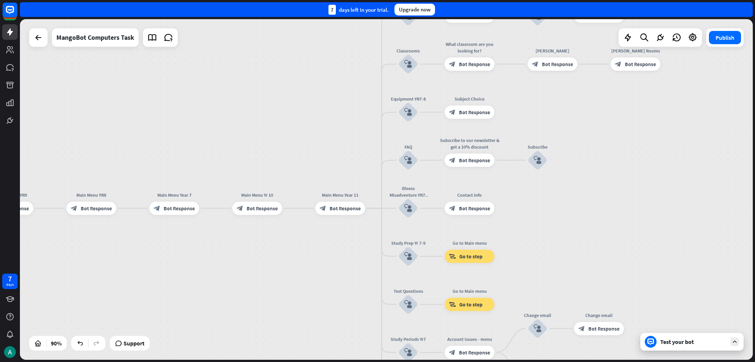
drag, startPoint x: 493, startPoint y: 234, endPoint x: 696, endPoint y: 158, distance: 216.9
click at [377, 158] on div "home_2 Start point Welcome message block_bot_response Bot Response Grade block_…" at bounding box center [386, 189] width 733 height 341
click at [374, 212] on div "plus" at bounding box center [373, 208] width 10 height 10
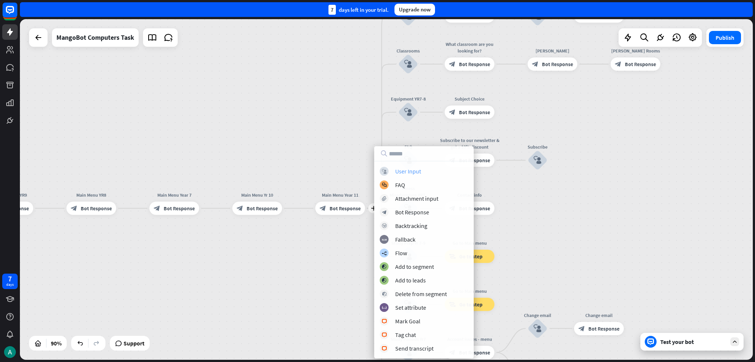
click at [377, 171] on div "User Input" at bounding box center [408, 171] width 26 height 7
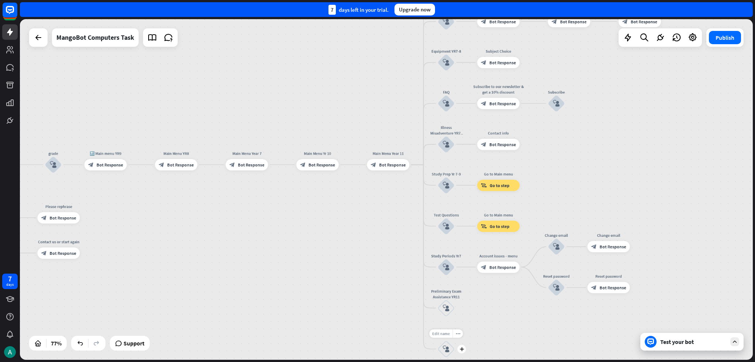
click at [377, 335] on span "Edit name" at bounding box center [441, 333] width 18 height 5
type input "*"
type input "**********"
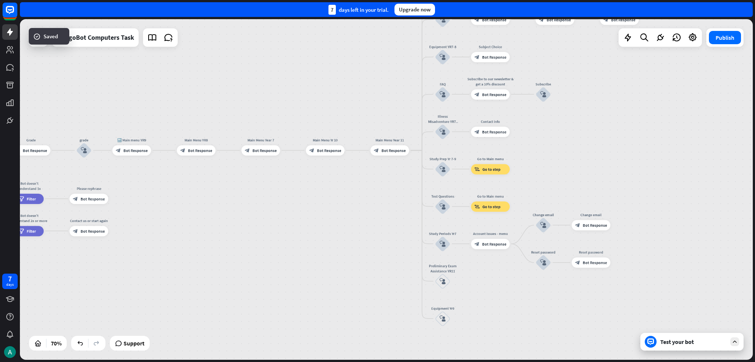
drag, startPoint x: 476, startPoint y: 342, endPoint x: 453, endPoint y: 278, distance: 67.7
click at [377, 271] on div "home_2 Start point Welcome message block_bot_response Bot Response Grade block_…" at bounding box center [386, 189] width 733 height 341
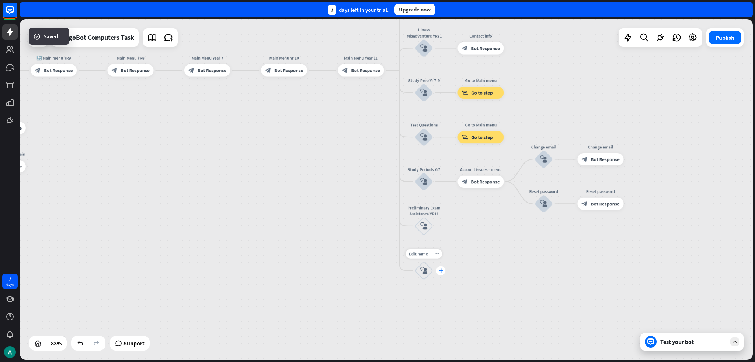
click at [377, 273] on div "plus" at bounding box center [440, 270] width 9 height 9
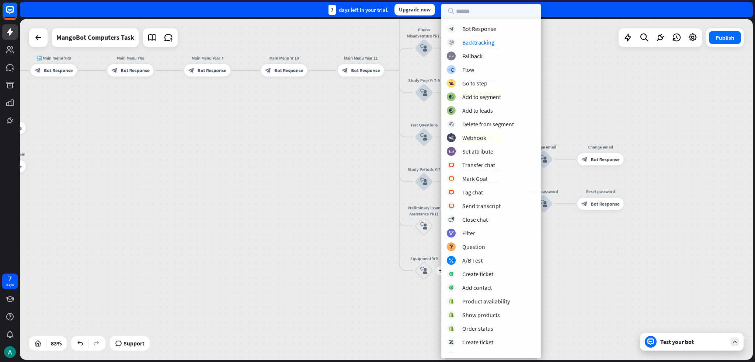
click at [377, 34] on div "block_bot_response Bot Response block_backtracking Backtracking block_fallback …" at bounding box center [490, 188] width 99 height 329
click at [377, 29] on div "Bot Response" at bounding box center [479, 28] width 34 height 7
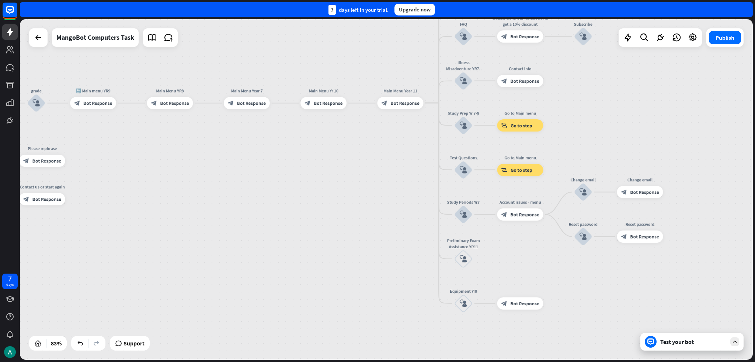
drag, startPoint x: 246, startPoint y: 163, endPoint x: 332, endPoint y: 201, distance: 93.7
click at [361, 228] on div "home_2 Start point Welcome message block_bot_response Bot Response Grade block_…" at bounding box center [102, 283] width 611 height 284
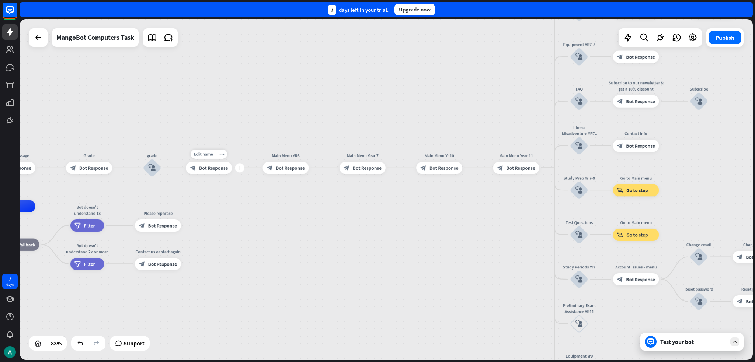
click at [211, 171] on div "block_bot_response Bot Response" at bounding box center [209, 168] width 46 height 12
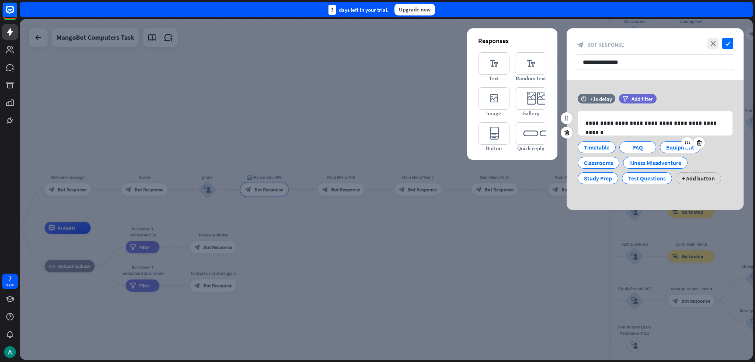
click at [377, 147] on div "Equipment" at bounding box center [680, 147] width 28 height 11
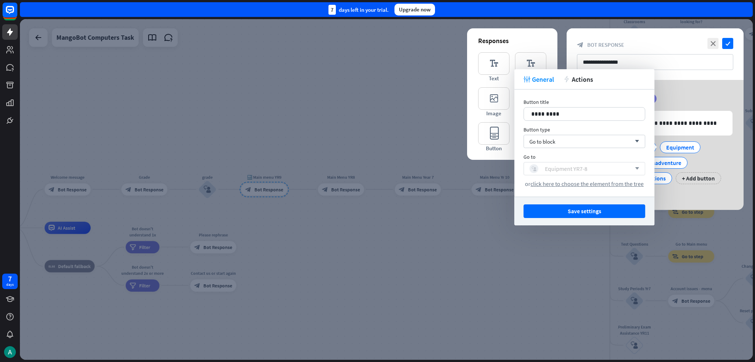
click at [377, 165] on div "block_user_input Equipment YR7-8" at bounding box center [580, 168] width 102 height 9
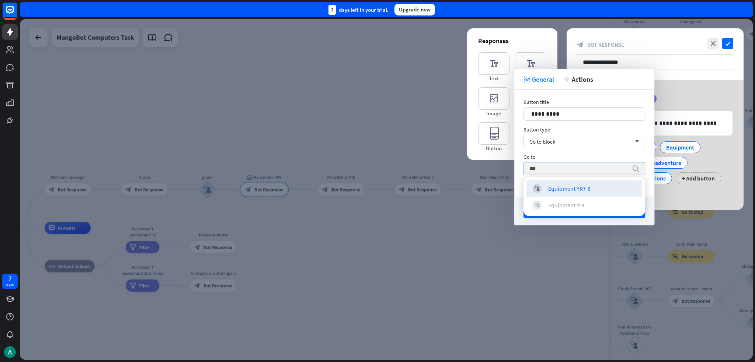
type input "***"
click at [377, 203] on div "Equipment Yr9" at bounding box center [566, 204] width 36 height 7
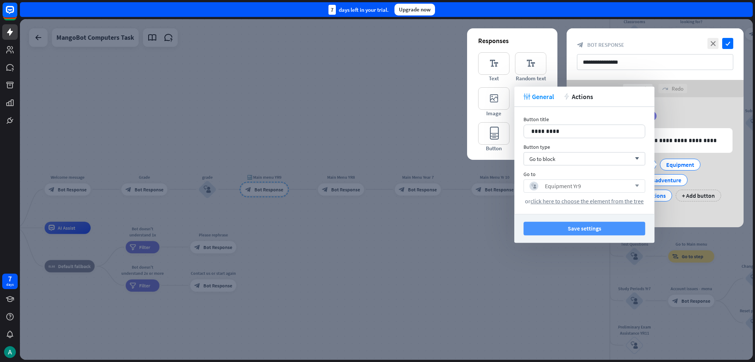
click at [377, 228] on button "Save settings" at bounding box center [584, 229] width 122 height 14
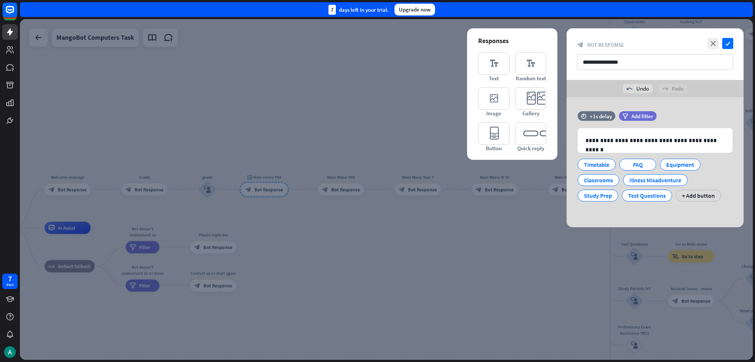
click at [377, 241] on div at bounding box center [386, 189] width 733 height 341
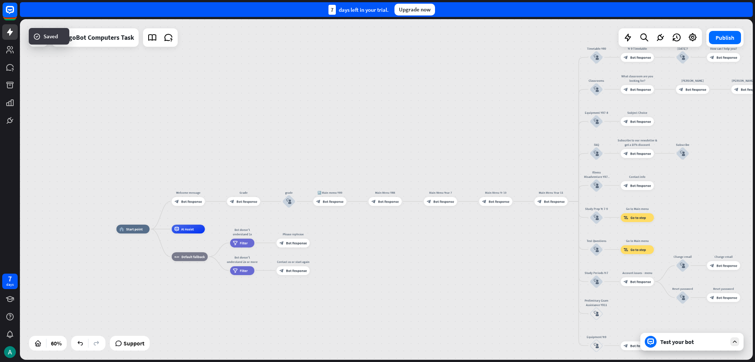
drag, startPoint x: 398, startPoint y: 251, endPoint x: 361, endPoint y: 256, distance: 37.6
click at [361, 256] on div "home_2 Start point Welcome message block_bot_response Bot Response Grade block_…" at bounding box center [386, 189] width 733 height 341
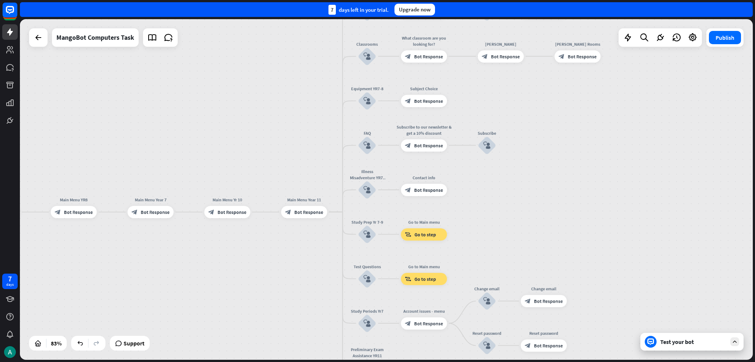
drag, startPoint x: 492, startPoint y: 198, endPoint x: 375, endPoint y: 120, distance: 140.6
click at [374, 120] on div "home_2 Start point Welcome message block_bot_response Bot Response Grade block_…" at bounding box center [386, 189] width 733 height 341
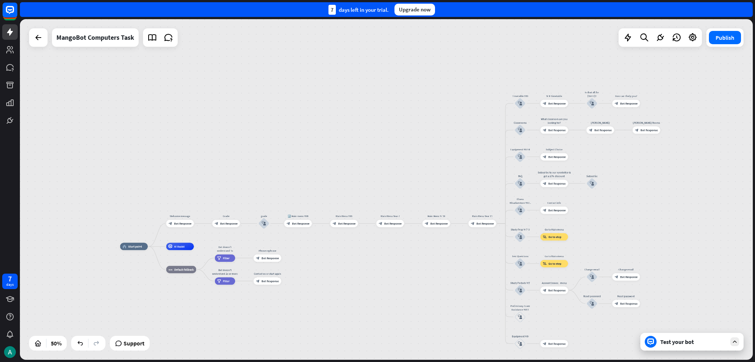
drag, startPoint x: 470, startPoint y: 158, endPoint x: 516, endPoint y: 256, distance: 107.8
click at [377, 245] on div "home_2 Start point Welcome message block_bot_response Bot Response Grade block_…" at bounding box center [386, 189] width 733 height 341
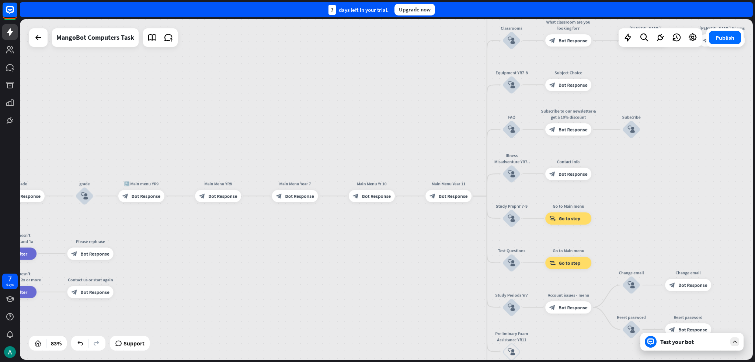
drag, startPoint x: 439, startPoint y: 264, endPoint x: 387, endPoint y: 265, distance: 52.0
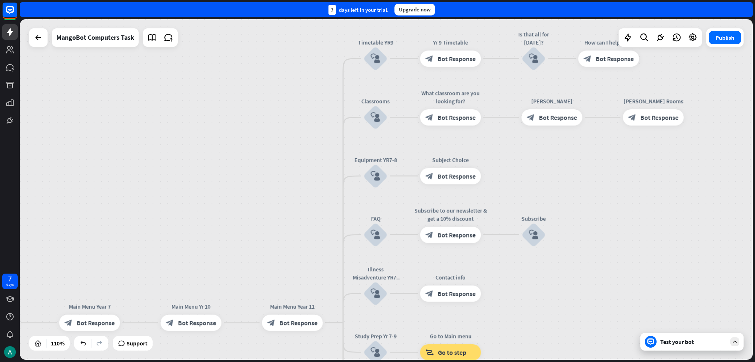
drag, startPoint x: 699, startPoint y: 152, endPoint x: 609, endPoint y: 275, distance: 151.7
click at [377, 277] on div "home_2 Start point Welcome message block_bot_response Bot Response Grade block_…" at bounding box center [386, 189] width 733 height 341
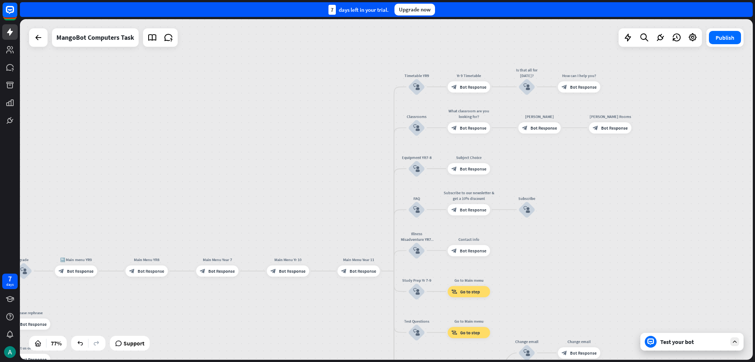
drag, startPoint x: 575, startPoint y: 233, endPoint x: 538, endPoint y: 120, distance: 117.8
click at [377, 102] on div "home_2 Start point Welcome message block_bot_response Bot Response Grade block_…" at bounding box center [386, 189] width 733 height 341
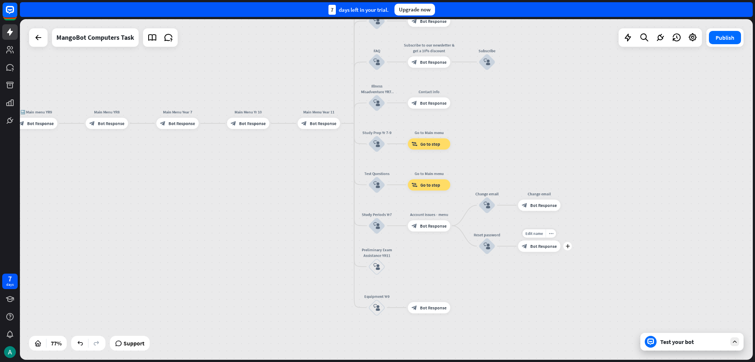
drag, startPoint x: 570, startPoint y: 267, endPoint x: 562, endPoint y: 98, distance: 169.3
click at [377, 98] on div "home_2 Start point Welcome message block_bot_response Bot Response Grade block_…" at bounding box center [386, 189] width 733 height 341
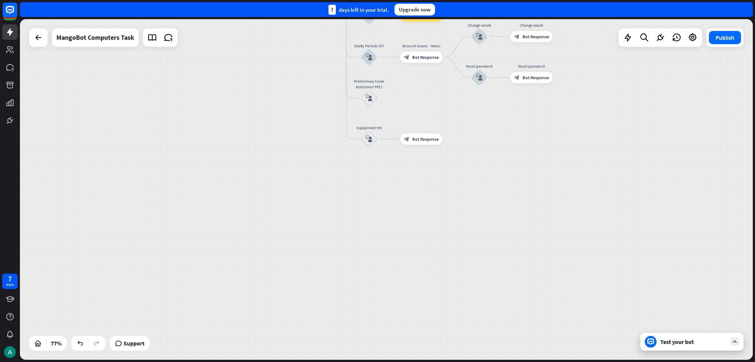
drag, startPoint x: 617, startPoint y: 281, endPoint x: 598, endPoint y: 151, distance: 131.4
click at [377, 149] on div "home_2 Start point Welcome message block_bot_response Bot Response Grade block_…" at bounding box center [386, 189] width 733 height 341
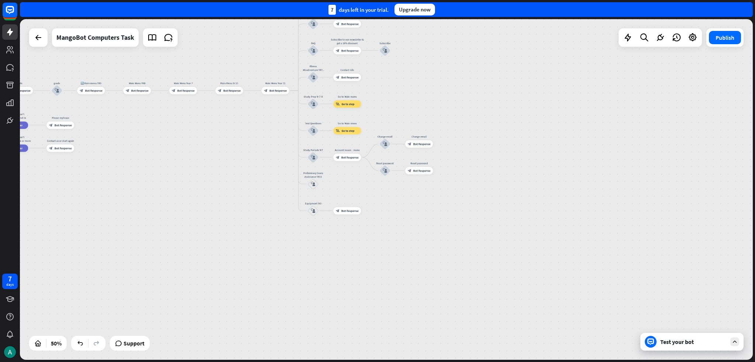
drag, startPoint x: 256, startPoint y: 193, endPoint x: 164, endPoint y: 351, distance: 183.3
click at [137, 362] on html "7 days close Product Help First steps Get started with ChatBot Help Center Foll…" at bounding box center [377, 181] width 755 height 362
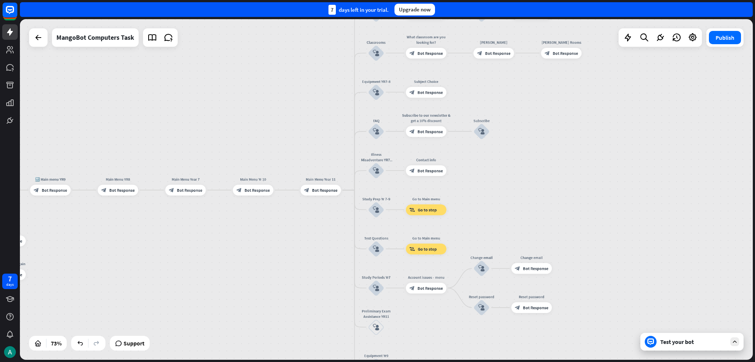
drag, startPoint x: 482, startPoint y: 161, endPoint x: 535, endPoint y: 214, distance: 74.3
click at [377, 214] on div "home_2 Start point Welcome message block_bot_response Bot Response Grade block_…" at bounding box center [386, 189] width 733 height 341
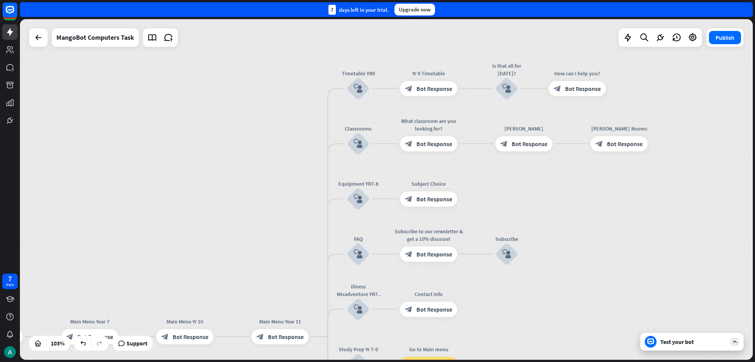
drag, startPoint x: 541, startPoint y: 207, endPoint x: 556, endPoint y: 320, distance: 113.8
click at [377, 320] on div "home_2 Start point Welcome message block_bot_response Bot Response Grade block_…" at bounding box center [386, 189] width 733 height 341
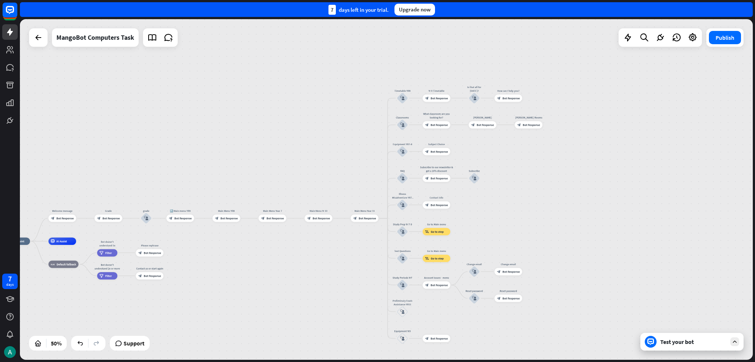
drag, startPoint x: 624, startPoint y: 272, endPoint x: 552, endPoint y: 206, distance: 98.0
click at [377, 206] on div "home_2 Start point Welcome message block_bot_response Bot Response Grade block_…" at bounding box center [386, 189] width 733 height 341
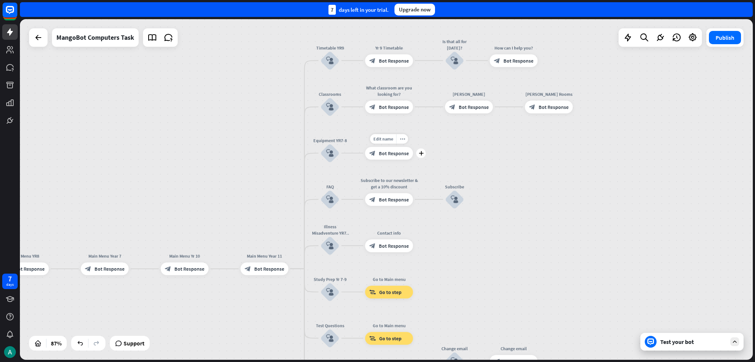
click at [377, 157] on div "block_bot_response Bot Response" at bounding box center [389, 153] width 48 height 13
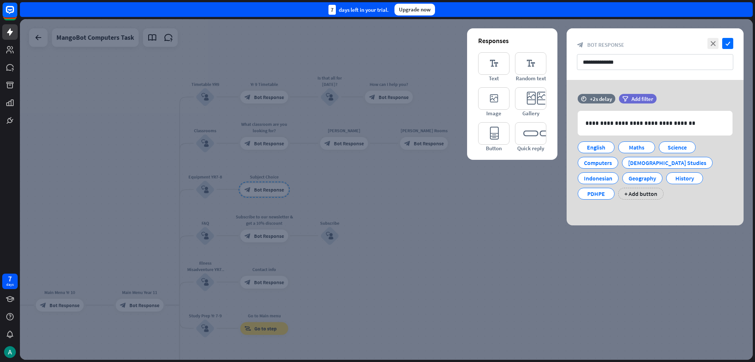
click at [347, 192] on div at bounding box center [386, 189] width 733 height 341
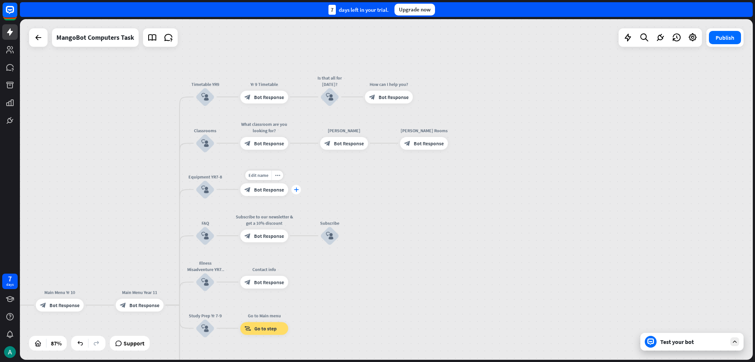
click at [295, 192] on div "plus" at bounding box center [296, 190] width 10 height 10
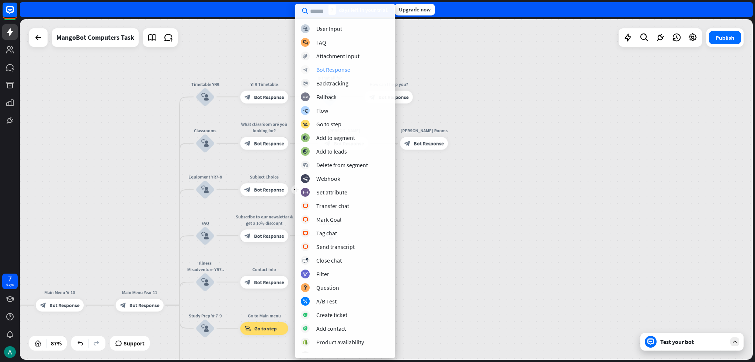
click at [334, 67] on div "Bot Response" at bounding box center [333, 69] width 34 height 7
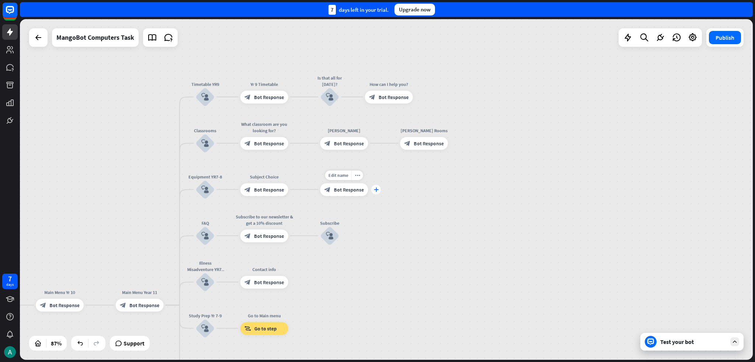
click at [377, 191] on icon "plus" at bounding box center [376, 189] width 5 height 4
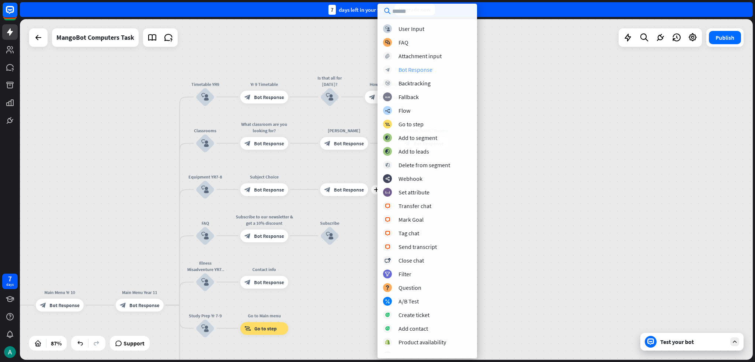
click at [377, 72] on div "Bot Response" at bounding box center [415, 69] width 34 height 7
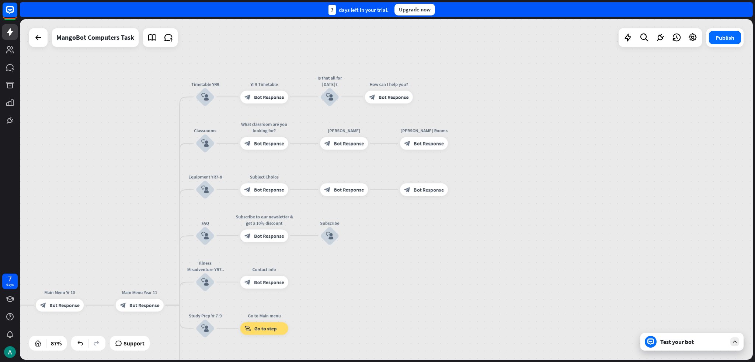
click at [256, 191] on span "Bot Response" at bounding box center [269, 189] width 30 height 6
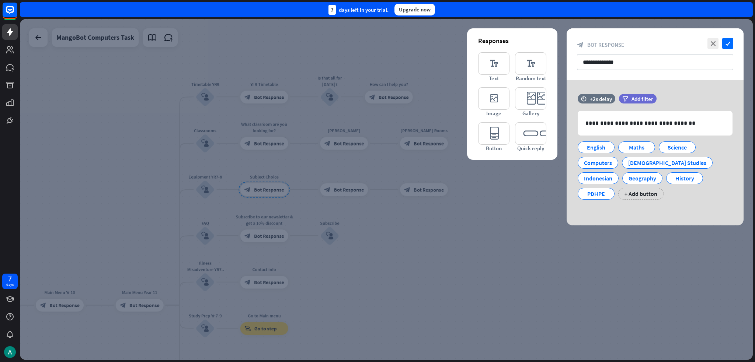
click at [377, 231] on div at bounding box center [386, 189] width 733 height 341
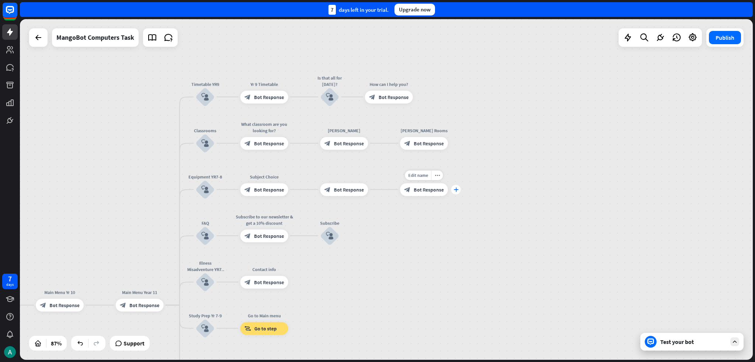
click at [377, 193] on div "plus" at bounding box center [456, 190] width 10 height 10
click at [377, 188] on icon "plus" at bounding box center [455, 189] width 5 height 4
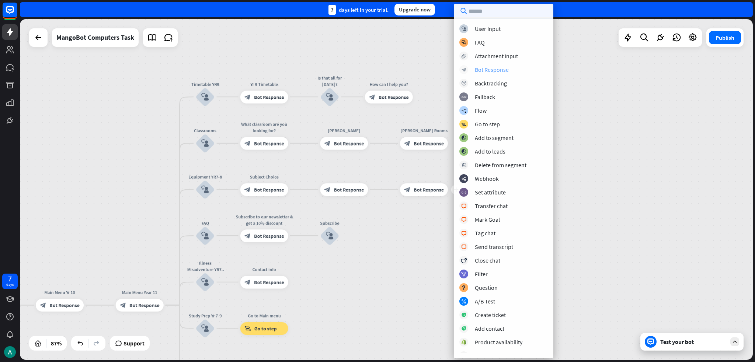
click at [377, 71] on div "Bot Response" at bounding box center [492, 69] width 34 height 7
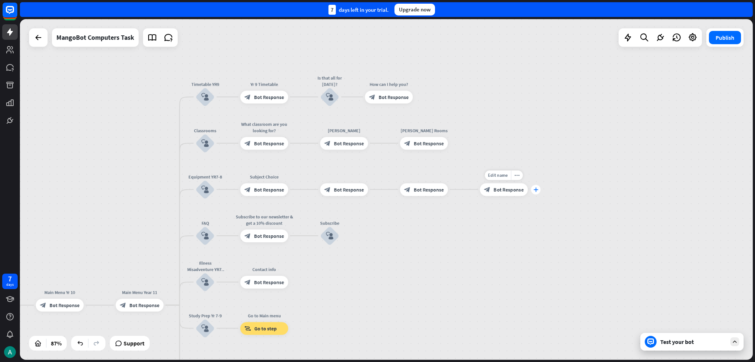
click at [377, 193] on div "plus" at bounding box center [536, 190] width 10 height 10
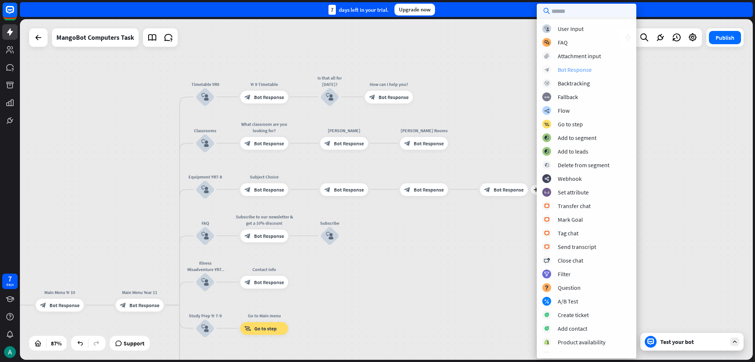
click at [377, 72] on div "Bot Response" at bounding box center [575, 69] width 34 height 7
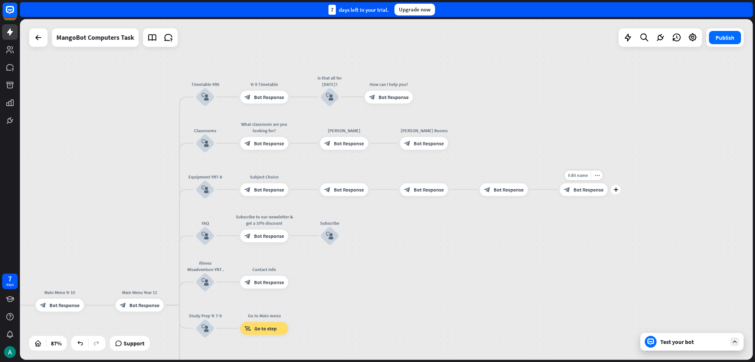
click at [377, 191] on icon "plus" at bounding box center [615, 189] width 5 height 4
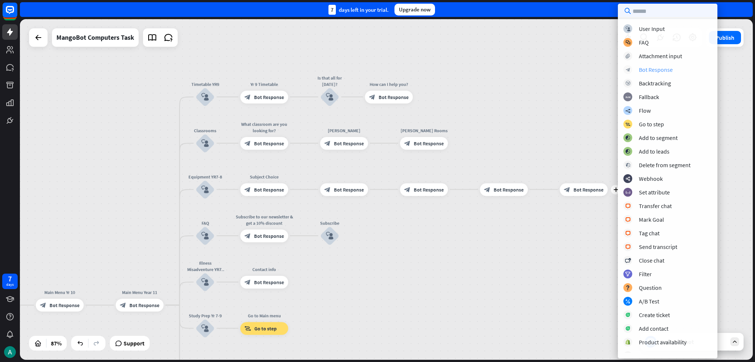
click at [377, 71] on div "Bot Response" at bounding box center [656, 69] width 34 height 7
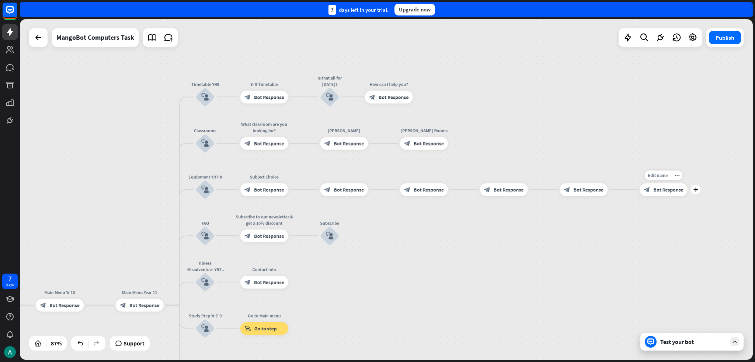
click at [377, 193] on div "plus" at bounding box center [696, 190] width 10 height 10
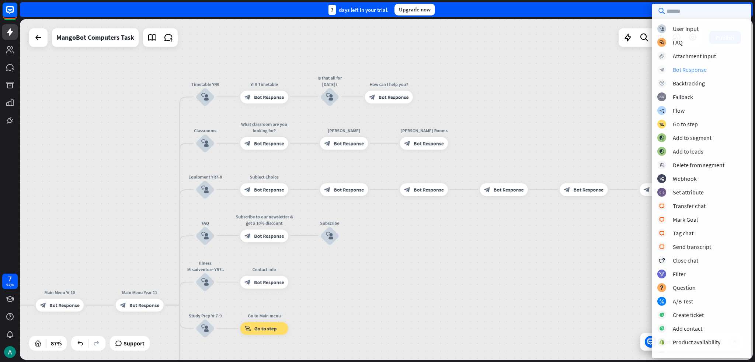
click at [377, 66] on div "Bot Response" at bounding box center [689, 69] width 34 height 7
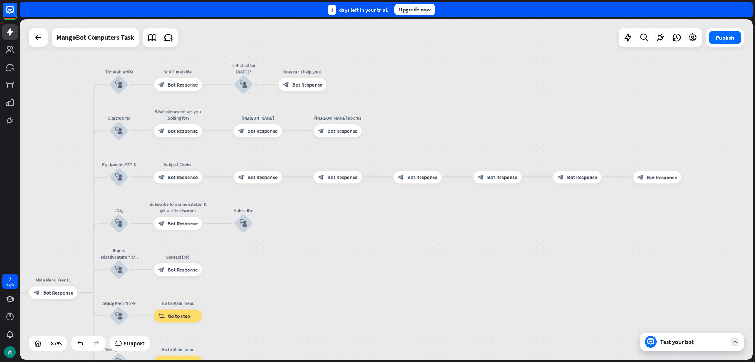
drag, startPoint x: 636, startPoint y: 245, endPoint x: 383, endPoint y: 219, distance: 254.1
click at [377, 219] on div "home_2 Start point Welcome message block_bot_response Bot Response Grade block_…" at bounding box center [386, 189] width 733 height 341
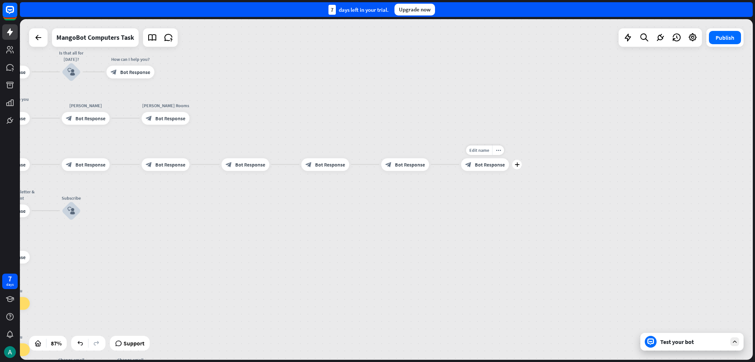
click at [377, 167] on div "plus" at bounding box center [517, 165] width 10 height 10
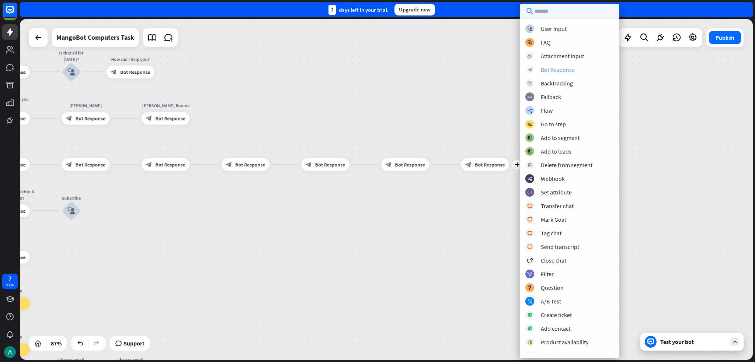
click at [377, 66] on div "Bot Response" at bounding box center [558, 69] width 34 height 7
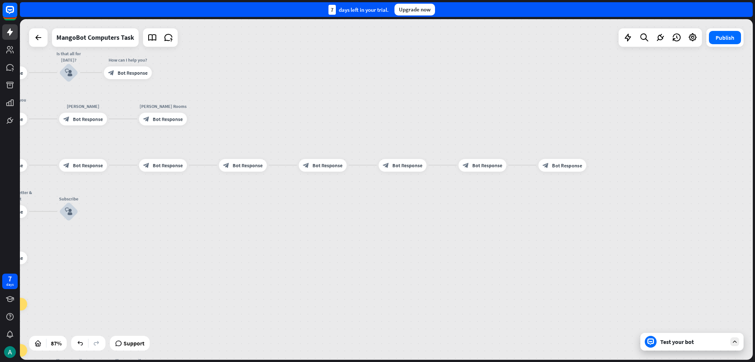
drag, startPoint x: 584, startPoint y: 202, endPoint x: 481, endPoint y: 212, distance: 104.4
click at [377, 212] on div "home_2 Start point Welcome message block_bot_response Bot Response Grade block_…" at bounding box center [386, 189] width 733 height 341
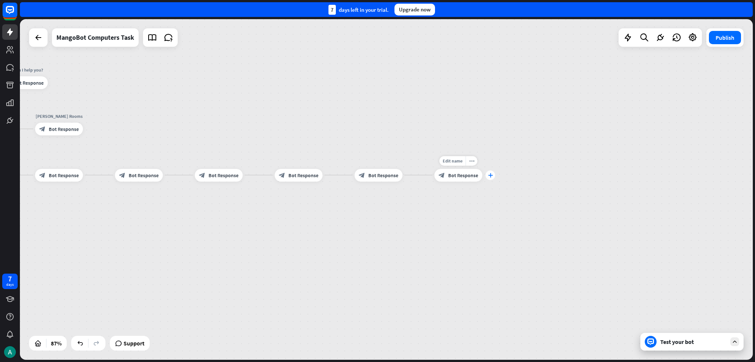
click at [377, 179] on div "plus" at bounding box center [490, 175] width 10 height 10
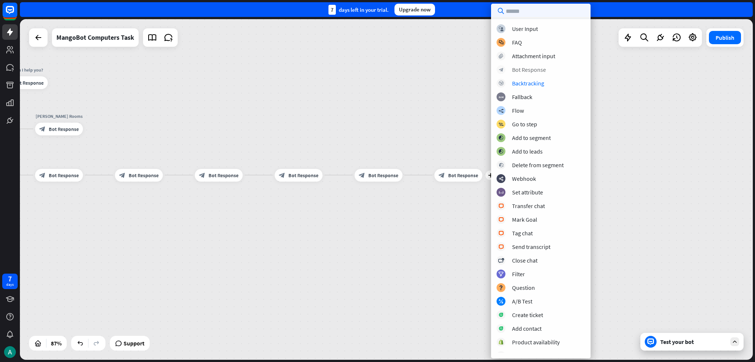
click at [377, 72] on div "Bot Response" at bounding box center [529, 69] width 34 height 7
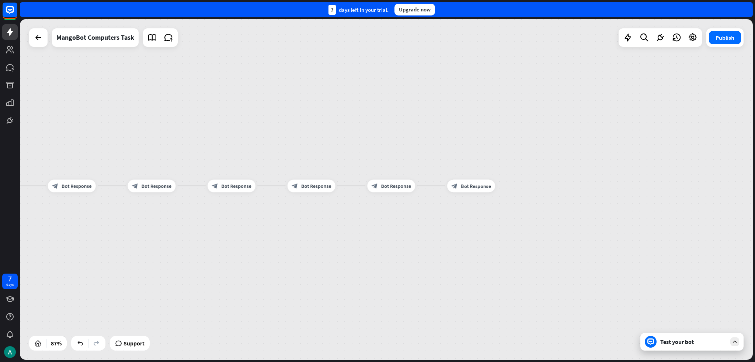
drag, startPoint x: 640, startPoint y: 230, endPoint x: 576, endPoint y: 238, distance: 64.4
click at [377, 238] on div "home_2 Start point Welcome message block_bot_response Bot Response Grade block_…" at bounding box center [386, 189] width 733 height 341
click at [377, 189] on div "plus" at bounding box center [503, 186] width 10 height 10
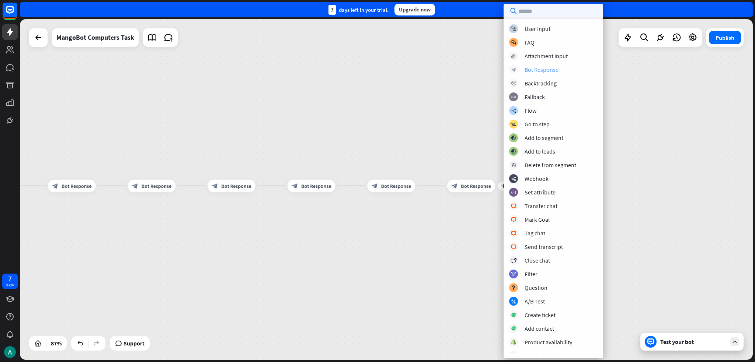
click at [377, 69] on div "Bot Response" at bounding box center [541, 69] width 34 height 7
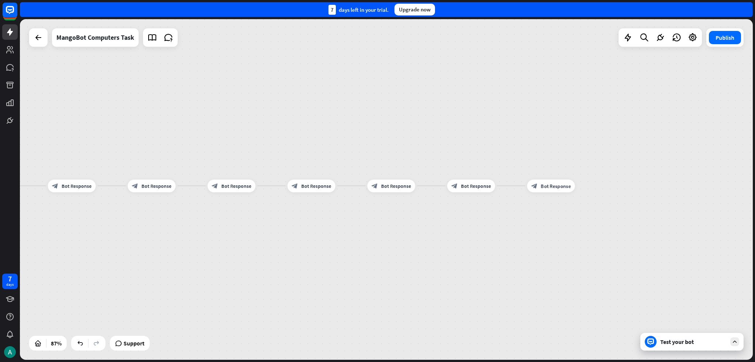
drag, startPoint x: 535, startPoint y: 219, endPoint x: 472, endPoint y: 202, distance: 65.1
click at [377, 205] on div "home_2 Start point Welcome message block_bot_response Bot Response Grade block_…" at bounding box center [386, 189] width 733 height 341
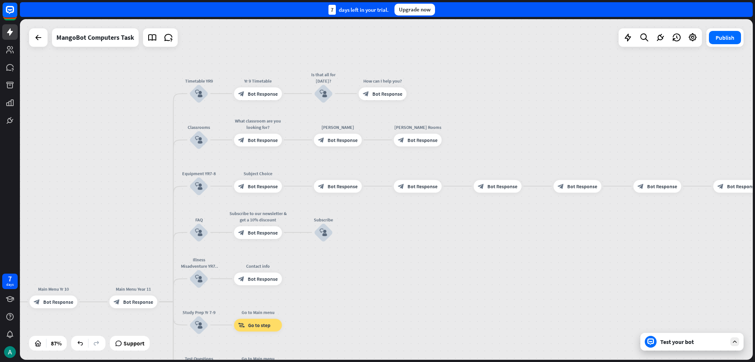
drag, startPoint x: 375, startPoint y: 205, endPoint x: 599, endPoint y: 231, distance: 225.2
click at [377, 232] on div "home_2 Start point Welcome message block_bot_response Bot Response Grade block_…" at bounding box center [386, 189] width 733 height 341
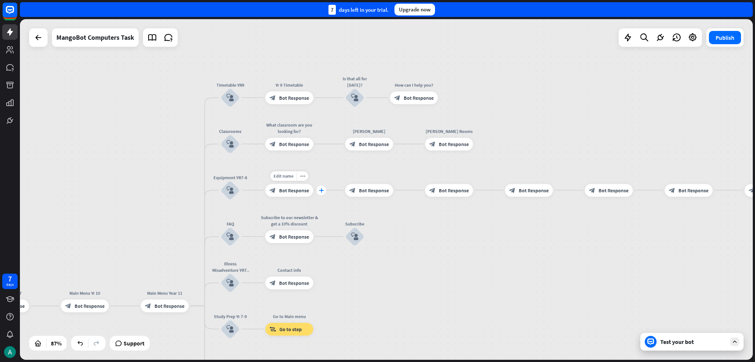
click at [322, 192] on icon "plus" at bounding box center [321, 190] width 5 height 4
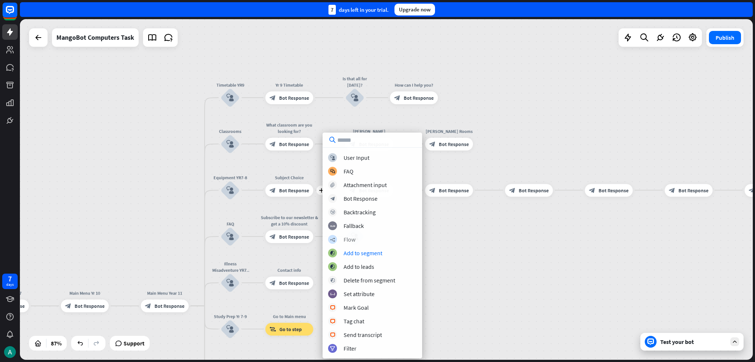
click at [377, 243] on div "builder_tree Flow" at bounding box center [372, 239] width 88 height 9
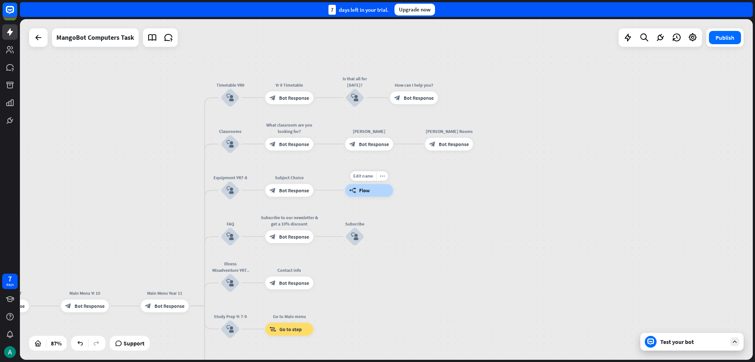
click at [363, 190] on span "Flow" at bounding box center [364, 190] width 11 height 6
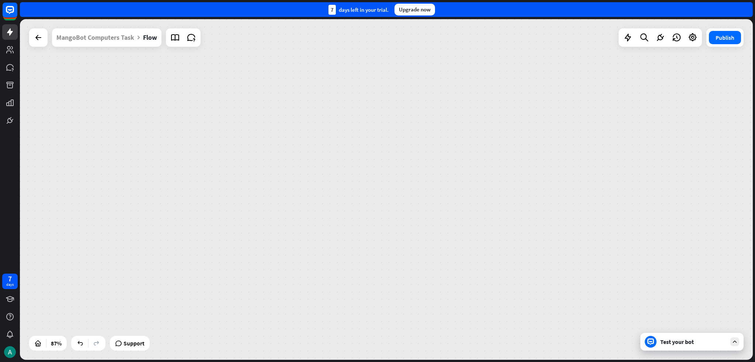
click at [363, 190] on div "home_2 Start point Welcome message block_bot_response Bot Response Grade block_…" at bounding box center [386, 189] width 733 height 341
click at [260, 189] on span "Flow" at bounding box center [259, 189] width 11 height 6
drag, startPoint x: 158, startPoint y: 122, endPoint x: 50, endPoint y: 79, distance: 115.8
click at [51, 80] on div "builder_tree Flow block_bot_response Bot Response block_bot_response Bot Respon…" at bounding box center [386, 189] width 733 height 341
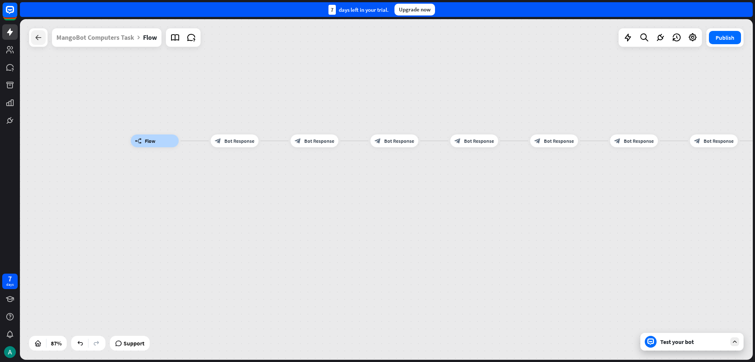
click at [41, 39] on icon at bounding box center [38, 37] width 9 height 9
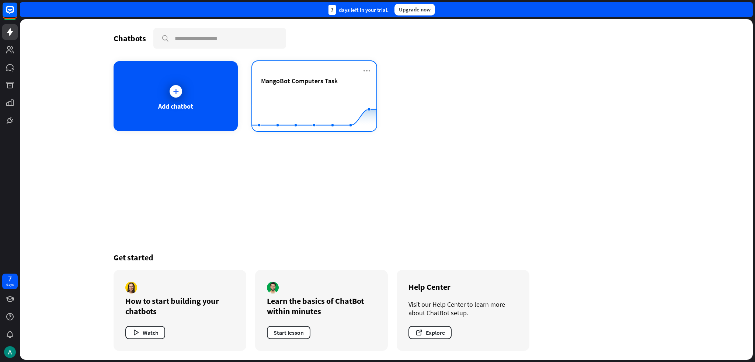
click at [287, 113] on rect at bounding box center [314, 113] width 124 height 46
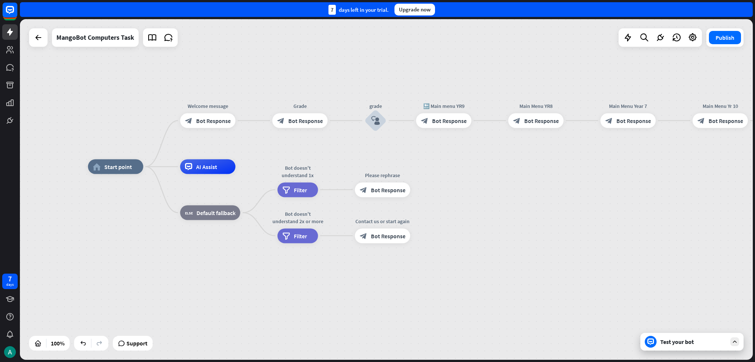
drag, startPoint x: 639, startPoint y: 221, endPoint x: 431, endPoint y: 170, distance: 214.7
click at [377, 170] on div "home_2 Start point Welcome message block_bot_response Bot Response Grade block_…" at bounding box center [454, 337] width 733 height 341
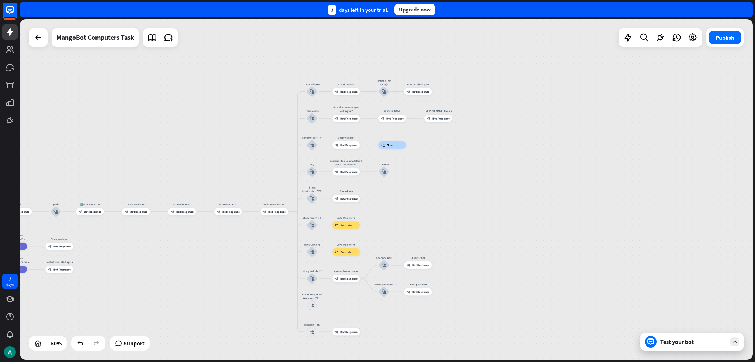
drag, startPoint x: 722, startPoint y: 118, endPoint x: 458, endPoint y: 193, distance: 274.4
click at [377, 193] on div "home_2 Start point Welcome message block_bot_response Bot Response Grade block_…" at bounding box center [386, 189] width 733 height 341
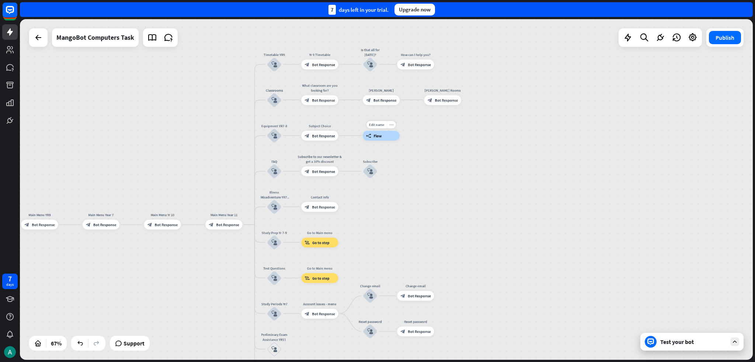
click at [377, 123] on icon "more_horiz" at bounding box center [391, 125] width 4 height 4
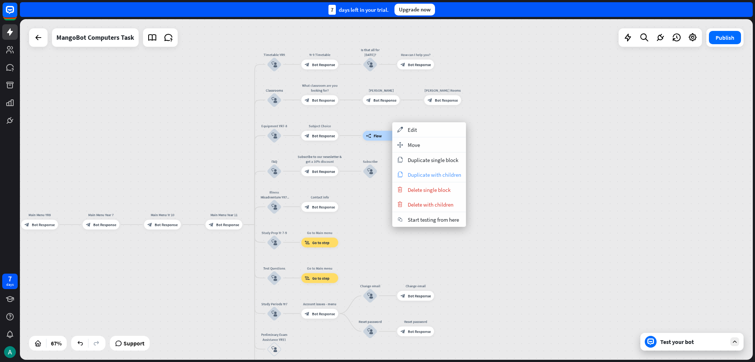
click at [377, 175] on span "Duplicate with children" at bounding box center [434, 174] width 53 height 7
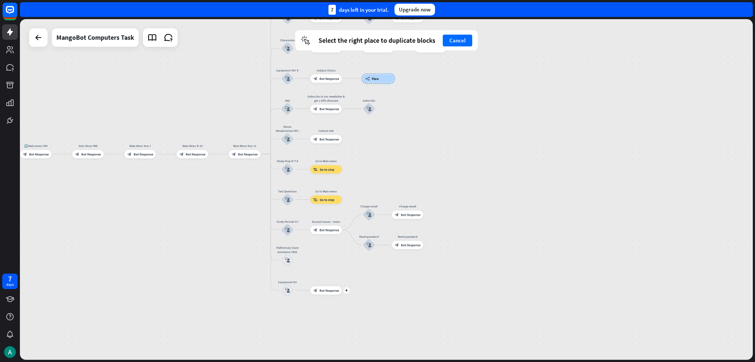
drag, startPoint x: 332, startPoint y: 293, endPoint x: 324, endPoint y: 259, distance: 34.4
click at [324, 286] on div "plus block_bot_response Bot Response" at bounding box center [325, 290] width 31 height 8
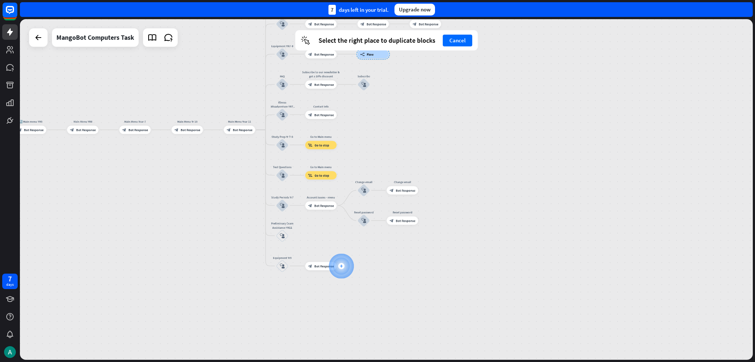
click at [342, 266] on icon "plus" at bounding box center [341, 266] width 3 height 3
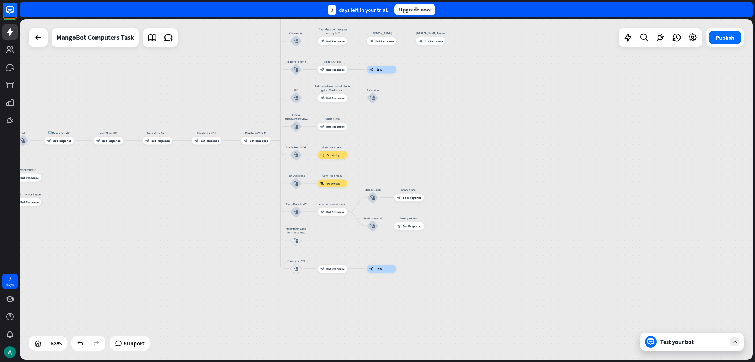
drag, startPoint x: 490, startPoint y: 295, endPoint x: 516, endPoint y: 321, distance: 36.5
click at [377, 321] on div "home_2 Start point Welcome message block_bot_response Bot Response Grade block_…" at bounding box center [386, 189] width 733 height 341
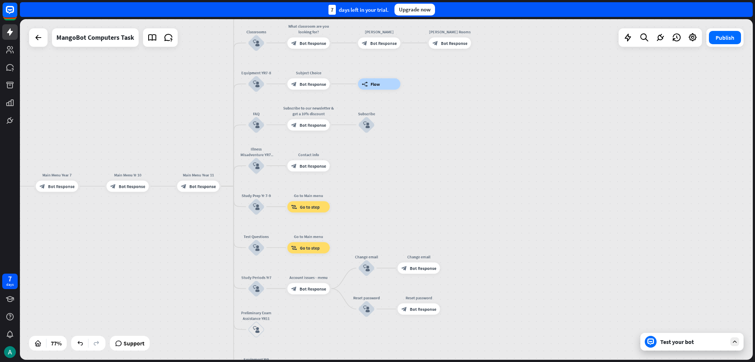
drag, startPoint x: 428, startPoint y: 80, endPoint x: 446, endPoint y: 135, distance: 57.8
click at [377, 135] on div "home_2 Start point Welcome message block_bot_response Bot Response Grade block_…" at bounding box center [386, 189] width 733 height 341
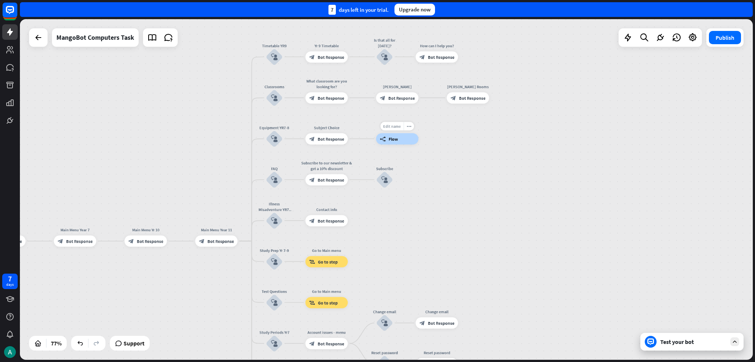
click at [377, 126] on span "Edit name" at bounding box center [392, 125] width 18 height 5
type input "**********"
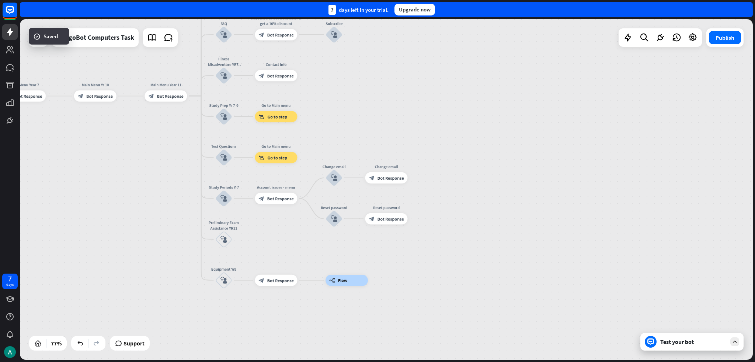
drag, startPoint x: 520, startPoint y: 241, endPoint x: 448, endPoint y: 159, distance: 108.9
click at [377, 112] on div "home_2 Start point Welcome message block_bot_response Bot Response Grade block_…" at bounding box center [386, 189] width 733 height 341
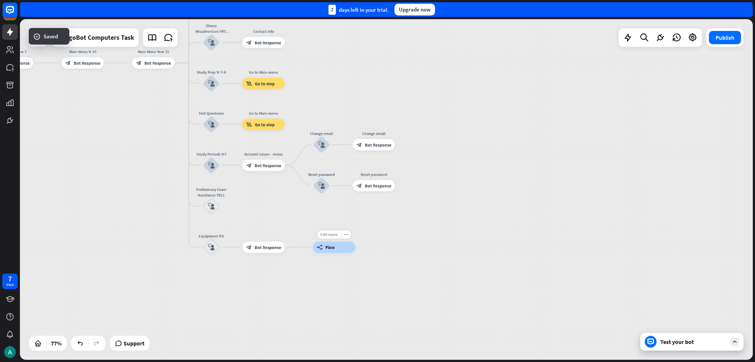
click at [330, 234] on span "Edit name" at bounding box center [329, 234] width 18 height 5
type input "**********"
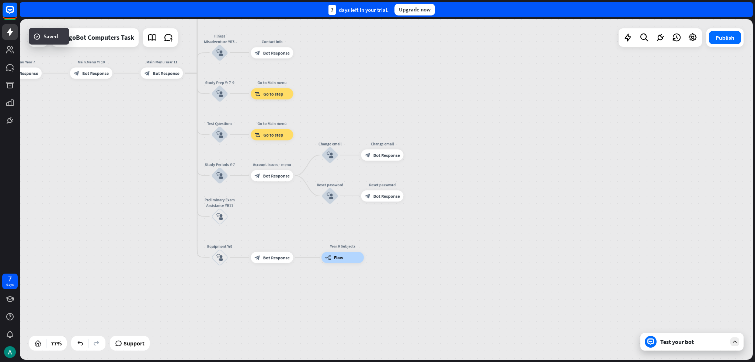
drag, startPoint x: 426, startPoint y: 180, endPoint x: 471, endPoint y: 217, distance: 57.6
click at [377, 217] on div "home_2 Start point Welcome message block_bot_response Bot Response Grade block_…" at bounding box center [386, 189] width 733 height 341
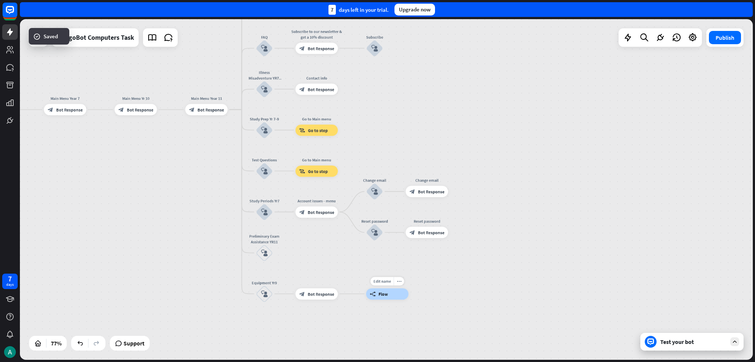
click at [370, 300] on div "Edit name more_horiz Year 9 Subjects builder_tree Flow" at bounding box center [387, 294] width 42 height 11
click at [377, 297] on div "builder_tree Flow" at bounding box center [387, 294] width 42 height 11
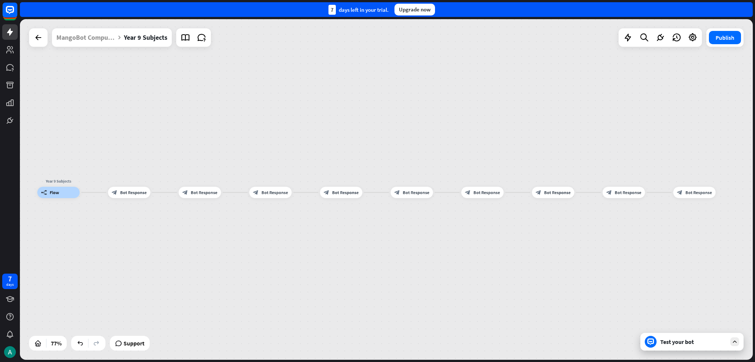
drag, startPoint x: 449, startPoint y: 237, endPoint x: 349, endPoint y: 237, distance: 99.9
click at [349, 237] on div "Year 9 Subjects builder_tree Flow block_bot_response Bot Response block_bot_res…" at bounding box center [318, 323] width 562 height 261
click at [44, 37] on div at bounding box center [38, 37] width 15 height 15
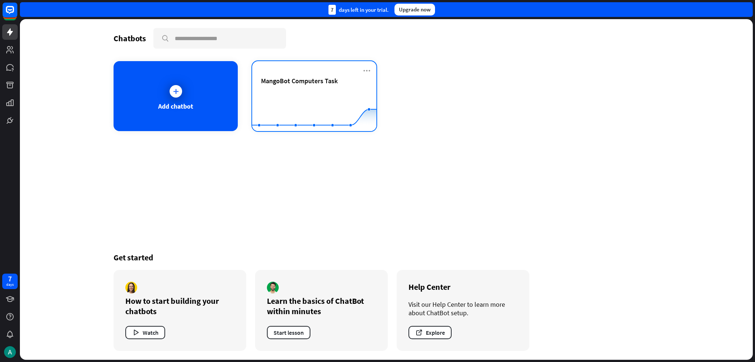
click at [272, 96] on rect at bounding box center [314, 113] width 124 height 46
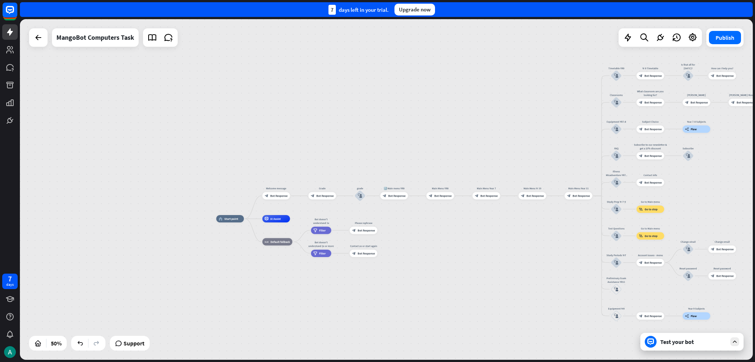
drag, startPoint x: 676, startPoint y: 270, endPoint x: 451, endPoint y: 244, distance: 226.3
click at [377, 248] on div "home_2 Start point Welcome message block_bot_response Bot Response Grade block_…" at bounding box center [399, 304] width 366 height 171
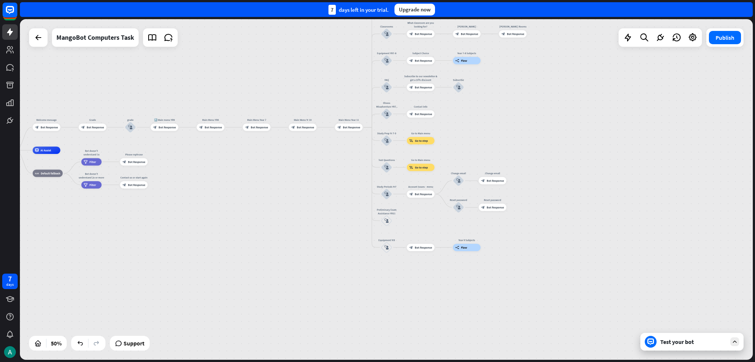
drag, startPoint x: 503, startPoint y: 256, endPoint x: 293, endPoint y: 191, distance: 219.8
click at [294, 190] on div "home_2 Start point Welcome message block_bot_response Bot Response Grade block_…" at bounding box center [170, 235] width 366 height 171
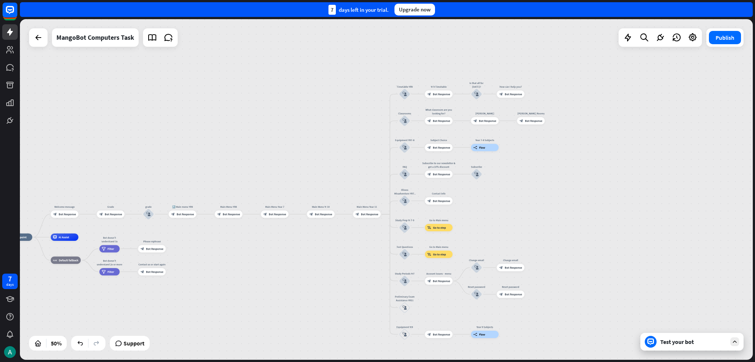
drag, startPoint x: 301, startPoint y: 210, endPoint x: 322, endPoint y: 295, distance: 87.9
click at [322, 295] on div "home_2 Start point Welcome message block_bot_response Bot Response Grade block_…" at bounding box center [188, 322] width 366 height 171
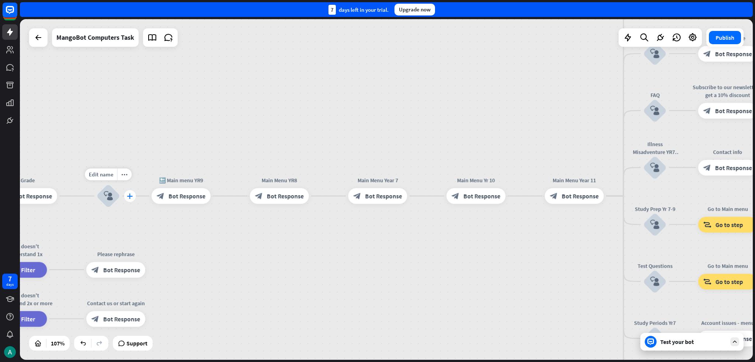
click at [128, 199] on div "plus" at bounding box center [130, 196] width 12 height 12
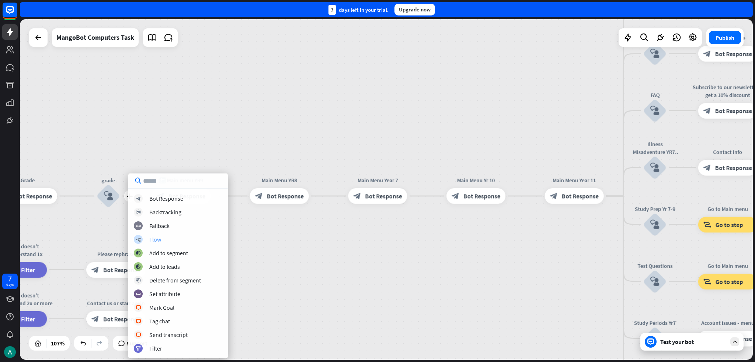
click at [165, 242] on div "builder_tree Flow" at bounding box center [178, 239] width 88 height 9
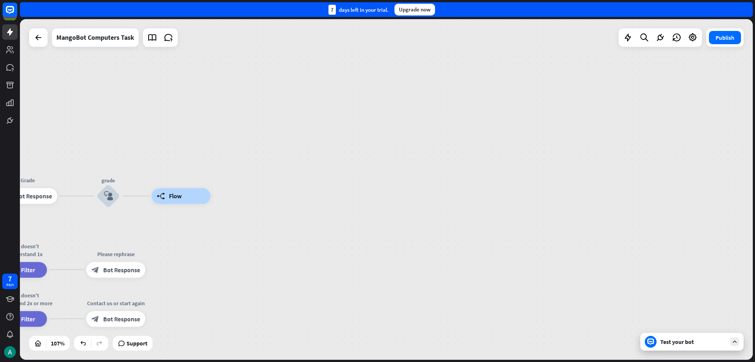
drag, startPoint x: 253, startPoint y: 244, endPoint x: 262, endPoint y: 244, distance: 8.9
click at [262, 244] on div "home_2 Start point Welcome message block_bot_response Bot Response Grade block_…" at bounding box center [386, 189] width 733 height 341
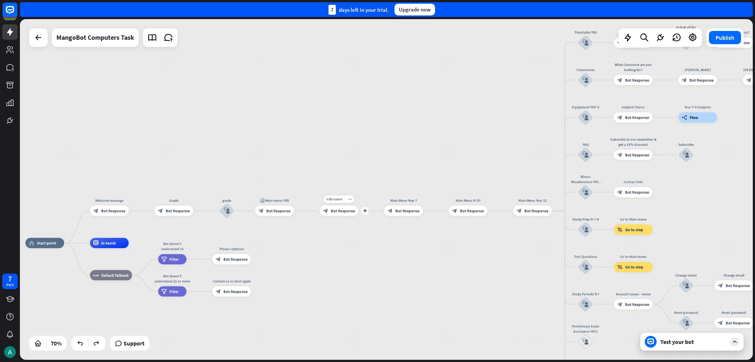
click at [377, 292] on div "home_2 Start point Welcome message block_bot_response Bot Response Grade block_…" at bounding box center [281, 362] width 513 height 239
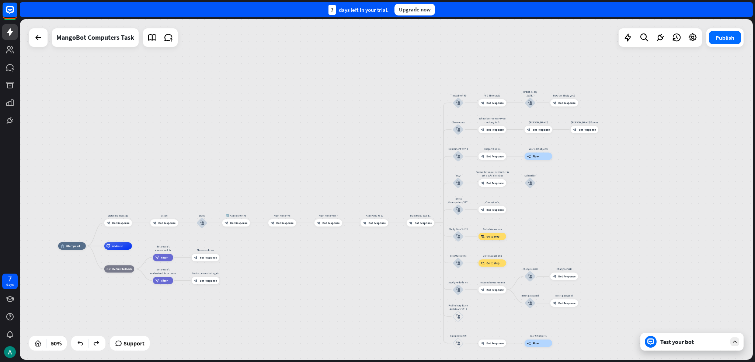
drag, startPoint x: 657, startPoint y: 211, endPoint x: 572, endPoint y: 205, distance: 85.7
click at [377, 205] on div "home_2 Start point Welcome message block_bot_response Bot Response Grade block_…" at bounding box center [386, 189] width 733 height 341
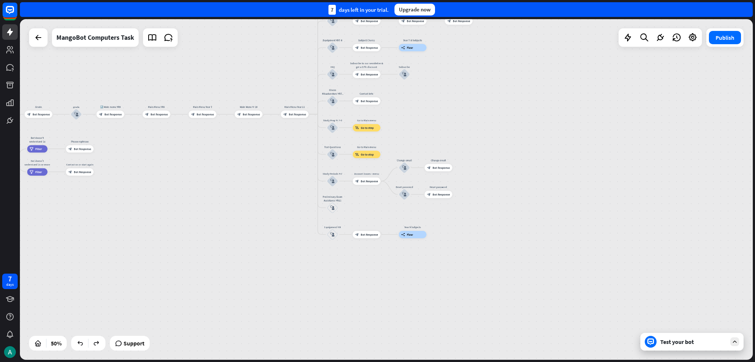
drag, startPoint x: 664, startPoint y: 259, endPoint x: 546, endPoint y: 154, distance: 158.4
click at [377, 154] on div "home_2 Start point Welcome message block_bot_response Bot Response Grade block_…" at bounding box center [386, 189] width 733 height 341
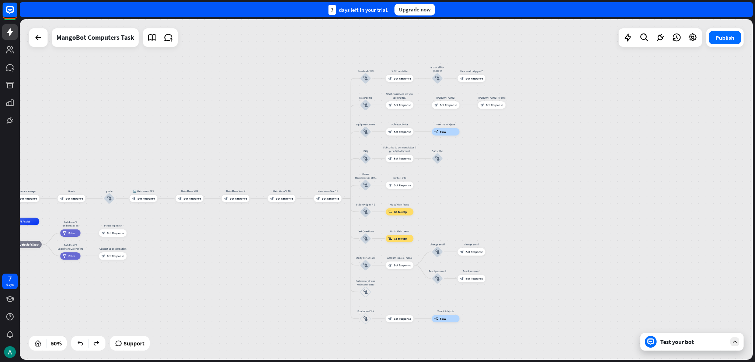
drag, startPoint x: 515, startPoint y: 136, endPoint x: 556, endPoint y: 262, distance: 132.3
click at [377, 262] on div "home_2 Start point Welcome message block_bot_response Bot Response Grade block_…" at bounding box center [386, 189] width 733 height 341
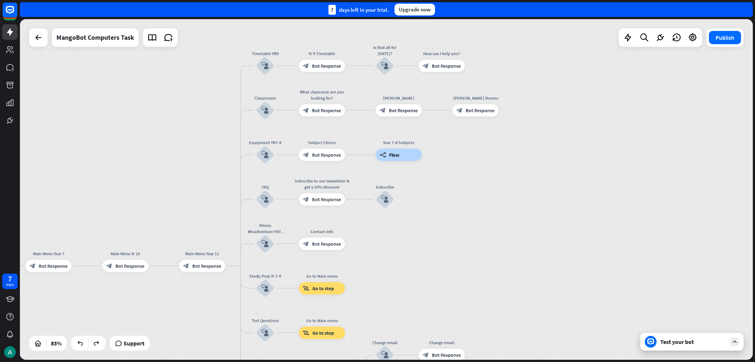
click at [377, 345] on div "Test your bot" at bounding box center [693, 341] width 66 height 7
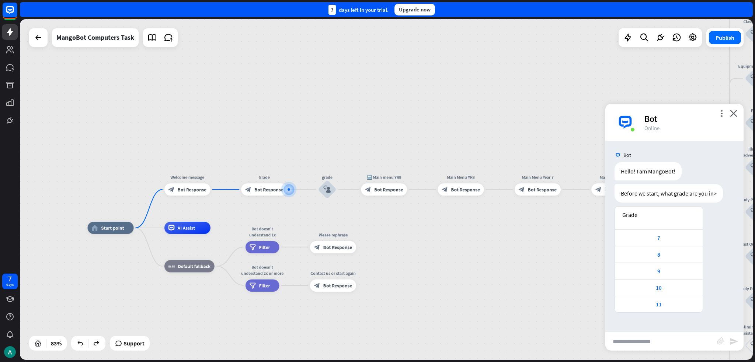
click at [377, 219] on div "Grade 7 8 9 10 11 [DATE] 11:28 PM Show JSON" at bounding box center [674, 261] width 138 height 110
click at [377, 255] on div "8" at bounding box center [658, 254] width 80 height 7
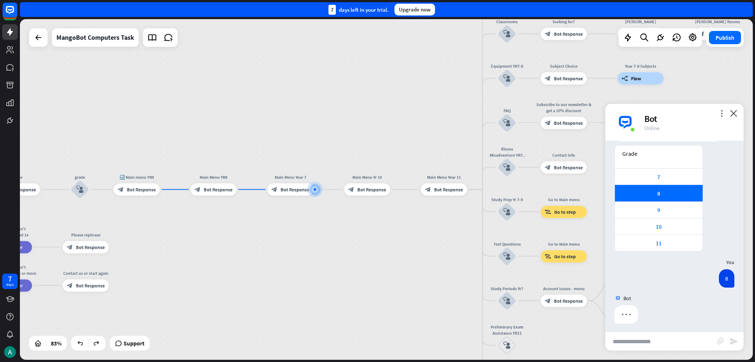
scroll to position [64, 0]
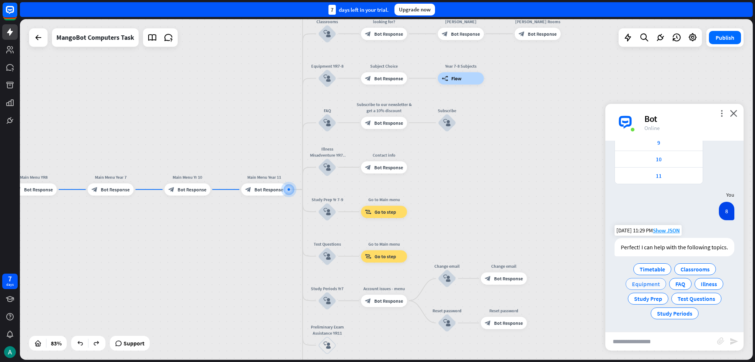
click at [377, 282] on span "Equipment" at bounding box center [646, 283] width 28 height 7
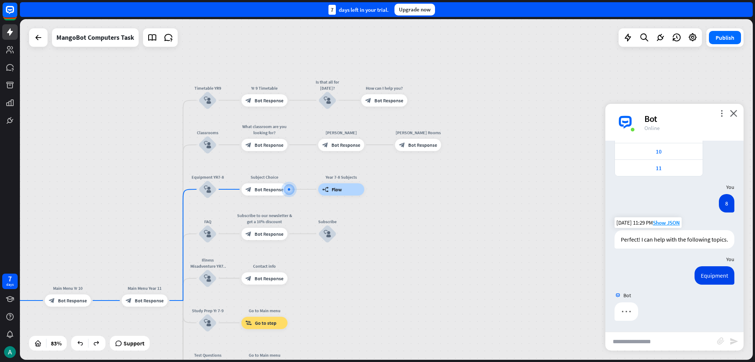
scroll to position [143, 0]
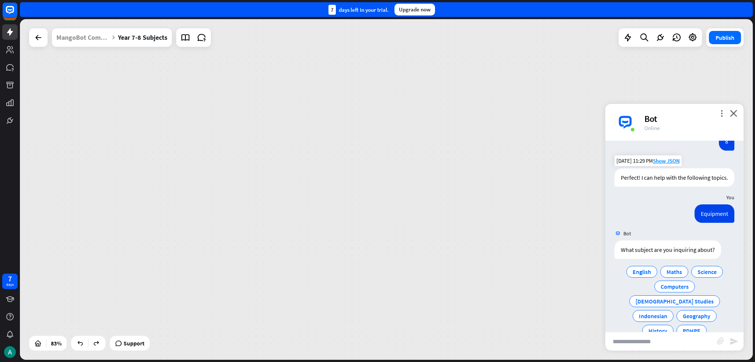
scroll to position [208, 0]
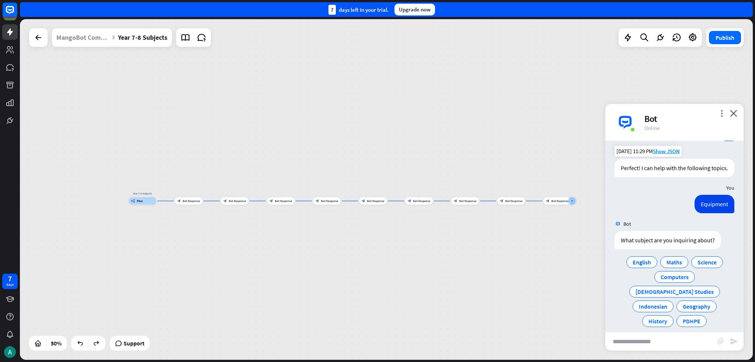
drag, startPoint x: 300, startPoint y: 242, endPoint x: 567, endPoint y: 234, distance: 267.3
click at [377, 234] on div "Year 7-8 Subjects builder_tree Flow block_bot_response Bot Response block_bot_r…" at bounding box center [386, 189] width 733 height 341
click at [377, 110] on div "more_vert close Bot Online" at bounding box center [674, 122] width 138 height 37
click at [377, 112] on icon "close" at bounding box center [733, 113] width 7 height 7
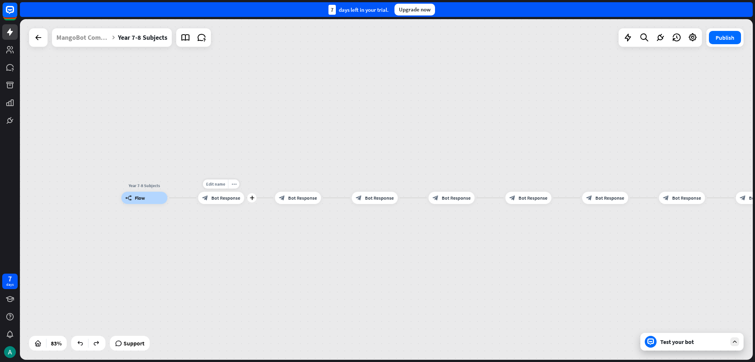
click at [224, 198] on span "Bot Response" at bounding box center [225, 198] width 29 height 6
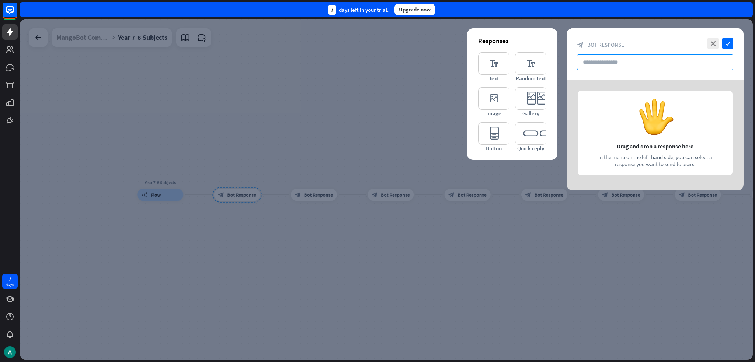
click at [377, 59] on input "text" at bounding box center [655, 62] width 156 height 16
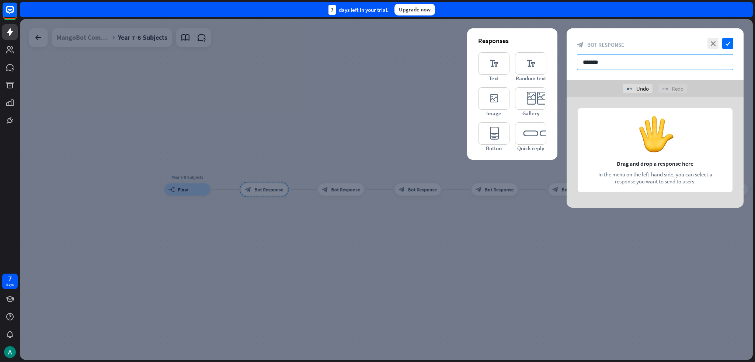
type input "*******"
click at [377, 41] on icon "check" at bounding box center [727, 43] width 11 height 11
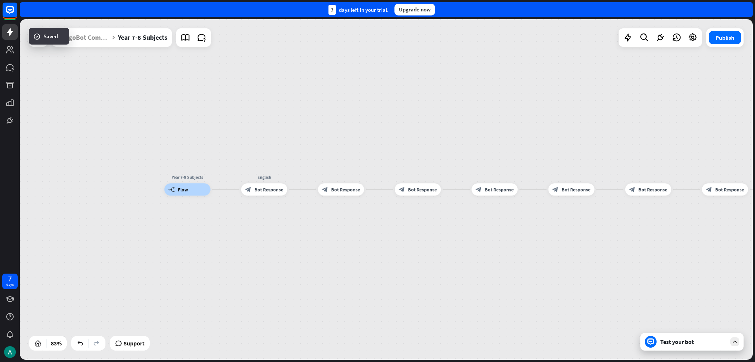
click at [342, 191] on span "Bot Response" at bounding box center [345, 189] width 29 height 6
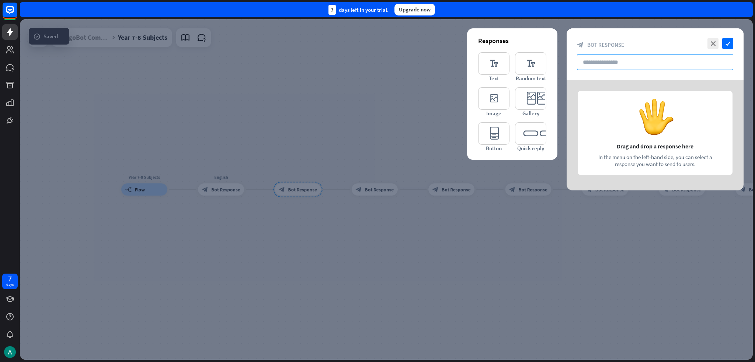
click at [377, 65] on input "text" at bounding box center [655, 62] width 156 height 16
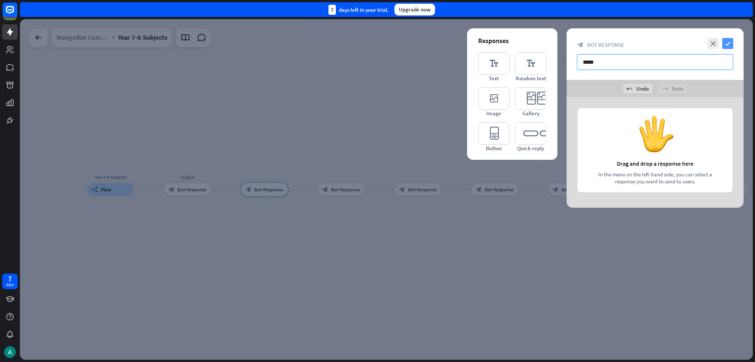
type input "*****"
click at [377, 43] on icon "check" at bounding box center [727, 43] width 11 height 11
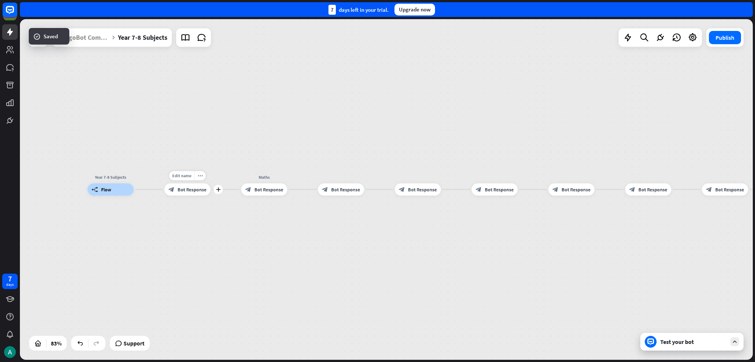
click at [190, 188] on span "Bot Response" at bounding box center [192, 189] width 29 height 6
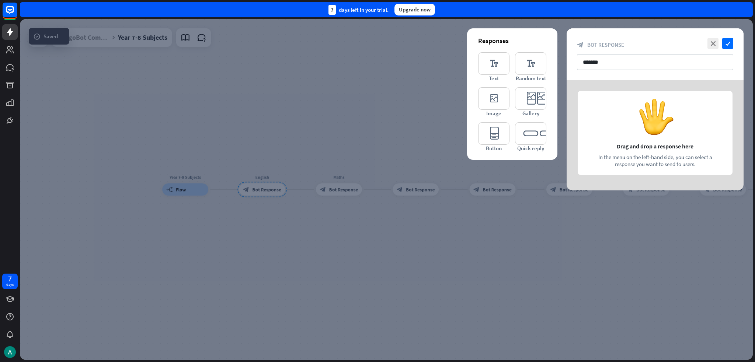
click at [377, 53] on div "close check block_bot_response Bot Response *******" at bounding box center [654, 54] width 177 height 52
drag, startPoint x: 636, startPoint y: 61, endPoint x: 636, endPoint y: 76, distance: 14.7
click at [377, 61] on input "*******" at bounding box center [655, 62] width 156 height 16
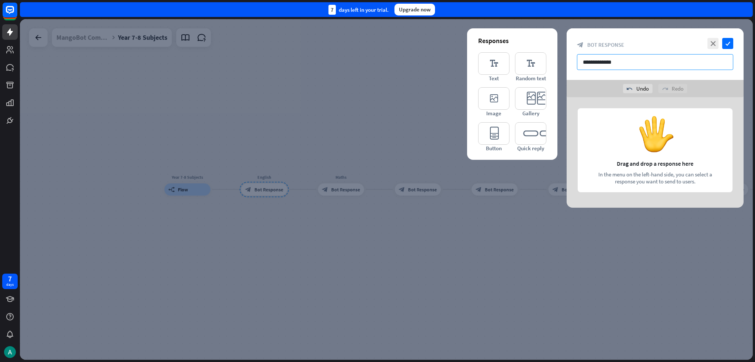
drag, startPoint x: 651, startPoint y: 64, endPoint x: 638, endPoint y: 64, distance: 12.9
click at [377, 64] on input "**********" at bounding box center [655, 62] width 156 height 16
drag, startPoint x: 653, startPoint y: 63, endPoint x: 607, endPoint y: 67, distance: 46.6
click at [377, 69] on input "**********" at bounding box center [655, 62] width 156 height 16
type input "**********"
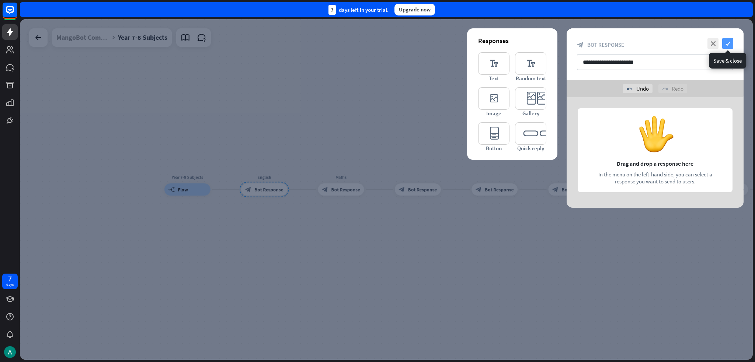
click at [377, 45] on icon "check" at bounding box center [727, 43] width 11 height 11
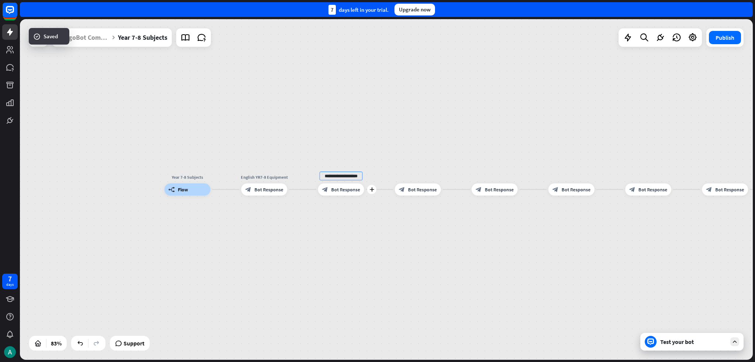
scroll to position [0, 9]
type input "**********"
click at [377, 171] on div "Edit name" at bounding box center [411, 175] width 25 height 9
type input "**********"
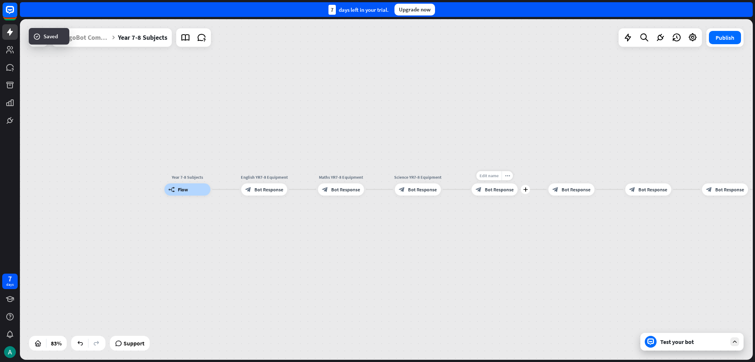
click at [377, 179] on div "Edit name" at bounding box center [488, 175] width 25 height 9
type input "**********"
click at [377, 177] on span "Edit name" at bounding box center [565, 176] width 19 height 6
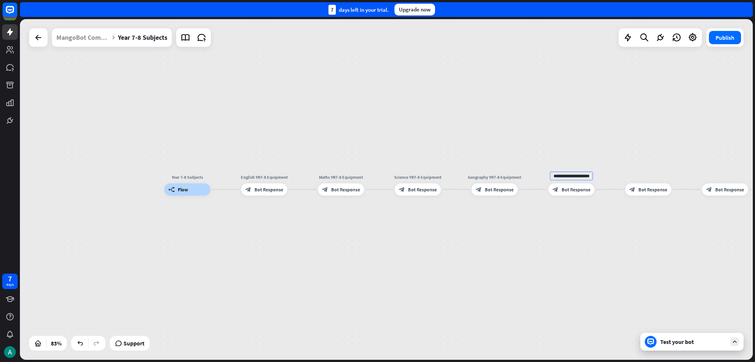
type input "**********"
click at [377, 177] on span "Edit name" at bounding box center [642, 176] width 19 height 6
type input "**********"
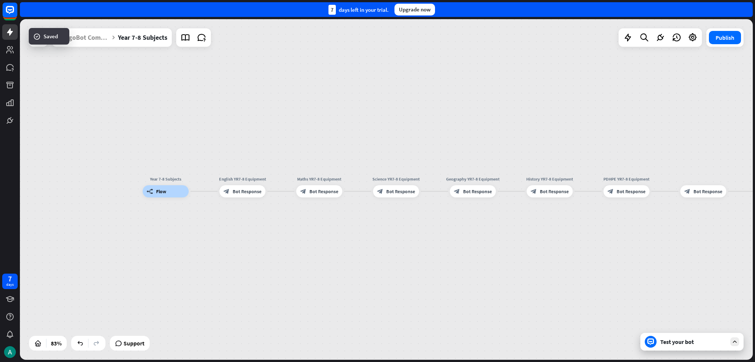
drag, startPoint x: 417, startPoint y: 274, endPoint x: 157, endPoint y: 288, distance: 261.3
click at [157, 288] on div "Year 7-8 Subjects builder_tree Flow English YR7-8 Equipment block_bot_response …" at bounding box center [448, 334] width 611 height 284
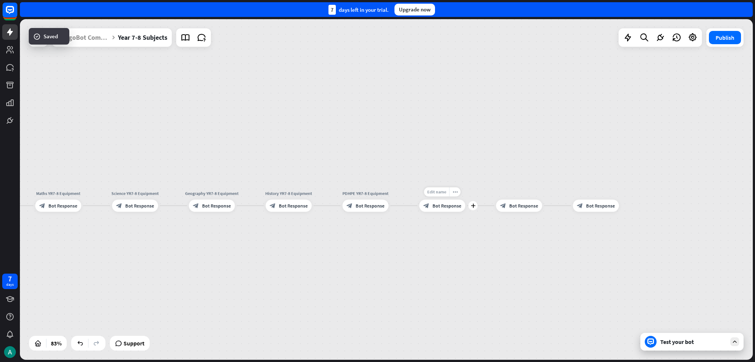
click at [377, 189] on div "Edit name" at bounding box center [436, 192] width 25 height 9
type input "**********"
click at [377, 195] on div "Edit name" at bounding box center [512, 192] width 25 height 9
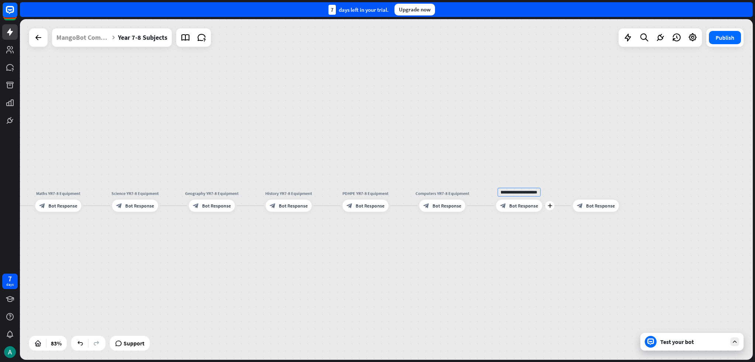
type input "**********"
click at [377, 200] on div "Edit name more_horiz plus block_bot_response Bot Response" at bounding box center [596, 206] width 46 height 12
click at [377, 193] on span "Edit name" at bounding box center [589, 192] width 19 height 6
type input "********"
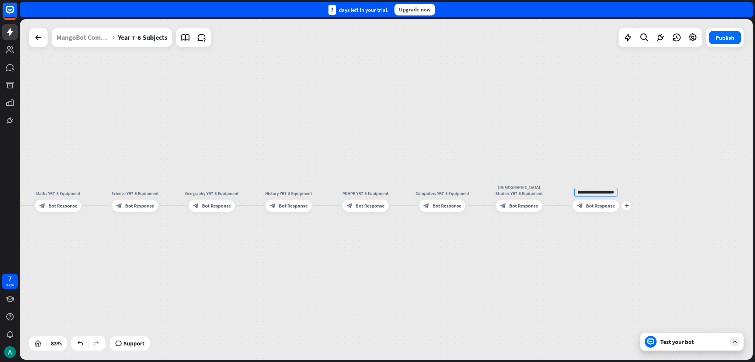
type input "**********"
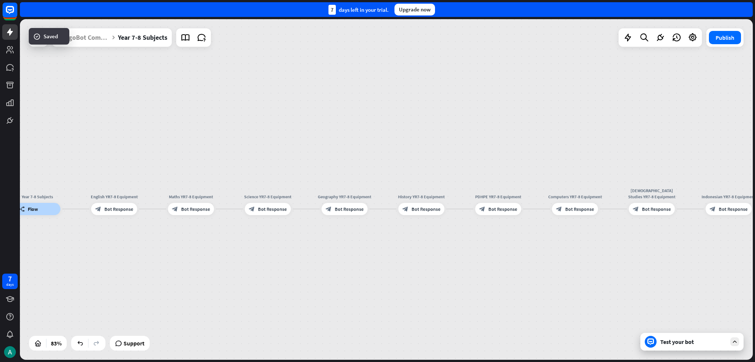
drag, startPoint x: 464, startPoint y: 259, endPoint x: 655, endPoint y: 248, distance: 191.6
click at [377, 247] on div "Year 7-8 Subjects builder_tree Flow English YR7-8 Equipment block_bot_response …" at bounding box center [319, 351] width 611 height 284
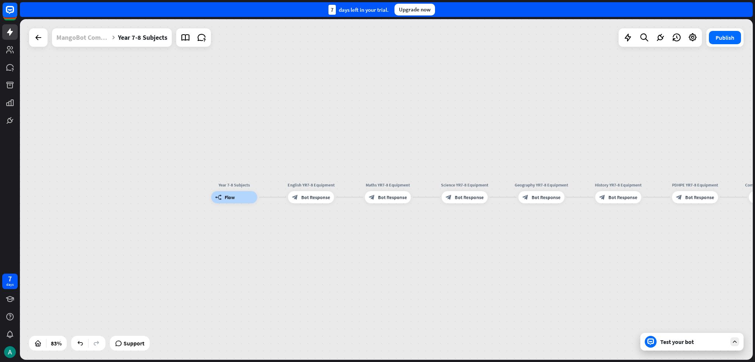
click at [94, 35] on div "MangoBot Computers Task" at bounding box center [82, 37] width 53 height 18
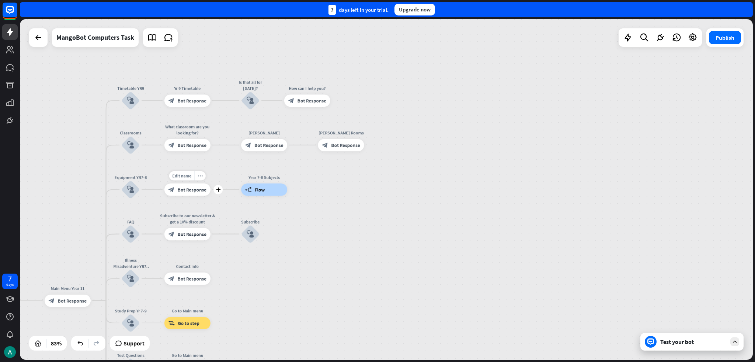
click at [195, 189] on span "Bot Response" at bounding box center [192, 189] width 29 height 6
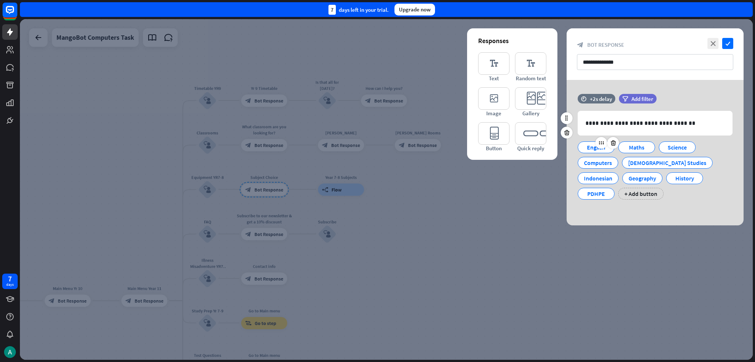
click at [377, 149] on div "English" at bounding box center [596, 147] width 24 height 11
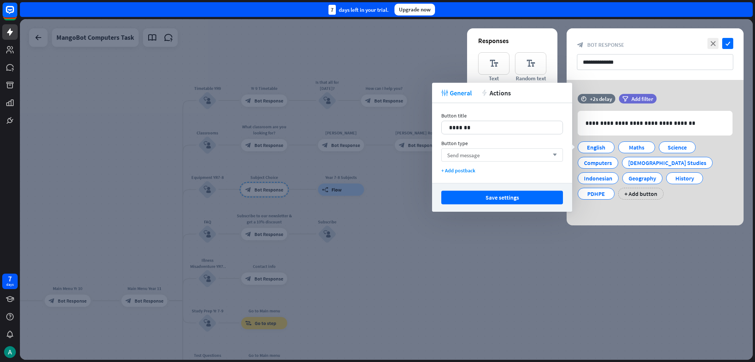
click at [377, 154] on div "Send message arrow_down" at bounding box center [502, 155] width 122 height 13
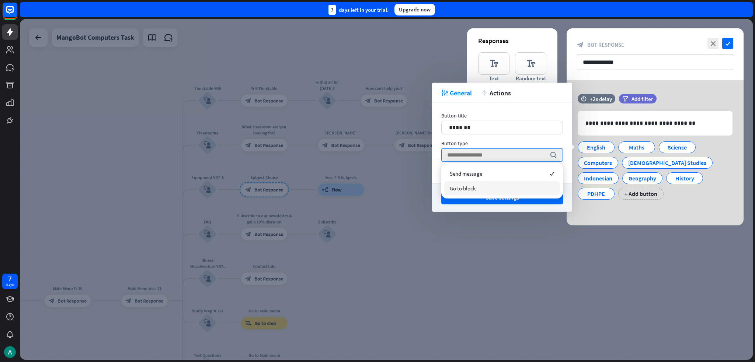
click at [377, 188] on div "Go to block" at bounding box center [502, 188] width 116 height 15
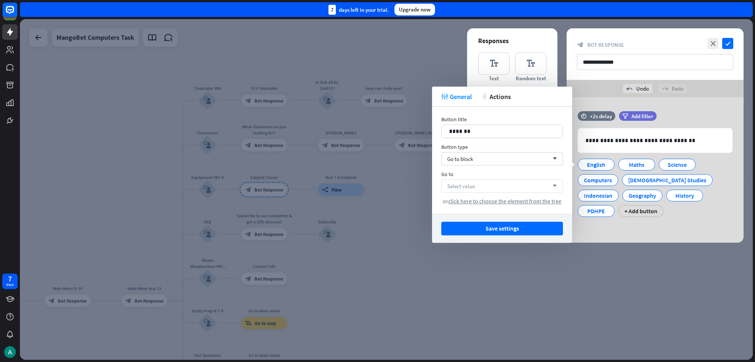
click at [377, 181] on div "Select value arrow_down" at bounding box center [502, 185] width 122 height 13
type input "******"
click at [377, 196] on div "block_bot_response PDHPE YR7-8 Equipment block_bot_response History YR7-8 Equip…" at bounding box center [502, 206] width 122 height 22
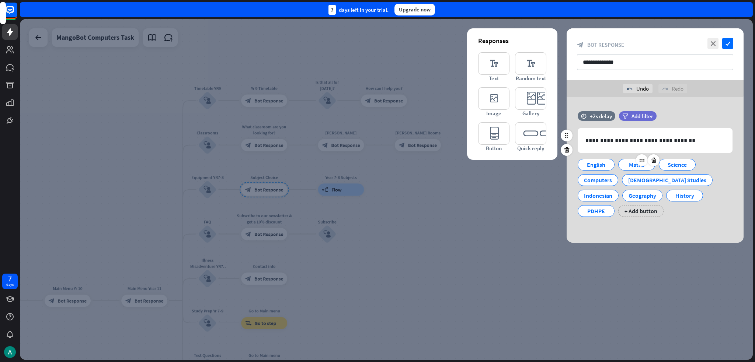
click at [377, 167] on div "Maths" at bounding box center [636, 164] width 24 height 11
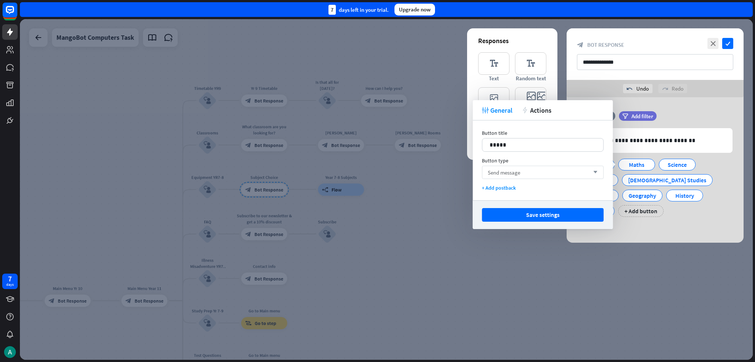
click at [377, 172] on span "Send message" at bounding box center [504, 172] width 32 height 7
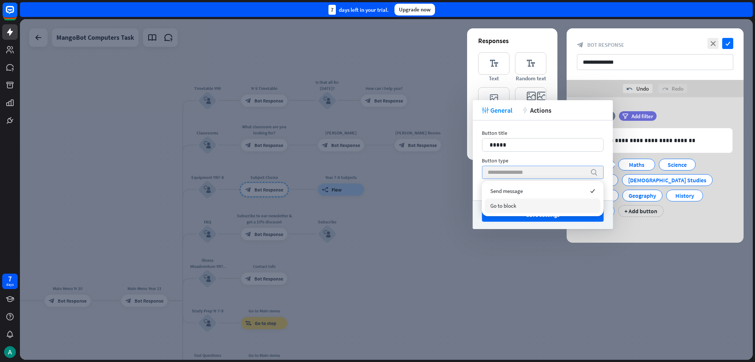
click at [377, 205] on span "Go to block" at bounding box center [503, 205] width 26 height 7
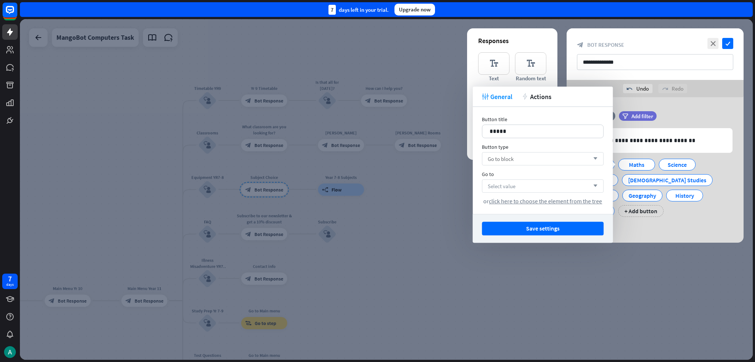
click at [377, 186] on span "Select value" at bounding box center [502, 186] width 28 height 7
type input "*****"
click at [377, 201] on div "block_bot_response Maths YR7-8 Equipment" at bounding box center [543, 206] width 116 height 17
click at [377, 214] on div "English Maths Science Computers [DEMOGRAPHIC_DATA] Studies Indonesian Geography…" at bounding box center [653, 186] width 155 height 62
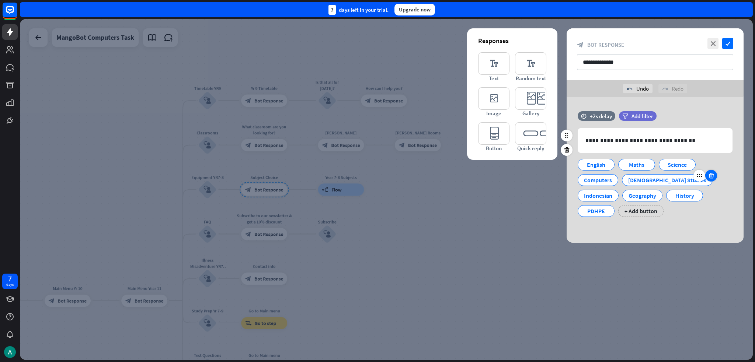
click at [377, 171] on div at bounding box center [711, 176] width 12 height 12
click at [377, 165] on div "Science" at bounding box center [677, 164] width 24 height 11
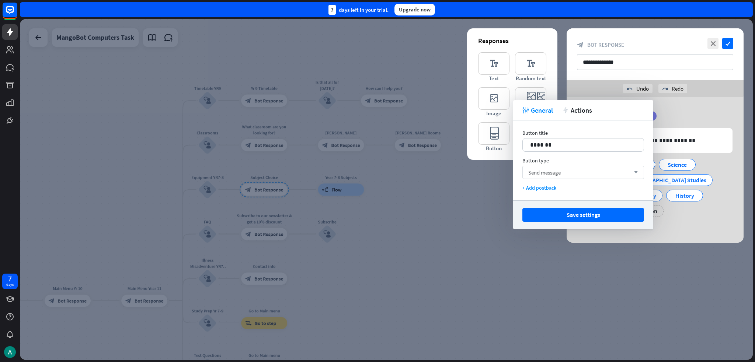
click at [377, 174] on div "Send message arrow_down" at bounding box center [583, 172] width 122 height 13
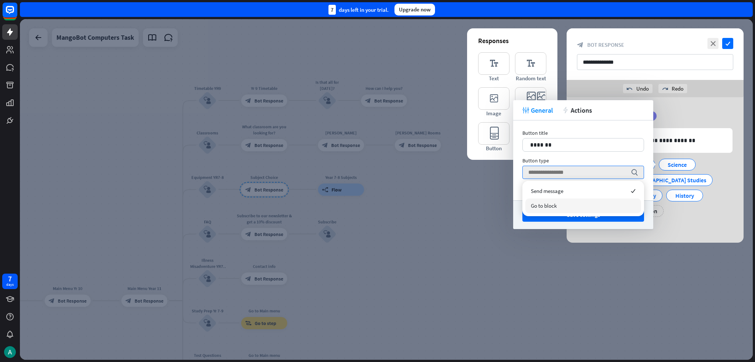
click at [377, 203] on div "Go to block" at bounding box center [583, 206] width 116 height 15
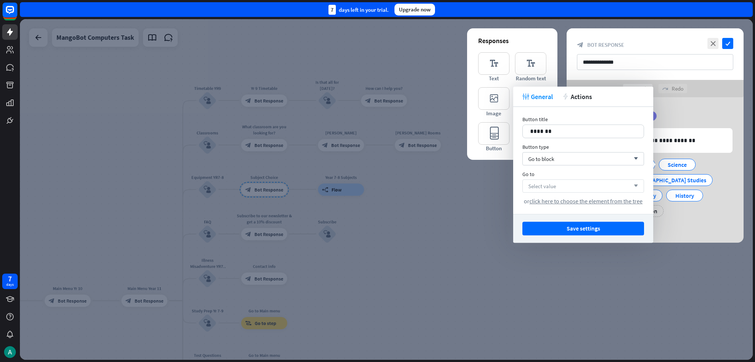
click at [377, 187] on div "Select value arrow_down" at bounding box center [583, 185] width 122 height 13
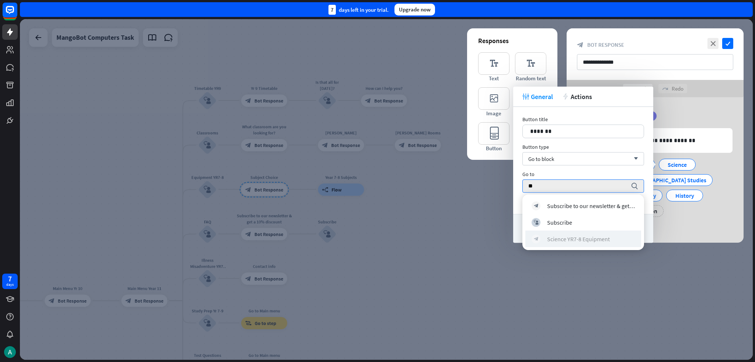
type input "**"
click at [377, 237] on div "Science YR7-8 Equipment" at bounding box center [578, 238] width 63 height 7
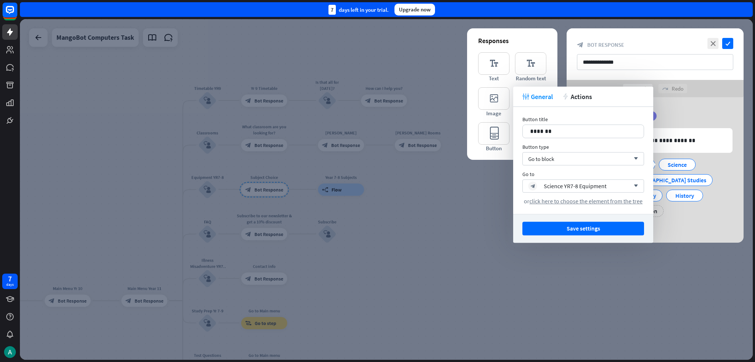
click at [377, 228] on button "Save settings" at bounding box center [583, 229] width 122 height 14
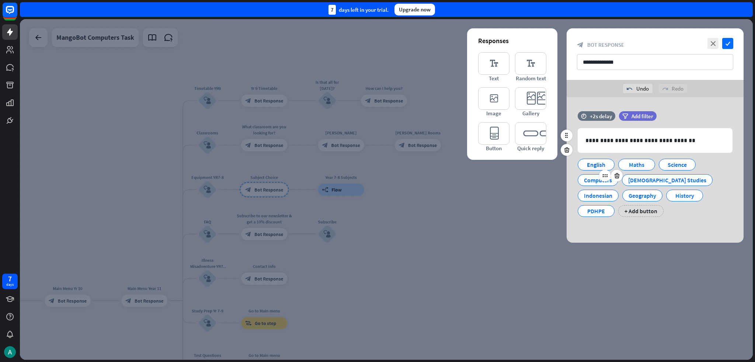
click at [377, 179] on div "Computers" at bounding box center [598, 180] width 28 height 11
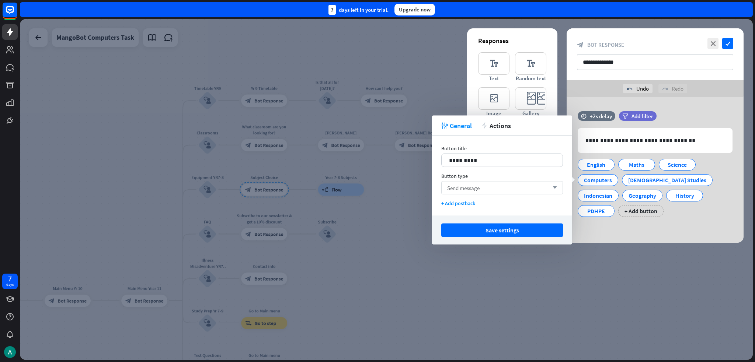
click at [377, 185] on div "Send message arrow_down" at bounding box center [502, 187] width 122 height 13
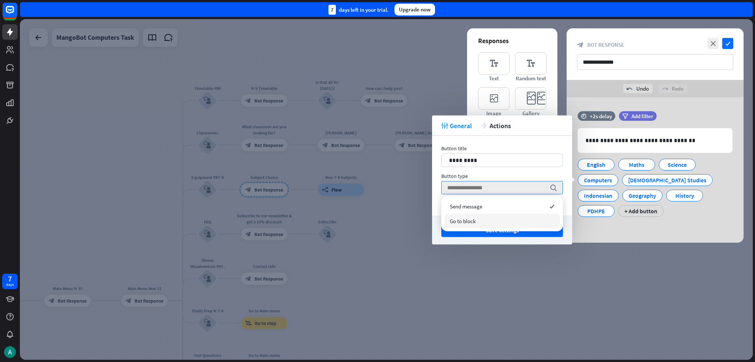
click at [377, 220] on div "Go to block" at bounding box center [502, 221] width 116 height 15
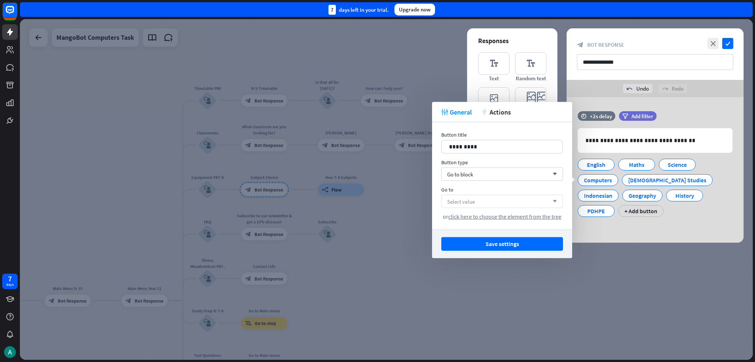
click at [377, 200] on div "Select value arrow_down" at bounding box center [502, 201] width 122 height 13
type input "*****"
click at [377, 218] on div "Computers YR7-8 Equipment" at bounding box center [501, 220] width 71 height 7
click at [377, 182] on div "[DEMOGRAPHIC_DATA] Studies" at bounding box center [667, 180] width 78 height 11
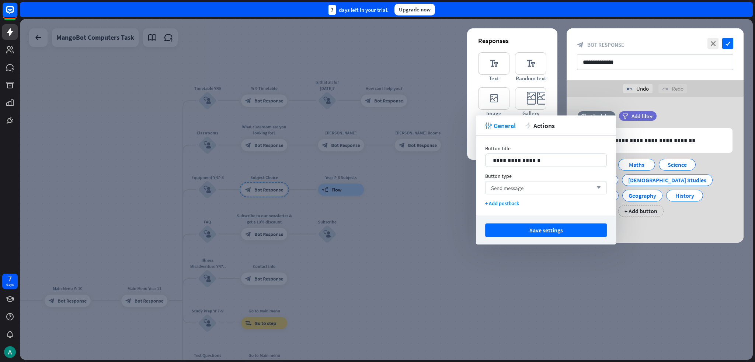
click at [377, 185] on span "Send message" at bounding box center [507, 187] width 32 height 7
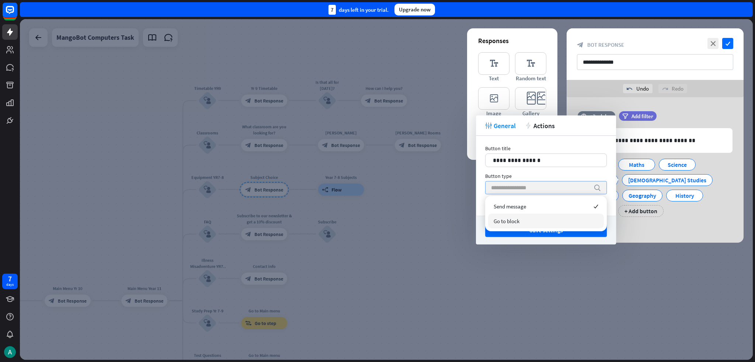
click at [377, 218] on span "Go to block" at bounding box center [506, 221] width 26 height 7
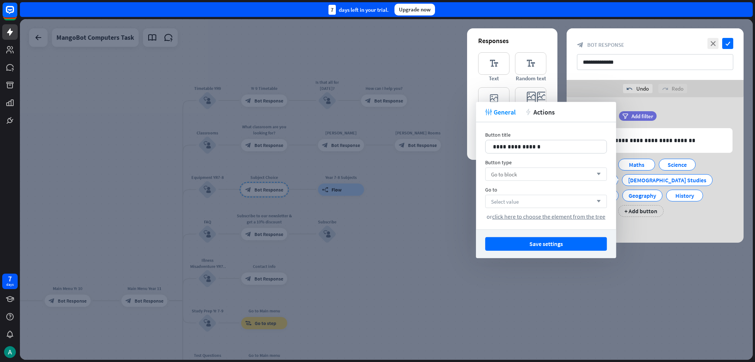
click at [377, 202] on span "Select value" at bounding box center [505, 201] width 28 height 7
type input "*******"
click at [377, 217] on div "[DEMOGRAPHIC_DATA] Studies YR7-8 Equipment" at bounding box center [554, 220] width 88 height 7
click at [377, 218] on div "**********" at bounding box center [654, 167] width 177 height 113
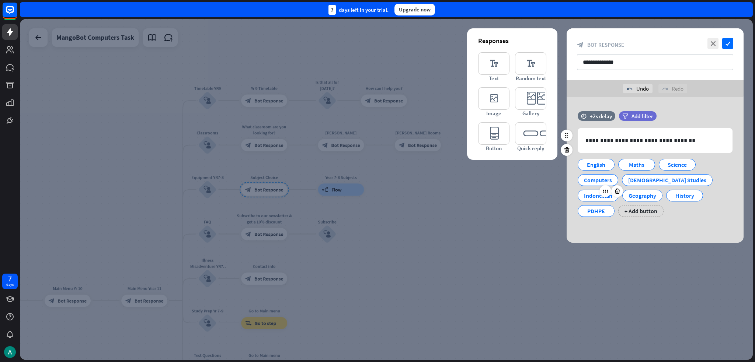
click at [377, 190] on div "Indonesian" at bounding box center [597, 196] width 41 height 12
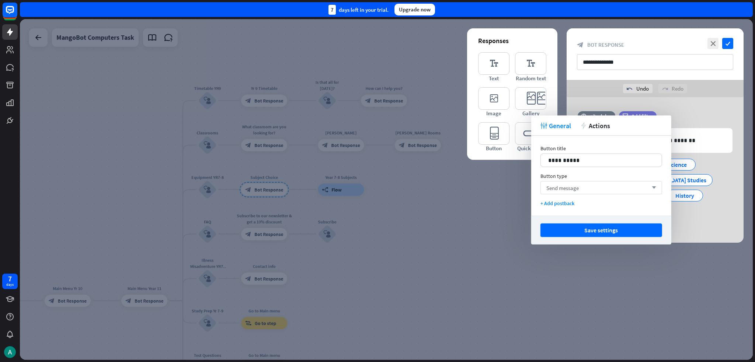
click at [377, 185] on div "Send message arrow_down" at bounding box center [601, 187] width 122 height 13
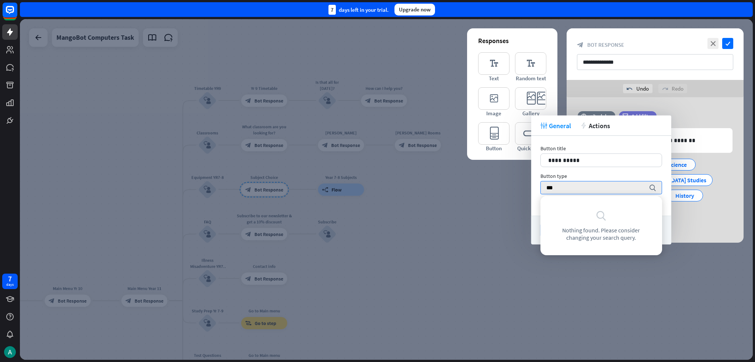
type input "**"
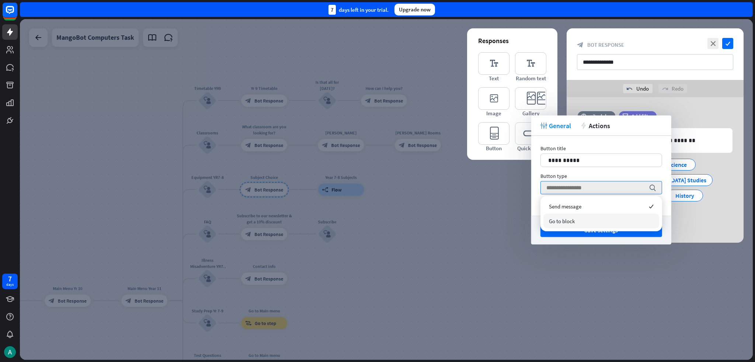
click at [377, 215] on div "Go to block" at bounding box center [601, 221] width 116 height 15
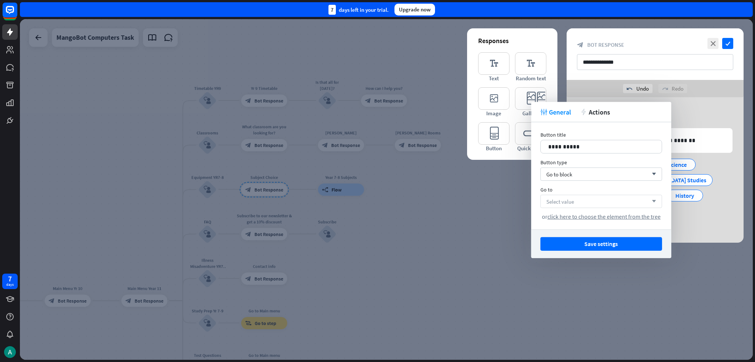
click at [377, 197] on div "Select value arrow_down" at bounding box center [601, 201] width 122 height 13
type input "****"
click at [377, 222] on div "Indonesian YR7-8 Equipment" at bounding box center [600, 220] width 71 height 7
click at [377, 221] on div "**********" at bounding box center [654, 167] width 177 height 113
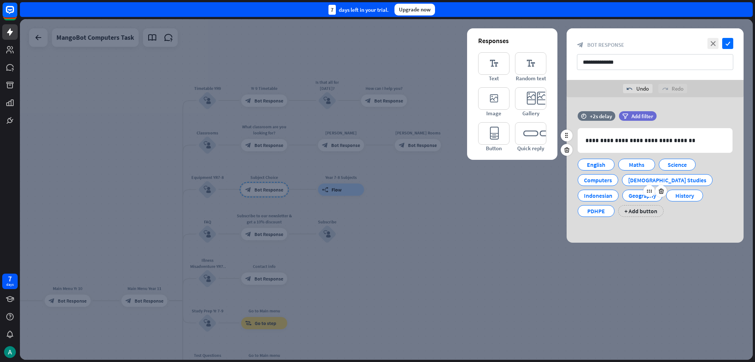
click at [377, 199] on div "Geography" at bounding box center [642, 195] width 28 height 11
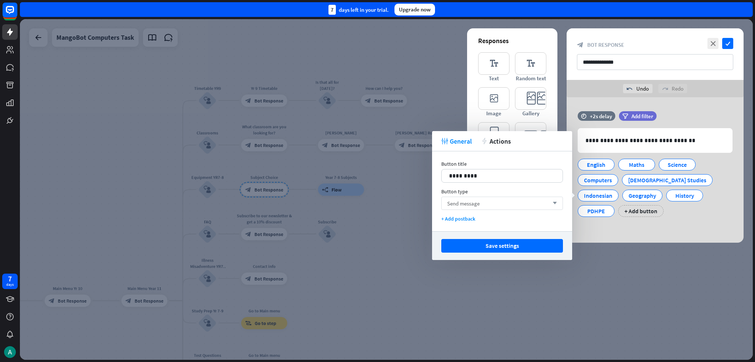
click at [377, 197] on div "Send message arrow_down" at bounding box center [502, 203] width 122 height 13
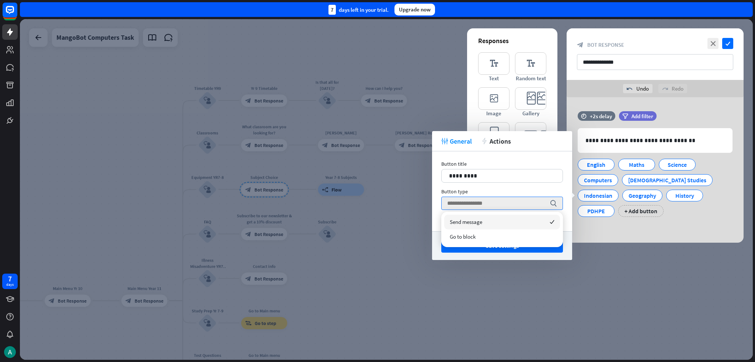
click at [377, 237] on div "Go to block" at bounding box center [502, 237] width 116 height 15
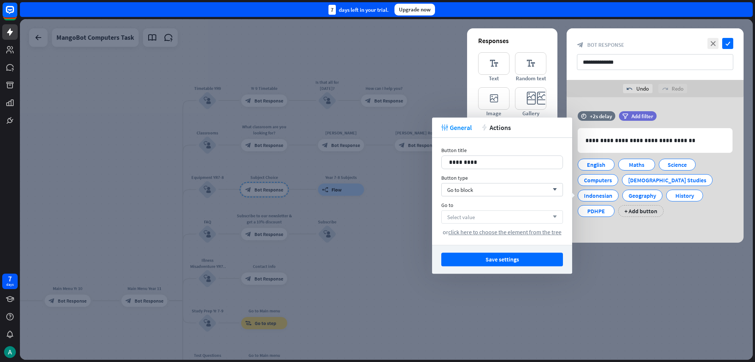
click at [377, 212] on div "Select value arrow_down" at bounding box center [502, 216] width 122 height 13
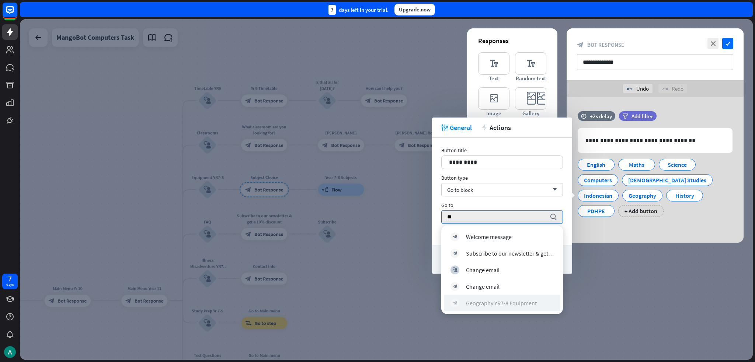
type input "**"
click at [377, 307] on div "block_bot_response Geography YR7-8 Equipment" at bounding box center [501, 302] width 103 height 9
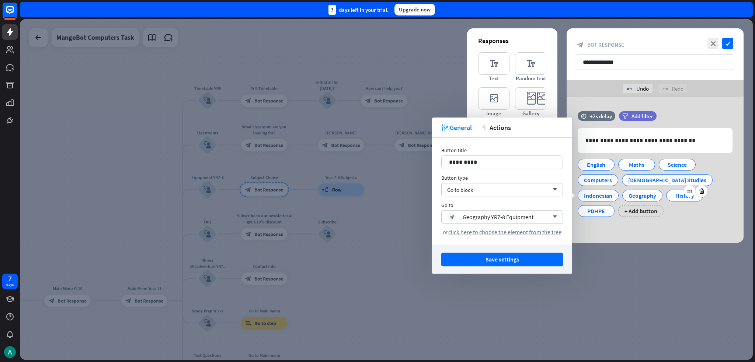
click at [377, 199] on div "History" at bounding box center [684, 195] width 24 height 11
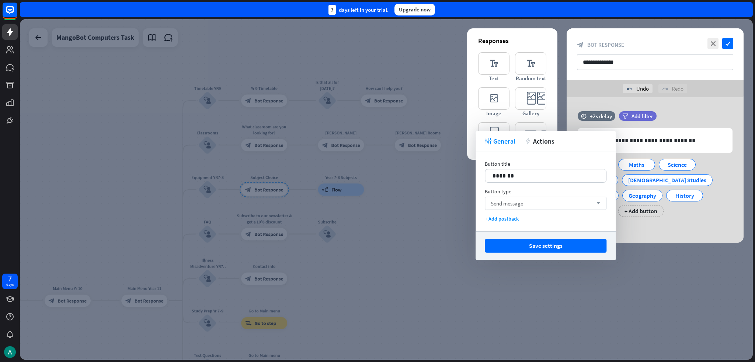
click at [377, 206] on div "Send message arrow_down" at bounding box center [546, 203] width 122 height 13
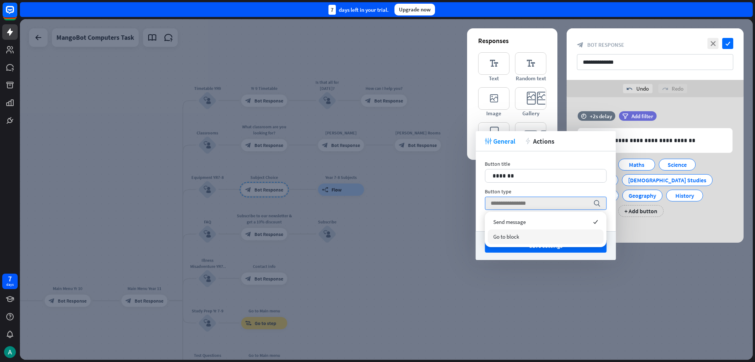
click at [377, 237] on div "Go to block" at bounding box center [546, 237] width 116 height 15
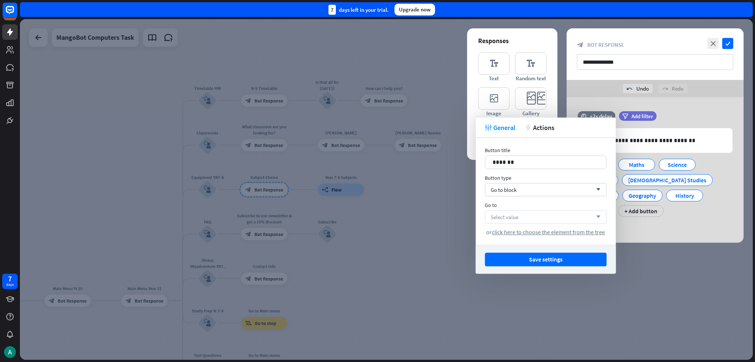
click at [377, 217] on span "Select value" at bounding box center [504, 217] width 28 height 7
type input "*****"
click at [377, 238] on div "block_bot_response History YR7-8 Equipment" at bounding box center [545, 236] width 103 height 9
click at [377, 206] on div "PDHPE" at bounding box center [596, 211] width 24 height 11
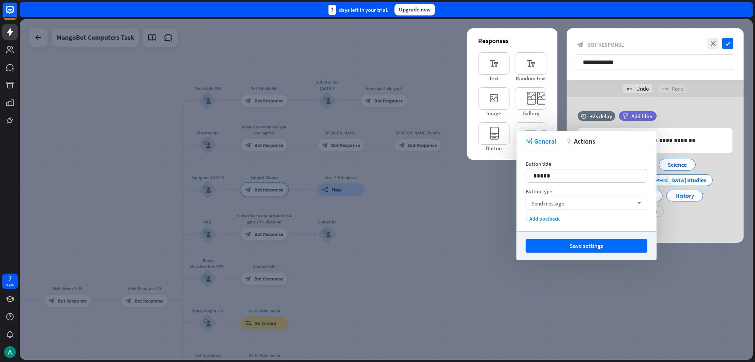
click at [377, 197] on div "Send message arrow_down" at bounding box center [586, 203] width 122 height 13
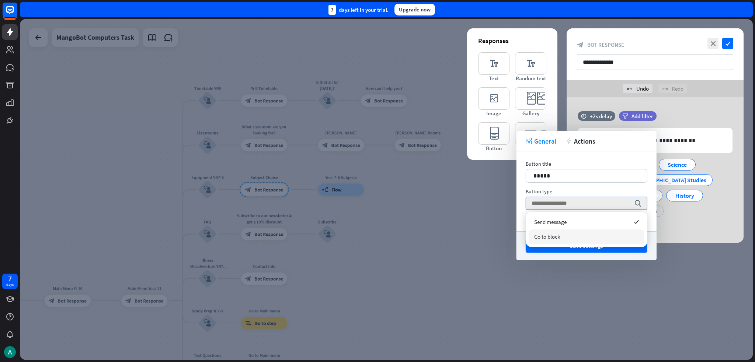
click at [377, 237] on span "Go to block" at bounding box center [547, 236] width 26 height 7
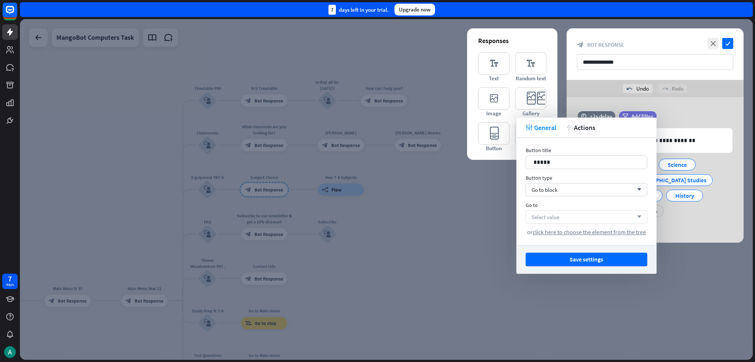
click at [377, 219] on div "Select value arrow_down" at bounding box center [586, 216] width 122 height 13
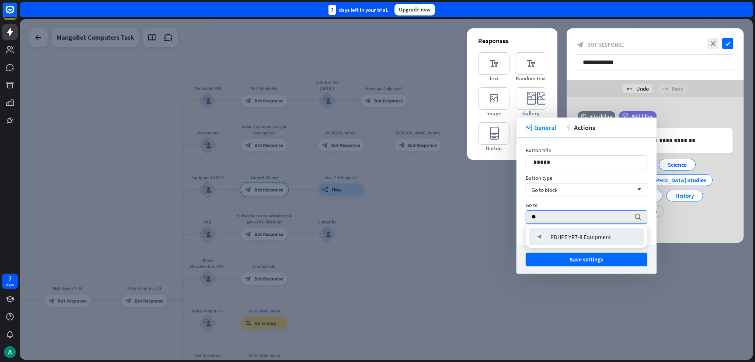
type input "**"
click at [377, 240] on div "block_bot_response PDHPE YR7-8 Equipment" at bounding box center [586, 236] width 103 height 9
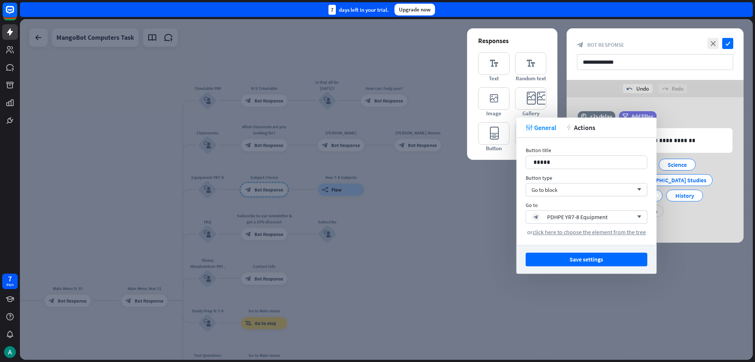
click at [377, 261] on button "Save settings" at bounding box center [586, 260] width 122 height 14
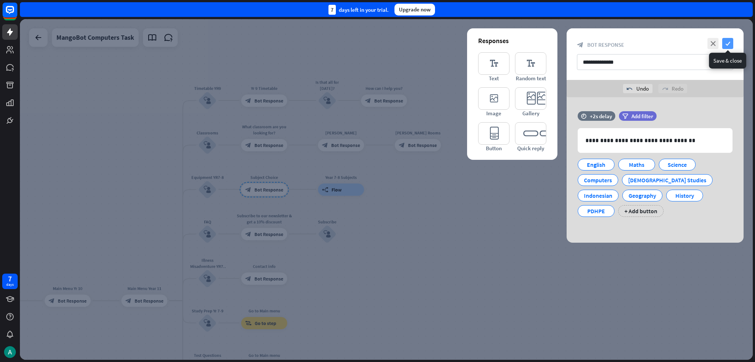
click at [377, 43] on icon "check" at bounding box center [727, 43] width 11 height 11
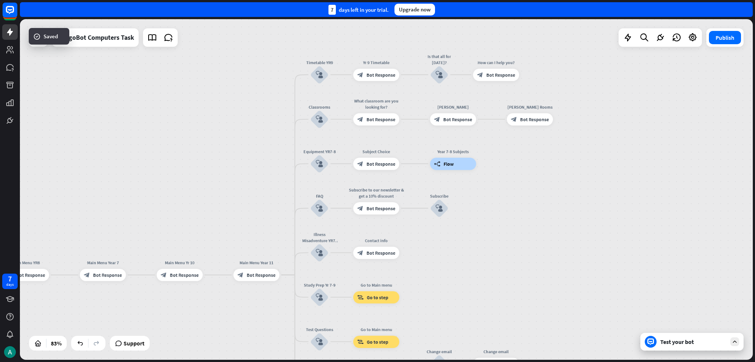
drag, startPoint x: 439, startPoint y: 251, endPoint x: 606, endPoint y: 202, distance: 174.4
click at [377, 200] on div "home_2 Start point Welcome message block_bot_response Bot Response Grade block_…" at bounding box center [386, 189] width 733 height 341
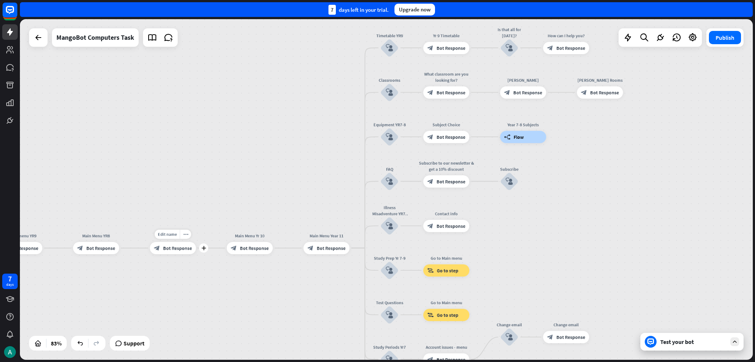
click at [165, 253] on div "block_bot_response Bot Response" at bounding box center [173, 248] width 46 height 12
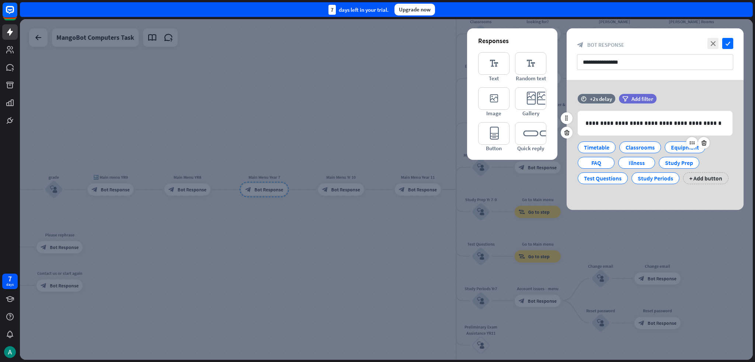
click at [377, 147] on div "Equipment" at bounding box center [685, 147] width 28 height 11
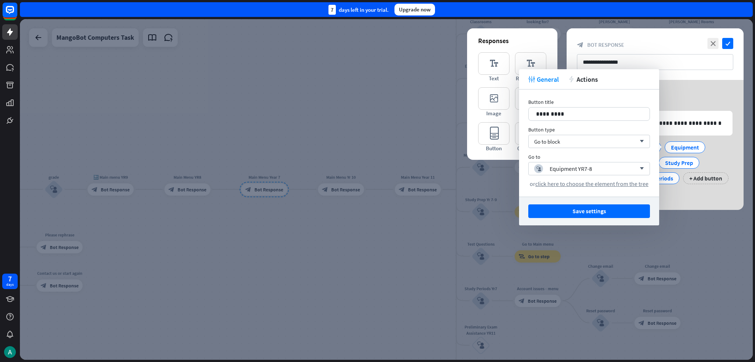
click at [317, 207] on div at bounding box center [386, 189] width 733 height 341
click at [318, 196] on div "Main Menu Yr 10 block_bot_response Bot Response" at bounding box center [341, 190] width 46 height 12
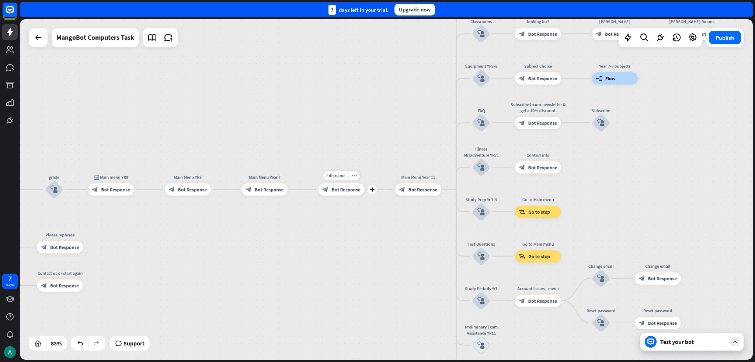
click at [334, 188] on span "Bot Response" at bounding box center [345, 189] width 29 height 6
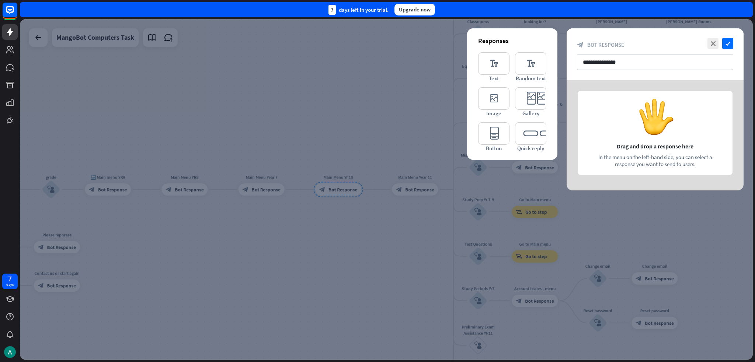
click at [240, 215] on div at bounding box center [386, 189] width 733 height 341
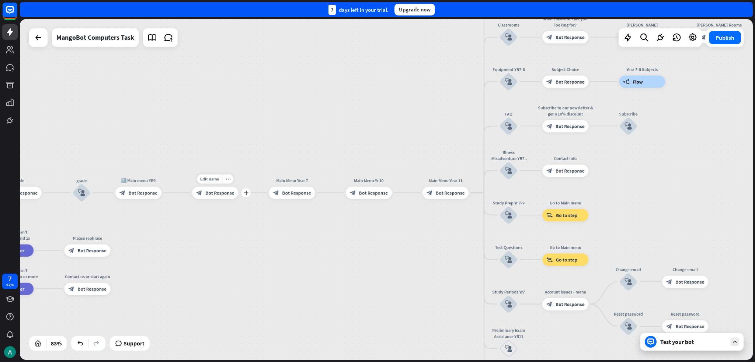
drag, startPoint x: 143, startPoint y: 209, endPoint x: 188, endPoint y: 209, distance: 44.2
click at [192, 199] on div "Edit name more_horiz plus block_bot_response Bot Response" at bounding box center [215, 193] width 46 height 12
click at [199, 195] on icon "block_bot_response" at bounding box center [199, 193] width 6 height 6
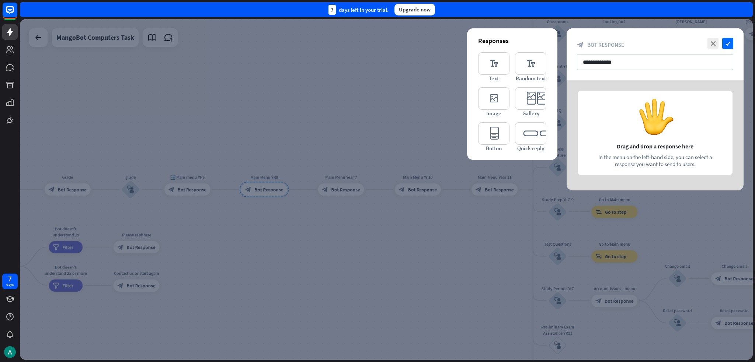
click at [335, 187] on div at bounding box center [386, 189] width 733 height 341
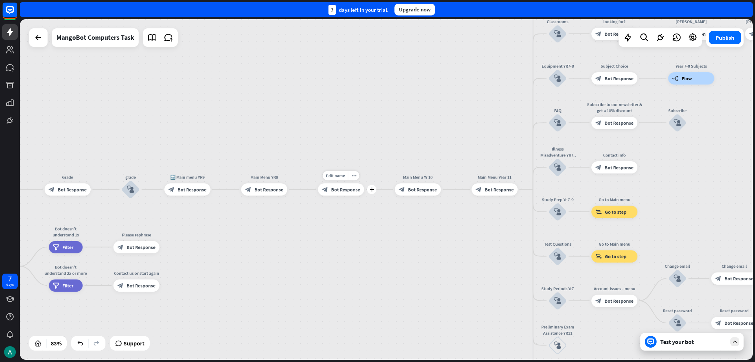
click at [333, 192] on span "Bot Response" at bounding box center [345, 189] width 29 height 6
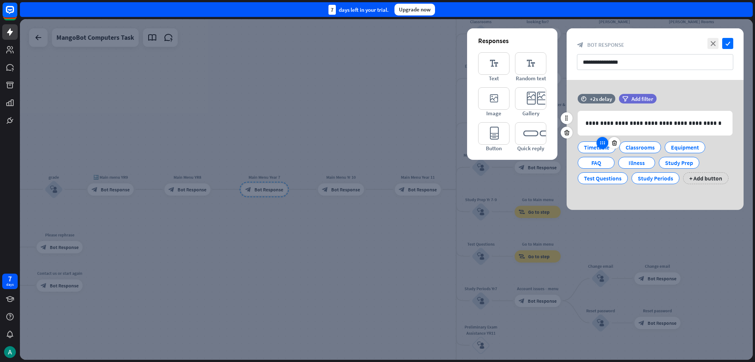
click at [377, 145] on icon at bounding box center [602, 143] width 7 height 7
drag, startPoint x: 599, startPoint y: 145, endPoint x: 600, endPoint y: 149, distance: 3.8
click at [377, 149] on div at bounding box center [608, 143] width 24 height 12
click at [377, 116] on icon at bounding box center [566, 118] width 7 height 7
click at [279, 193] on div at bounding box center [386, 189] width 733 height 341
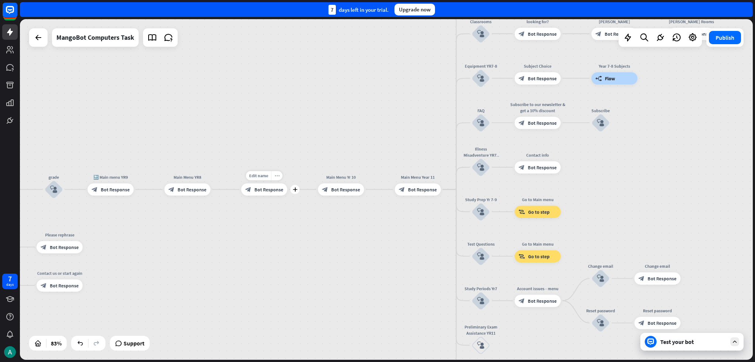
click
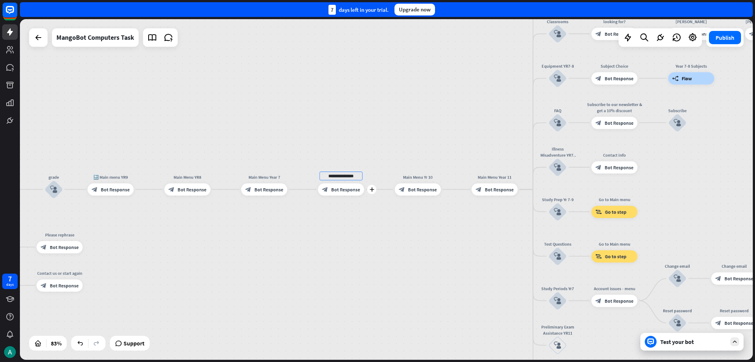
type input "**********"
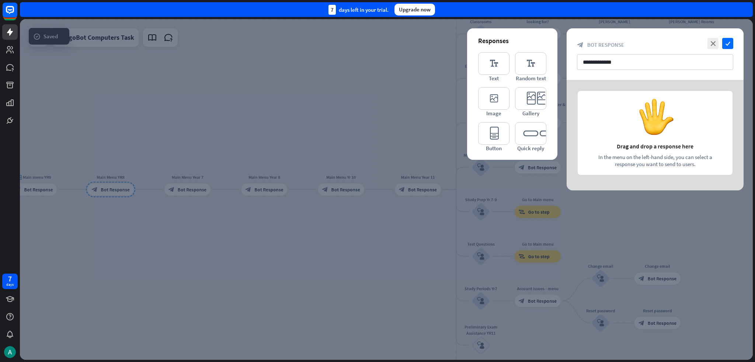
drag, startPoint x: 113, startPoint y: 192, endPoint x: 137, endPoint y: 190, distance: 23.6
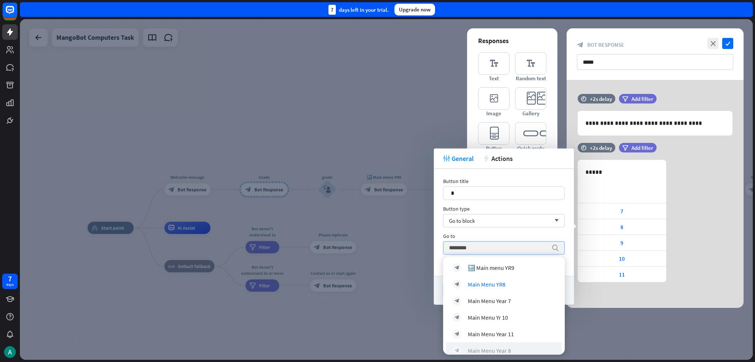
type input "********"
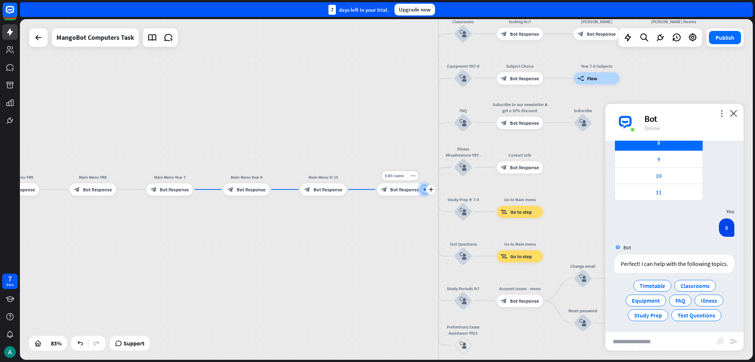
scroll to position [121, 0]
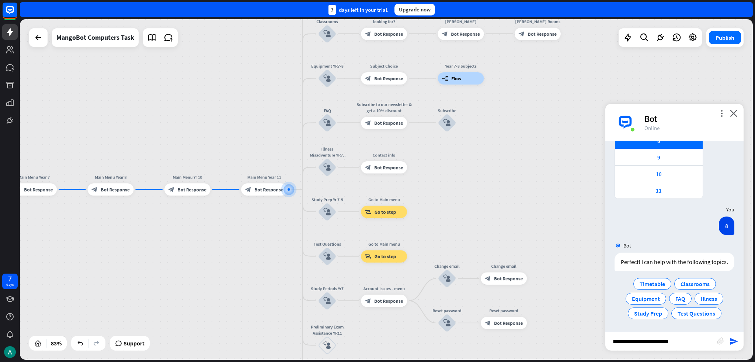
type input "**********"
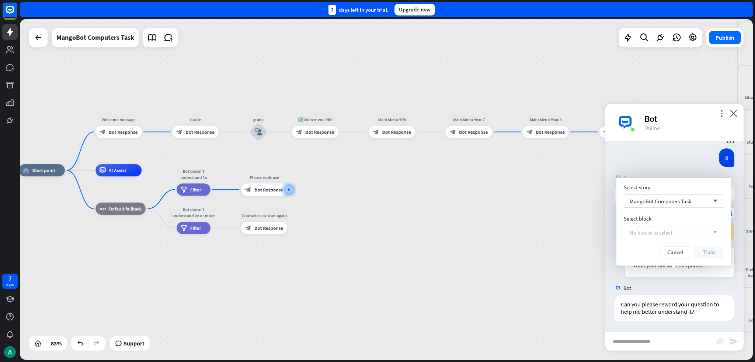
scroll to position [189, 0]
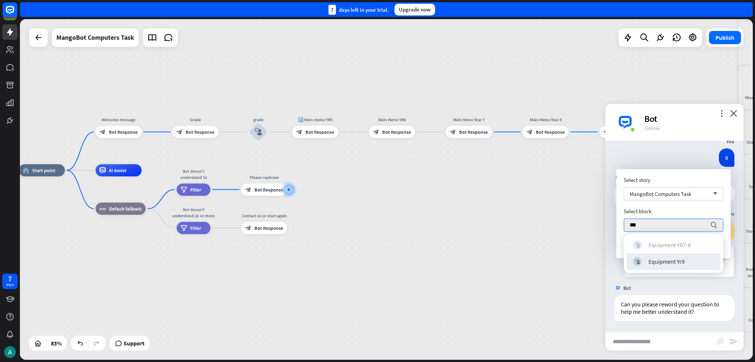
type input "***"
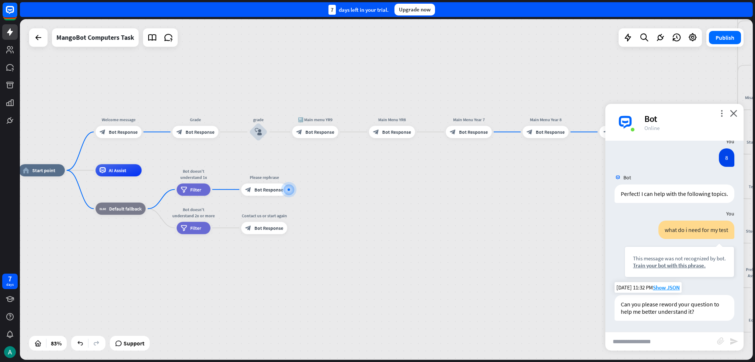
scroll to position [182, 0]
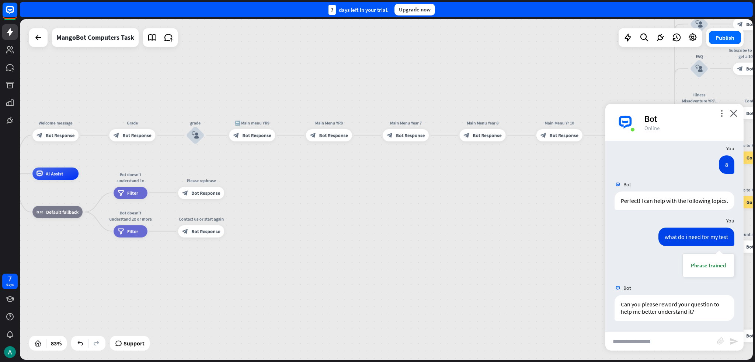
drag, startPoint x: 542, startPoint y: 226, endPoint x: 417, endPoint y: 231, distance: 125.1
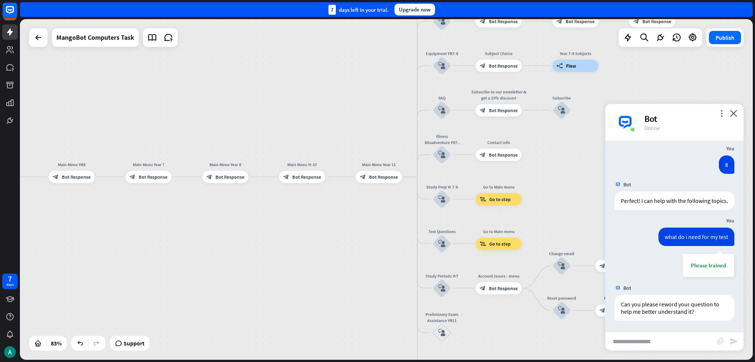
drag, startPoint x: 454, startPoint y: 213, endPoint x: 344, endPoint y: 243, distance: 113.8
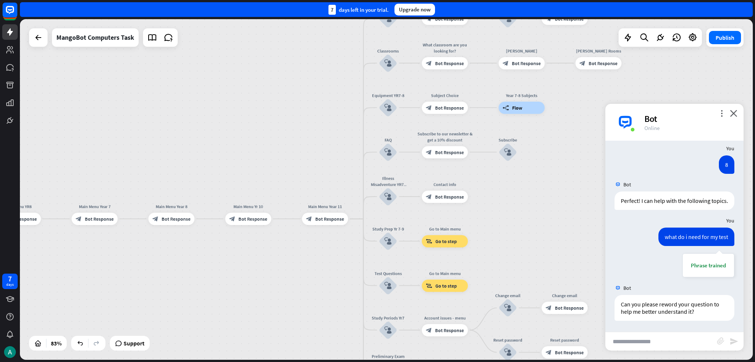
drag, startPoint x: 547, startPoint y: 179, endPoint x: 488, endPoint y: 243, distance: 87.4
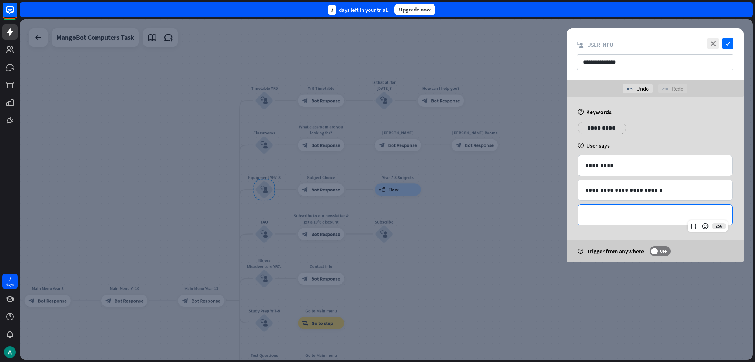
drag, startPoint x: 612, startPoint y: 218, endPoint x: 621, endPoint y: 215, distance: 8.9
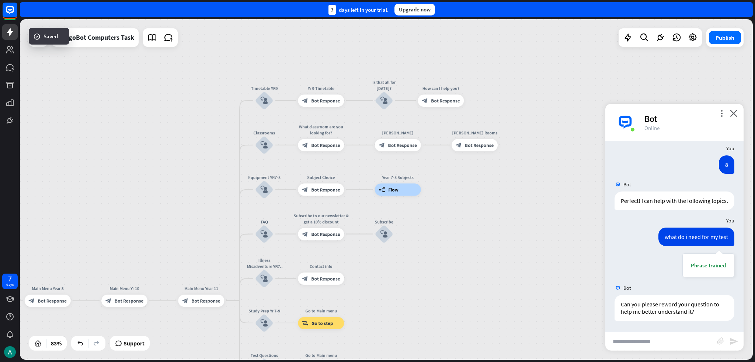
drag, startPoint x: 507, startPoint y: 254, endPoint x: 580, endPoint y: 201, distance: 91.0
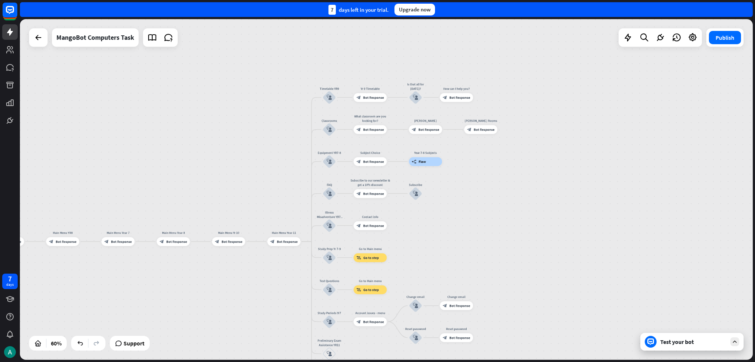
drag, startPoint x: 713, startPoint y: 350, endPoint x: 713, endPoint y: 346, distance: 3.7
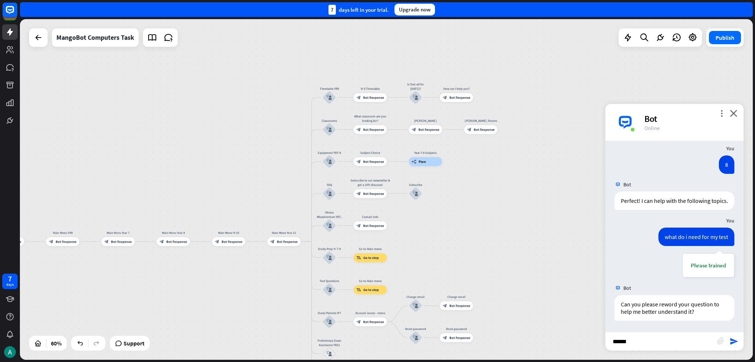
type input "*******"
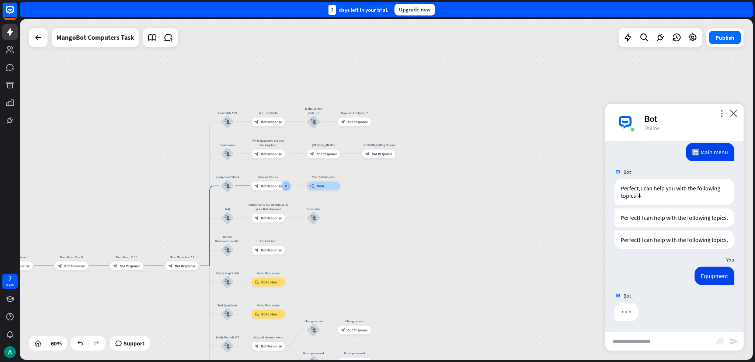
scroll to position [570, 0]
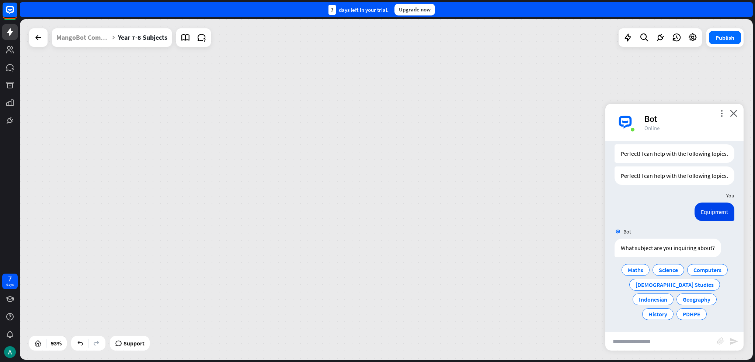
scroll to position [621, 0]
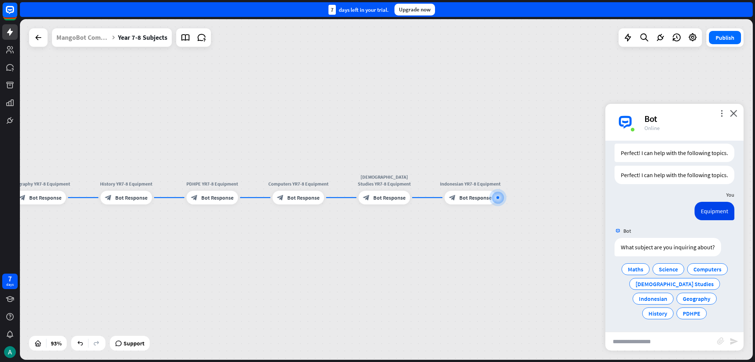
drag, startPoint x: 241, startPoint y: 233, endPoint x: 475, endPoint y: 231, distance: 234.0
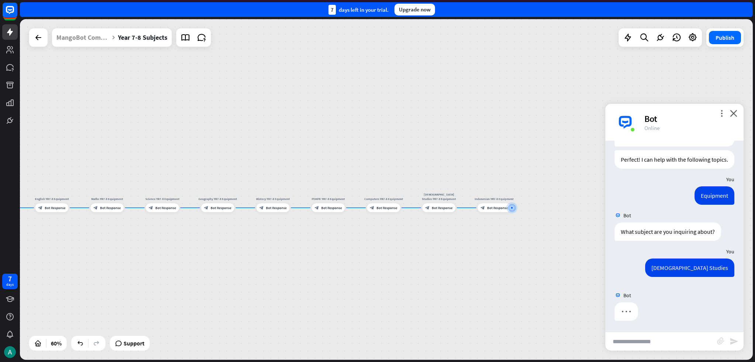
scroll to position [607, 0]
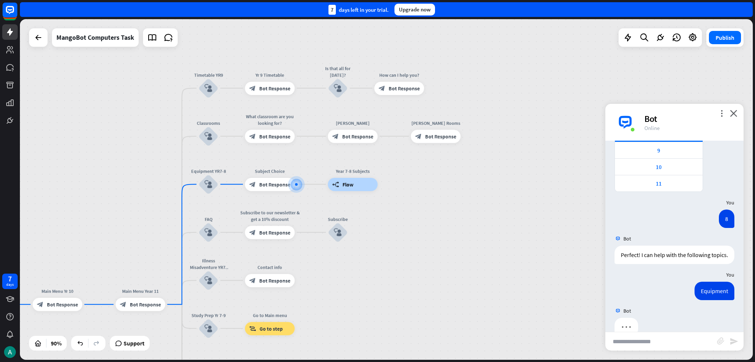
scroll to position [143, 0]
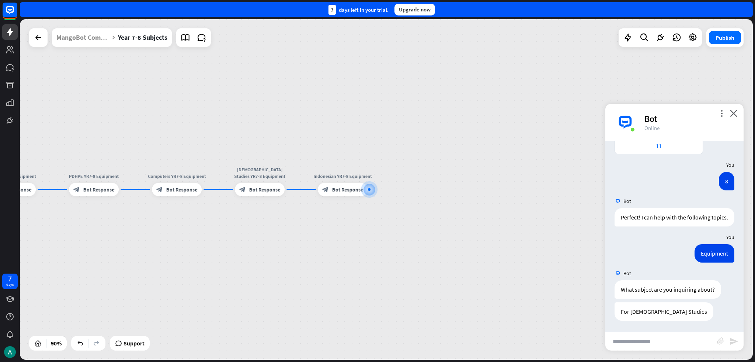
scroll to position [165, 0]
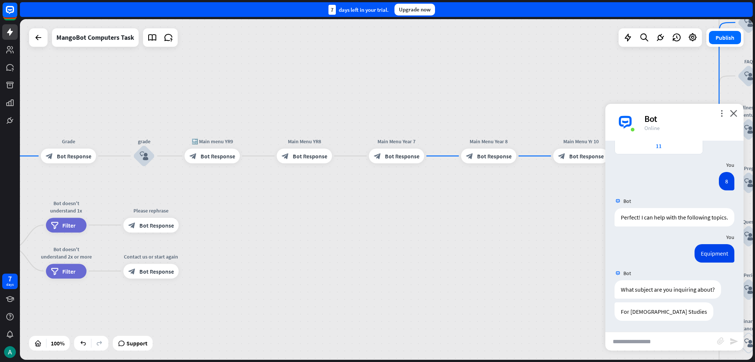
drag, startPoint x: 486, startPoint y: 165, endPoint x: 189, endPoint y: 179, distance: 297.4
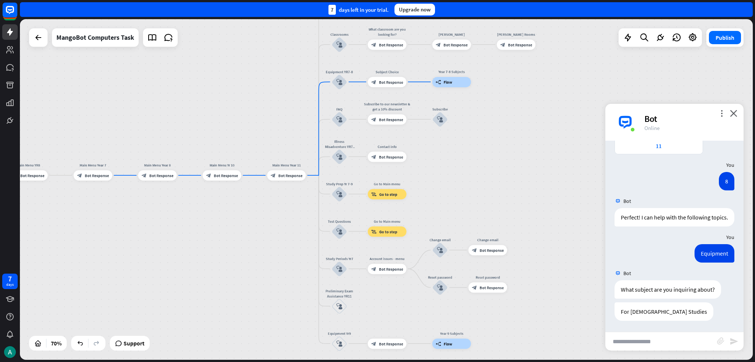
drag, startPoint x: 496, startPoint y: 214, endPoint x: 192, endPoint y: 214, distance: 304.7
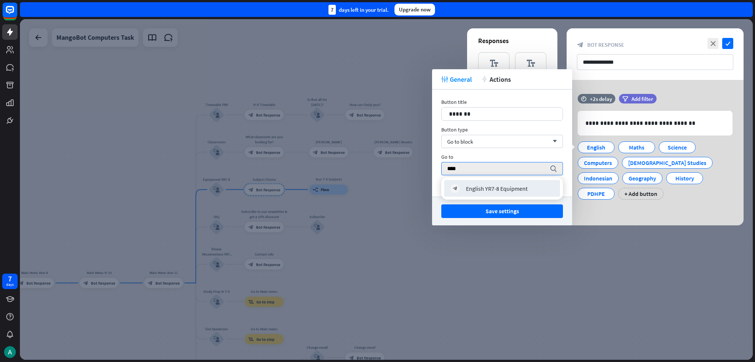
type input "****"
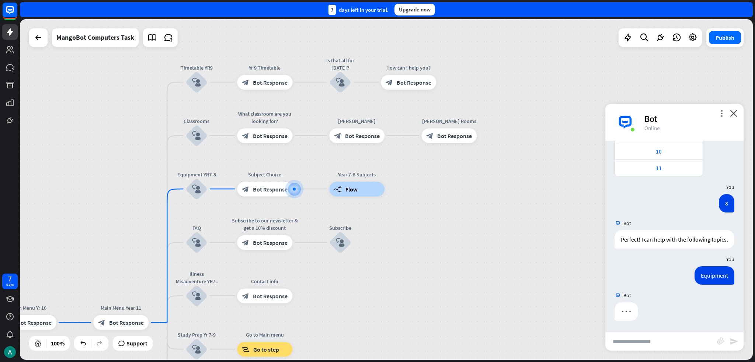
scroll to position [143, 0]
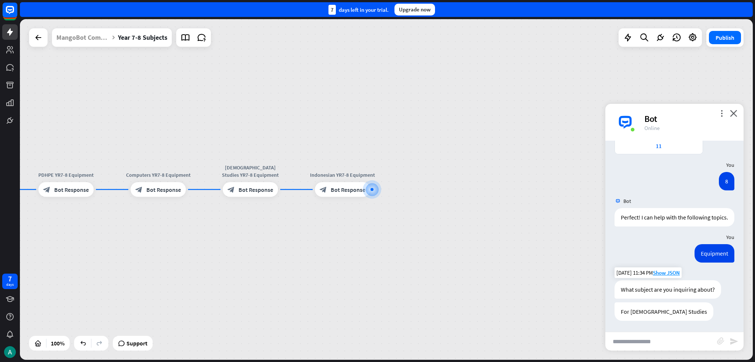
scroll to position [165, 0]
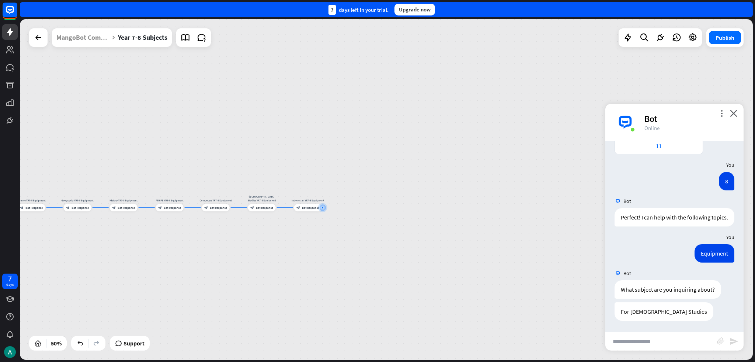
drag, startPoint x: 326, startPoint y: 233, endPoint x: 501, endPoint y: 219, distance: 174.9
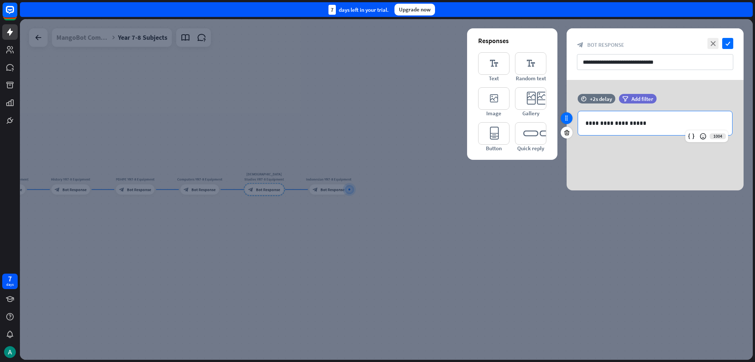
drag, startPoint x: 558, startPoint y: 113, endPoint x: 565, endPoint y: 116, distance: 7.6
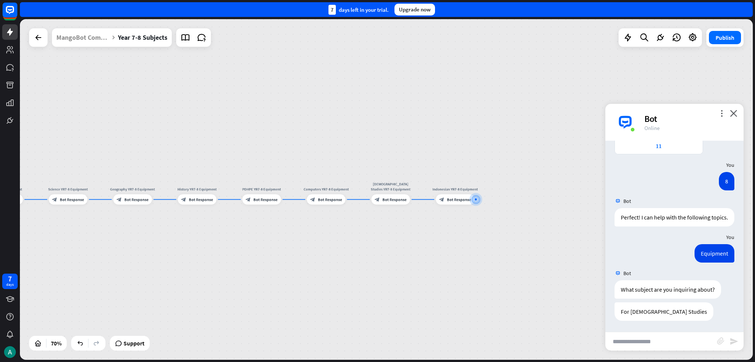
drag, startPoint x: 274, startPoint y: 272, endPoint x: 489, endPoint y: 272, distance: 215.6
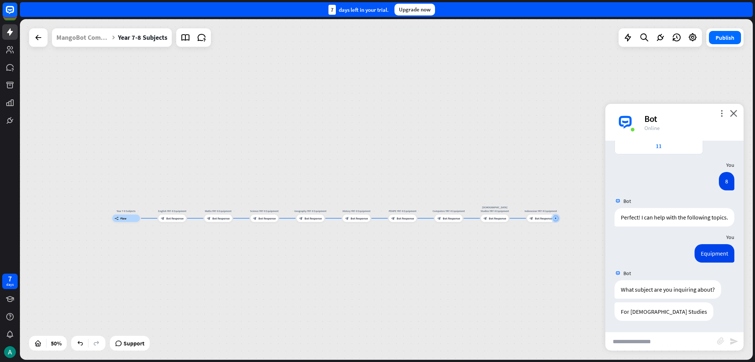
drag, startPoint x: 235, startPoint y: 261, endPoint x: 209, endPoint y: 248, distance: 29.3
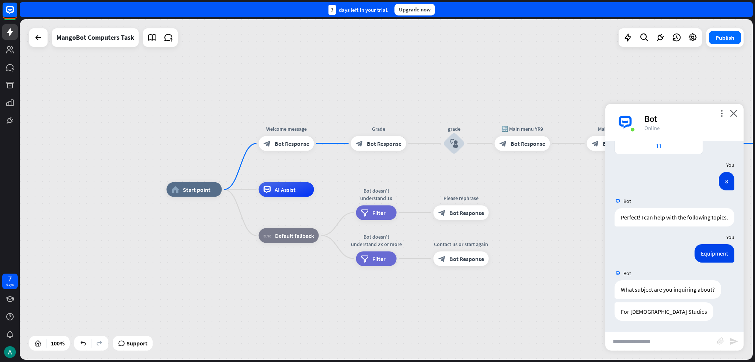
drag, startPoint x: 519, startPoint y: 240, endPoint x: 289, endPoint y: 247, distance: 230.4
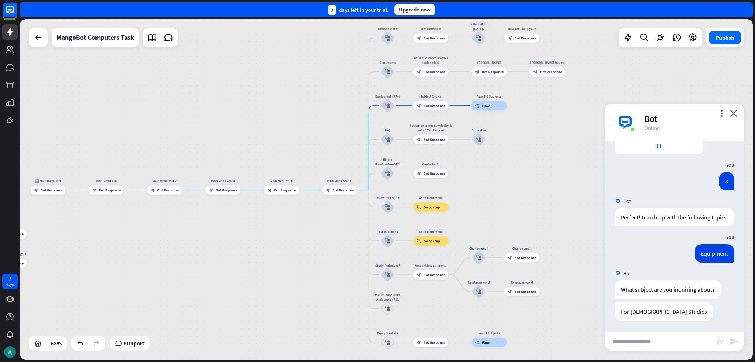
drag, startPoint x: 514, startPoint y: 237, endPoint x: 206, endPoint y: 234, distance: 308.1
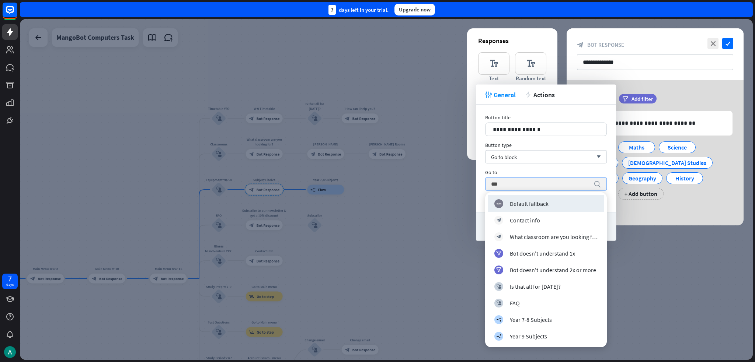
type input "****"
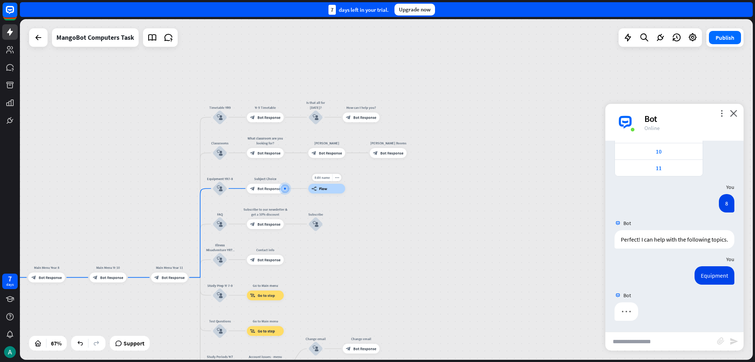
scroll to position [143, 0]
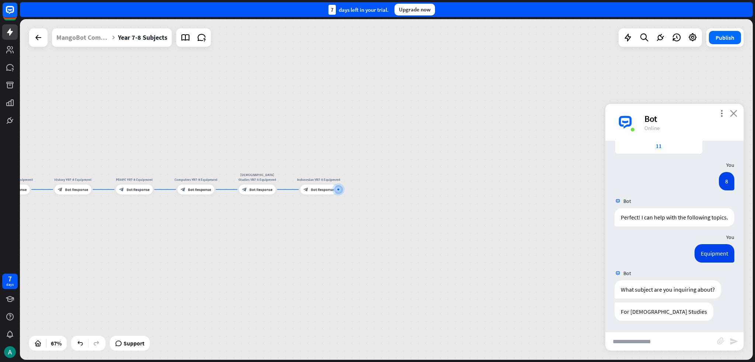
scroll to position [165, 0]
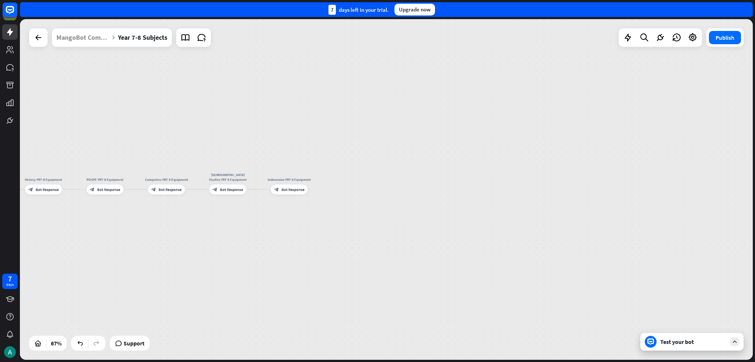
drag, startPoint x: 455, startPoint y: 246, endPoint x: 646, endPoint y: 224, distance: 192.1
drag, startPoint x: 635, startPoint y: 240, endPoint x: 719, endPoint y: 234, distance: 84.2
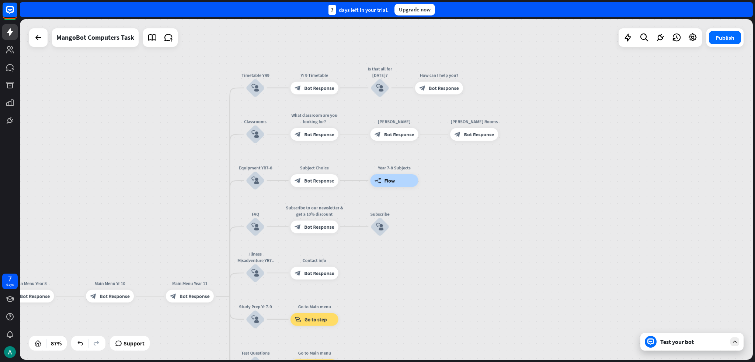
drag, startPoint x: 517, startPoint y: 180, endPoint x: 526, endPoint y: 178, distance: 9.5
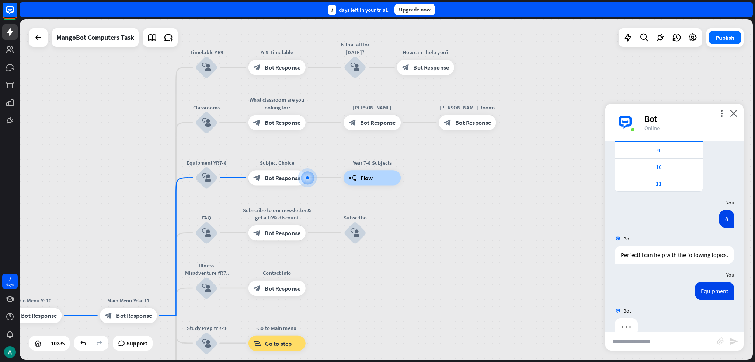
scroll to position [143, 0]
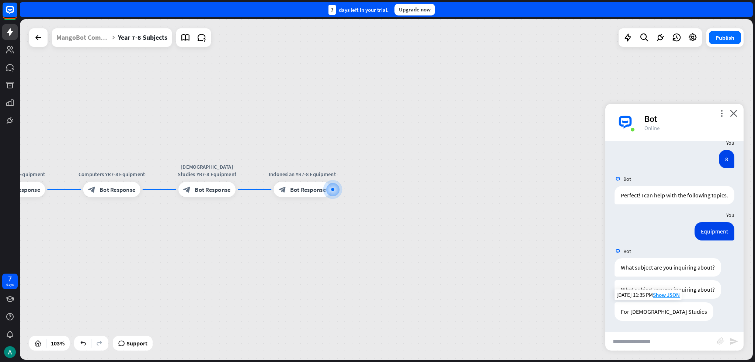
scroll to position [188, 0]
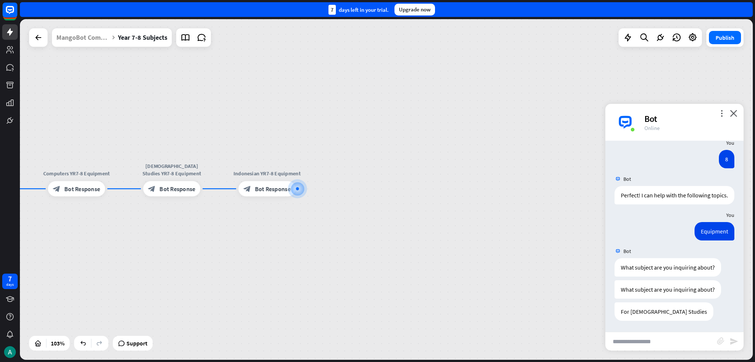
drag, startPoint x: 299, startPoint y: 264, endPoint x: 389, endPoint y: 242, distance: 92.6
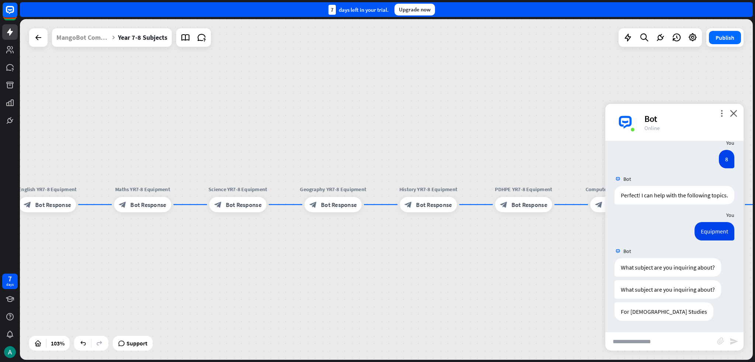
drag, startPoint x: 333, startPoint y: 235, endPoint x: 560, endPoint y: 248, distance: 227.4
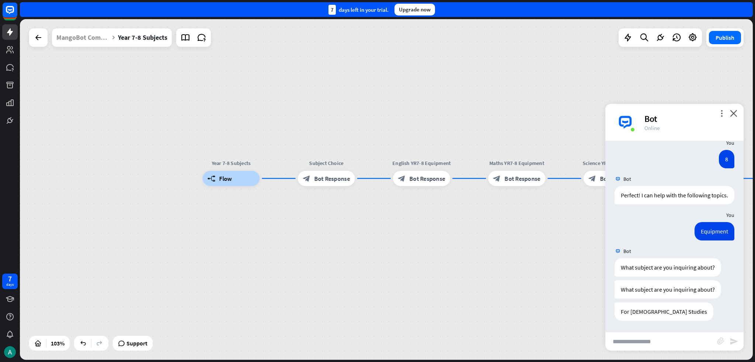
drag, startPoint x: 217, startPoint y: 235, endPoint x: 471, endPoint y: 205, distance: 255.0
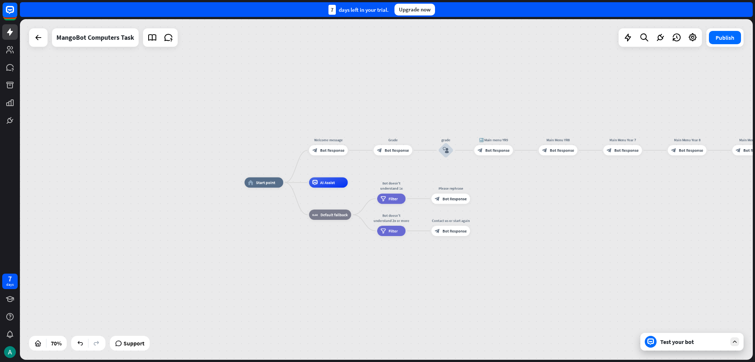
drag, startPoint x: 531, startPoint y: 220, endPoint x: 509, endPoint y: 224, distance: 22.5
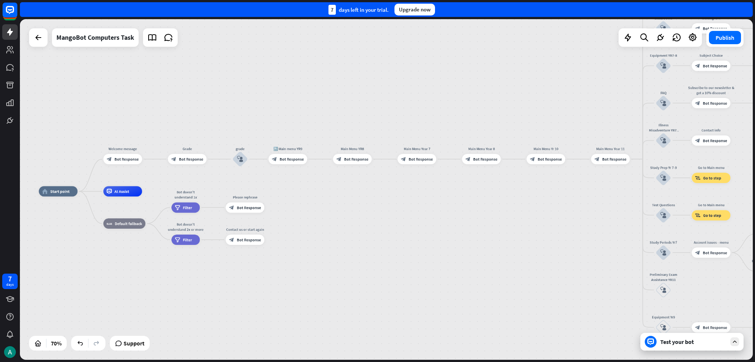
drag, startPoint x: 581, startPoint y: 207, endPoint x: 369, endPoint y: 178, distance: 213.5
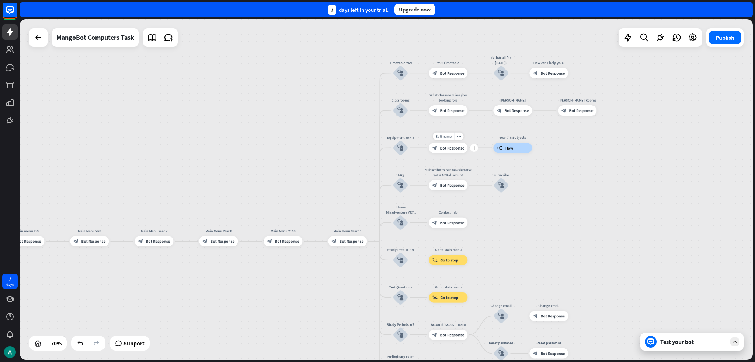
drag, startPoint x: 513, startPoint y: 83, endPoint x: 453, endPoint y: 162, distance: 99.2
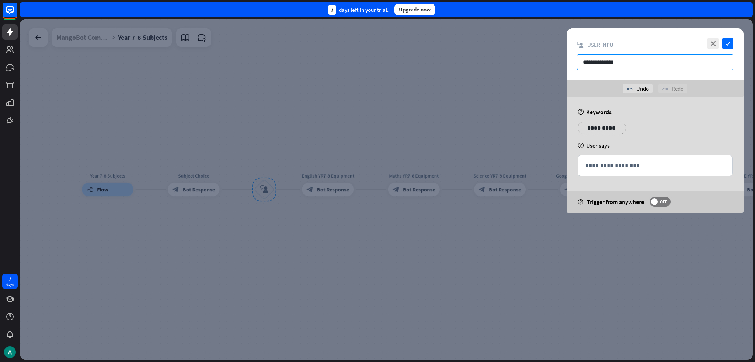
type input "**********"
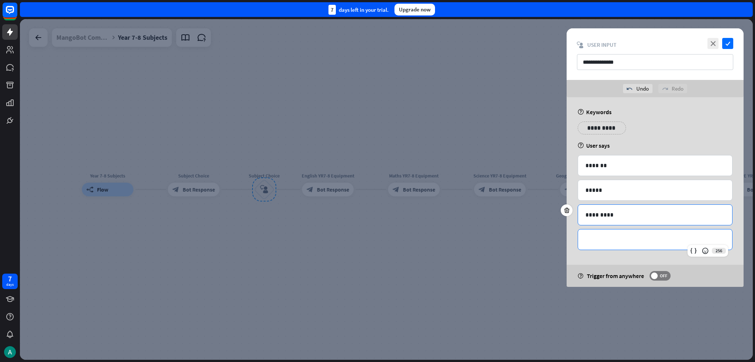
drag, startPoint x: 651, startPoint y: 203, endPoint x: 663, endPoint y: 219, distance: 20.0
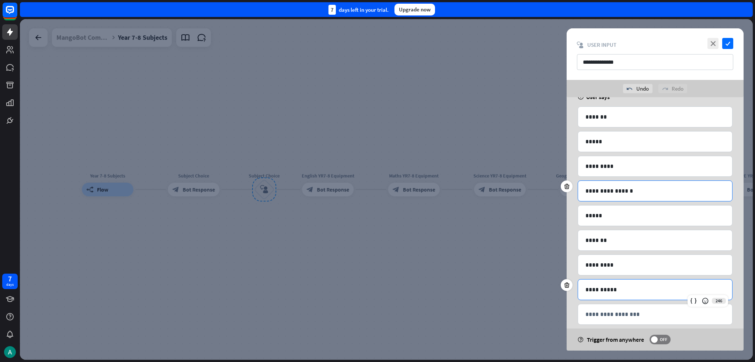
scroll to position [58, 0]
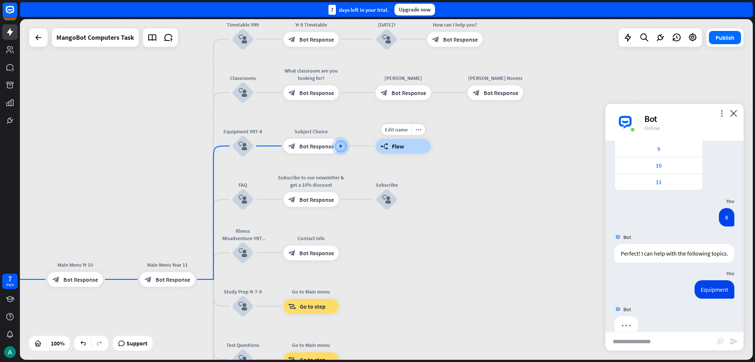
scroll to position [143, 0]
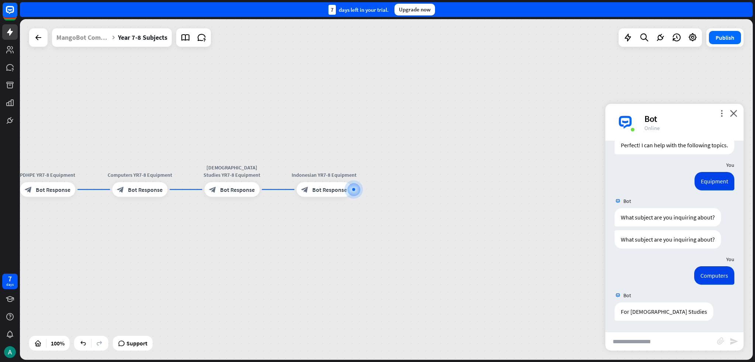
scroll to position [238, 0]
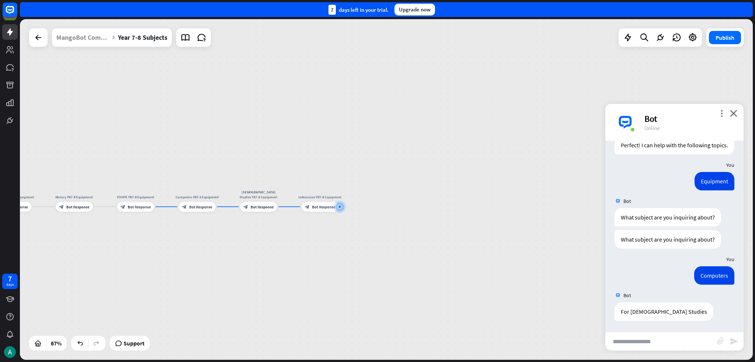
drag, startPoint x: 268, startPoint y: 243, endPoint x: 282, endPoint y: 240, distance: 14.0
drag, startPoint x: 200, startPoint y: 219, endPoint x: 521, endPoint y: 212, distance: 320.7
drag, startPoint x: 291, startPoint y: 208, endPoint x: 374, endPoint y: 205, distance: 83.0
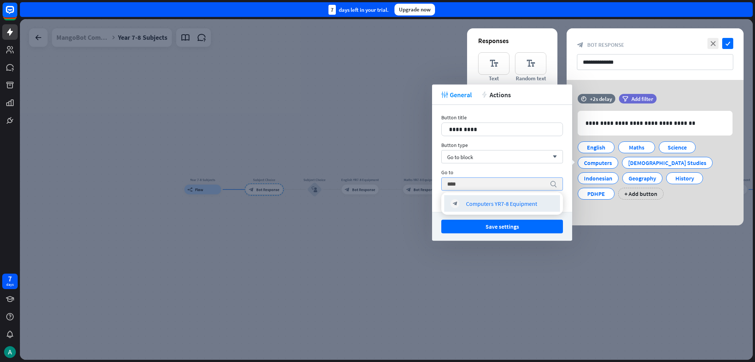
type input "****"
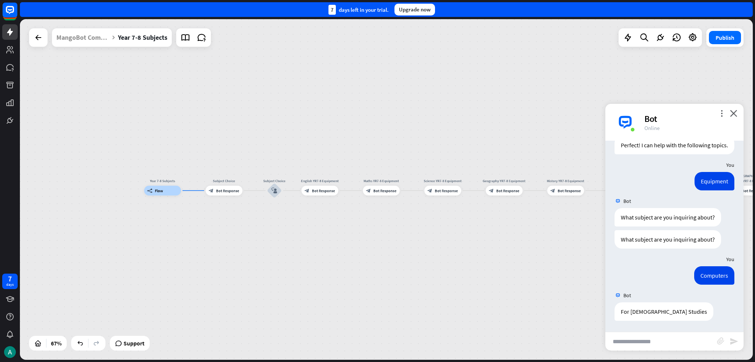
drag, startPoint x: 514, startPoint y: 233, endPoint x: 357, endPoint y: 238, distance: 157.5
drag, startPoint x: 537, startPoint y: 229, endPoint x: 497, endPoint y: 227, distance: 39.1
drag, startPoint x: 493, startPoint y: 226, endPoint x: 394, endPoint y: 217, distance: 99.2
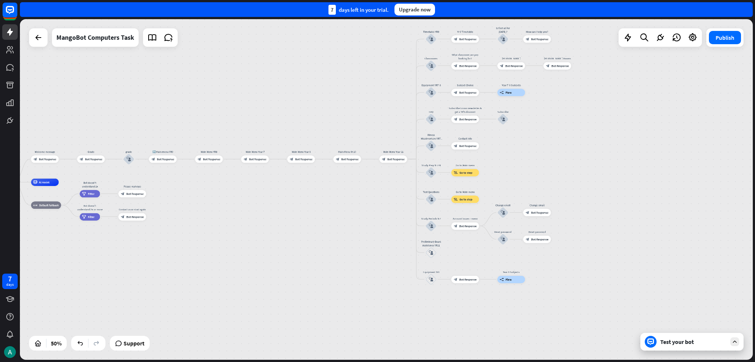
drag, startPoint x: 433, startPoint y: 236, endPoint x: 623, endPoint y: 133, distance: 216.0
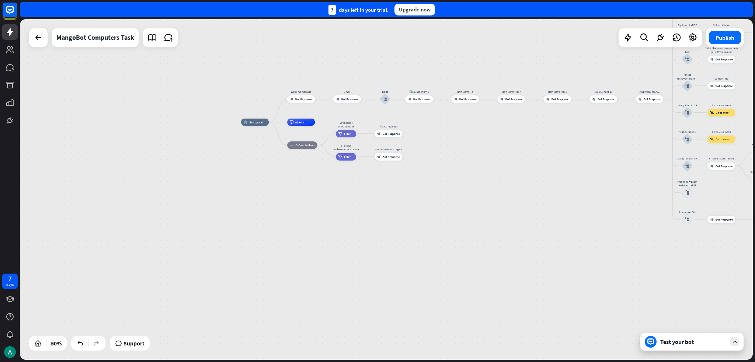
drag, startPoint x: 299, startPoint y: 239, endPoint x: 526, endPoint y: 197, distance: 231.1
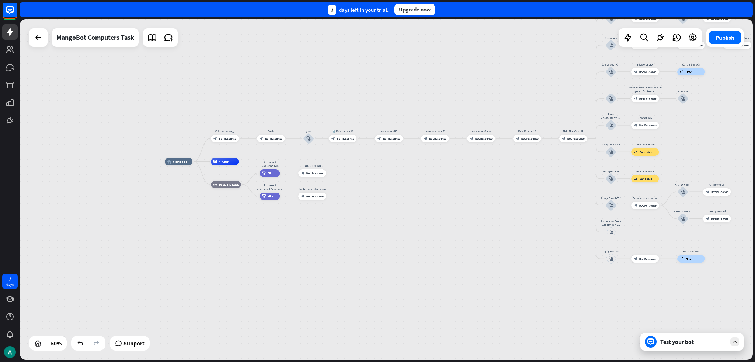
drag, startPoint x: 538, startPoint y: 141, endPoint x: 454, endPoint y: 184, distance: 94.8
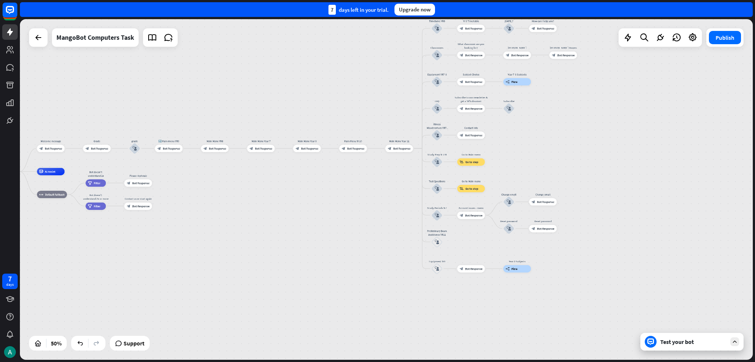
drag, startPoint x: 472, startPoint y: 206, endPoint x: 292, endPoint y: 216, distance: 180.5
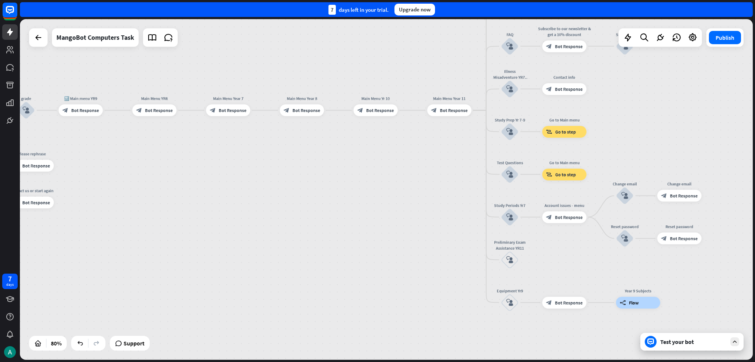
drag, startPoint x: 311, startPoint y: 230, endPoint x: 270, endPoint y: 255, distance: 47.5
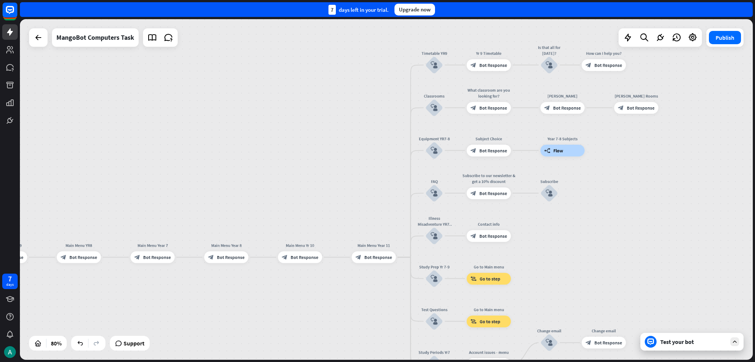
drag, startPoint x: 282, startPoint y: 266, endPoint x: 295, endPoint y: 380, distance: 113.9
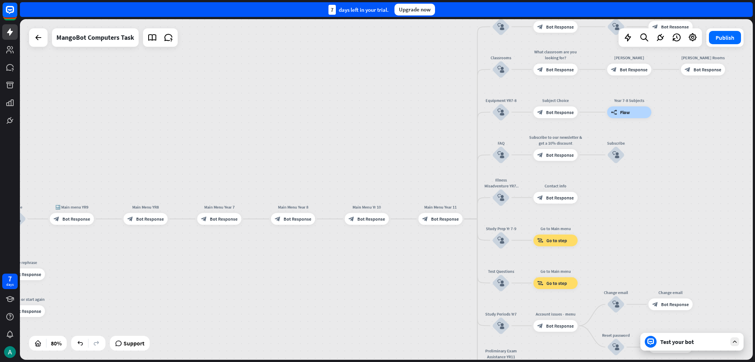
drag, startPoint x: 224, startPoint y: 103, endPoint x: 284, endPoint y: 66, distance: 69.8
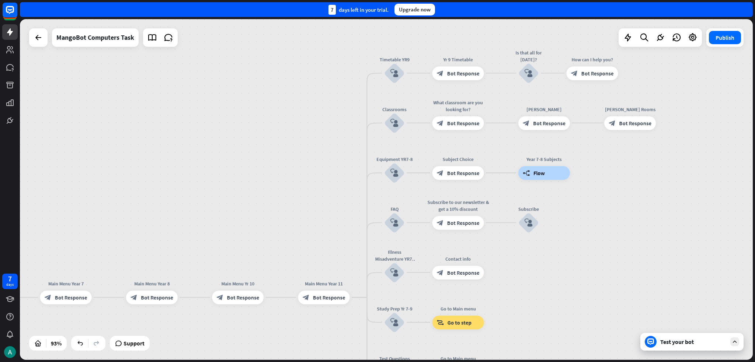
drag, startPoint x: 276, startPoint y: 147, endPoint x: 270, endPoint y: 213, distance: 65.9
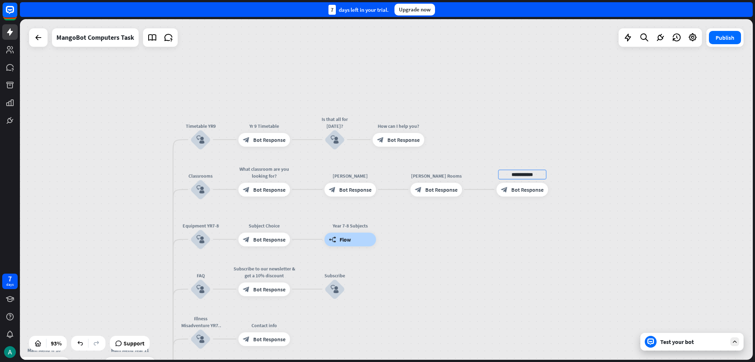
type input "**********"
type input "*********"
type input "**********"
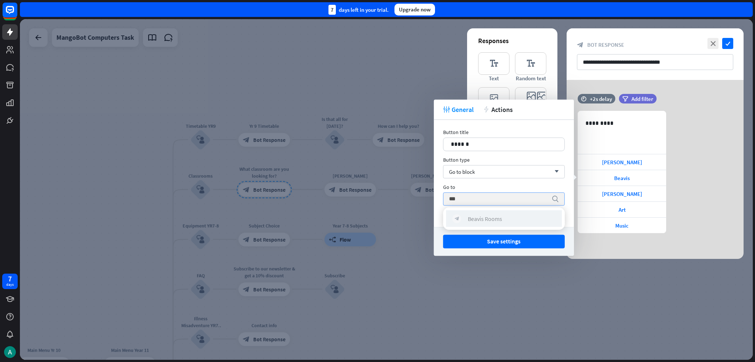
type input "***"
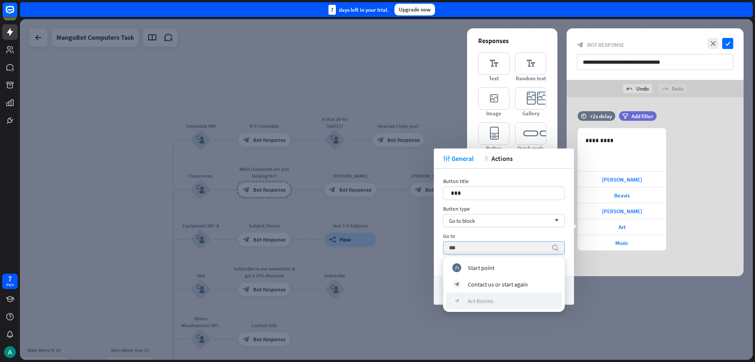
type input "***"
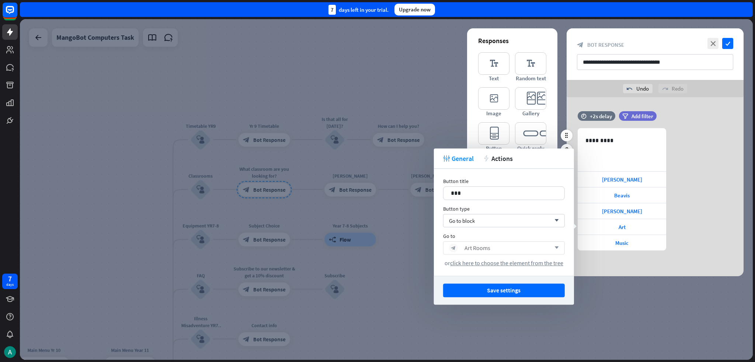
drag, startPoint x: 628, startPoint y: 242, endPoint x: 597, endPoint y: 250, distance: 32.1
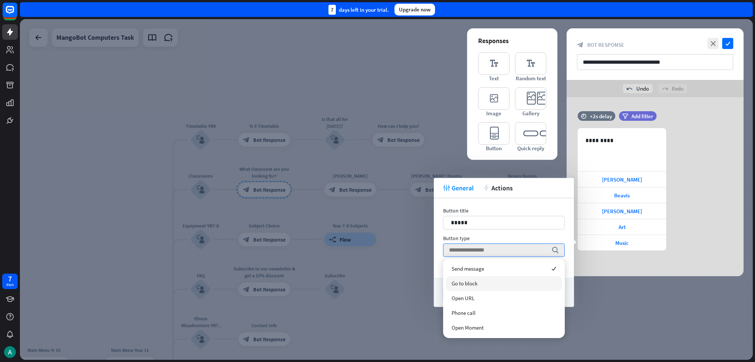
drag, startPoint x: 470, startPoint y: 282, endPoint x: 492, endPoint y: 284, distance: 21.5
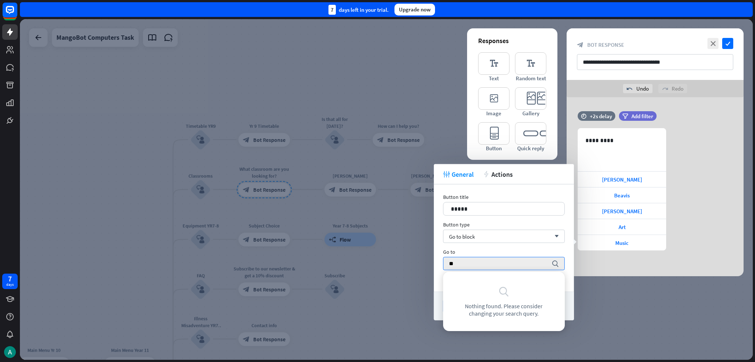
type input "*"
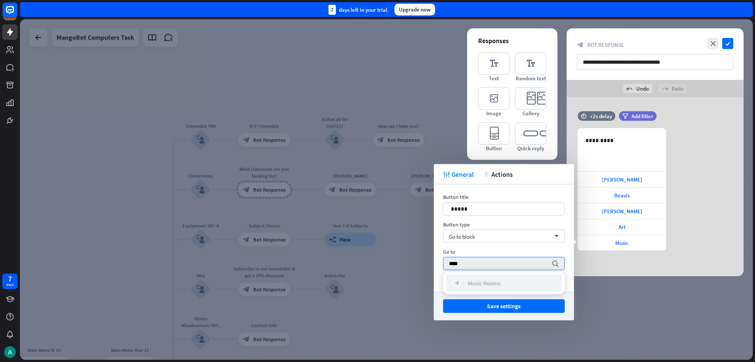
type input "****"
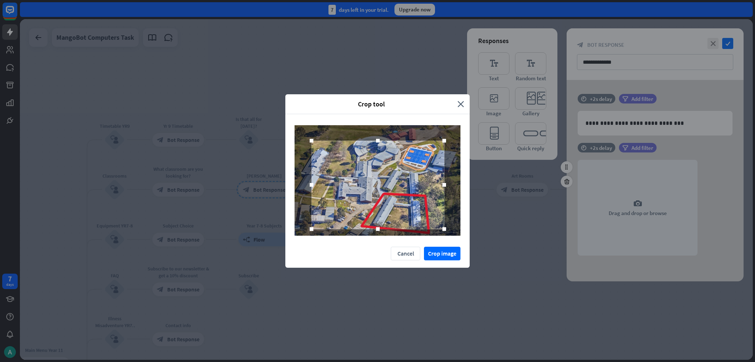
drag, startPoint x: 388, startPoint y: 180, endPoint x: 389, endPoint y: 185, distance: 5.5
drag, startPoint x: 447, startPoint y: 231, endPoint x: 467, endPoint y: 239, distance: 21.4
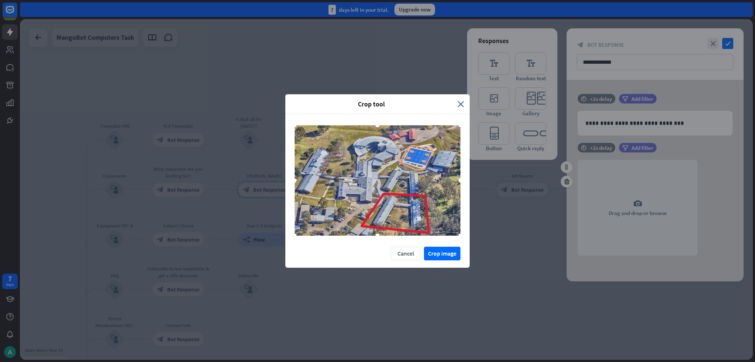
drag, startPoint x: 311, startPoint y: 141, endPoint x: 277, endPoint y: 124, distance: 38.1
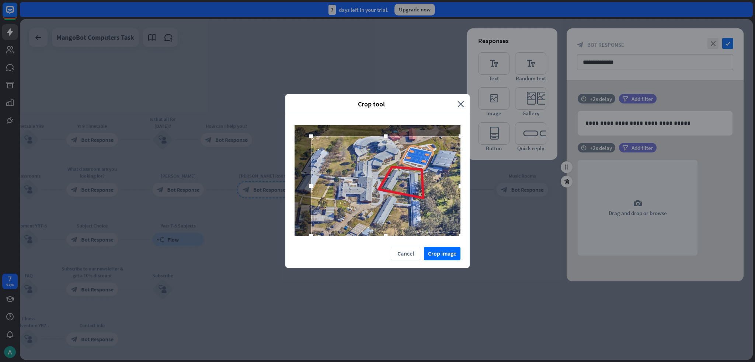
drag, startPoint x: 447, startPoint y: 229, endPoint x: 467, endPoint y: 246, distance: 26.4
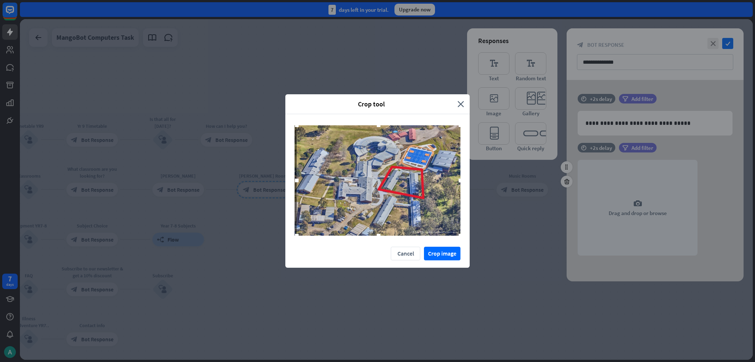
drag, startPoint x: 310, startPoint y: 138, endPoint x: 296, endPoint y: 116, distance: 26.4
drag, startPoint x: 299, startPoint y: 127, endPoint x: 286, endPoint y: 122, distance: 14.5
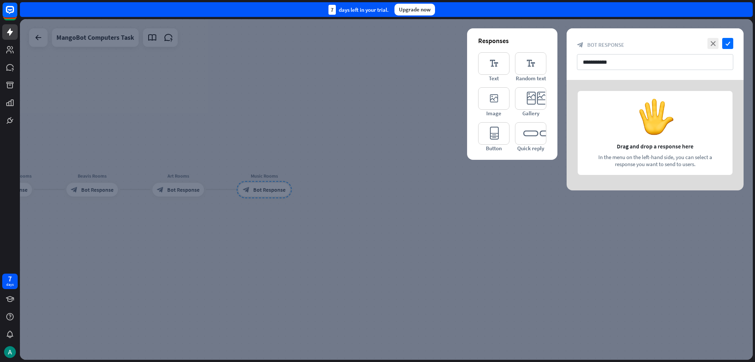
drag, startPoint x: 294, startPoint y: 194, endPoint x: 290, endPoint y: 193, distance: 3.8
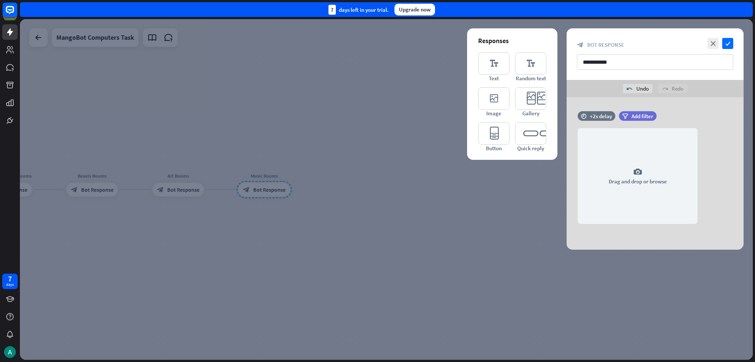
drag, startPoint x: 661, startPoint y: 42, endPoint x: 654, endPoint y: 44, distance: 7.6
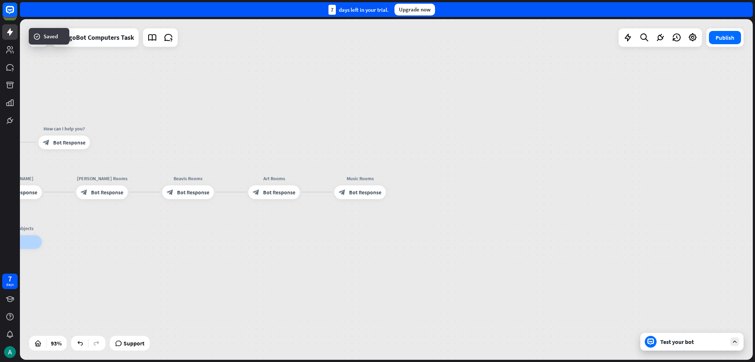
drag, startPoint x: 182, startPoint y: 232, endPoint x: 345, endPoint y: 223, distance: 163.1
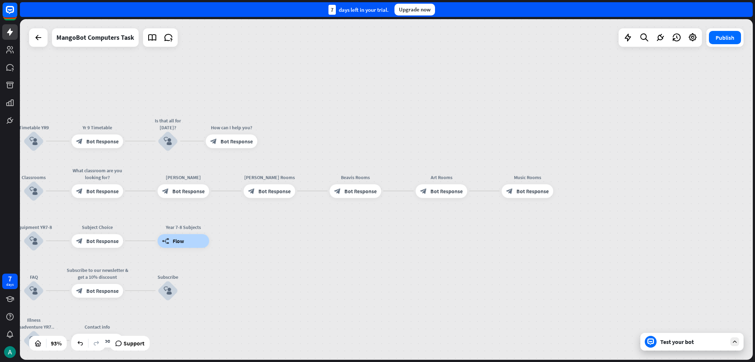
drag, startPoint x: 140, startPoint y: 206, endPoint x: 235, endPoint y: 216, distance: 95.6
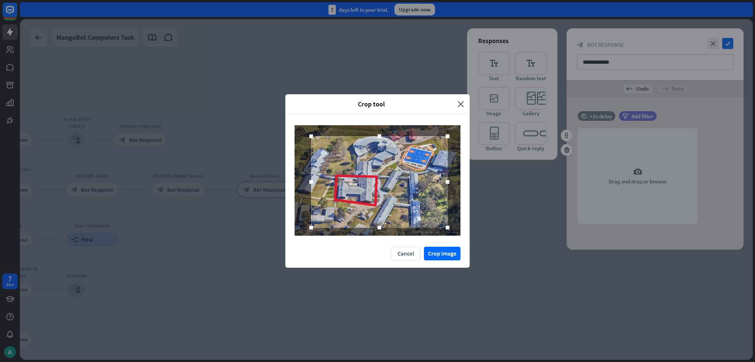
drag, startPoint x: 447, startPoint y: 228, endPoint x: 389, endPoint y: 193, distance: 67.0
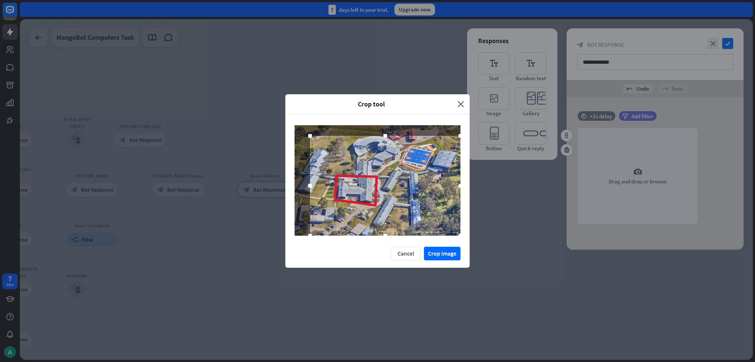
drag, startPoint x: 312, startPoint y: 137, endPoint x: 284, endPoint y: 116, distance: 34.8
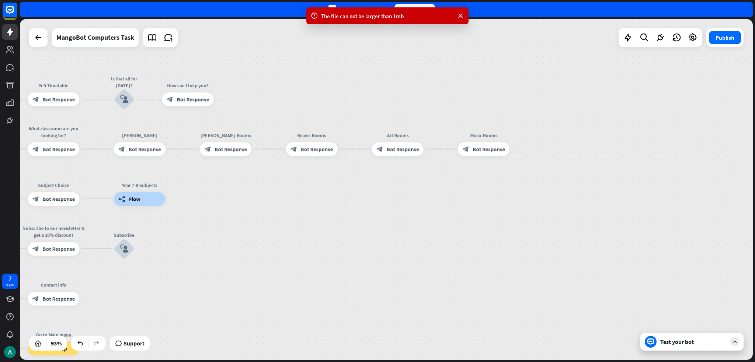
drag, startPoint x: 369, startPoint y: 235, endPoint x: 580, endPoint y: 169, distance: 221.3
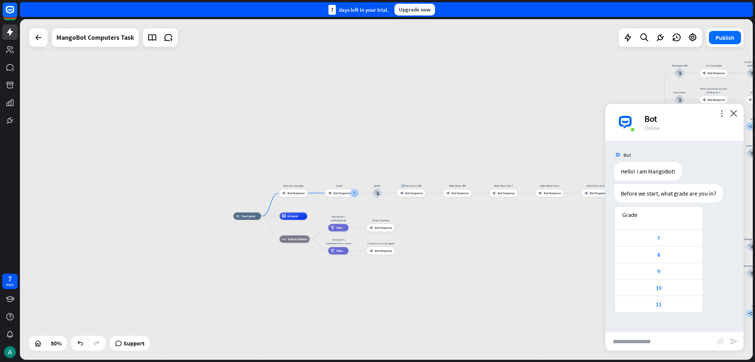
click at [377, 243] on div "home_2 Start point Welcome message block_bot_response Bot Response Grade block_…" at bounding box center [416, 301] width 366 height 171
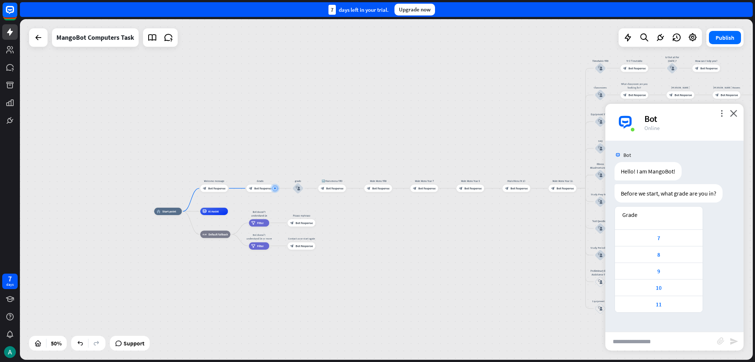
drag, startPoint x: 430, startPoint y: 239, endPoint x: 430, endPoint y: 253, distance: 14.0
click at [336, 243] on div "home_2 Start point Welcome message block_bot_response Bot Response Grade block_…" at bounding box center [337, 297] width 366 height 171
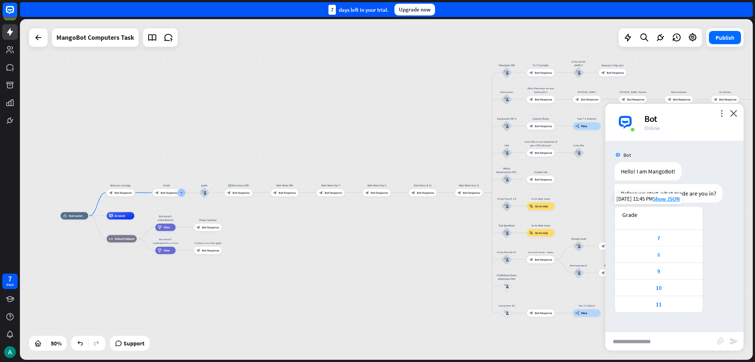
click at [377, 255] on div "8" at bounding box center [658, 254] width 80 height 7
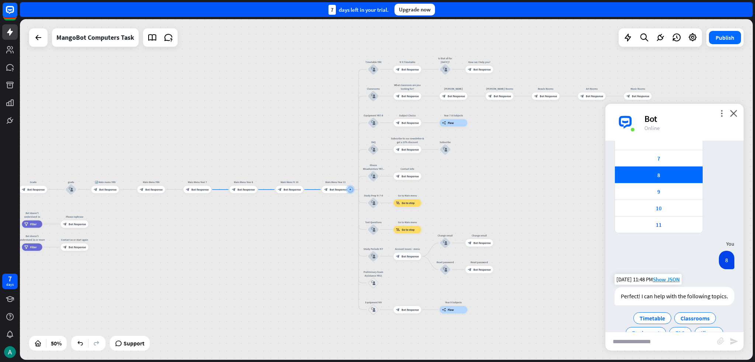
scroll to position [121, 0]
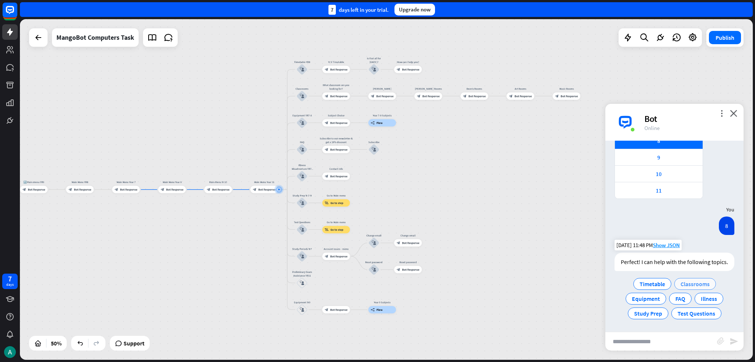
click at [377, 285] on span "Classrooms" at bounding box center [694, 283] width 29 height 7
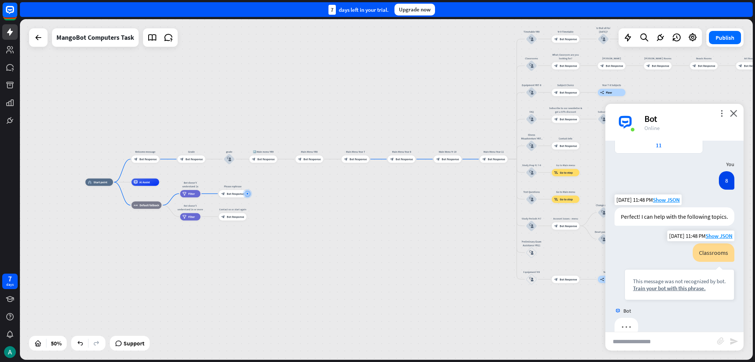
scroll to position [181, 0]
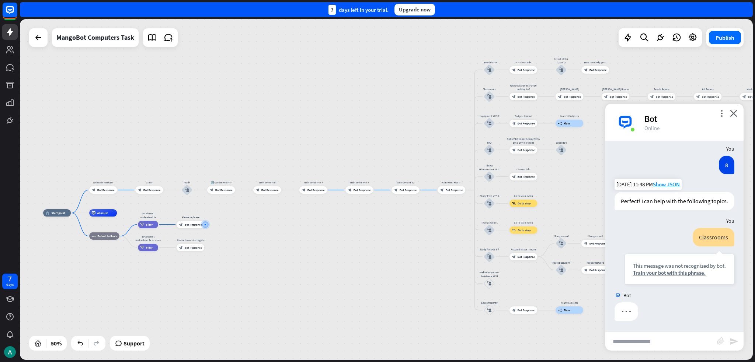
drag, startPoint x: 454, startPoint y: 238, endPoint x: 396, endPoint y: 261, distance: 61.9
click at [377, 261] on div "home_2 Start point Welcome message block_bot_response Bot Response Grade block_…" at bounding box center [226, 298] width 366 height 171
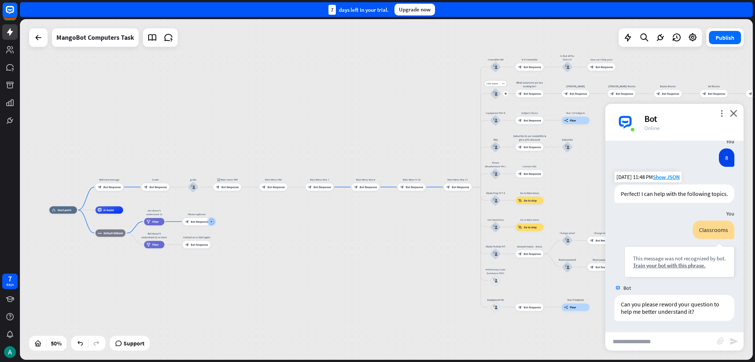
scroll to position [189, 0]
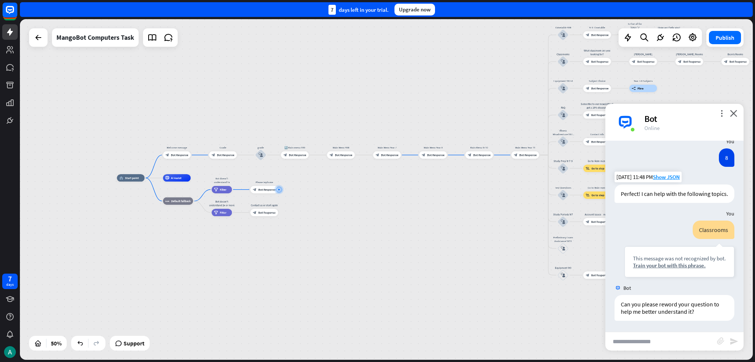
drag, startPoint x: 430, startPoint y: 132, endPoint x: 390, endPoint y: 151, distance: 43.9
click at [377, 151] on div "home_2 Start point Welcome message block_bot_response Bot Response Grade block_…" at bounding box center [386, 189] width 733 height 341
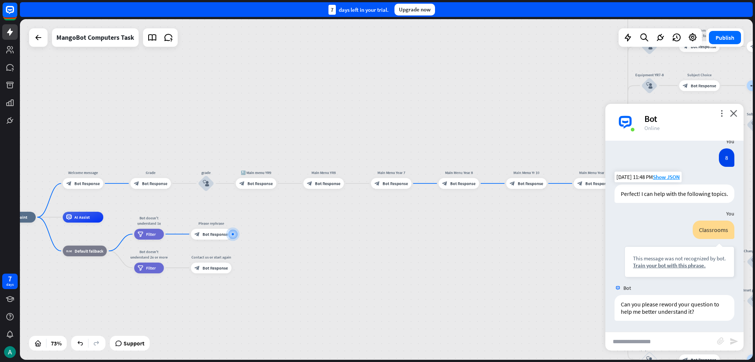
drag, startPoint x: 310, startPoint y: 162, endPoint x: 416, endPoint y: 154, distance: 107.1
click at [377, 154] on div "home_2 Start point Welcome message block_bot_response Bot Response Grade block_…" at bounding box center [386, 189] width 733 height 341
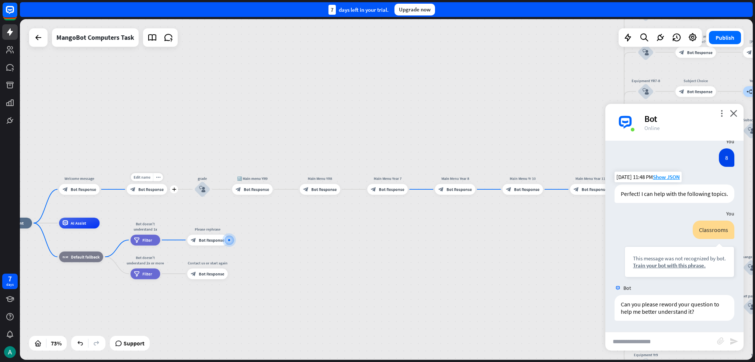
click at [152, 195] on div "Edit name more_horiz plus Grade block_bot_response Bot Response" at bounding box center [147, 189] width 41 height 11
click at [377, 191] on icon "block_bot_response" at bounding box center [441, 190] width 6 height 6
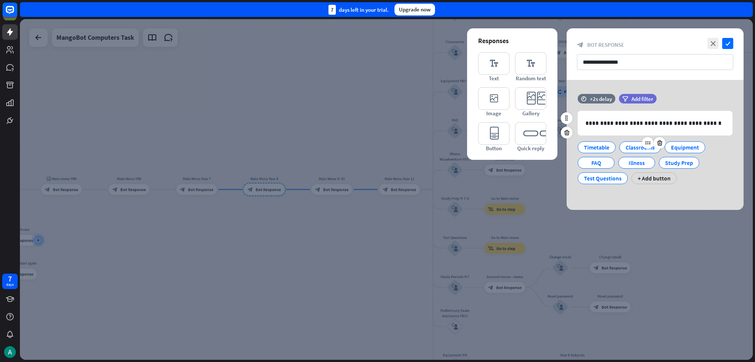
click at [377, 149] on div "Classrooms" at bounding box center [639, 147] width 29 height 11
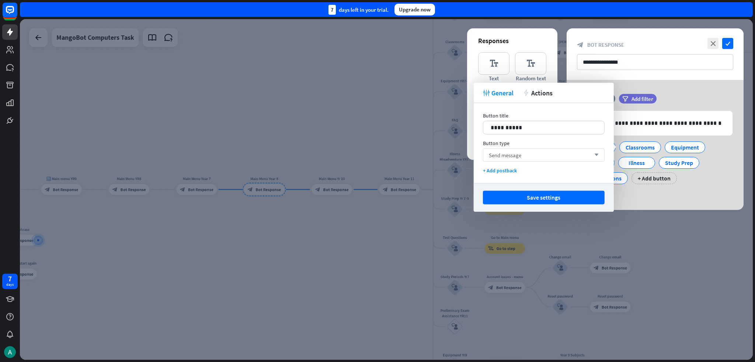
click at [377, 151] on div "Send message arrow_down" at bounding box center [544, 155] width 122 height 13
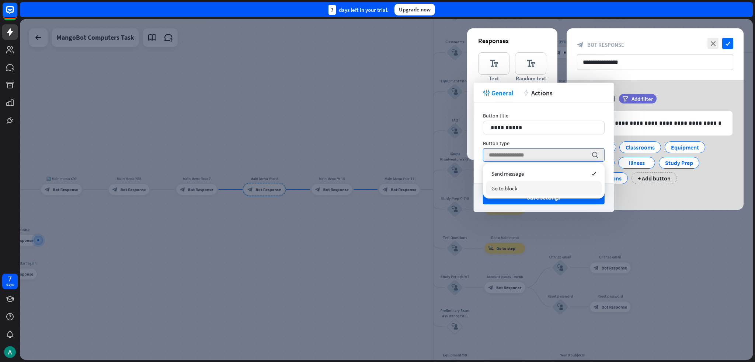
click at [377, 185] on div "Go to block" at bounding box center [544, 188] width 116 height 15
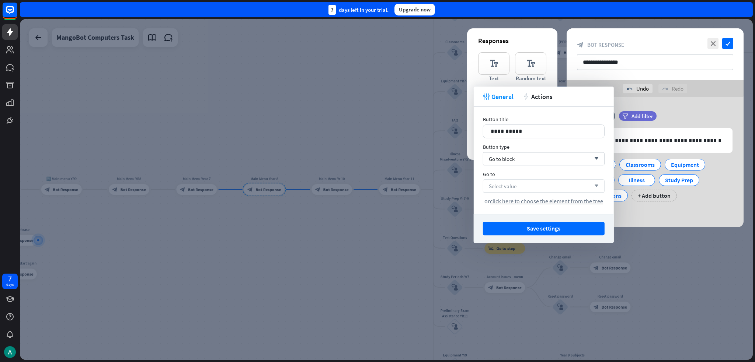
click at [377, 183] on span "Select value" at bounding box center [503, 186] width 28 height 7
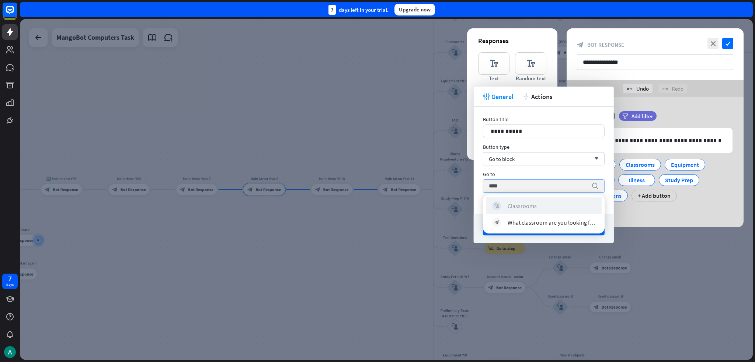
type input "****"
click at [377, 207] on div "block_user_input Classrooms" at bounding box center [543, 205] width 103 height 9
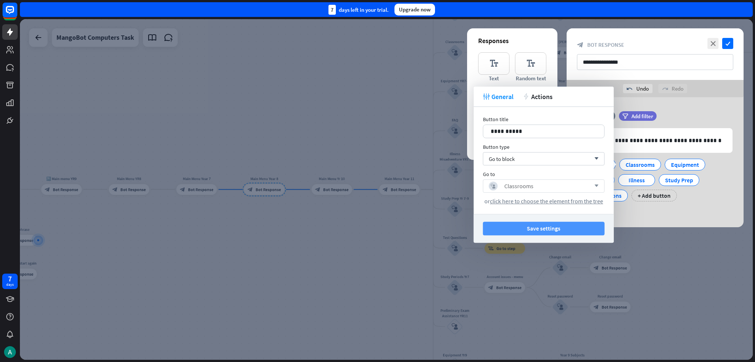
click at [377, 224] on button "Save settings" at bounding box center [544, 229] width 122 height 14
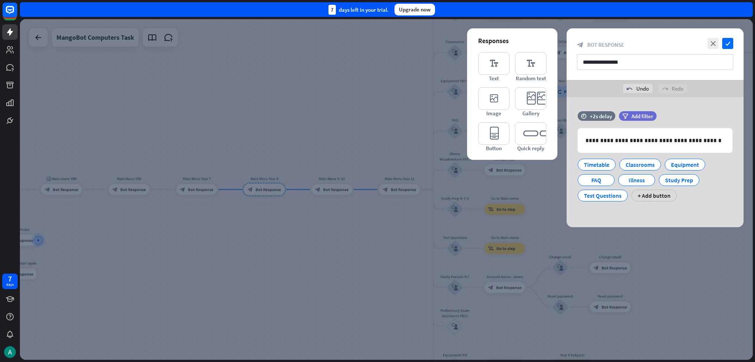
click at [377, 235] on div at bounding box center [386, 189] width 733 height 341
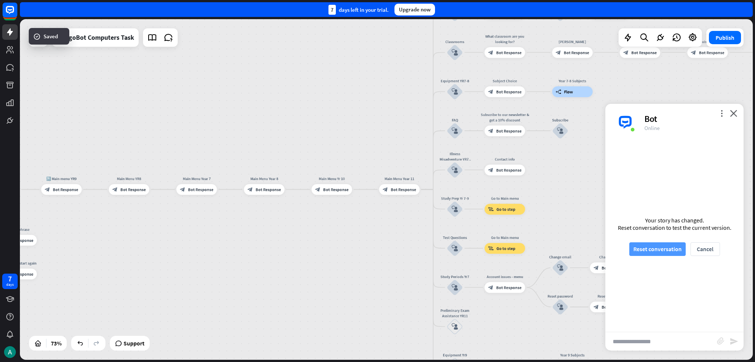
click at [377, 254] on button "Reset conversation" at bounding box center [657, 249] width 56 height 14
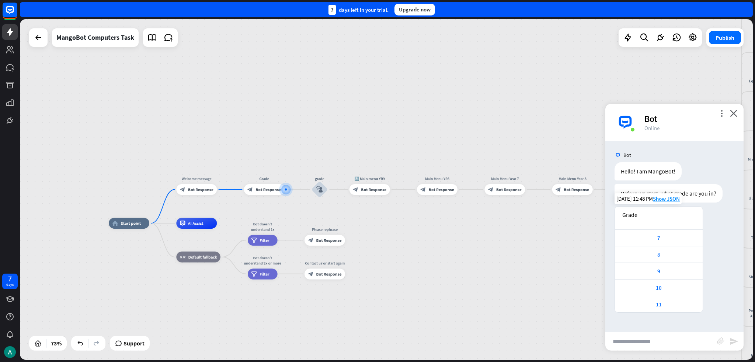
click at [377, 255] on div "8" at bounding box center [658, 254] width 80 height 7
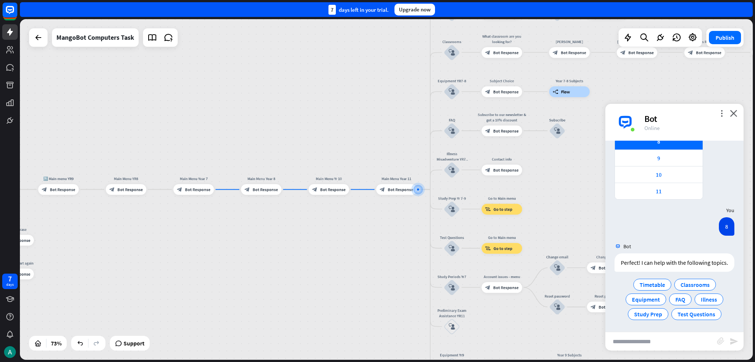
scroll to position [121, 0]
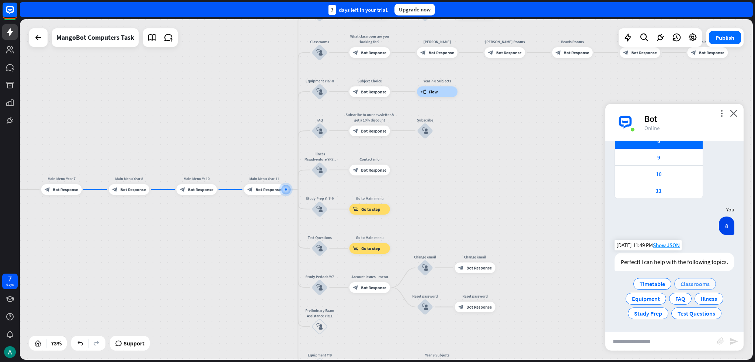
click at [377, 285] on span "Classrooms" at bounding box center [694, 283] width 29 height 7
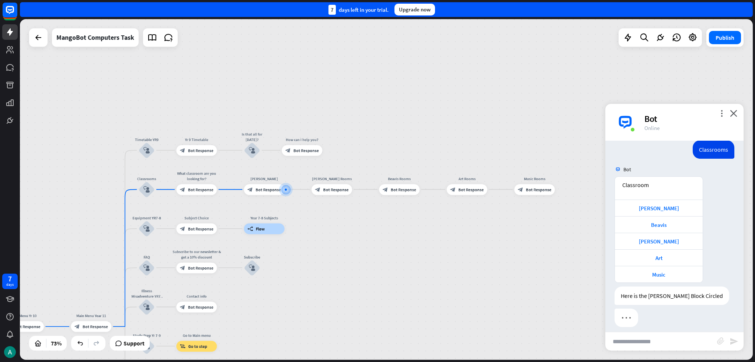
scroll to position [276, 0]
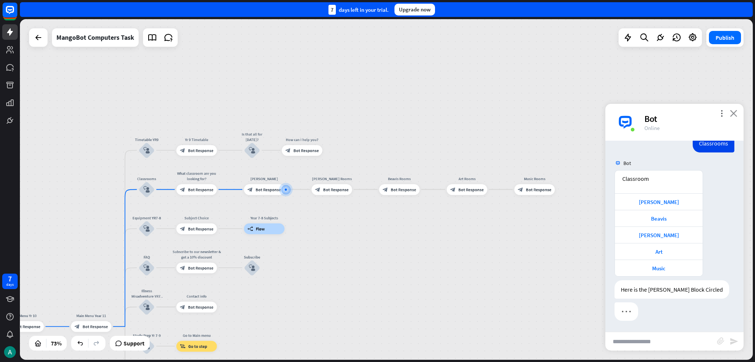
click at [377, 113] on icon "close" at bounding box center [733, 113] width 7 height 7
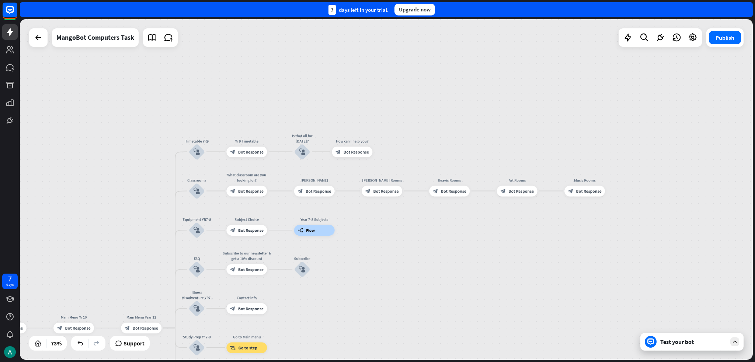
drag, startPoint x: 436, startPoint y: 213, endPoint x: 480, endPoint y: 208, distance: 44.2
click at [377, 208] on div "home_2 Start point Welcome message block_bot_response Bot Response Grade block_…" at bounding box center [386, 189] width 733 height 341
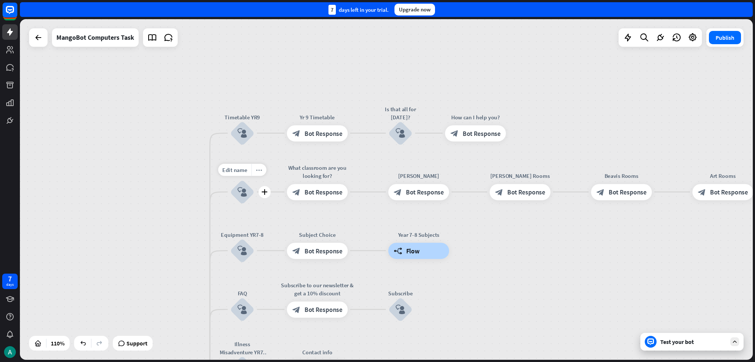
click at [260, 171] on icon "more_horiz" at bounding box center [259, 170] width 7 height 6
click at [258, 168] on icon "more_horiz" at bounding box center [259, 170] width 7 height 6
click at [259, 172] on icon "more_horiz" at bounding box center [259, 170] width 7 height 6
click at [244, 191] on icon "block_user_input" at bounding box center [242, 192] width 10 height 10
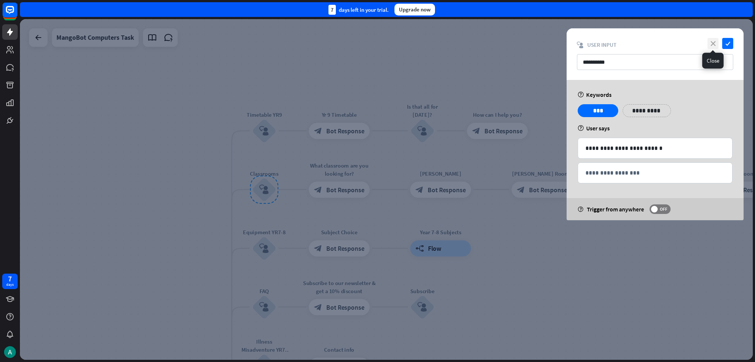
click at [377, 44] on icon "close" at bounding box center [712, 43] width 11 height 11
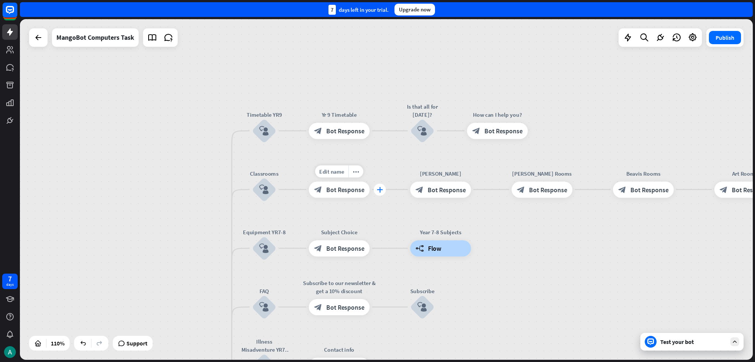
click at [377, 193] on div "plus" at bounding box center [380, 190] width 12 height 12
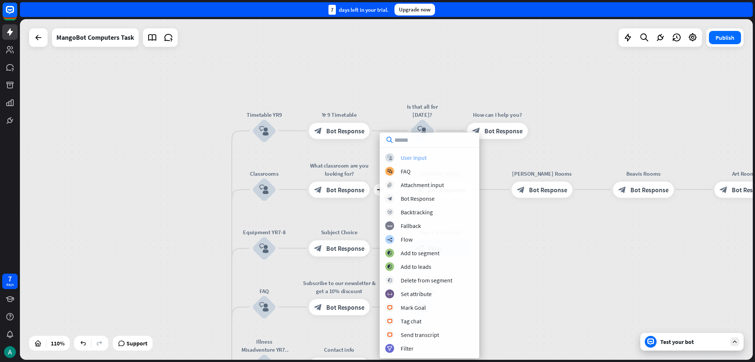
click at [377, 159] on div "User Input" at bounding box center [414, 157] width 26 height 7
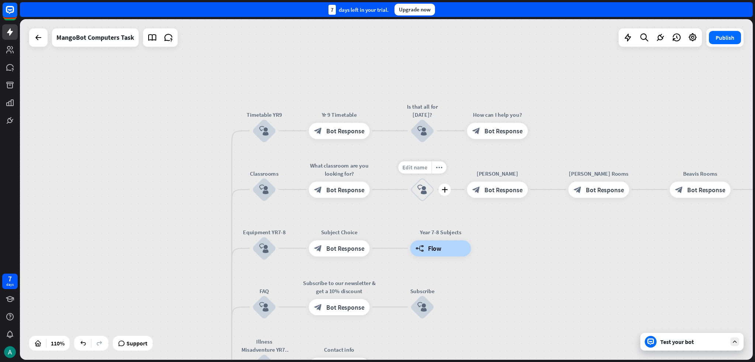
click at [377, 170] on span "Edit name" at bounding box center [414, 167] width 25 height 7
type input "****"
click at [377, 187] on icon "block_user_input" at bounding box center [422, 190] width 10 height 10
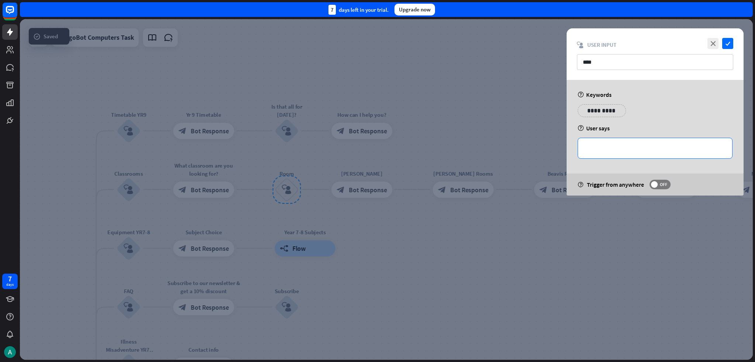
click at [377, 141] on div "**********" at bounding box center [655, 148] width 154 height 20
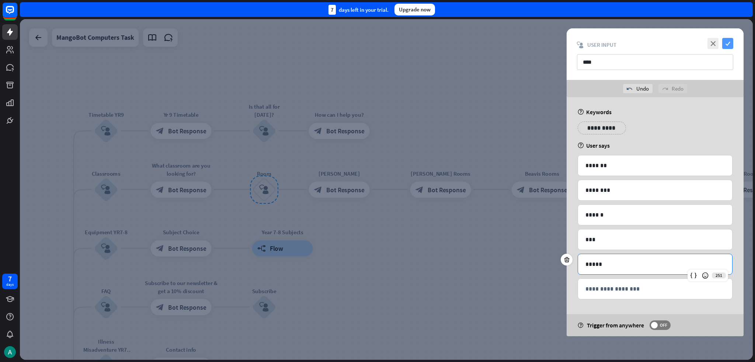
click at [377, 42] on icon "check" at bounding box center [727, 43] width 11 height 11
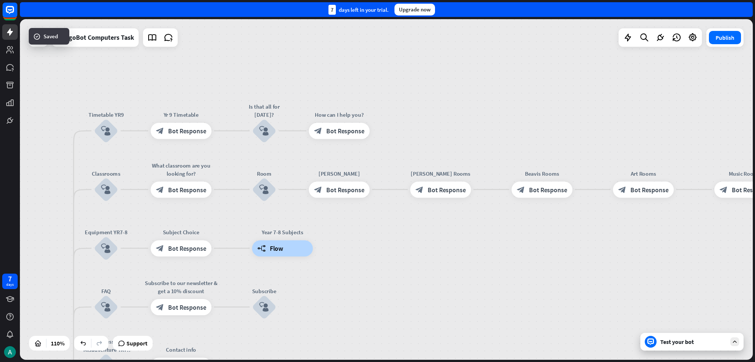
click at [377, 341] on div "Test your bot" at bounding box center [693, 341] width 66 height 7
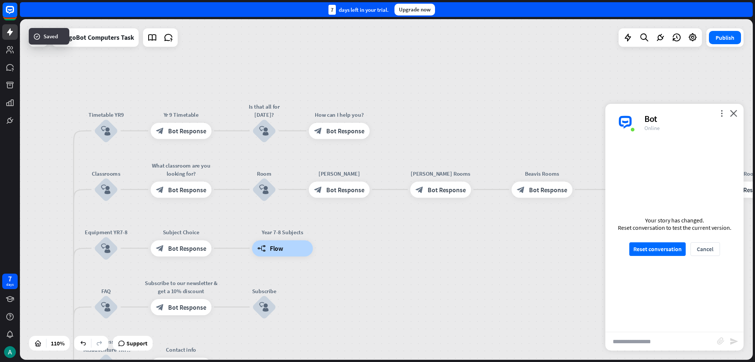
scroll to position [283, 0]
click at [377, 250] on button "Reset conversation" at bounding box center [657, 249] width 56 height 14
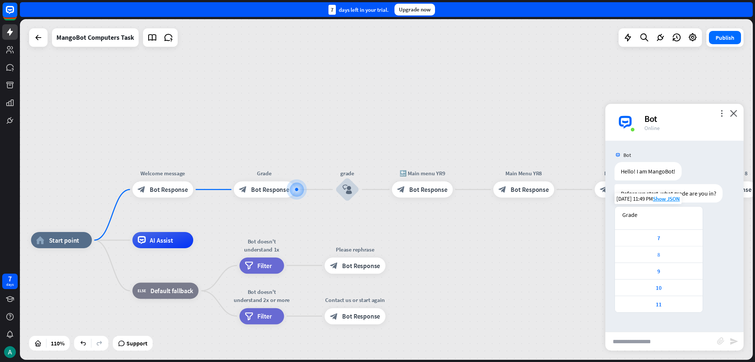
click at [377, 256] on div "8" at bounding box center [658, 254] width 80 height 7
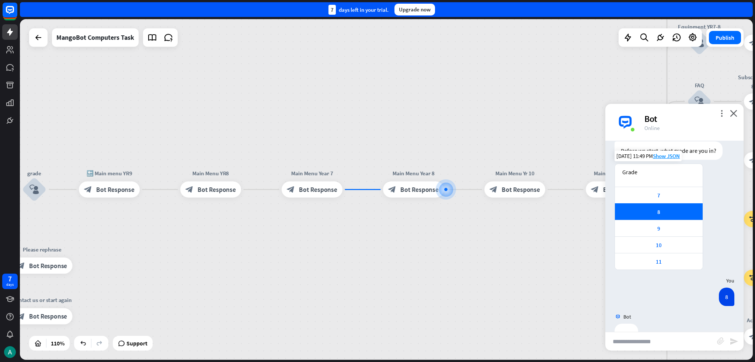
scroll to position [64, 0]
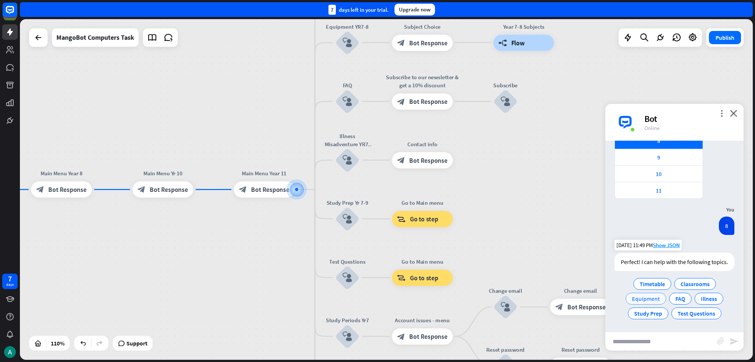
click at [377, 299] on div "Equipment" at bounding box center [645, 299] width 41 height 12
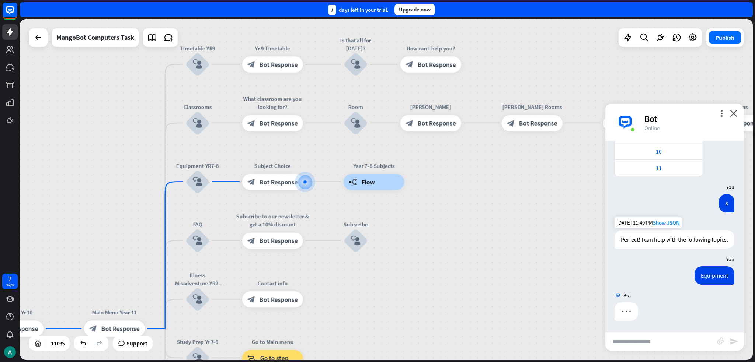
scroll to position [143, 0]
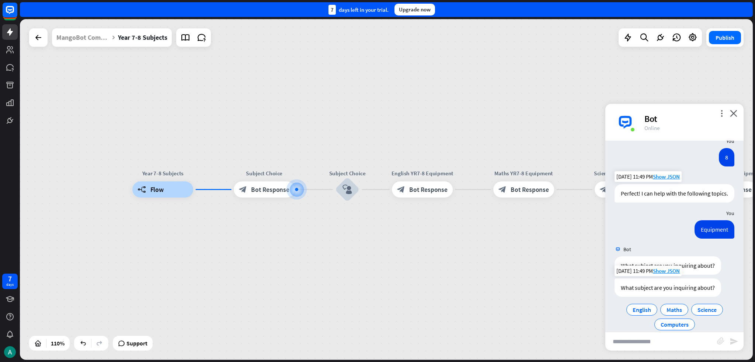
scroll to position [230, 0]
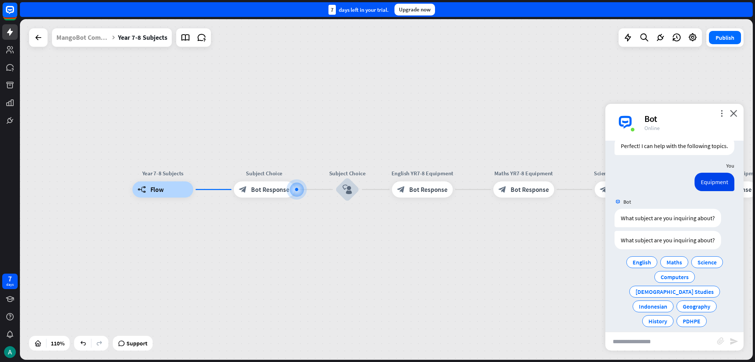
click at [377, 334] on input "text" at bounding box center [661, 341] width 112 height 18
type input "**********"
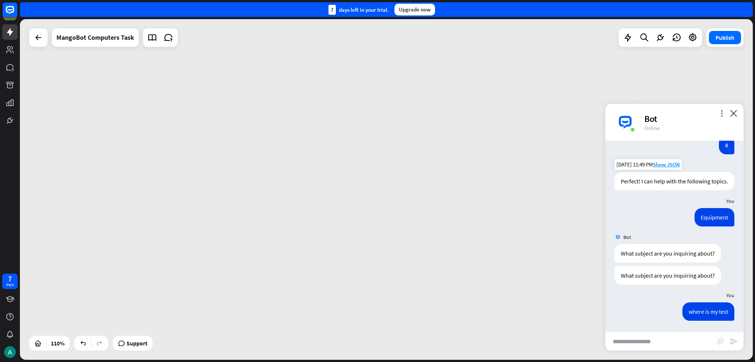
scroll to position [202, 0]
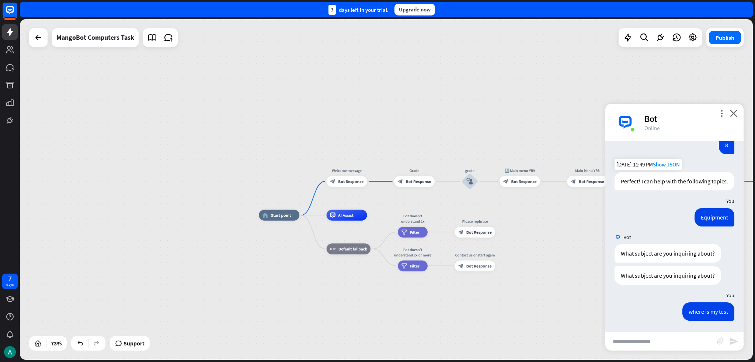
drag, startPoint x: 563, startPoint y: 275, endPoint x: 557, endPoint y: 291, distance: 17.4
click at [377, 297] on div "home_2 Start point Welcome message block_bot_response Bot Response Grade block_…" at bounding box center [527, 340] width 537 height 250
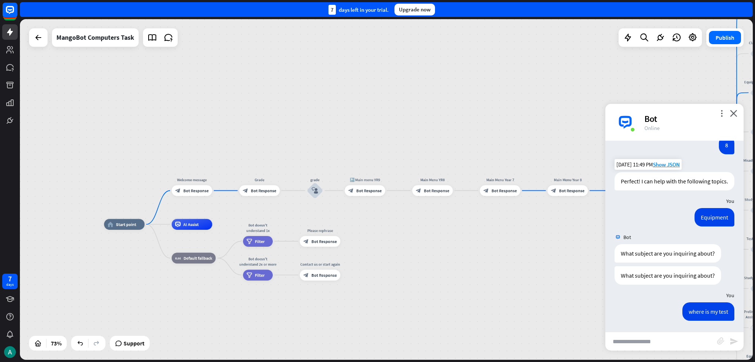
drag, startPoint x: 559, startPoint y: 292, endPoint x: 489, endPoint y: 284, distance: 70.5
click at [377, 284] on div "home_2 Start point Welcome message block_bot_response Bot Response Grade block_…" at bounding box center [372, 349] width 537 height 250
click at [377, 336] on input "text" at bounding box center [661, 341] width 112 height 18
type input "*"
type input "**"
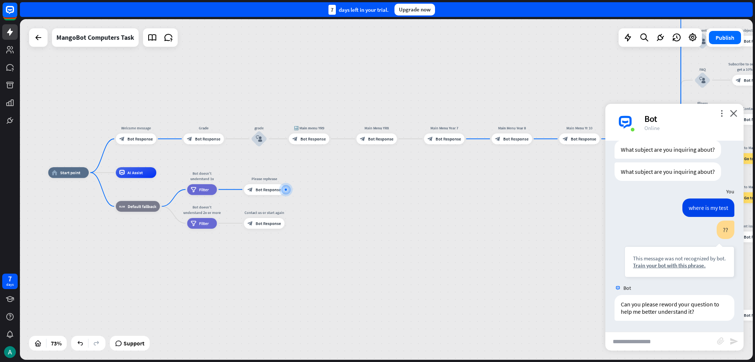
scroll to position [305, 0]
type input "*****"
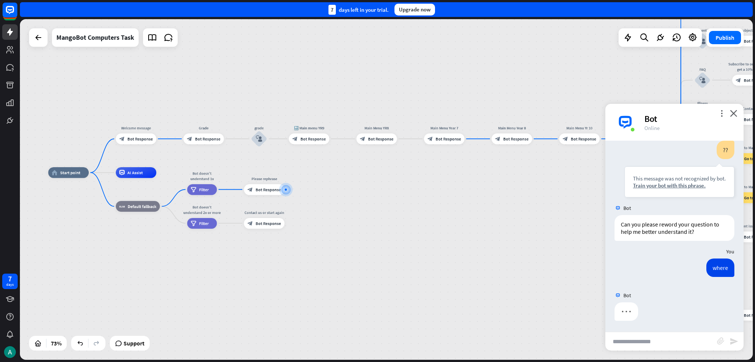
scroll to position [342, 0]
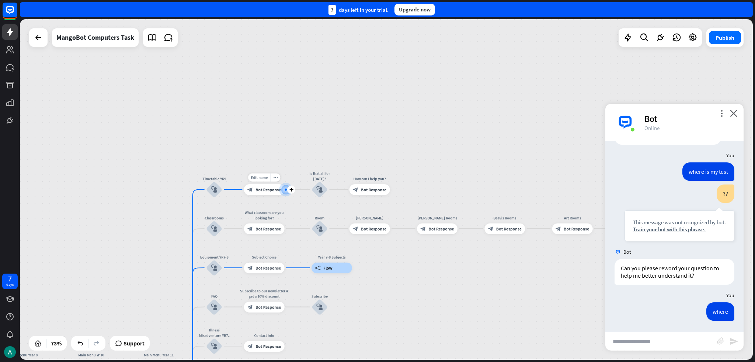
click at [259, 187] on span "Bot Response" at bounding box center [267, 190] width 25 height 6
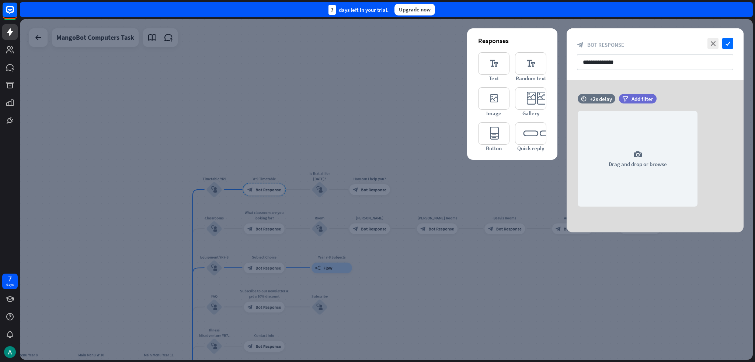
click at [211, 190] on div at bounding box center [386, 189] width 733 height 341
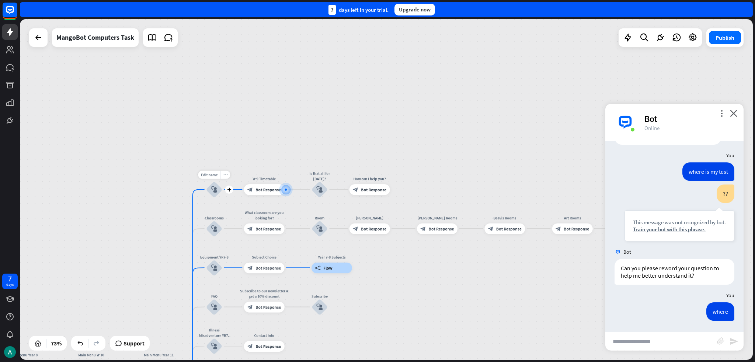
click at [211, 190] on div "block_user_input" at bounding box center [214, 190] width 16 height 16
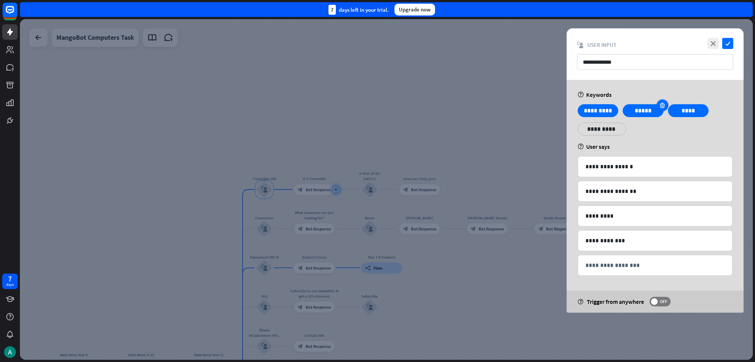
click at [377, 105] on icon at bounding box center [661, 105] width 7 height 7
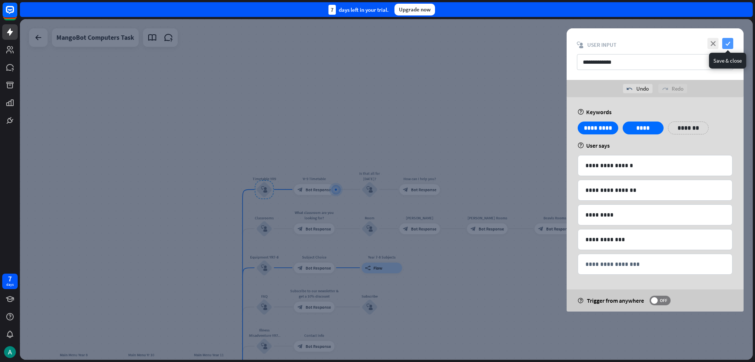
click at [377, 45] on icon "check" at bounding box center [727, 43] width 11 height 11
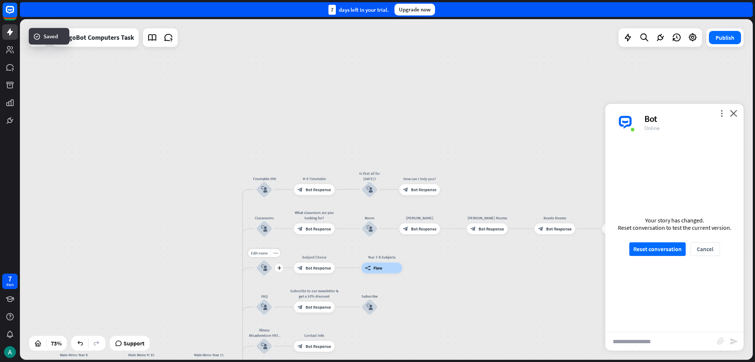
click at [268, 269] on div "block_user_input" at bounding box center [264, 268] width 16 height 16
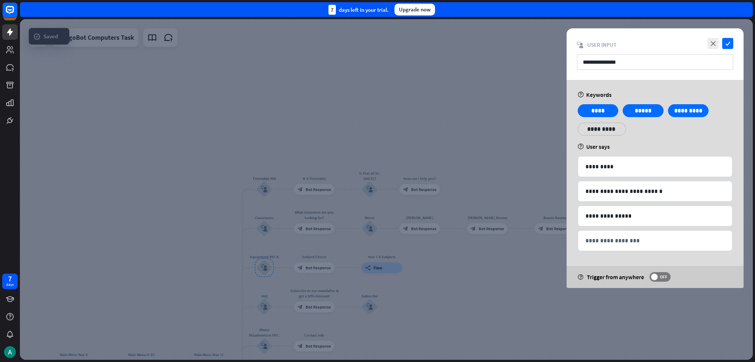
click at [223, 270] on div at bounding box center [386, 189] width 733 height 341
click at [271, 213] on div at bounding box center [386, 189] width 733 height 341
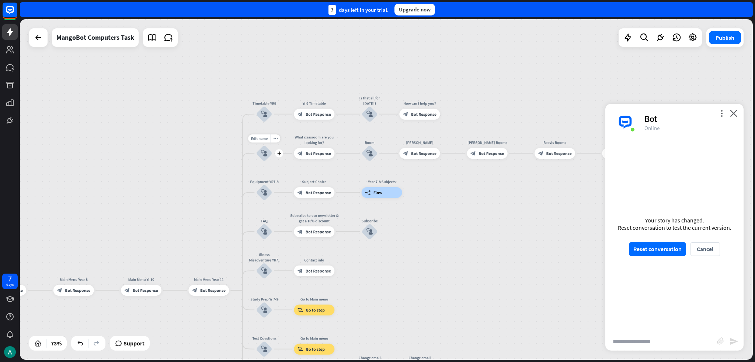
click at [261, 154] on div "block_user_input" at bounding box center [264, 153] width 16 height 16
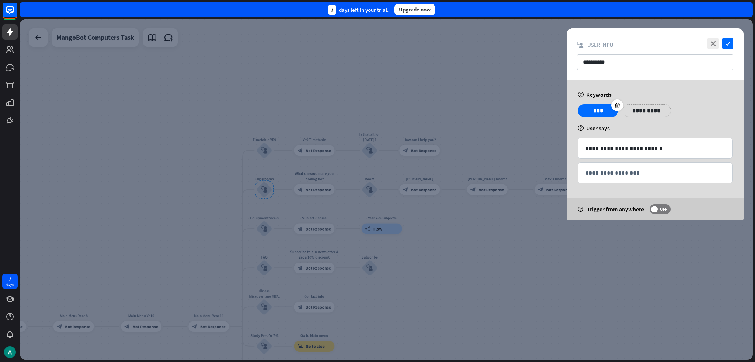
click at [377, 107] on p "***" at bounding box center [597, 110] width 29 height 9
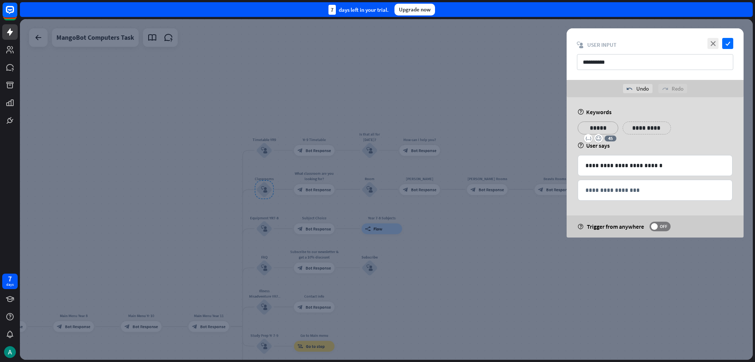
click at [377, 131] on p "**********" at bounding box center [646, 127] width 37 height 9
click at [377, 163] on p "**********" at bounding box center [654, 165] width 139 height 9
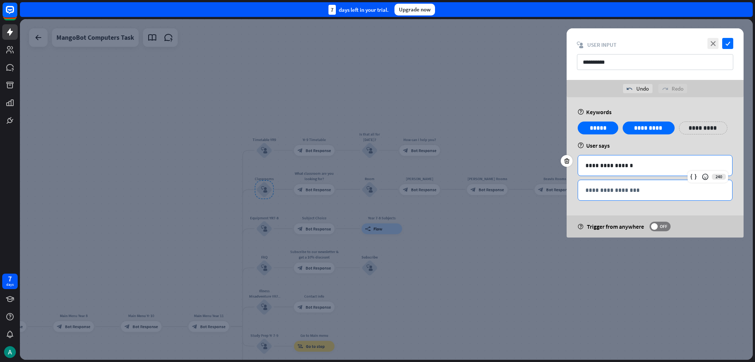
click at [377, 189] on p "**********" at bounding box center [654, 190] width 139 height 9
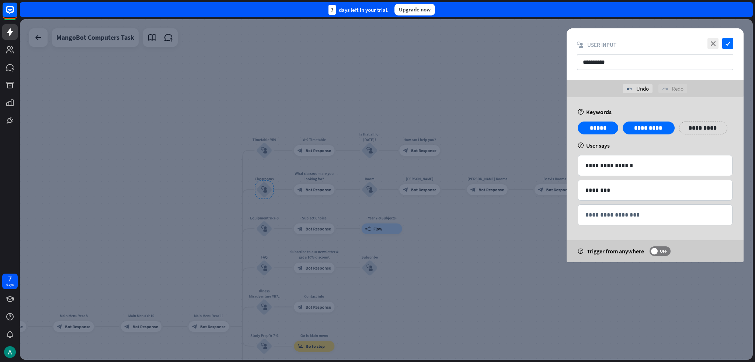
click at [377, 122] on div "**********" at bounding box center [703, 128] width 48 height 13
click at [377, 115] on div "help Keywords" at bounding box center [654, 111] width 155 height 7
click at [377, 132] on div "**********" at bounding box center [703, 128] width 48 height 13
click at [377, 130] on p "**********" at bounding box center [702, 127] width 37 height 9
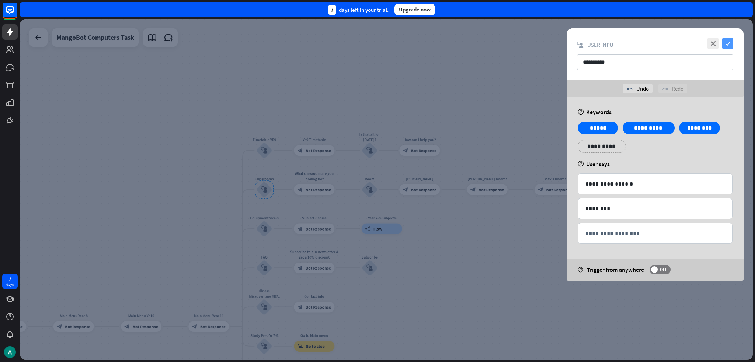
click at [377, 44] on icon "check" at bounding box center [727, 43] width 11 height 11
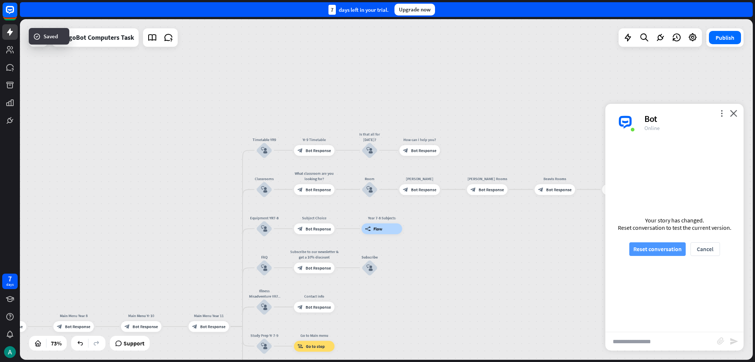
click at [377, 253] on button "Reset conversation" at bounding box center [657, 249] width 56 height 14
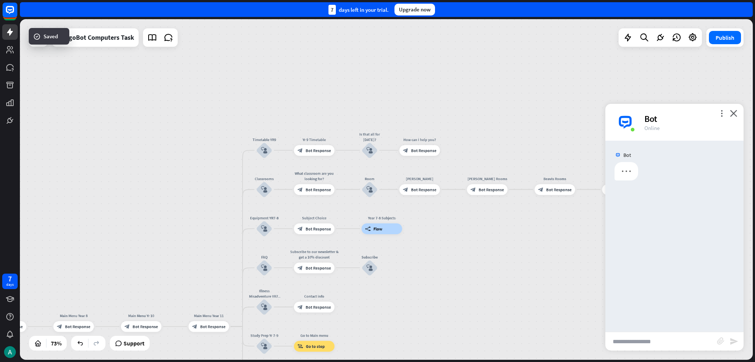
click at [377, 346] on input "text" at bounding box center [661, 341] width 112 height 18
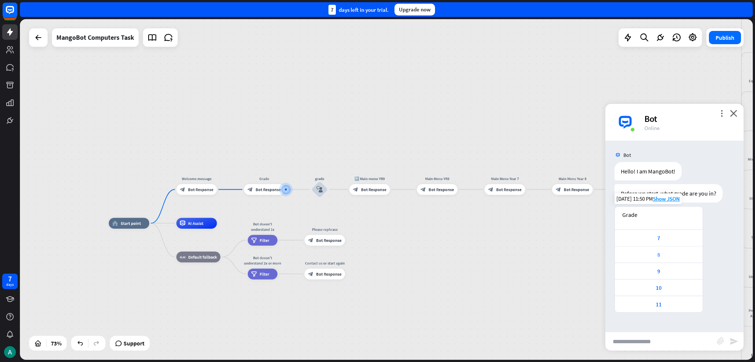
click at [377, 254] on div "8" at bounding box center [658, 254] width 80 height 7
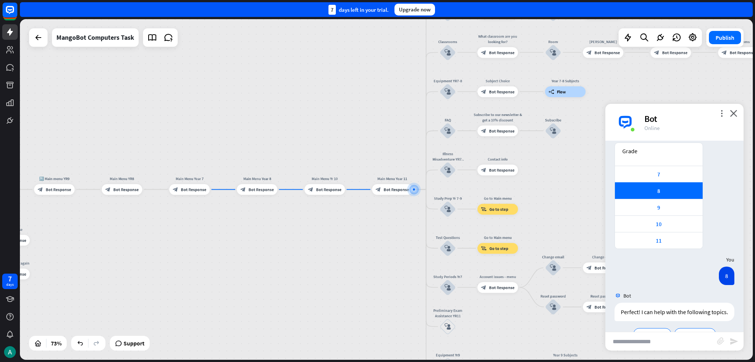
scroll to position [121, 0]
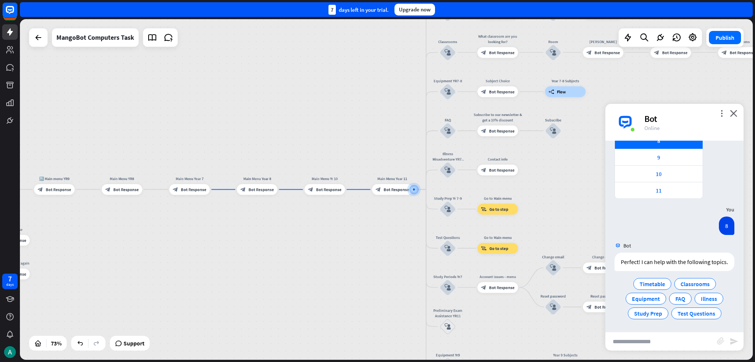
click at [377, 350] on input "text" at bounding box center [661, 341] width 112 height 18
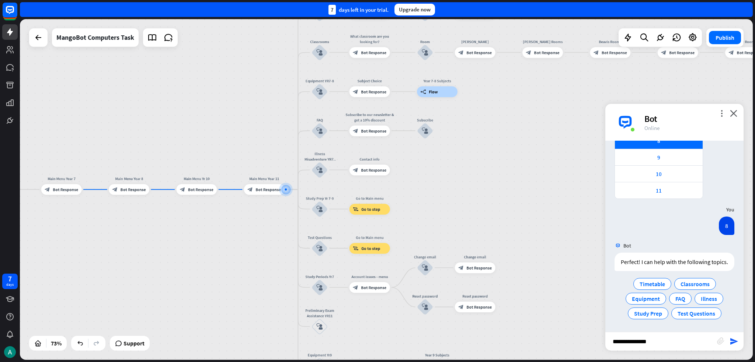
type input "**********"
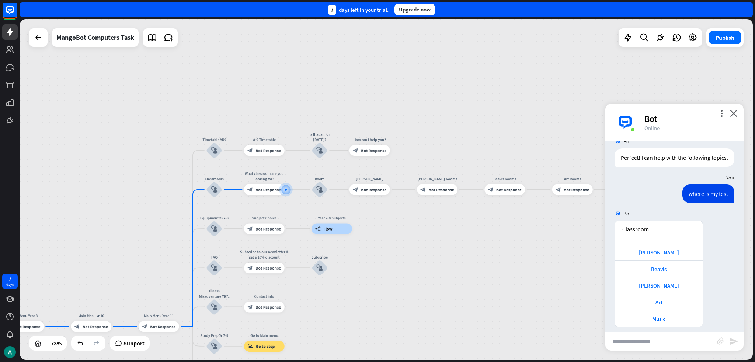
scroll to position [231, 0]
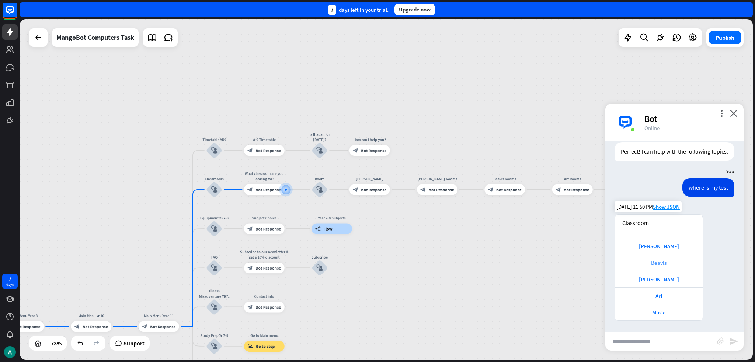
click at [377, 261] on div "Beavis" at bounding box center [658, 262] width 80 height 7
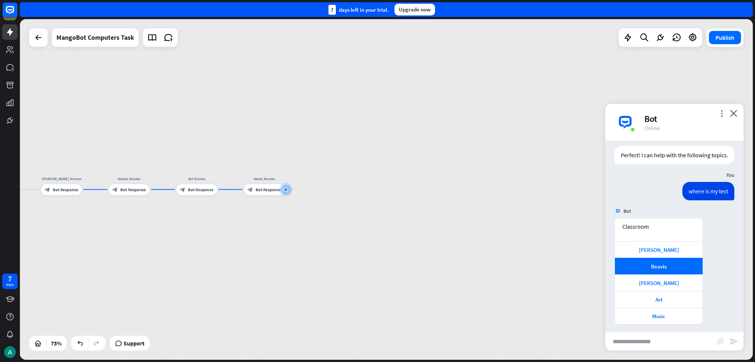
scroll to position [221, 0]
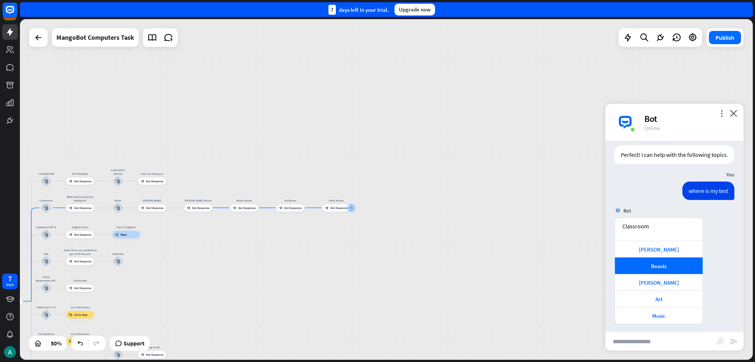
drag, startPoint x: 290, startPoint y: 179, endPoint x: 599, endPoint y: 98, distance: 319.3
click at [377, 100] on div "home_2 Start point Welcome message block_bot_response Bot Response Grade block_…" at bounding box center [386, 189] width 733 height 341
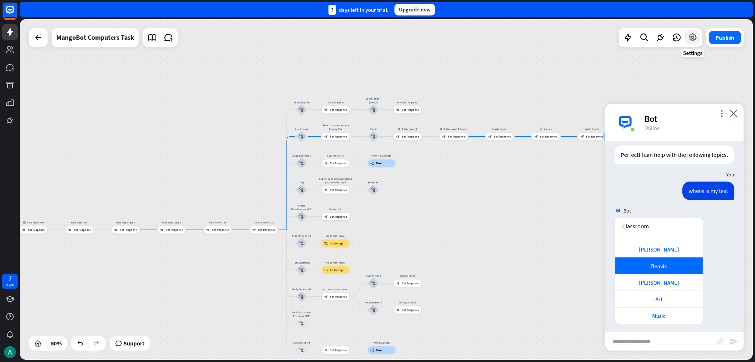
click at [377, 33] on icon at bounding box center [693, 38] width 10 height 10
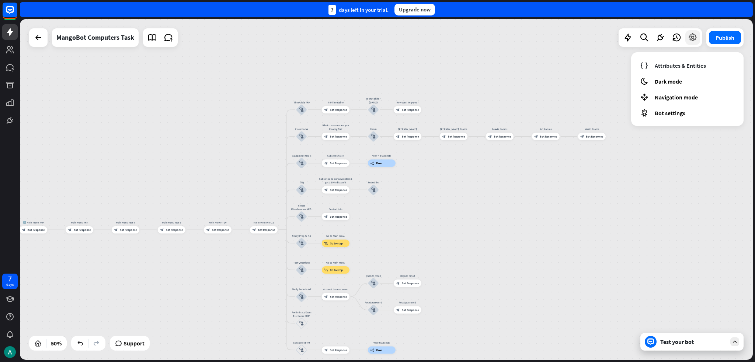
click at [377, 33] on icon at bounding box center [693, 38] width 10 height 10
